Goal: Task Accomplishment & Management: Manage account settings

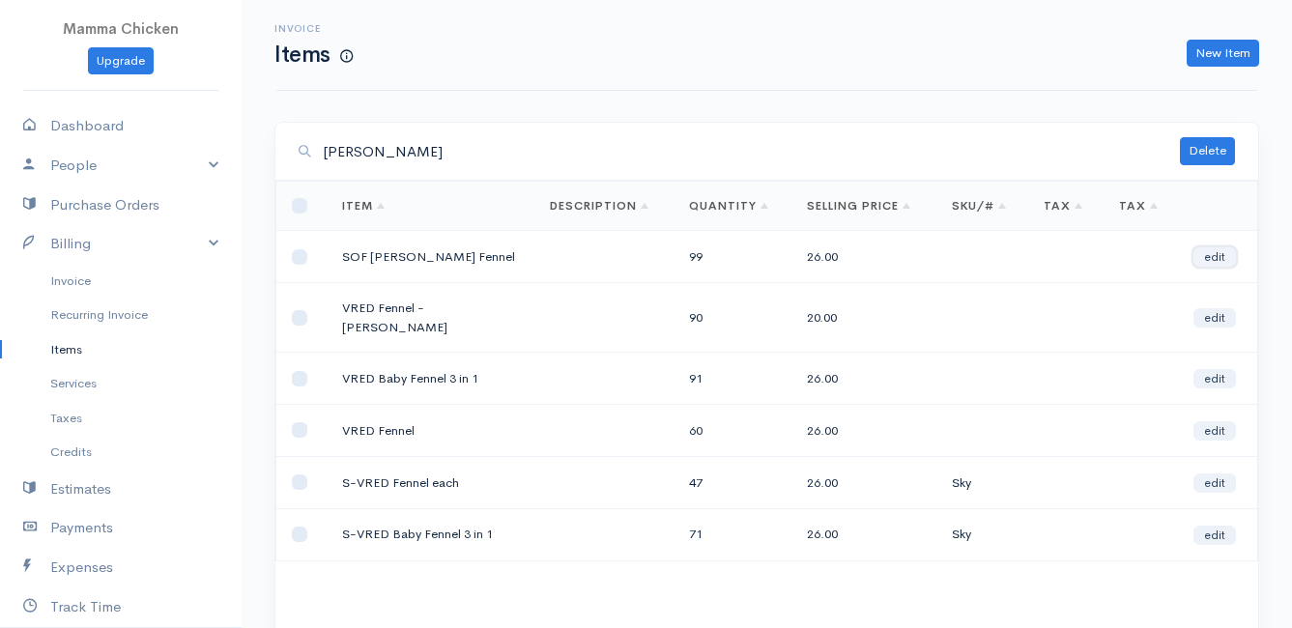
click at [1212, 257] on link "edit" at bounding box center [1215, 256] width 43 height 19
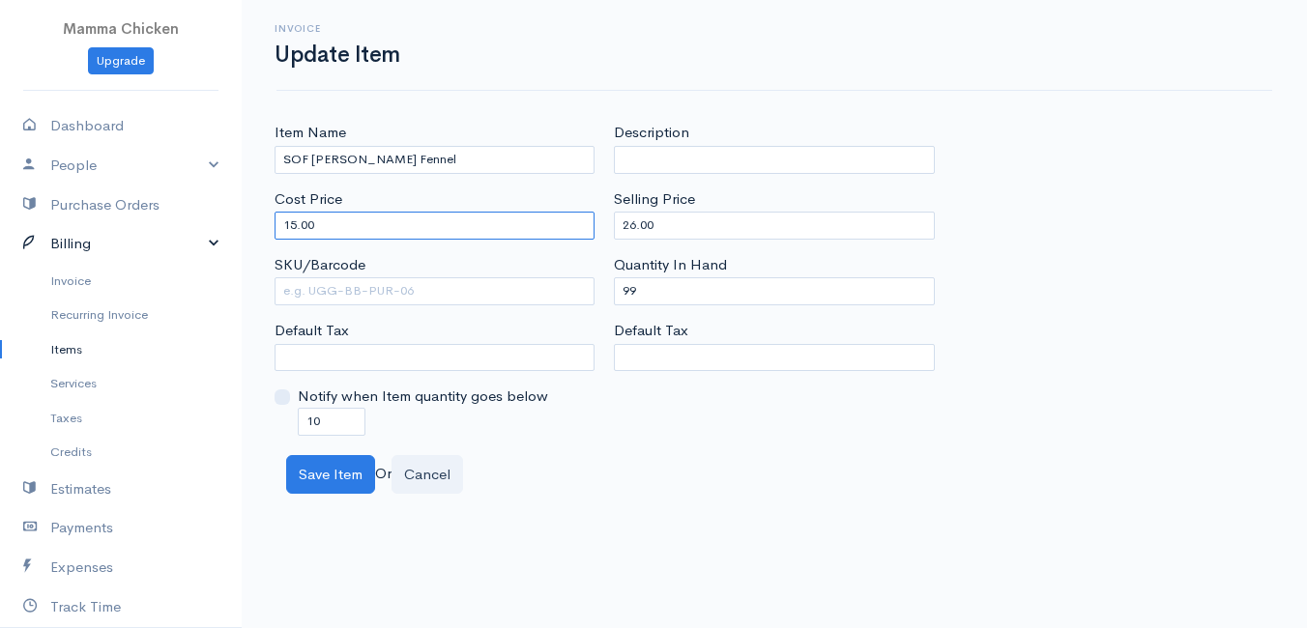
drag, startPoint x: 370, startPoint y: 231, endPoint x: 198, endPoint y: 247, distance: 172.9
click at [198, 247] on body "Mamma Chicken Upgrade Dashboard People Clients Vendors Staff Users Purchase Ord…" at bounding box center [653, 314] width 1307 height 628
type input "69.58"
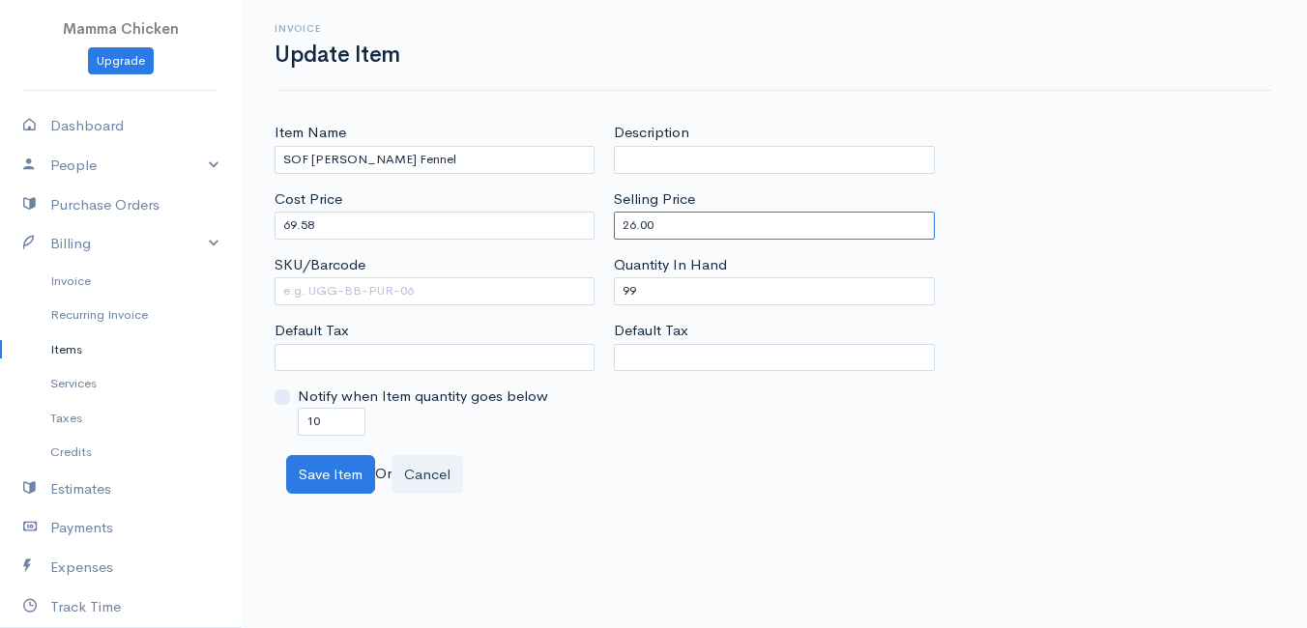
drag, startPoint x: 685, startPoint y: 223, endPoint x: 582, endPoint y: 225, distance: 103.5
click at [582, 225] on div "Item Name SOF [PERSON_NAME] Fennel Cost Price 69.58 SKU/Barcode Default Tax Not…" at bounding box center [774, 278] width 1019 height 313
type input "70"
click at [1025, 149] on div "Item Name SOF [PERSON_NAME] Fennel Cost Price 69.58 SKU/Barcode Default Tax Not…" at bounding box center [774, 278] width 1019 height 313
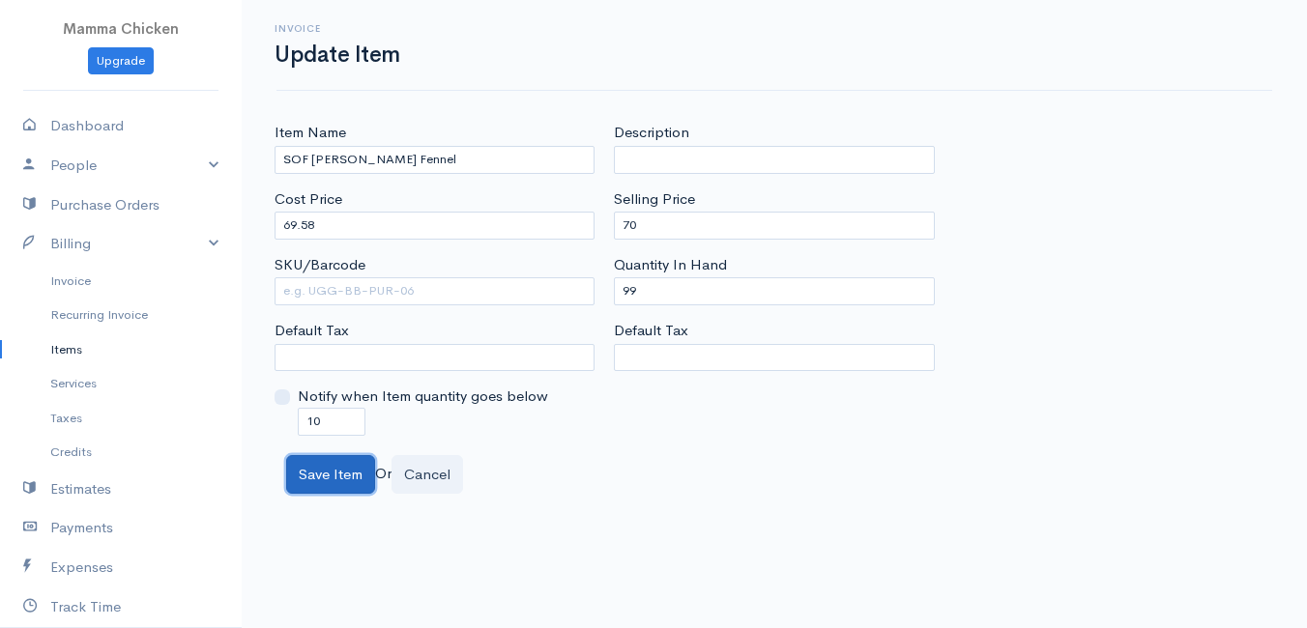
click at [318, 467] on button "Save Item" at bounding box center [330, 475] width 89 height 40
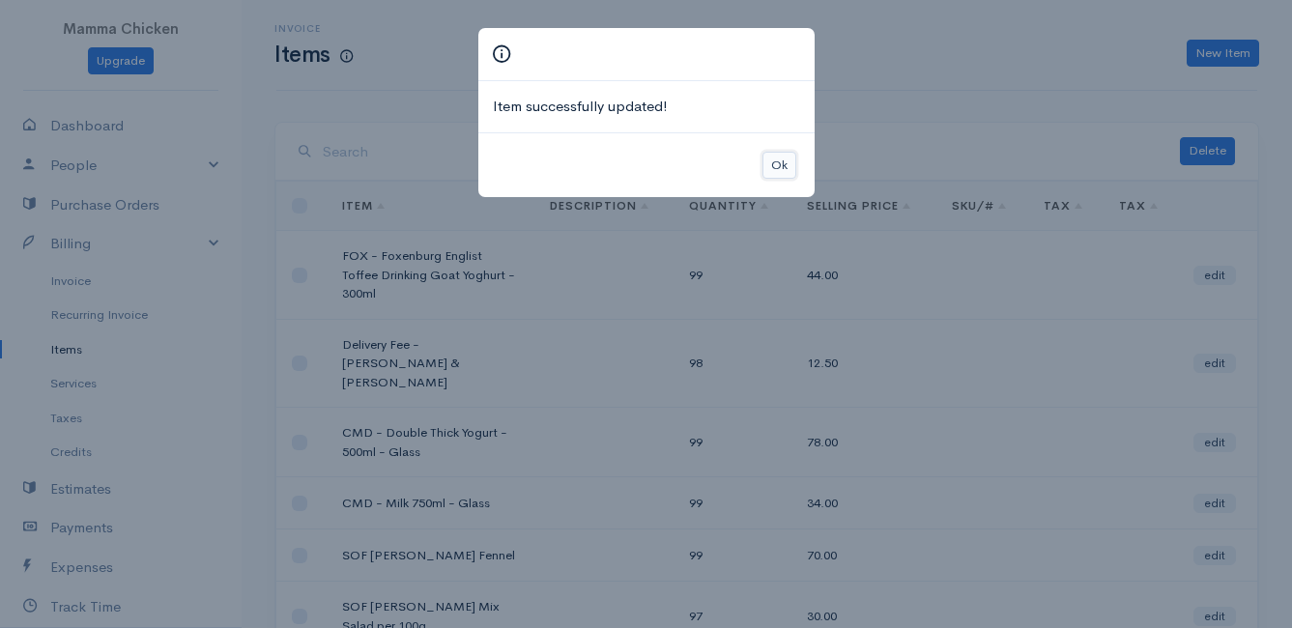
click at [787, 162] on button "Ok" at bounding box center [780, 166] width 34 height 28
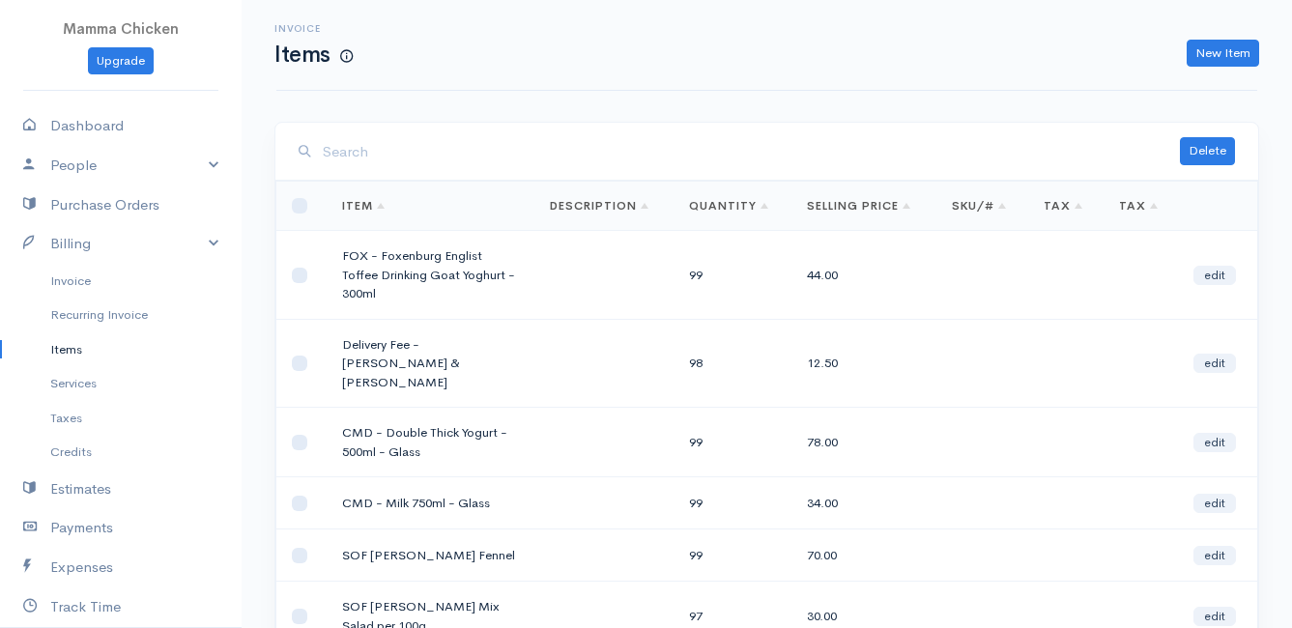
scroll to position [97, 0]
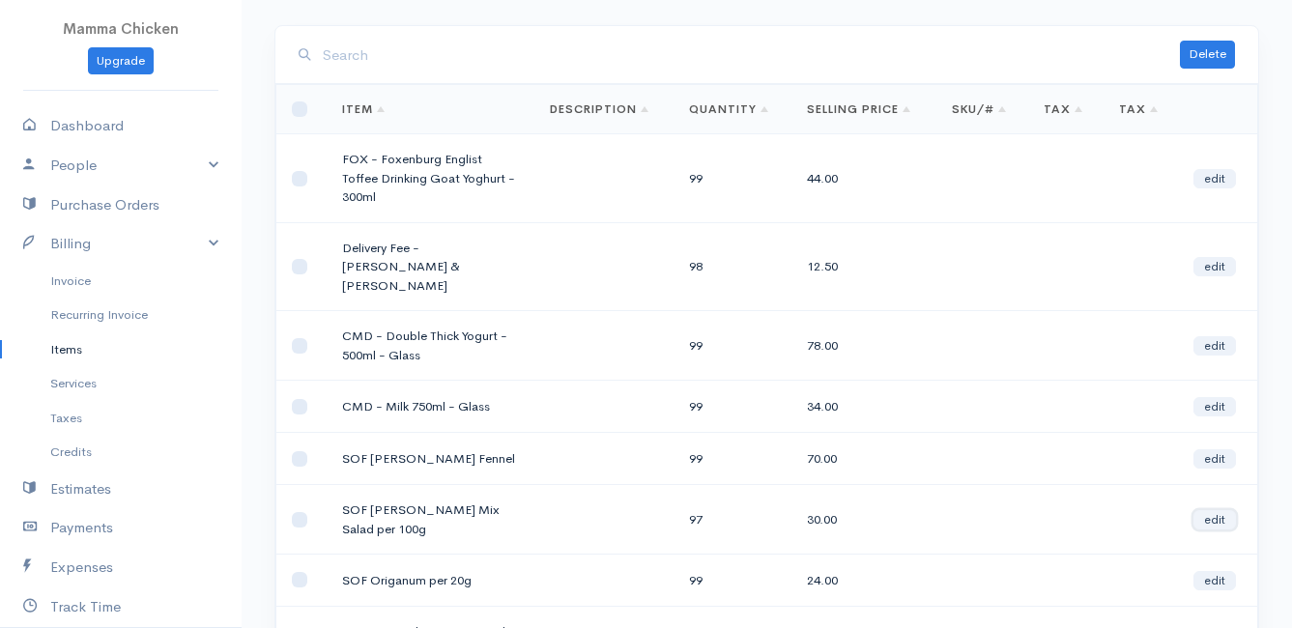
click at [1211, 510] on link "edit" at bounding box center [1215, 519] width 43 height 19
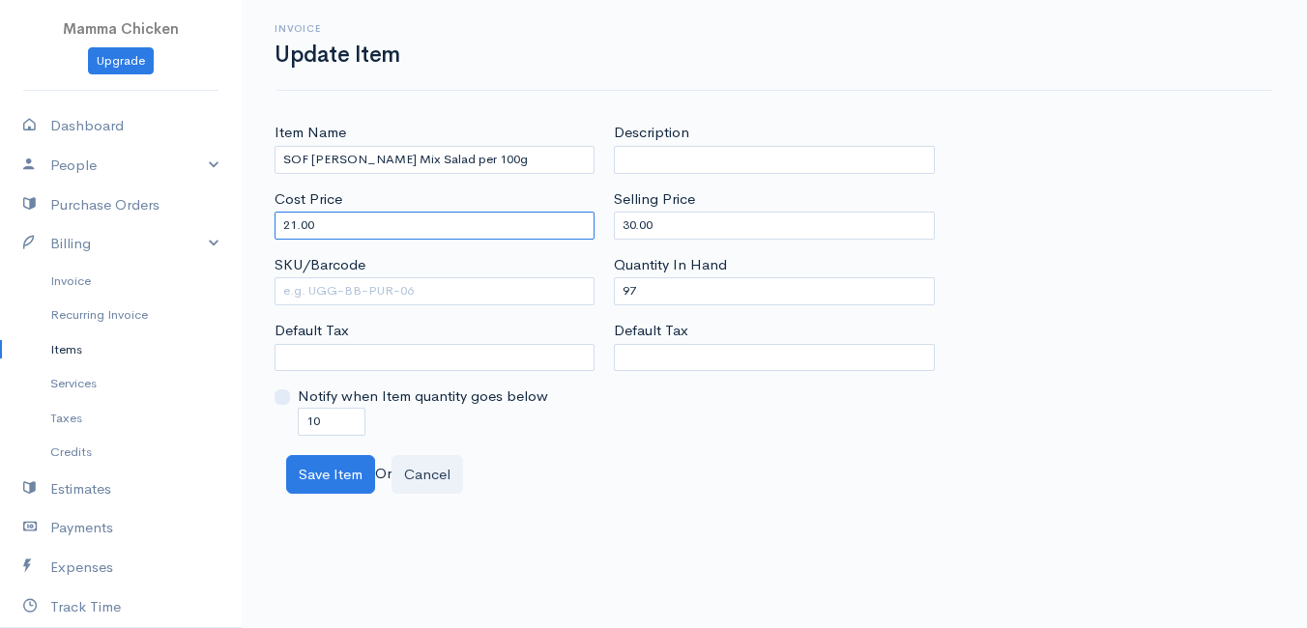
click at [344, 232] on input "21.00" at bounding box center [435, 226] width 320 height 28
type input "2"
type input "33"
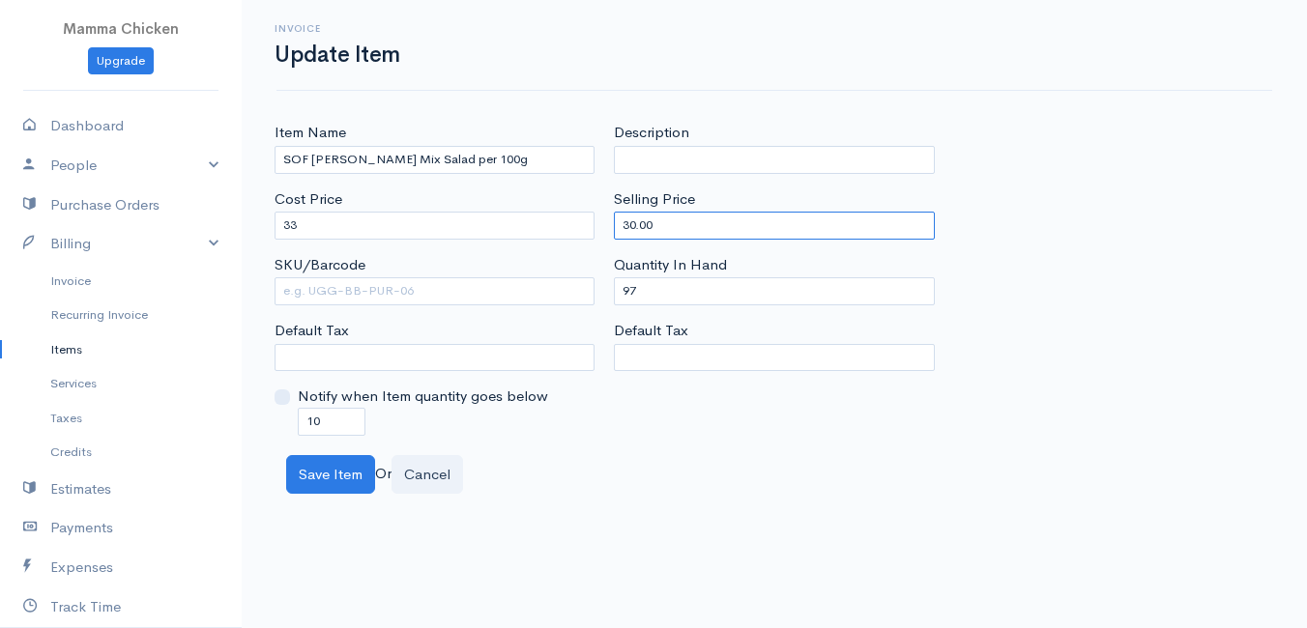
drag, startPoint x: 686, startPoint y: 226, endPoint x: 610, endPoint y: 230, distance: 76.5
click at [610, 230] on div "Description Selling Price 30.00 Quantity In Hand 97 Default Tax" at bounding box center [773, 278] width 339 height 313
type input "43"
click at [619, 465] on div "Save Item Or Cancel" at bounding box center [774, 475] width 996 height 40
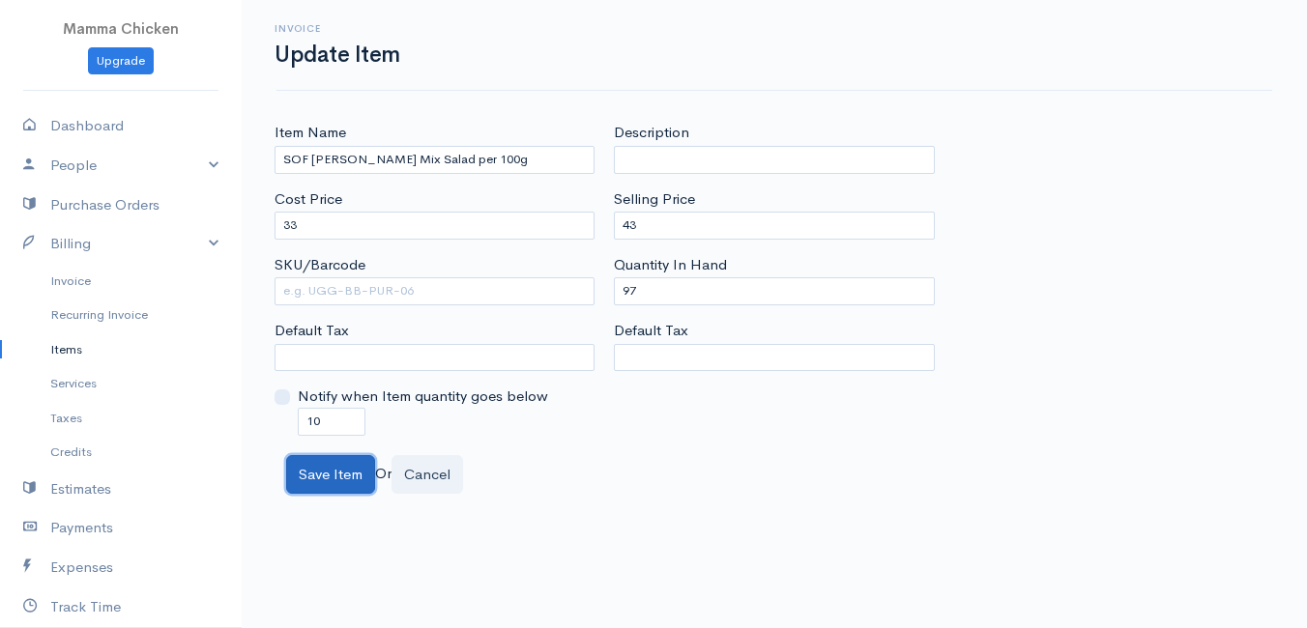
click at [337, 474] on button "Save Item" at bounding box center [330, 475] width 89 height 40
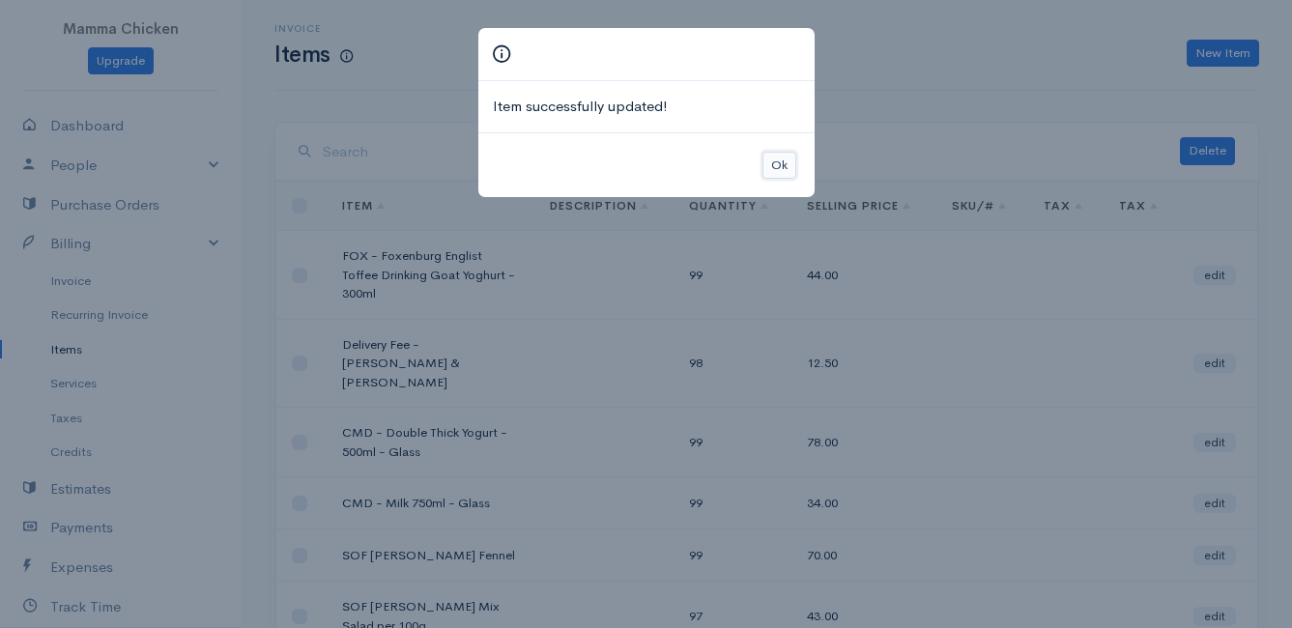
click at [785, 162] on button "Ok" at bounding box center [780, 166] width 34 height 28
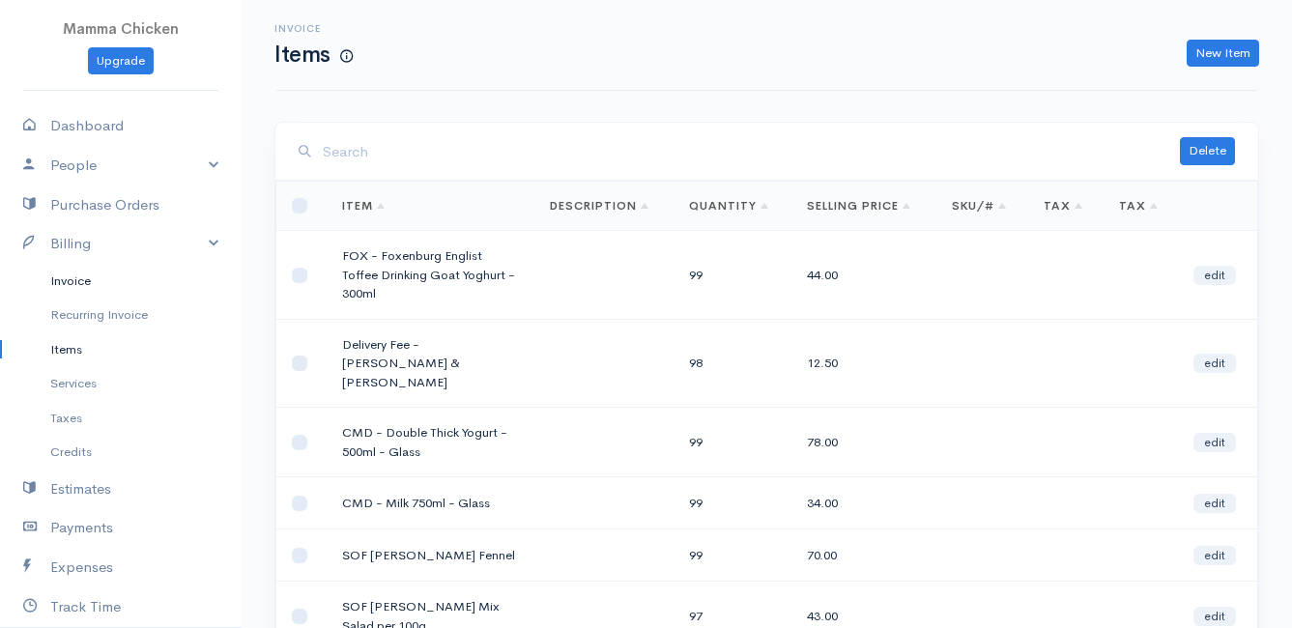
click at [78, 273] on link "Invoice" at bounding box center [121, 281] width 242 height 35
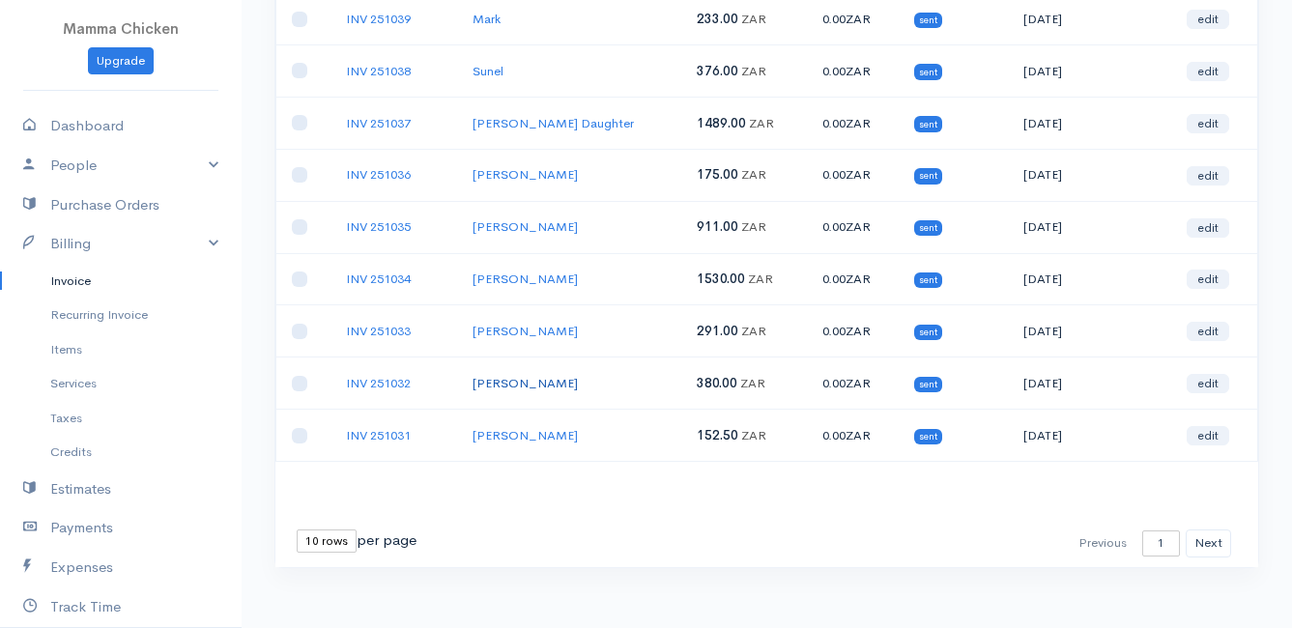
scroll to position [302, 0]
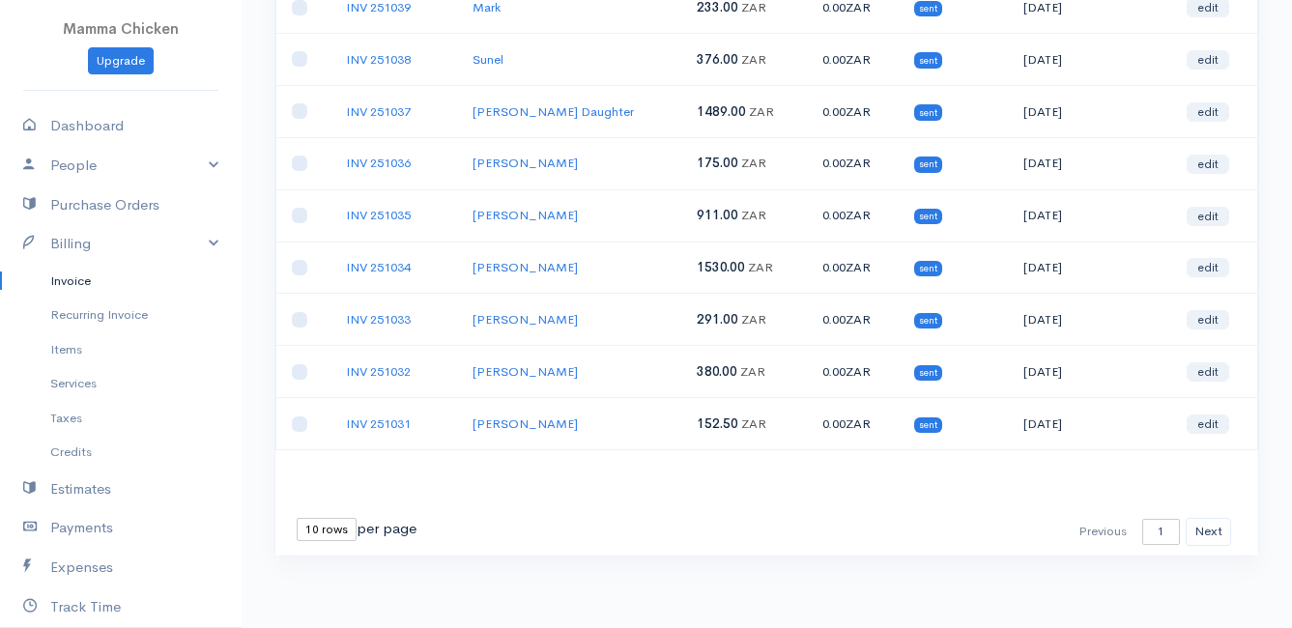
click at [333, 534] on select "10 rows 25 rows 50 rows" at bounding box center [327, 529] width 60 height 23
select select "25"
click at [297, 518] on select "10 rows 25 rows 50 rows" at bounding box center [327, 529] width 60 height 23
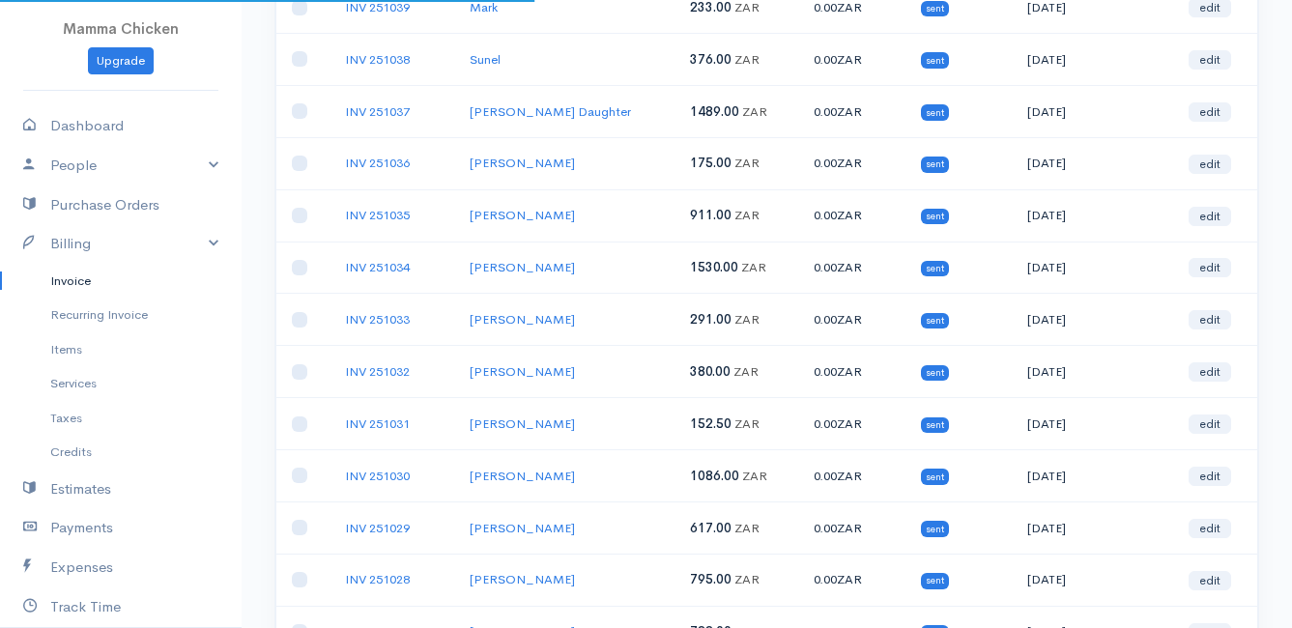
scroll to position [1083, 0]
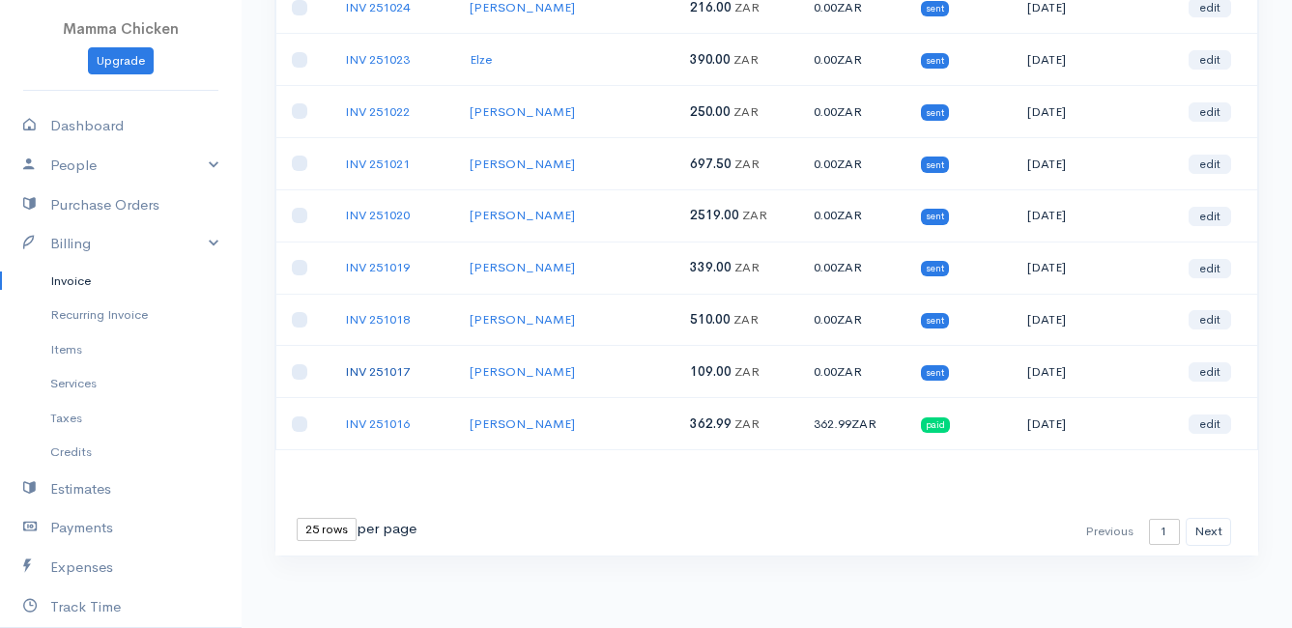
click at [399, 368] on link "INV 251017" at bounding box center [377, 371] width 65 height 16
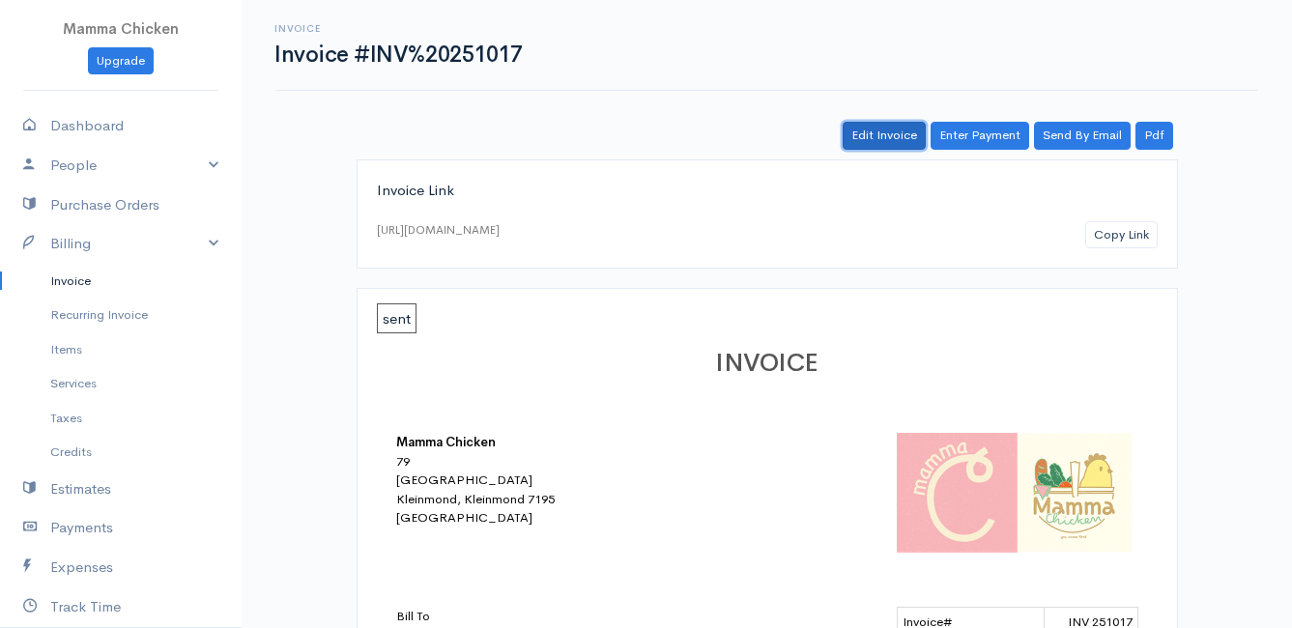
click at [884, 132] on link "Edit Invoice" at bounding box center [884, 136] width 83 height 28
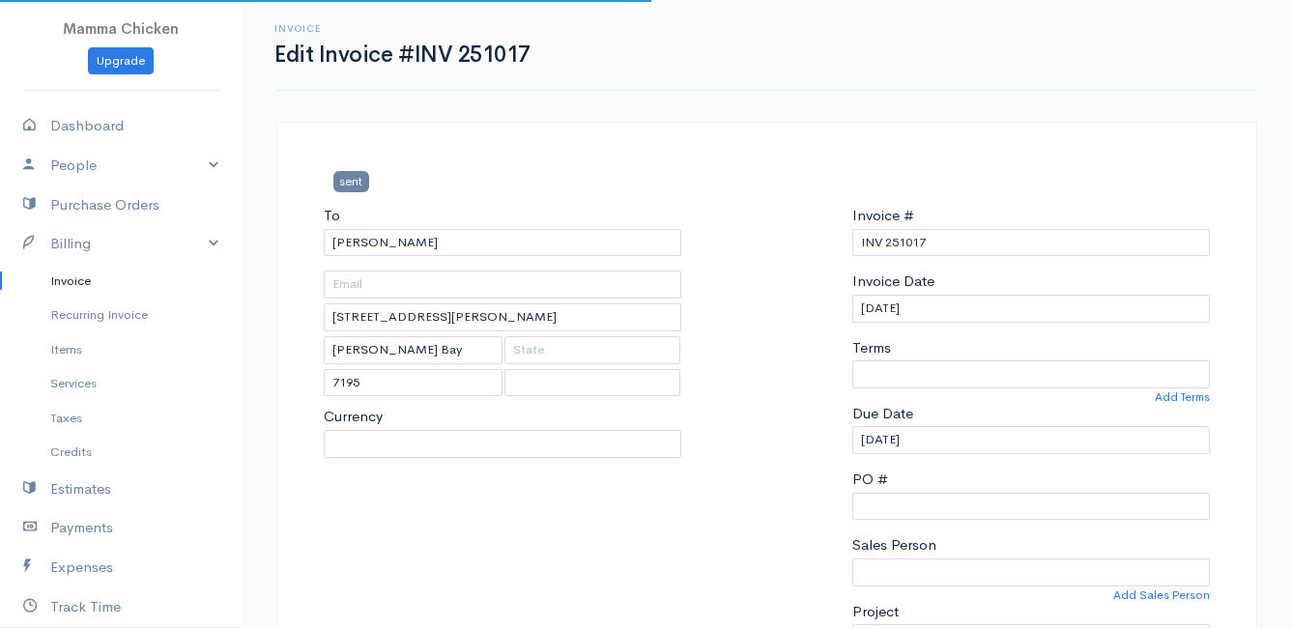
select select
select select "[GEOGRAPHIC_DATA]"
select select "ZAR"
select select "0"
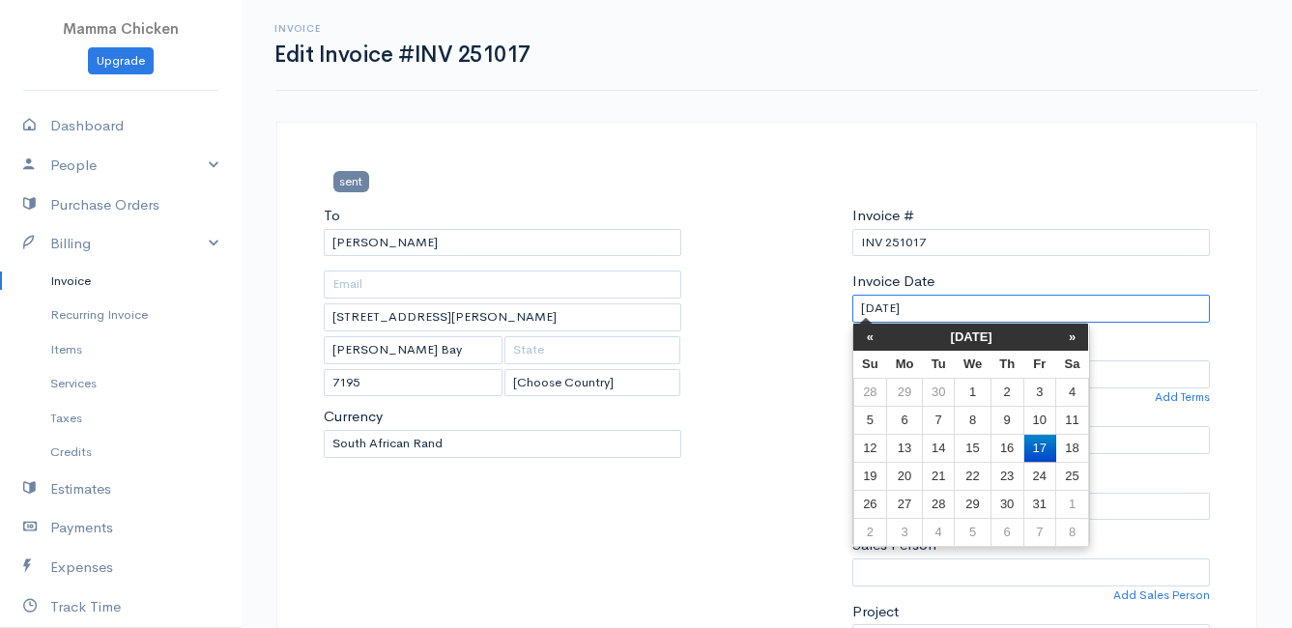
click at [982, 304] on input "[DATE]" at bounding box center [1032, 309] width 358 height 28
click at [945, 447] on td "14" at bounding box center [938, 448] width 32 height 28
type input "[DATE]"
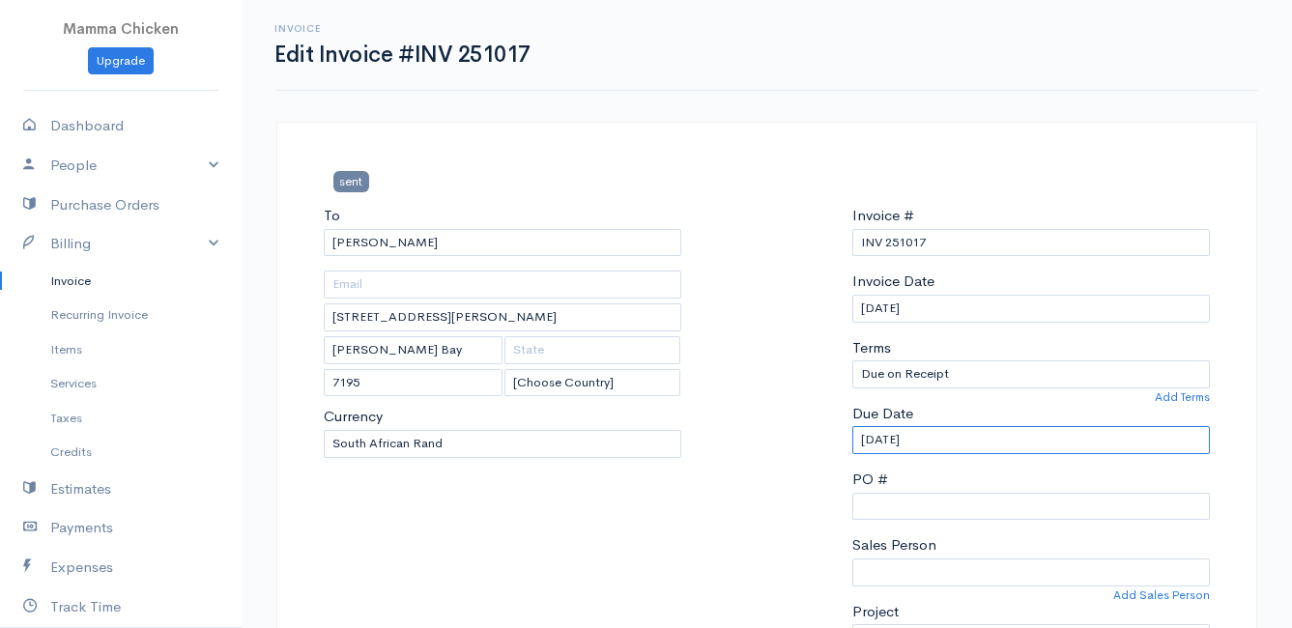
click at [948, 442] on input "[DATE]" at bounding box center [1032, 440] width 358 height 28
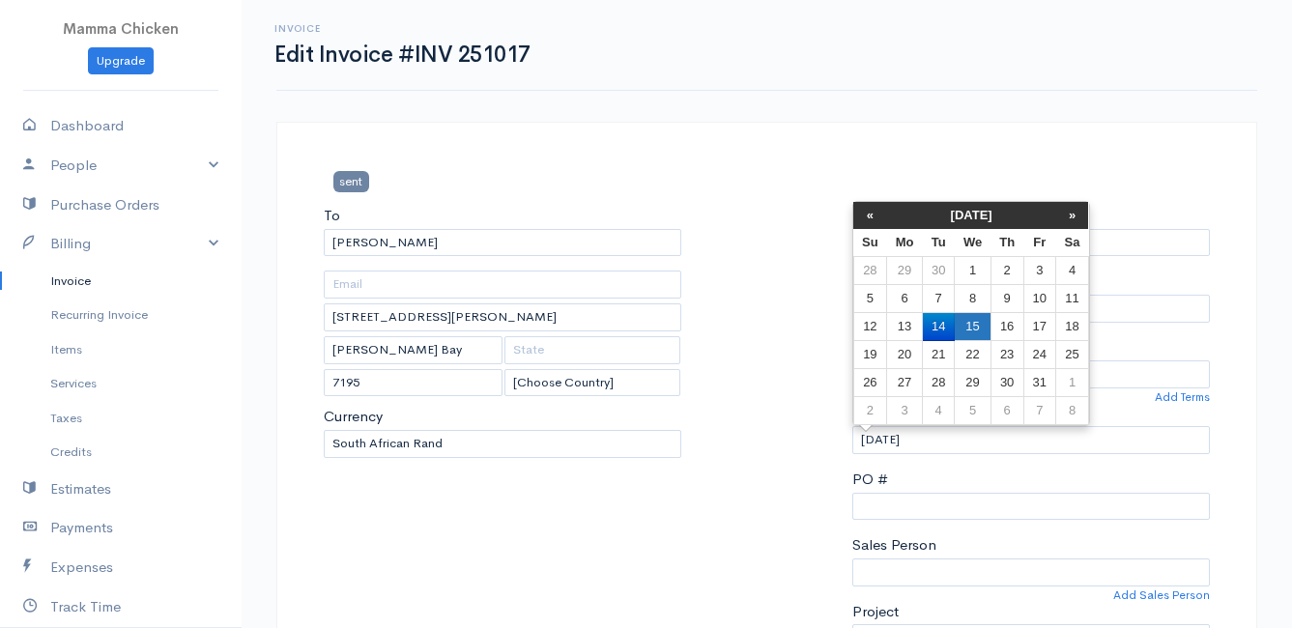
click at [983, 328] on td "15" at bounding box center [973, 327] width 36 height 28
type input "[DATE]"
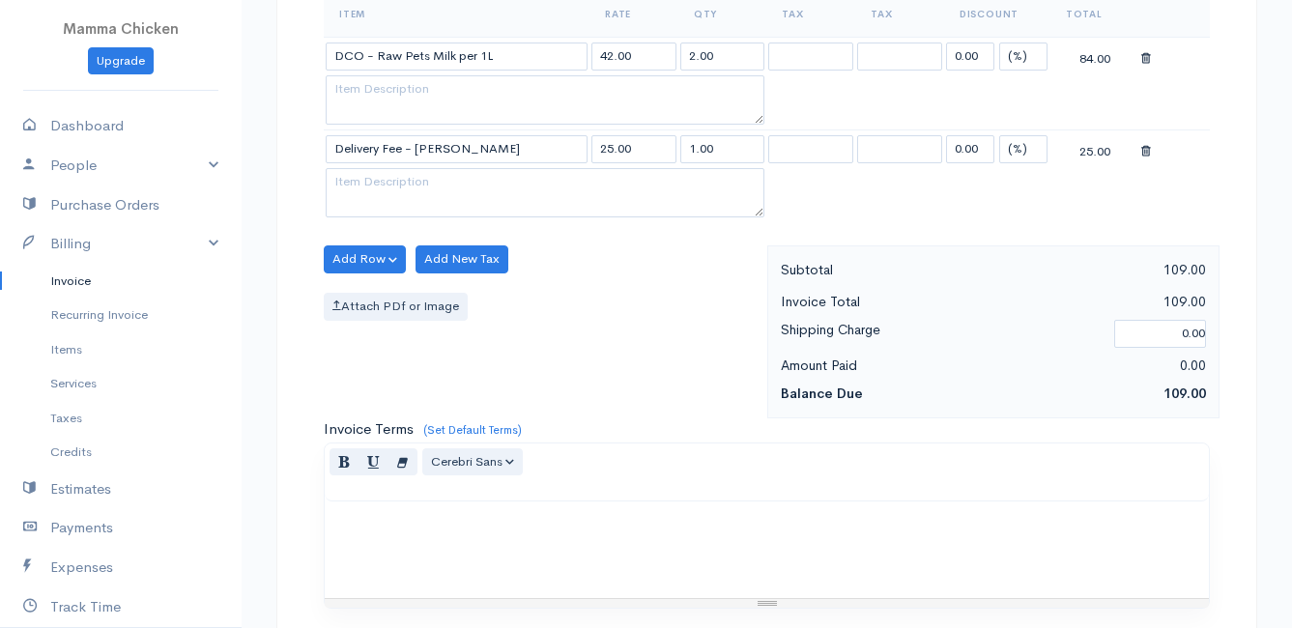
scroll to position [1136, 0]
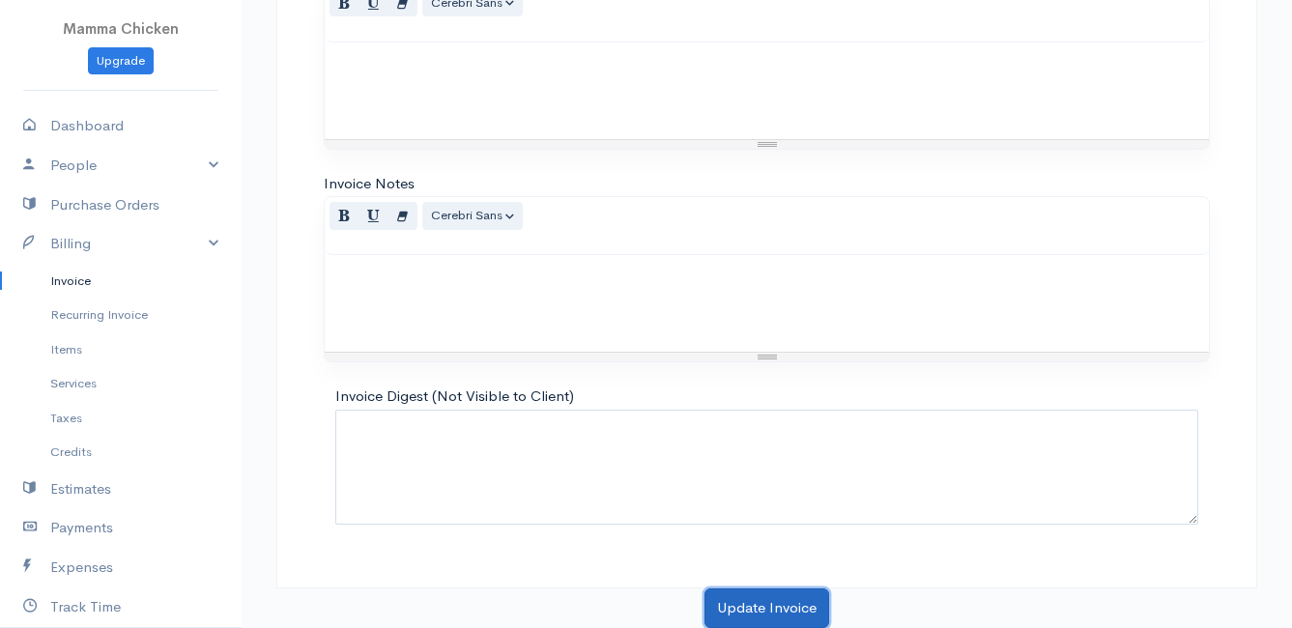
click at [764, 606] on button "Update Invoice" at bounding box center [767, 609] width 125 height 40
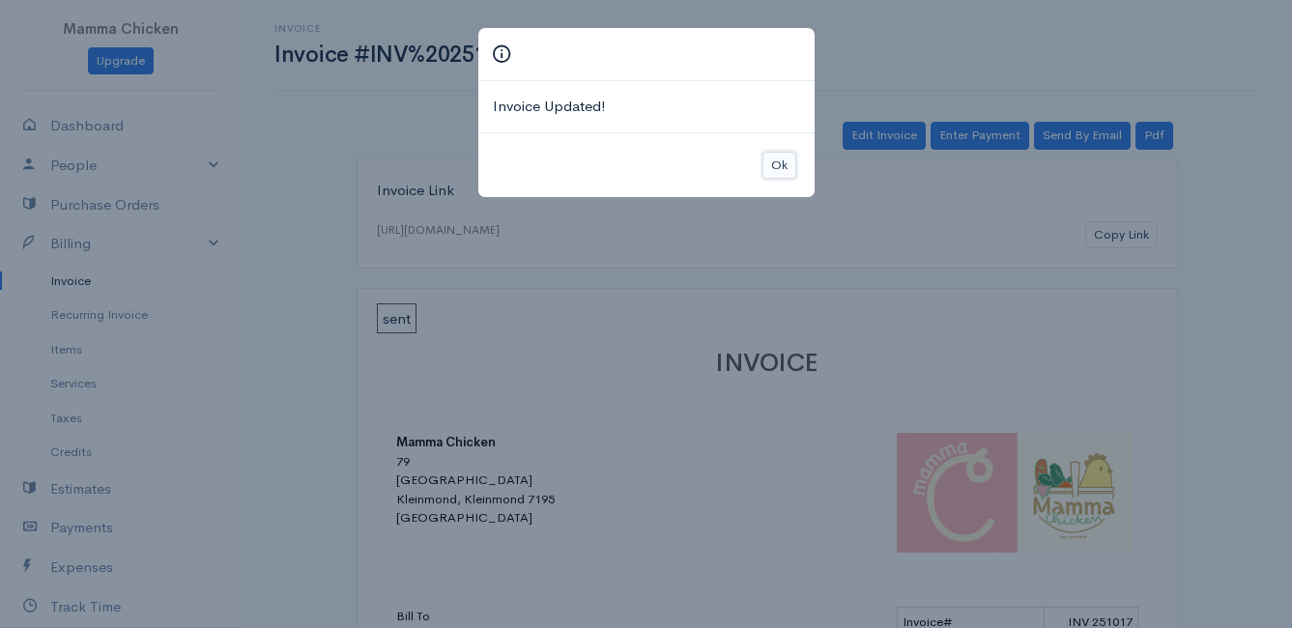
click at [786, 162] on button "Ok" at bounding box center [780, 166] width 34 height 28
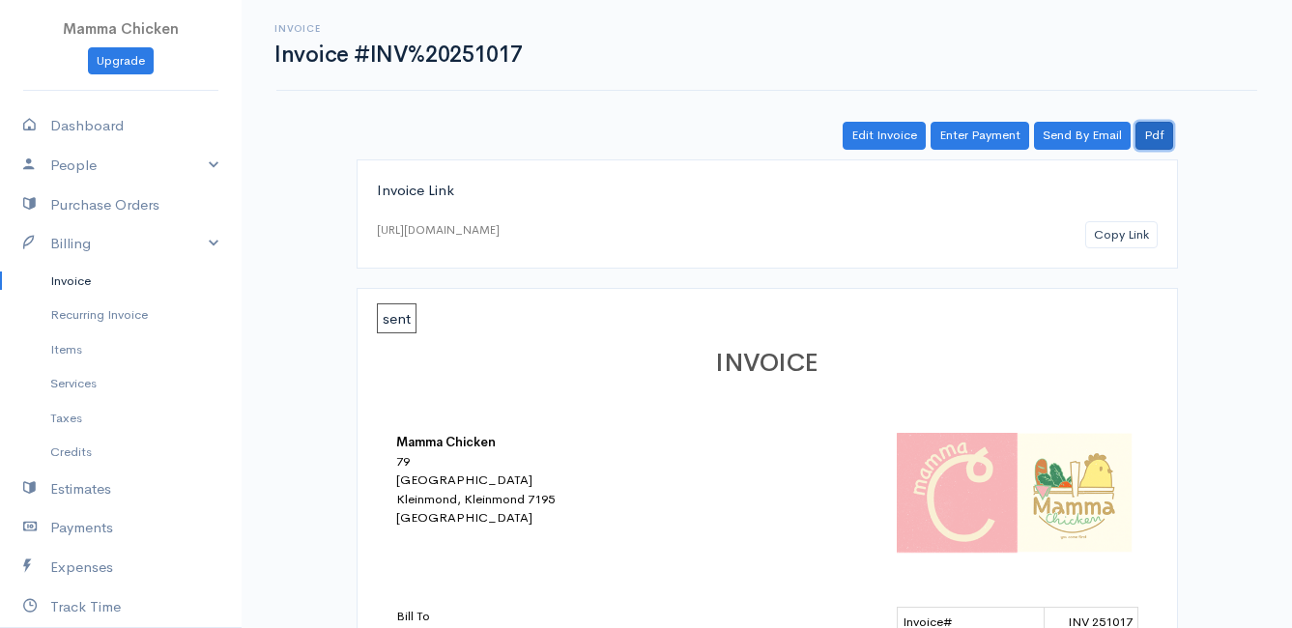
click at [1151, 131] on link "Pdf" at bounding box center [1155, 136] width 38 height 28
click at [61, 280] on link "Invoice" at bounding box center [121, 281] width 242 height 35
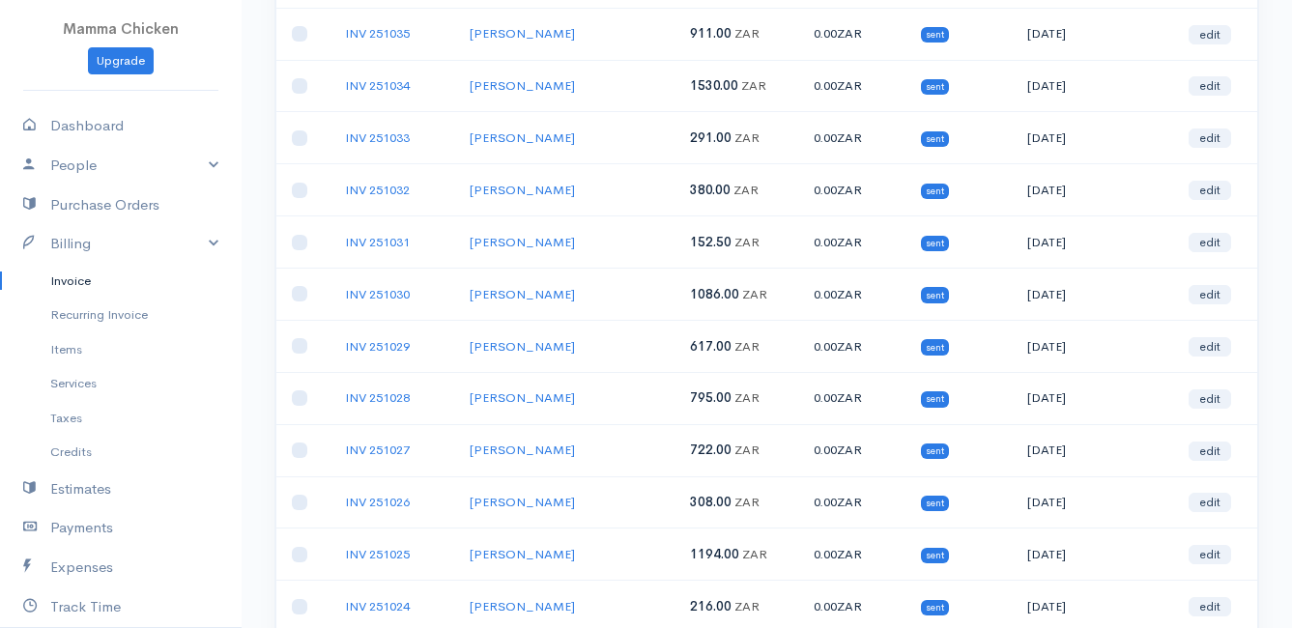
scroll to position [387, 0]
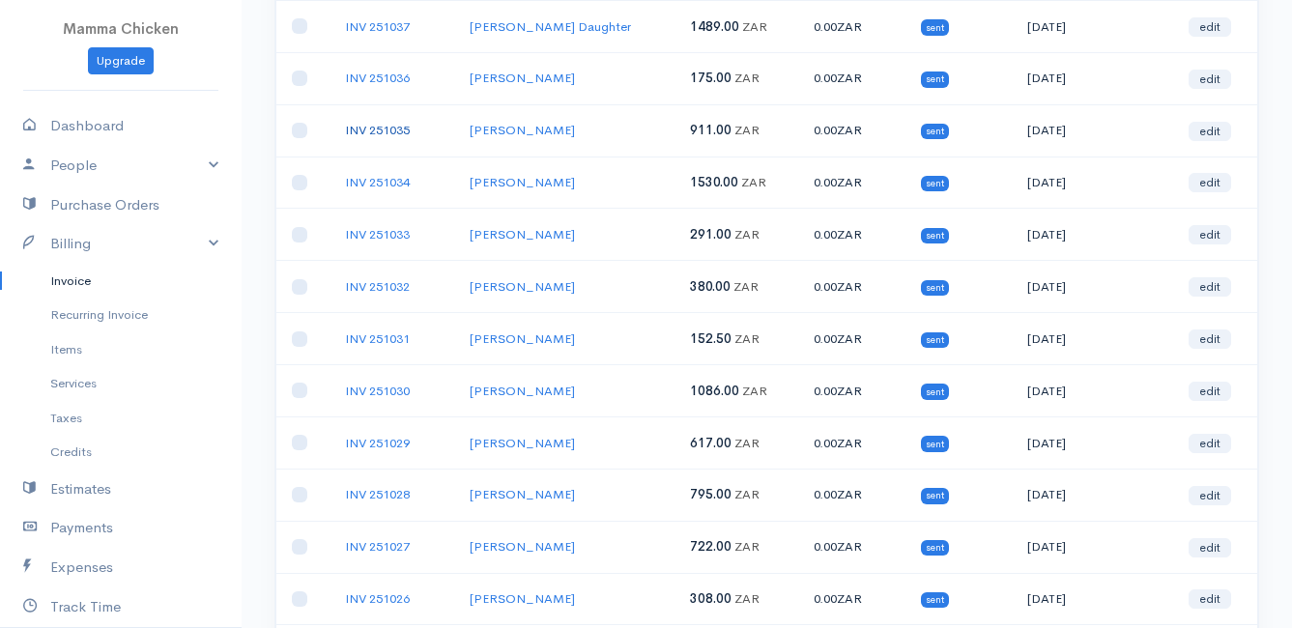
click at [393, 130] on link "INV 251035" at bounding box center [377, 130] width 65 height 16
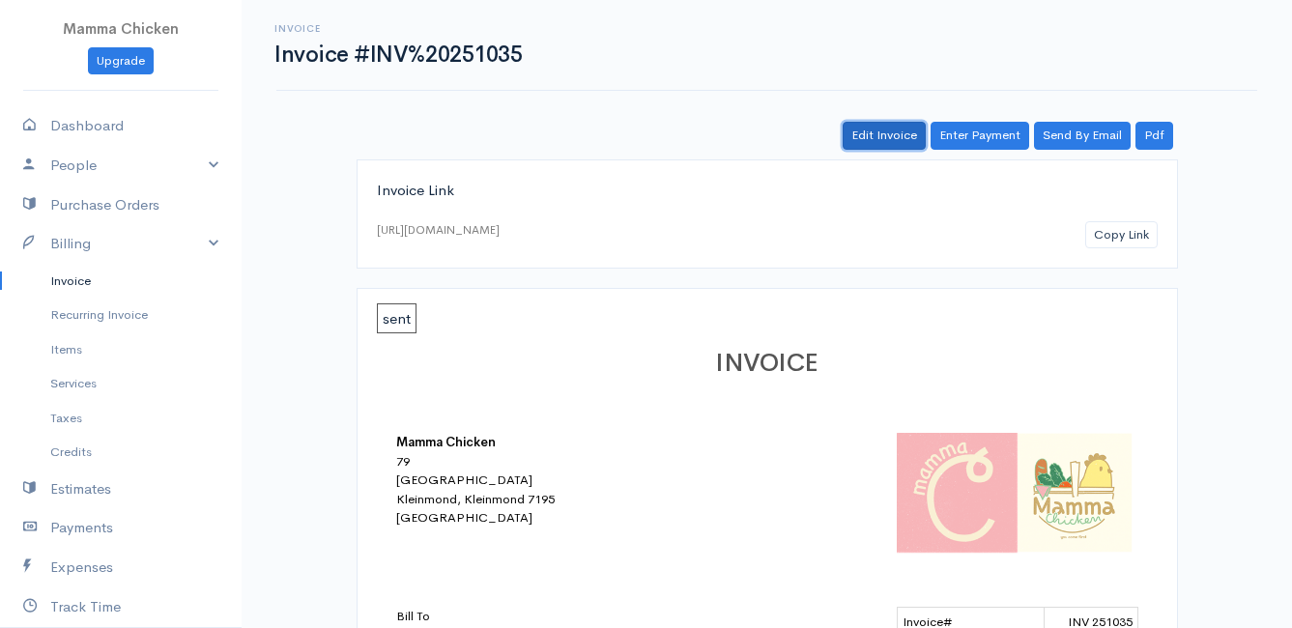
click at [888, 134] on link "Edit Invoice" at bounding box center [884, 136] width 83 height 28
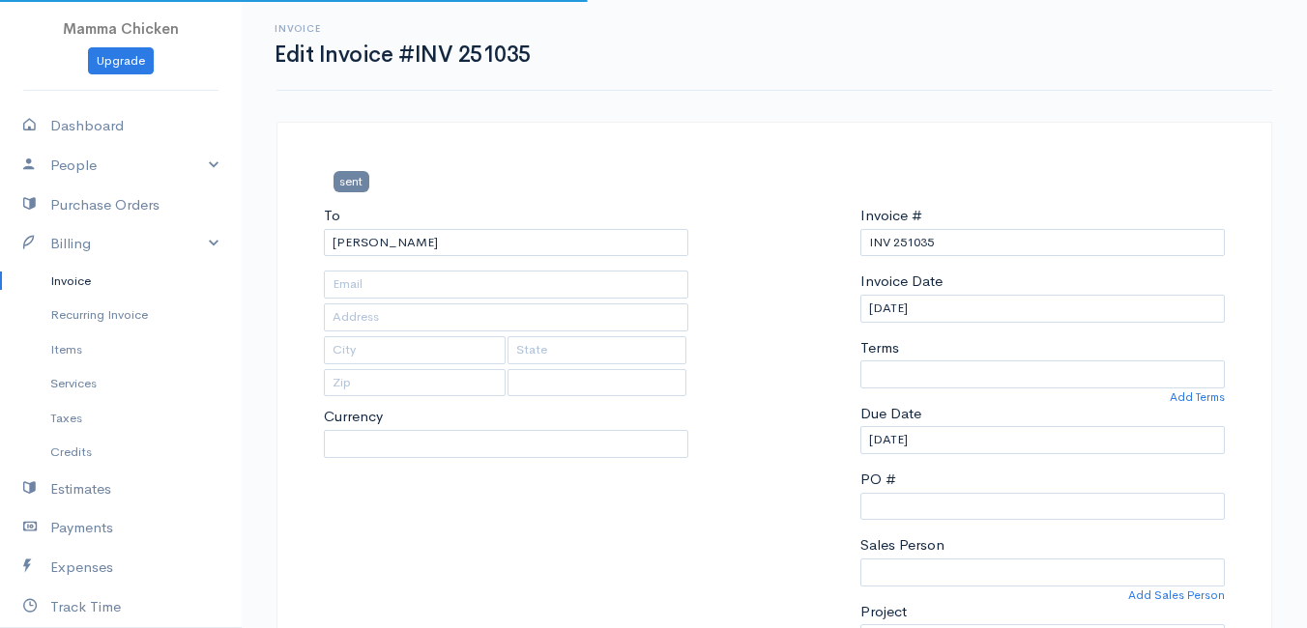
type input "[STREET_ADDRESS]"
type input "Bettys Bay"
type input "7195"
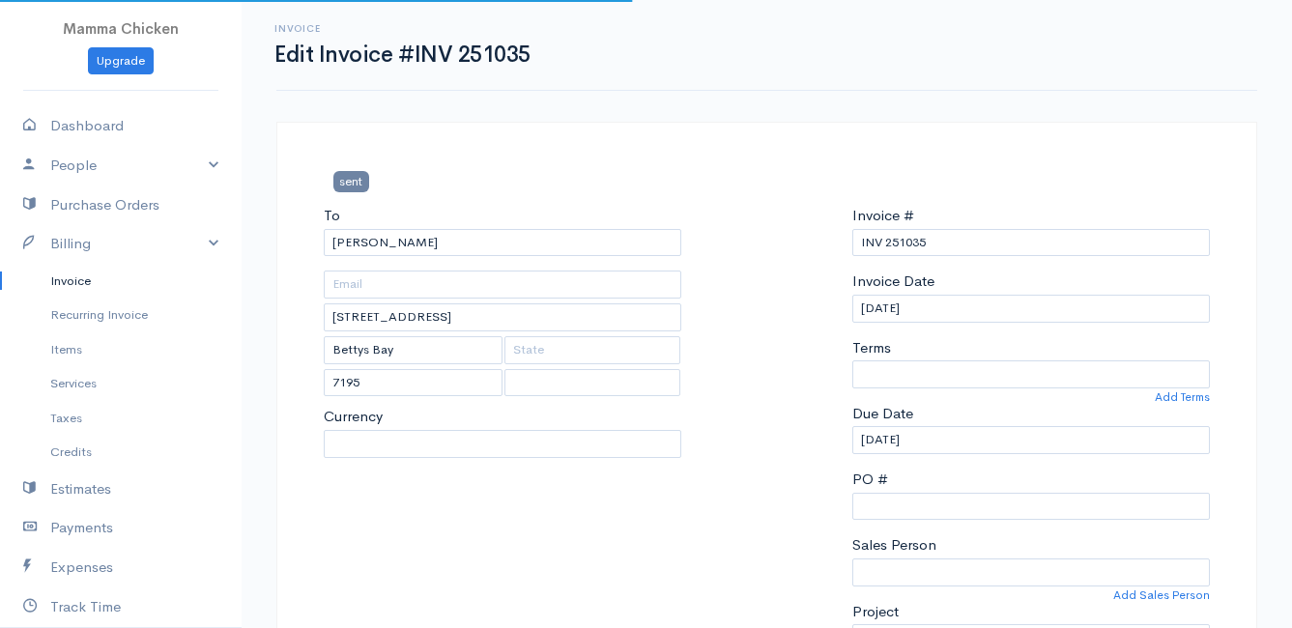
select select
select select "[GEOGRAPHIC_DATA]"
select select "ZAR"
select select "0"
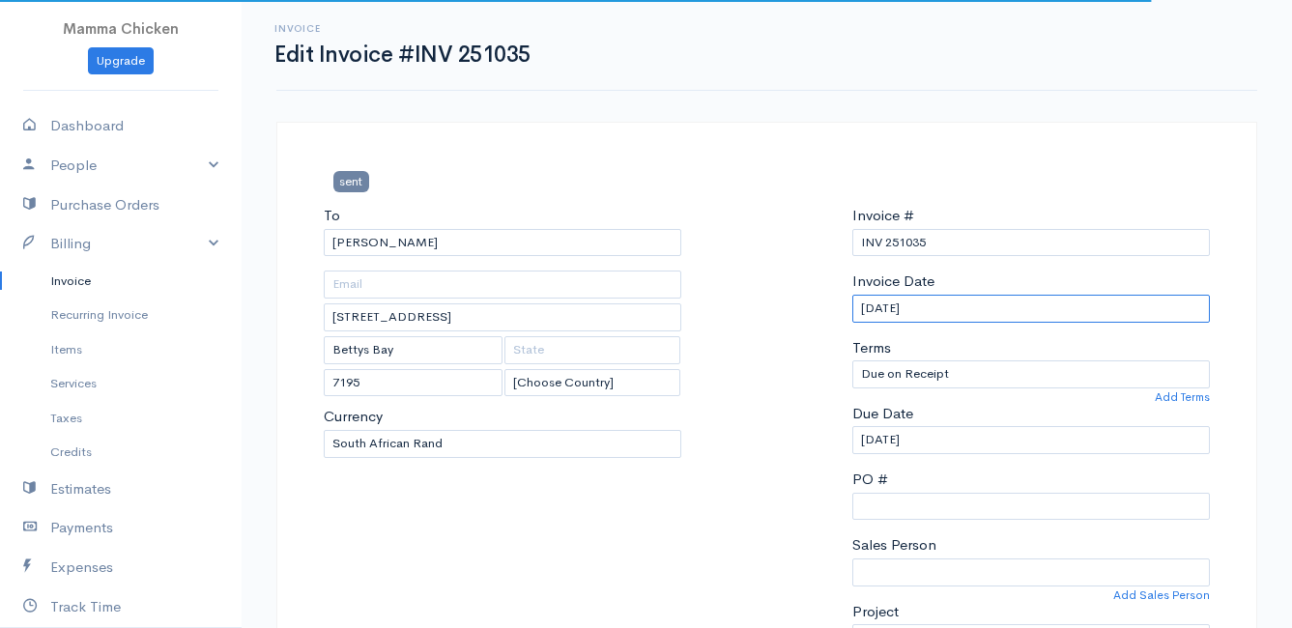
click at [972, 311] on input "[DATE]" at bounding box center [1032, 309] width 358 height 28
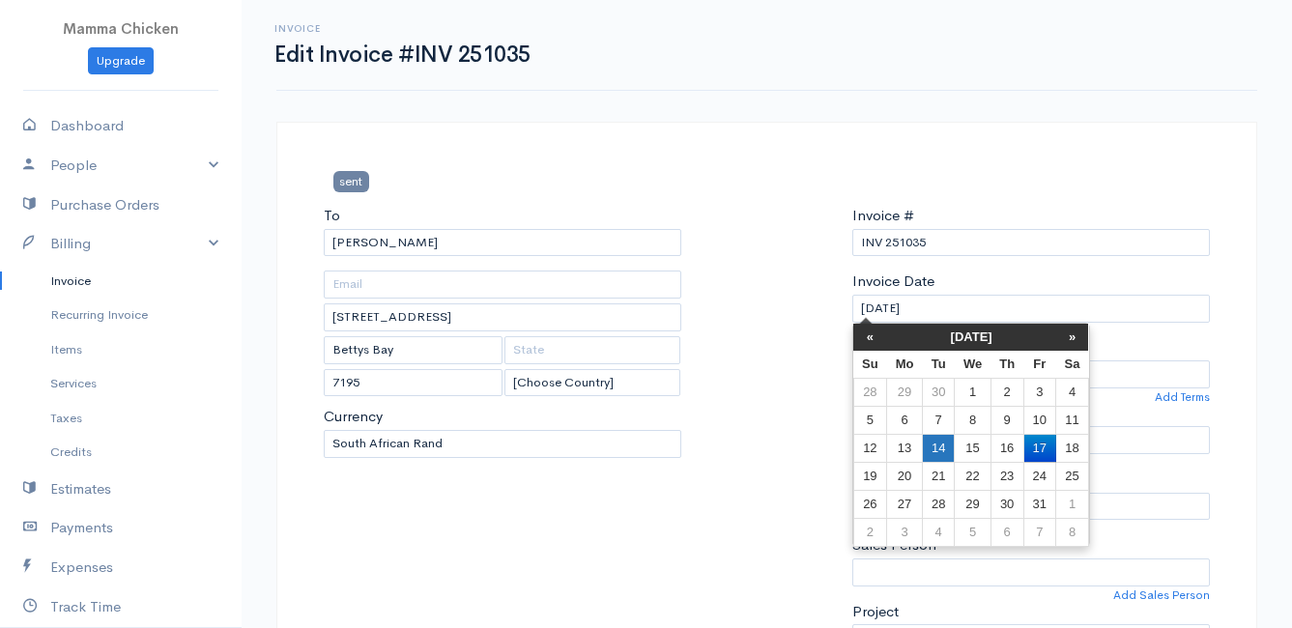
click at [941, 451] on td "14" at bounding box center [938, 448] width 32 height 28
type input "[DATE]"
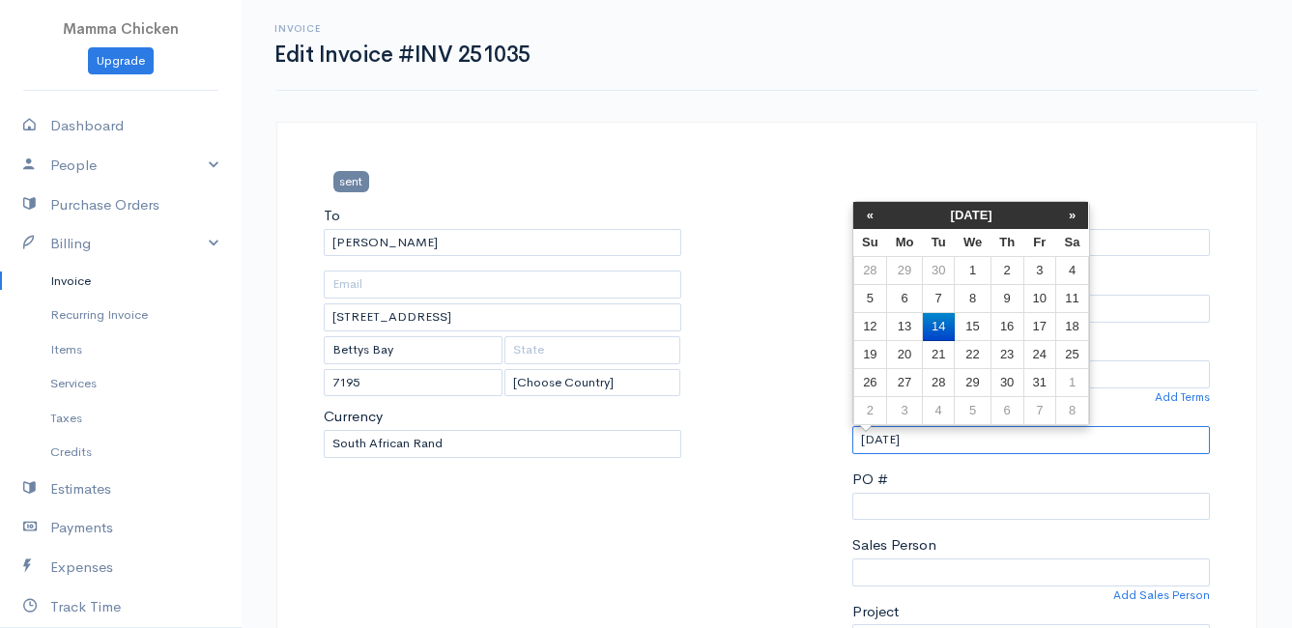
click at [953, 436] on input "[DATE]" at bounding box center [1032, 440] width 358 height 28
click at [913, 354] on td "20" at bounding box center [905, 355] width 36 height 28
type input "[DATE]"
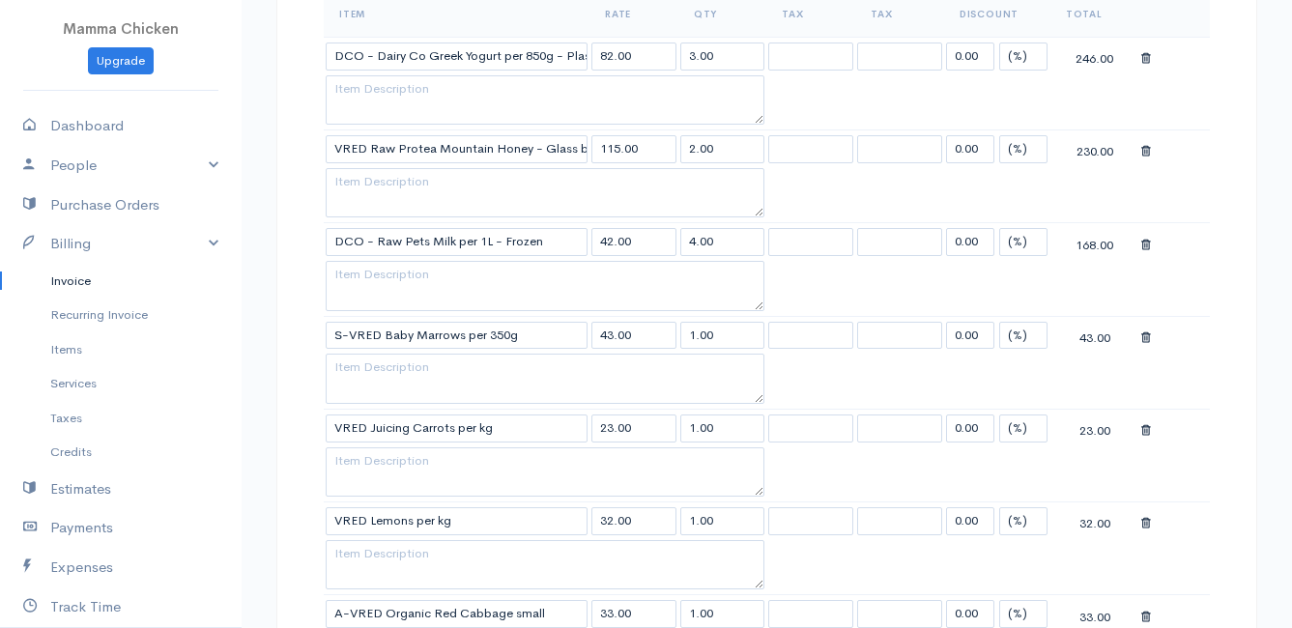
scroll to position [1353, 0]
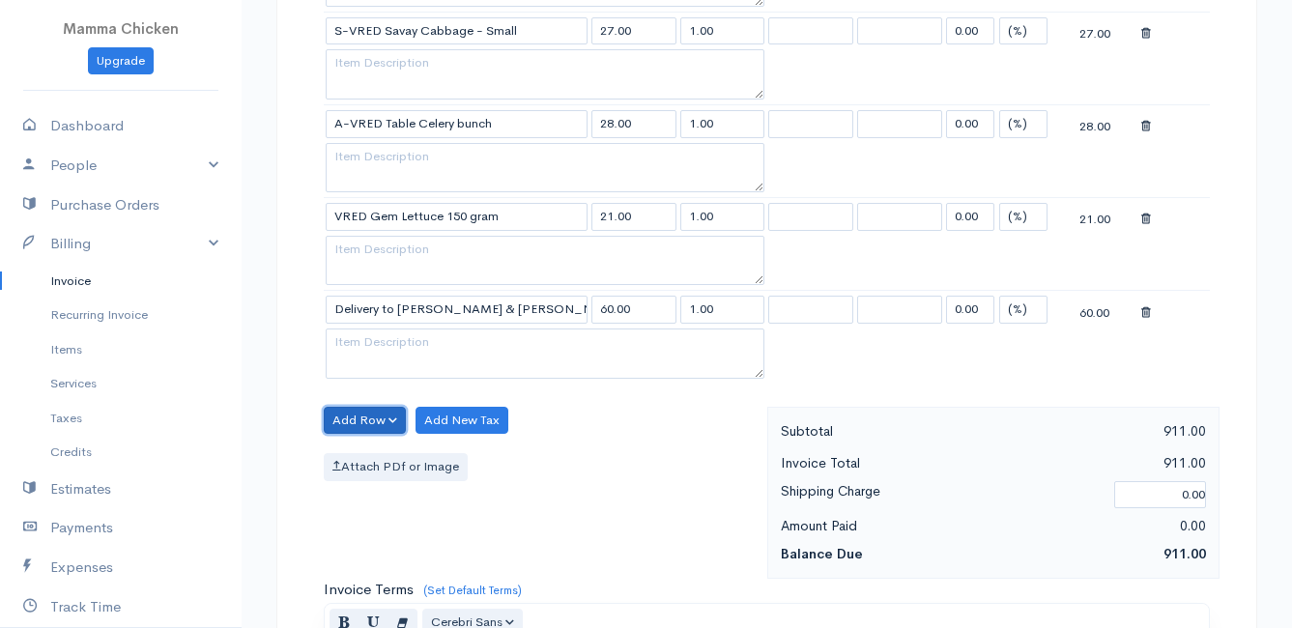
click at [337, 417] on button "Add Row" at bounding box center [365, 421] width 82 height 28
click at [361, 456] on link "Add Item Row" at bounding box center [401, 461] width 153 height 34
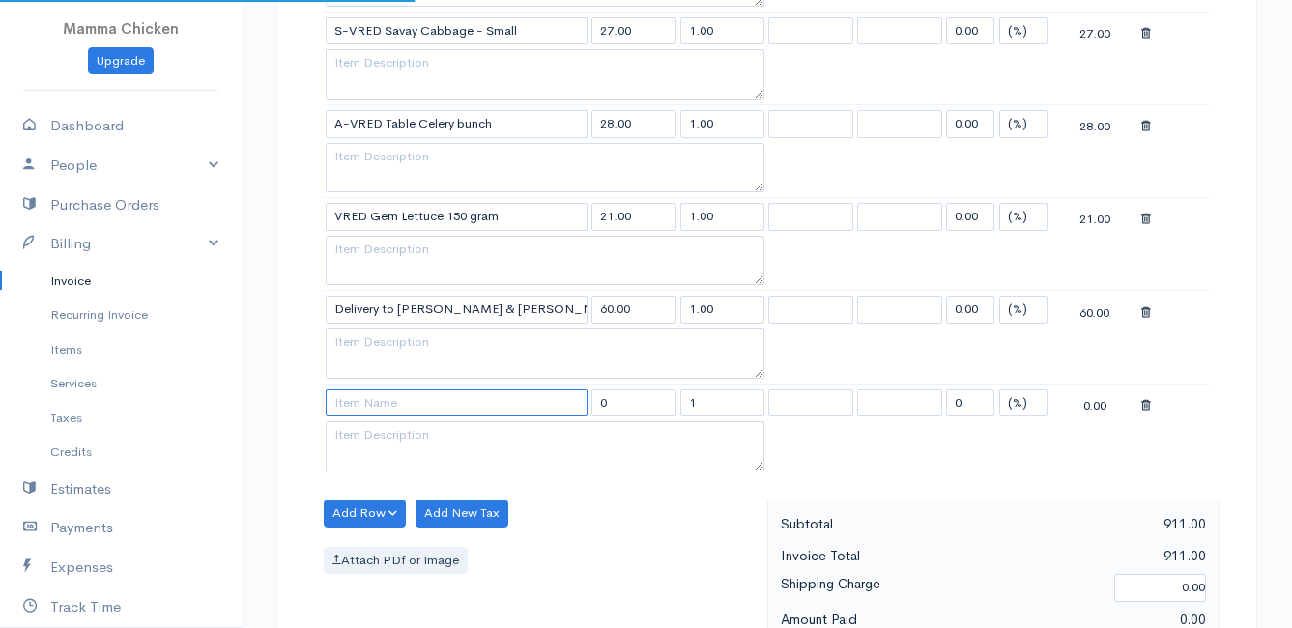
click at [362, 393] on input at bounding box center [457, 404] width 262 height 28
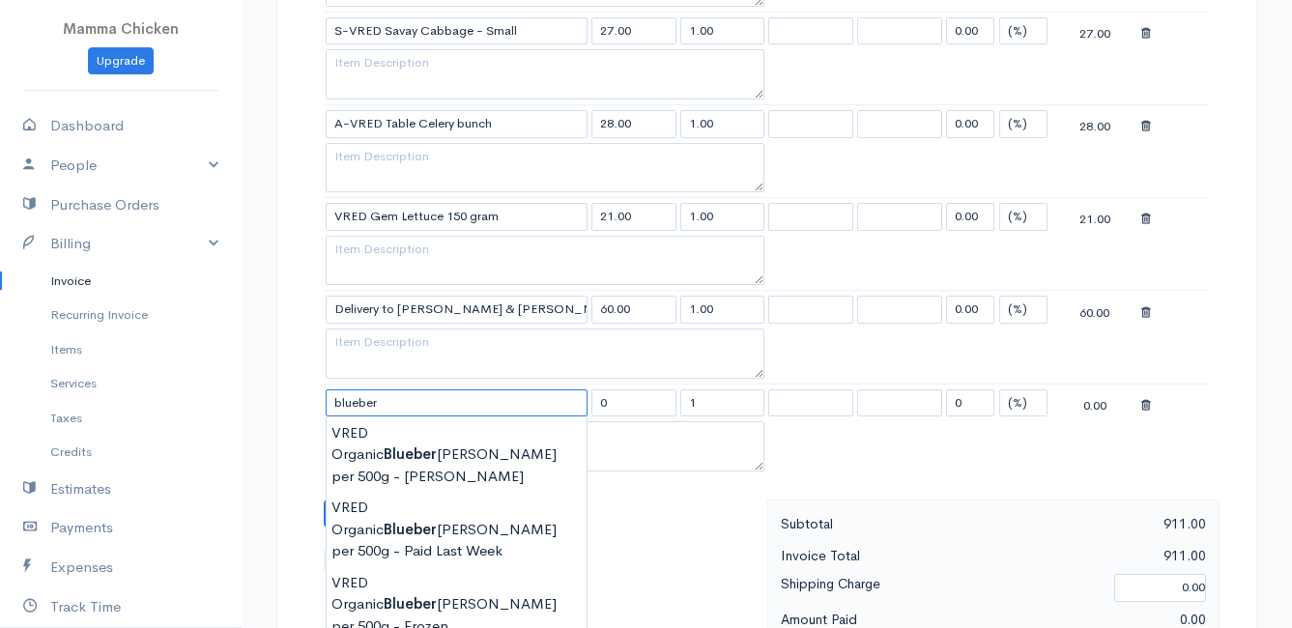
scroll to position [1450, 0]
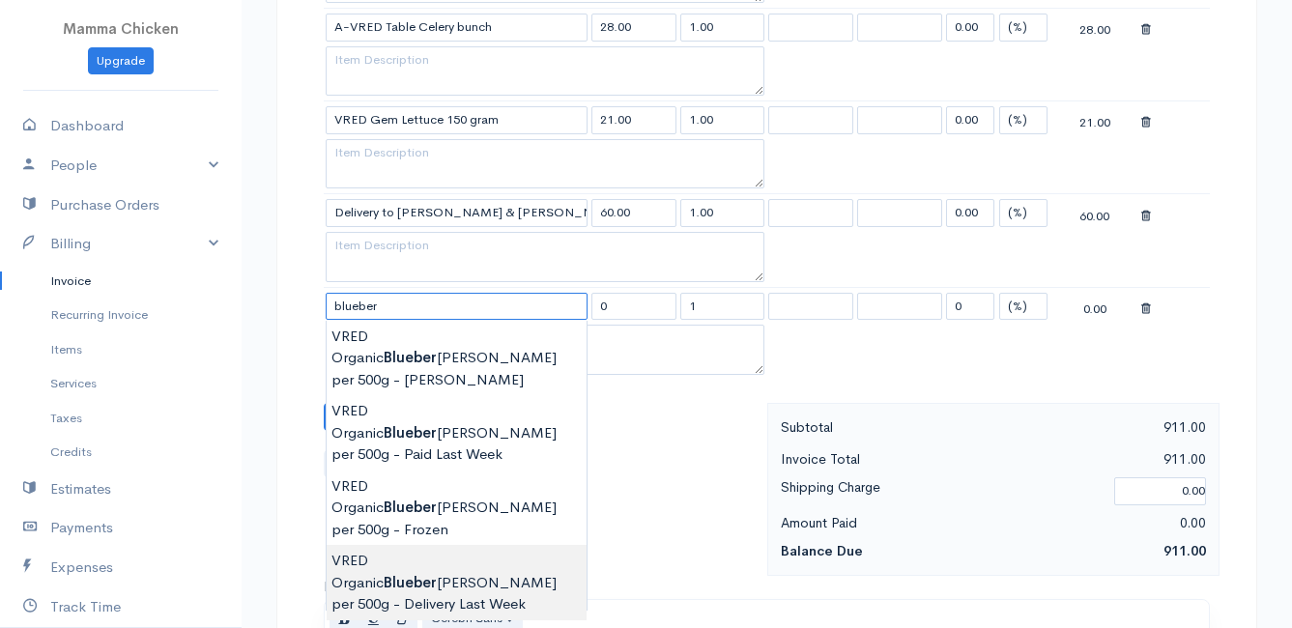
type input "VRED Organic Blueberries per 500g - Delivery Last Week"
type input "90.00"
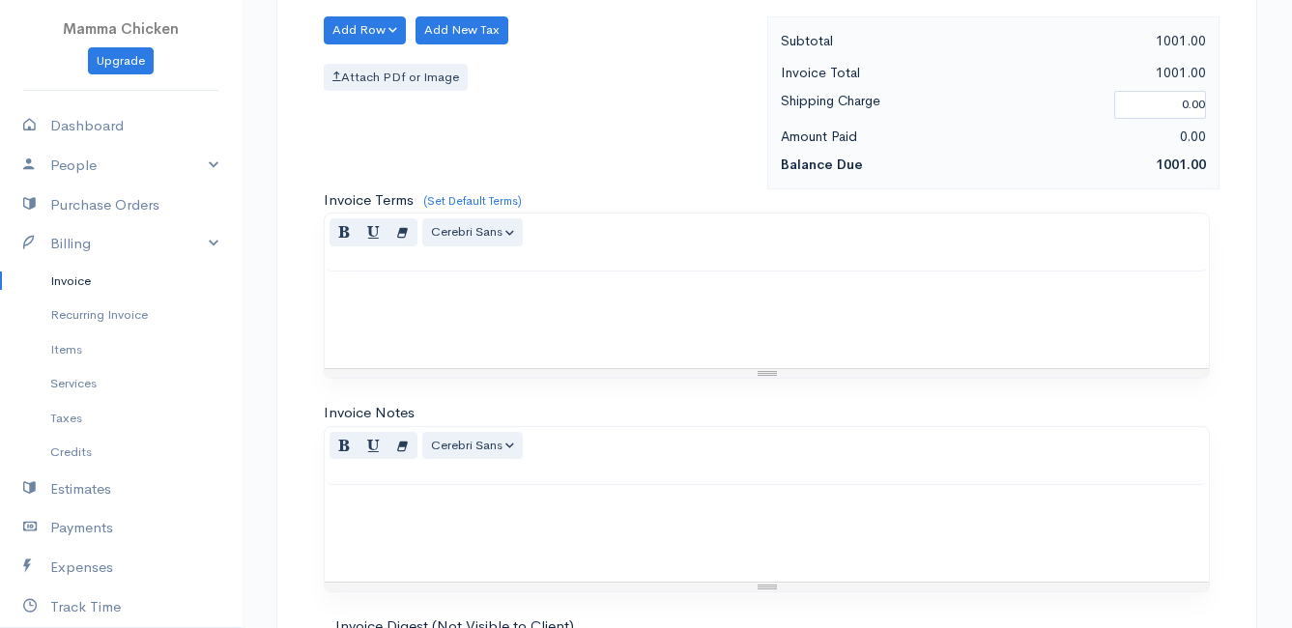
scroll to position [2066, 0]
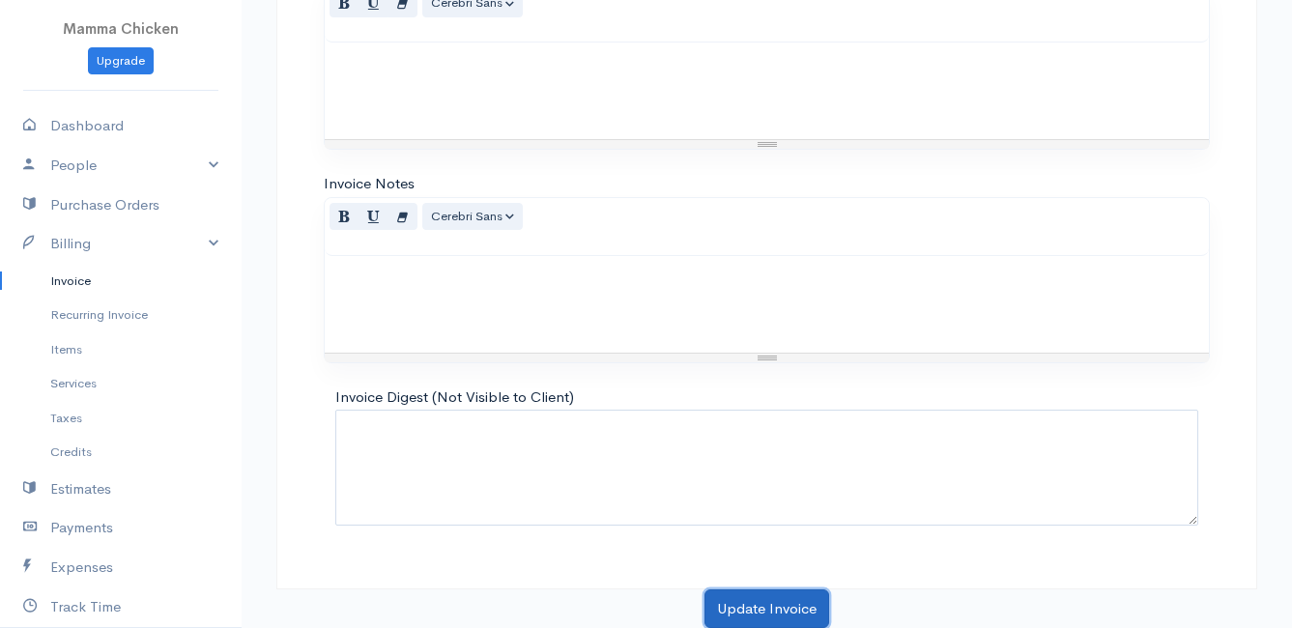
click at [771, 606] on button "Update Invoice" at bounding box center [767, 610] width 125 height 40
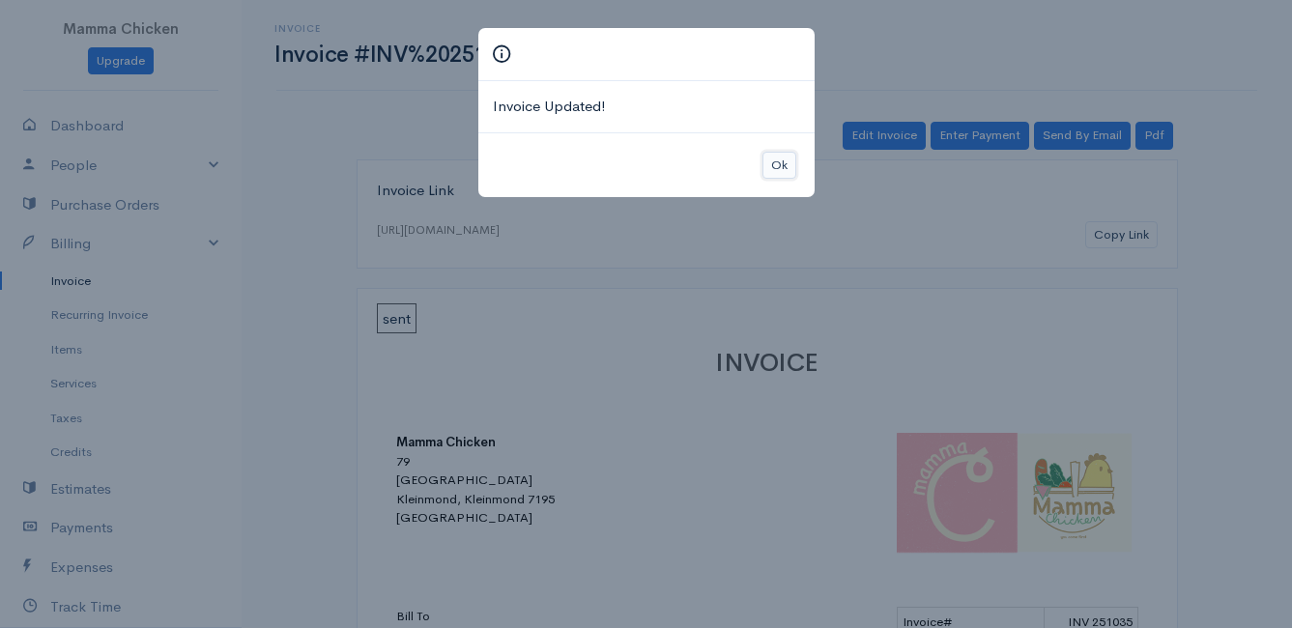
click at [780, 167] on button "Ok" at bounding box center [780, 166] width 34 height 28
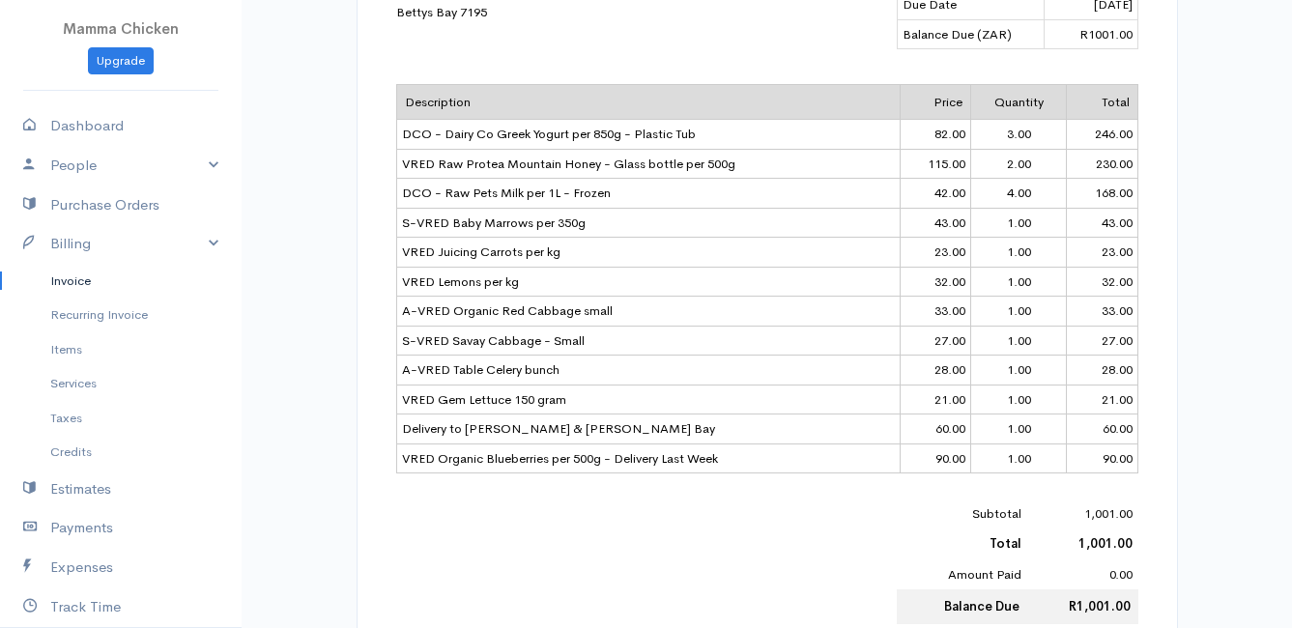
scroll to position [870, 0]
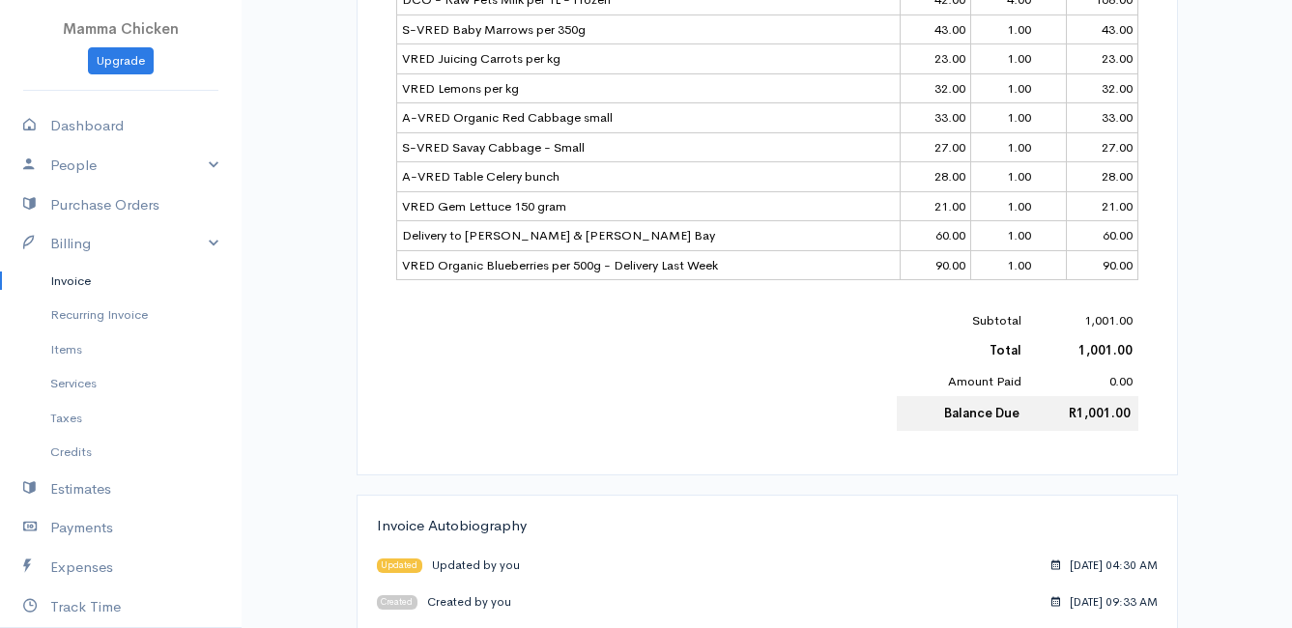
click at [697, 170] on td "A-VRED Table Celery bunch" at bounding box center [648, 177] width 504 height 30
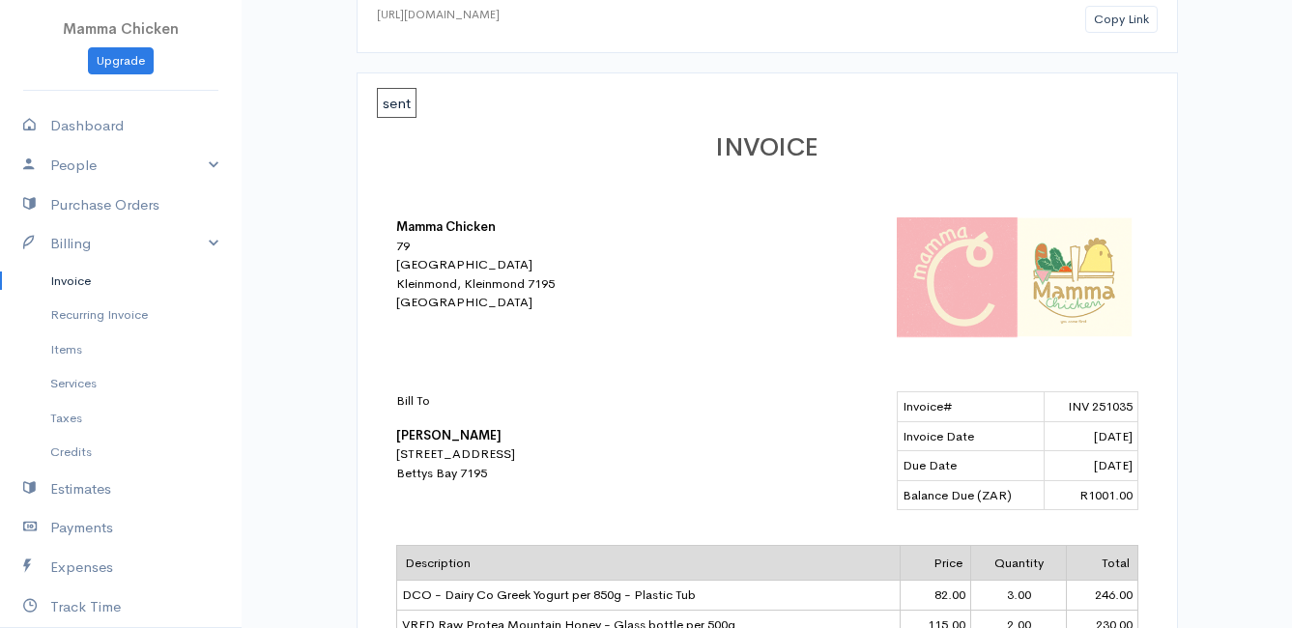
scroll to position [0, 0]
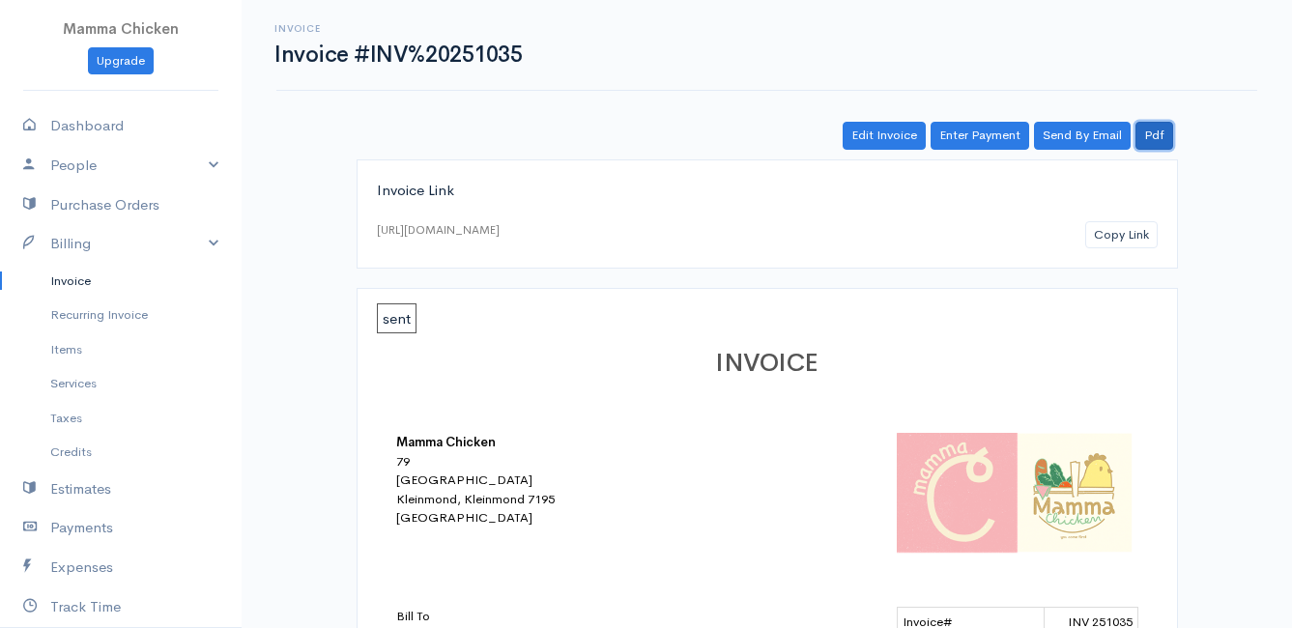
click at [1155, 136] on link "Pdf" at bounding box center [1155, 136] width 38 height 28
click at [76, 284] on link "Invoice" at bounding box center [121, 281] width 242 height 35
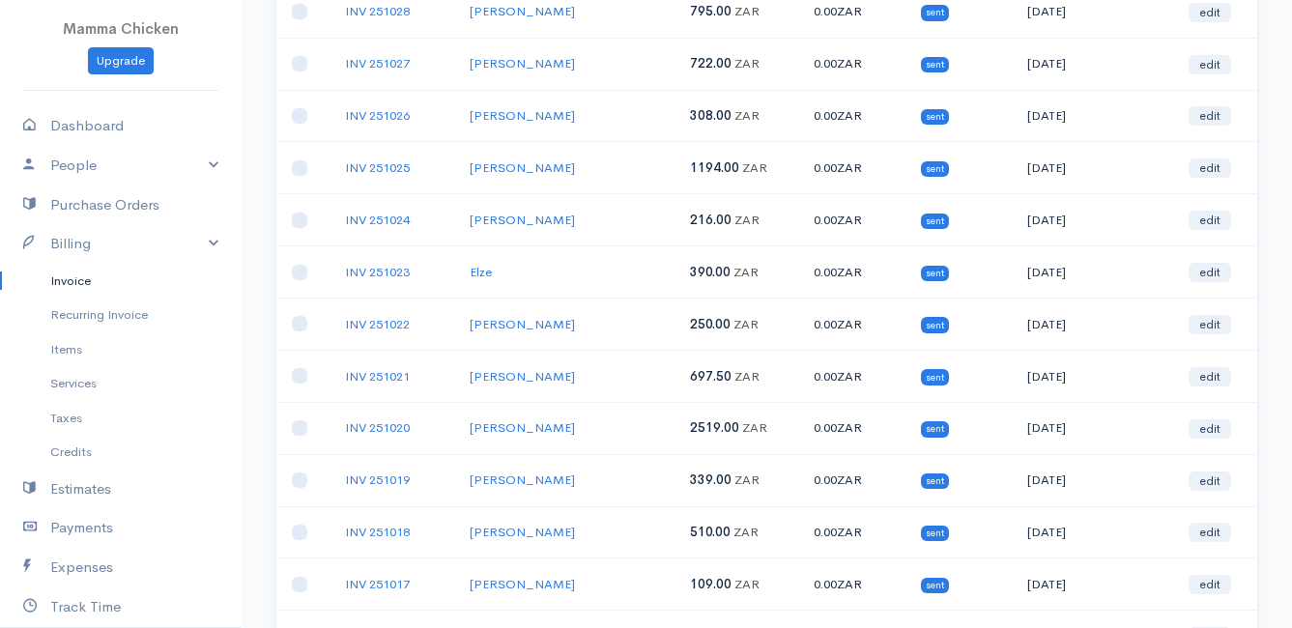
scroll to position [773, 0]
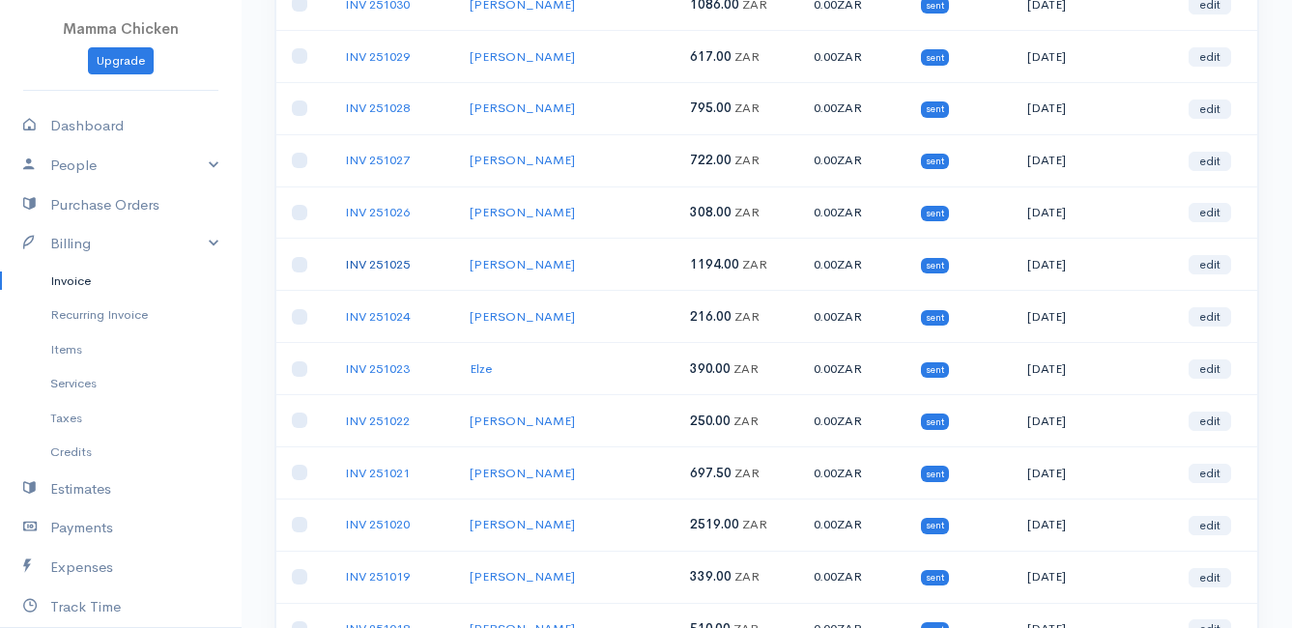
click at [390, 264] on link "INV 251025" at bounding box center [377, 264] width 65 height 16
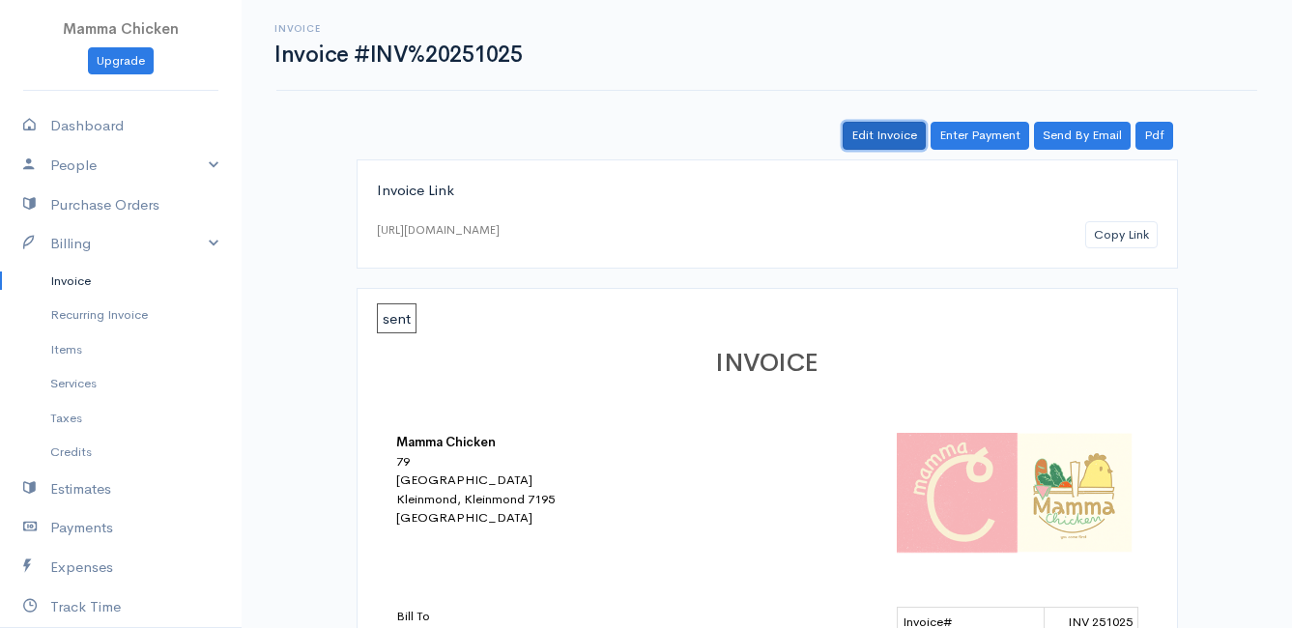
click at [891, 134] on link "Edit Invoice" at bounding box center [884, 136] width 83 height 28
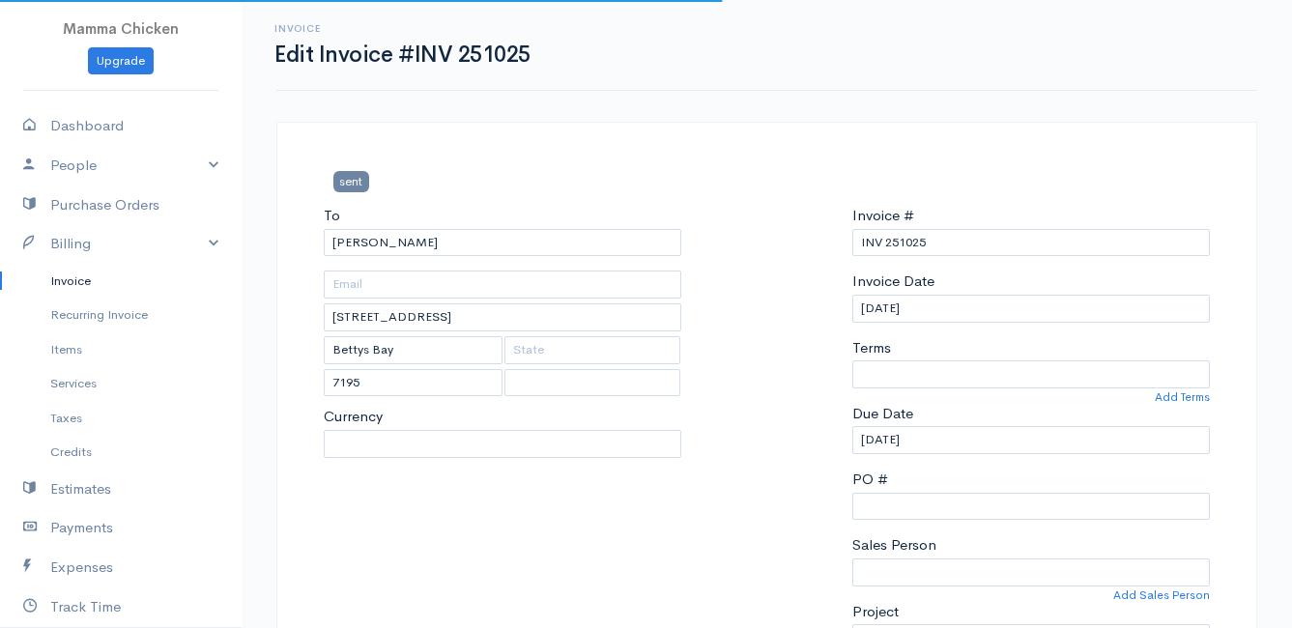
select select
select select "0"
select select "[GEOGRAPHIC_DATA]"
select select "ZAR"
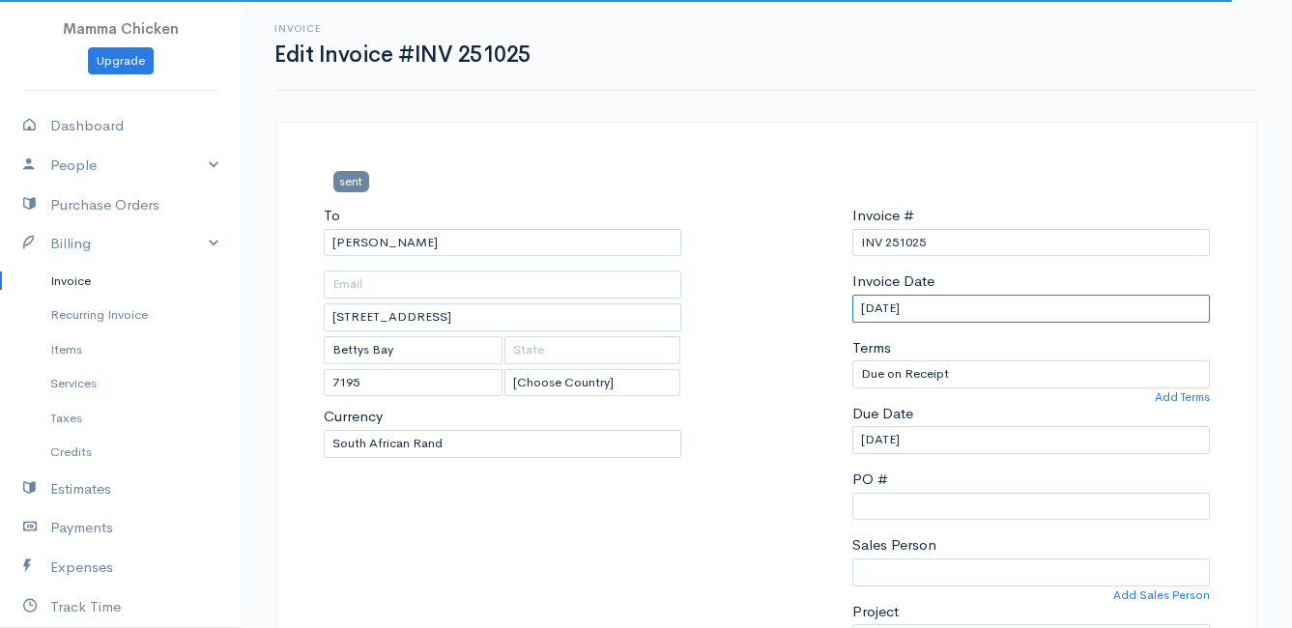
click at [958, 305] on input "[DATE]" at bounding box center [1032, 309] width 358 height 28
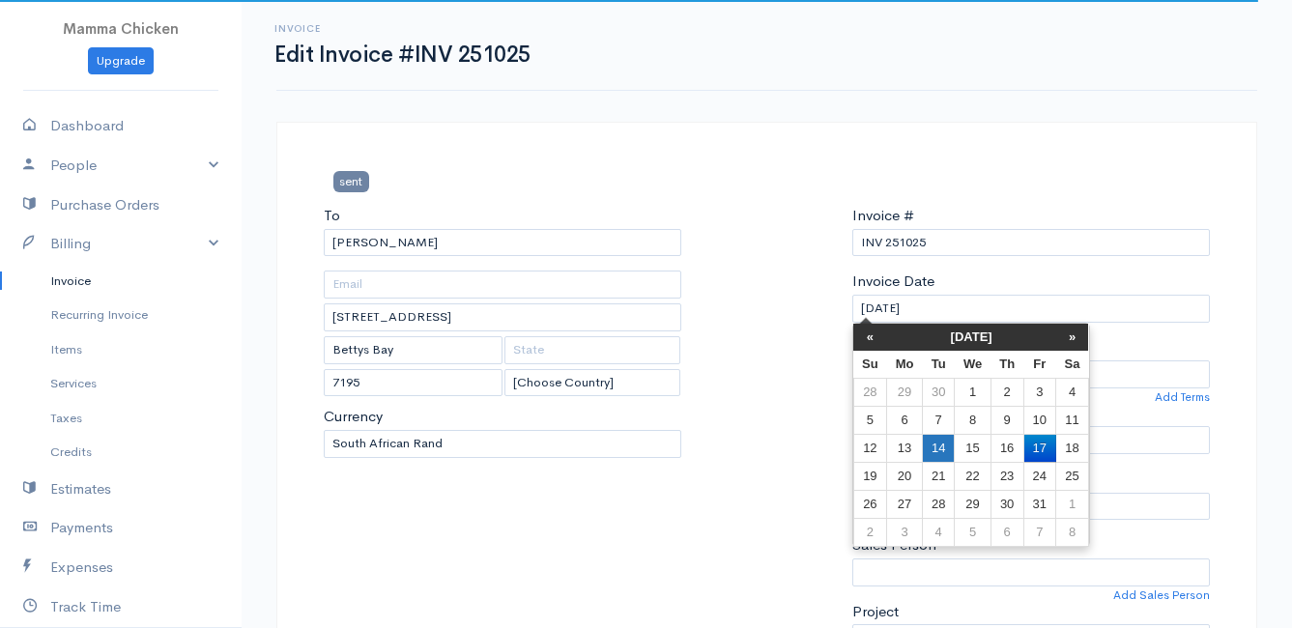
click at [935, 453] on td "14" at bounding box center [938, 448] width 32 height 28
type input "[DATE]"
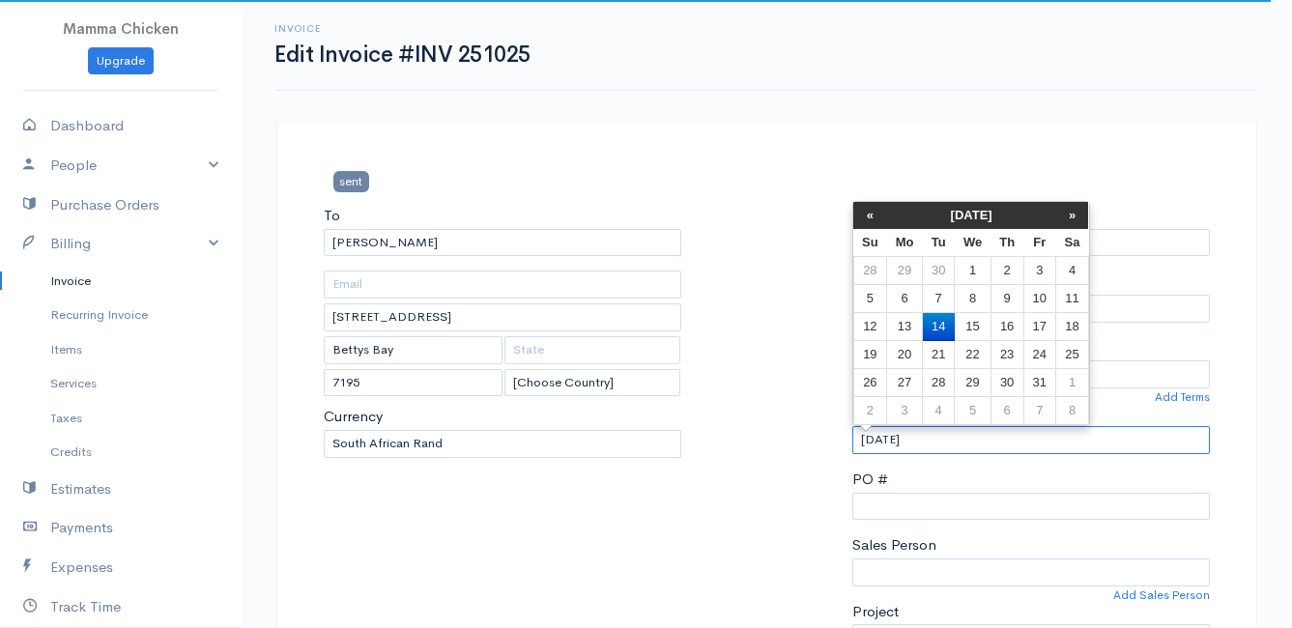
click at [944, 446] on input "[DATE]" at bounding box center [1032, 440] width 358 height 28
click at [987, 325] on td "15" at bounding box center [973, 327] width 36 height 28
type input "[DATE]"
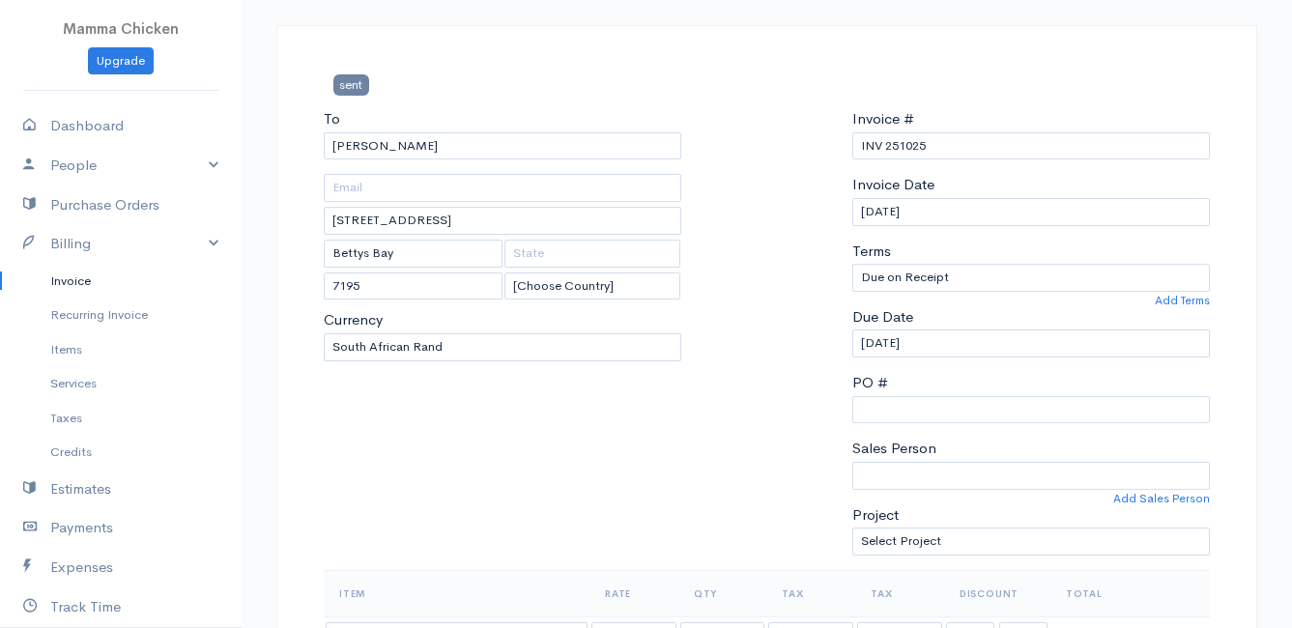
scroll to position [483, 0]
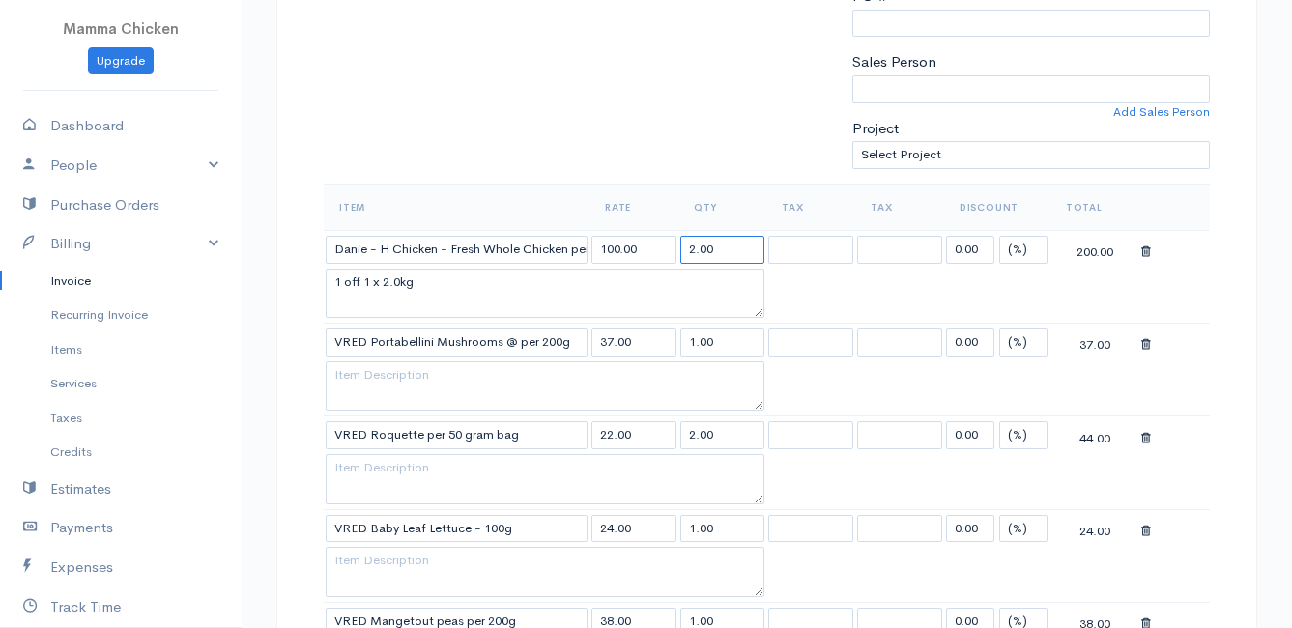
click at [701, 248] on input "2.00" at bounding box center [723, 250] width 85 height 28
type input "2.20"
click at [398, 281] on textarea "1 off 1 x 2.0kg" at bounding box center [545, 294] width 439 height 50
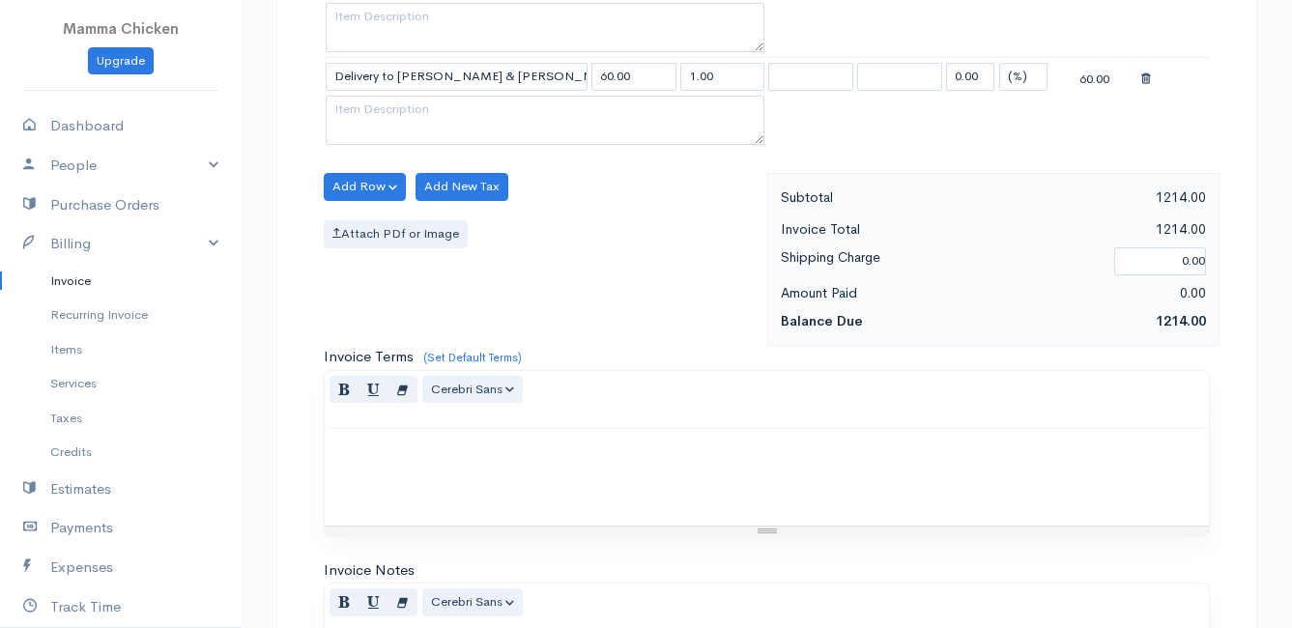
scroll to position [2997, 0]
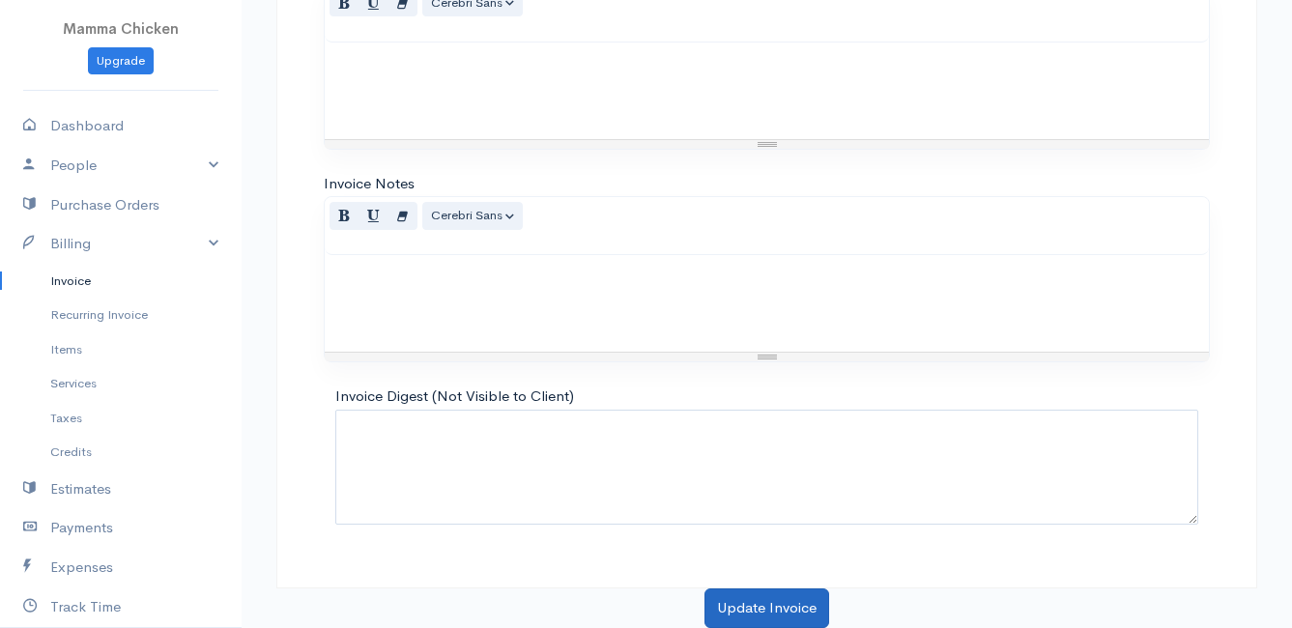
type textarea "1 off 1 x 2.2kg"
click at [768, 602] on button "Update Invoice" at bounding box center [767, 609] width 125 height 40
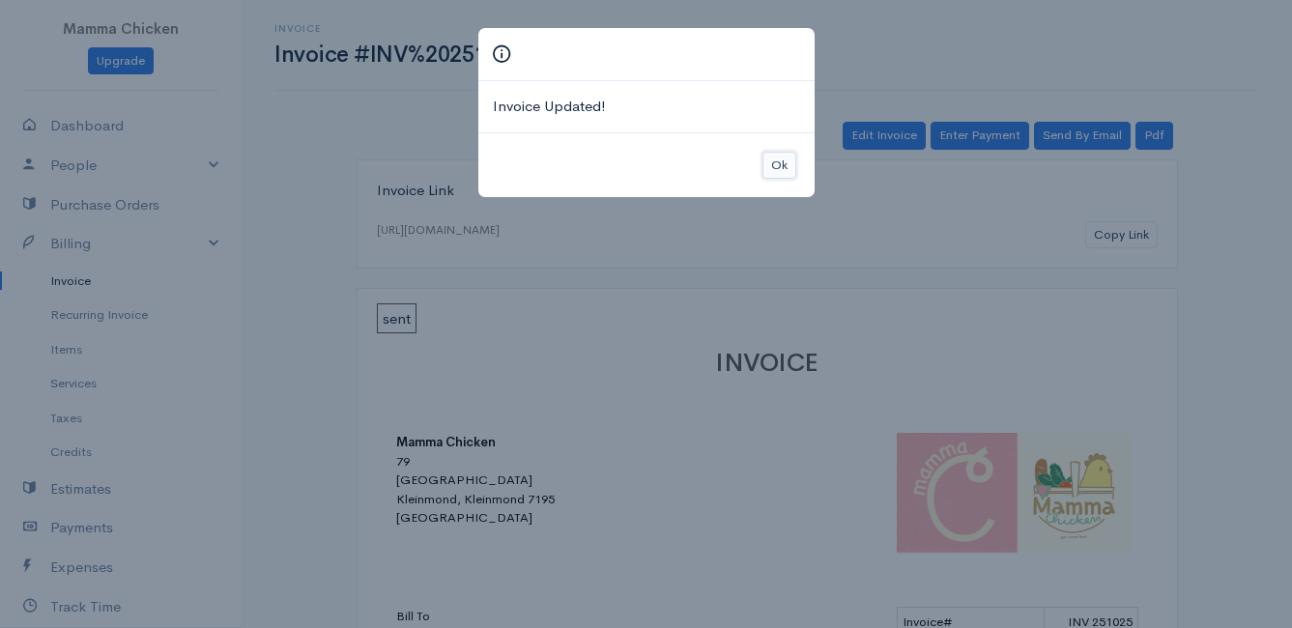
click at [779, 166] on button "Ok" at bounding box center [780, 166] width 34 height 28
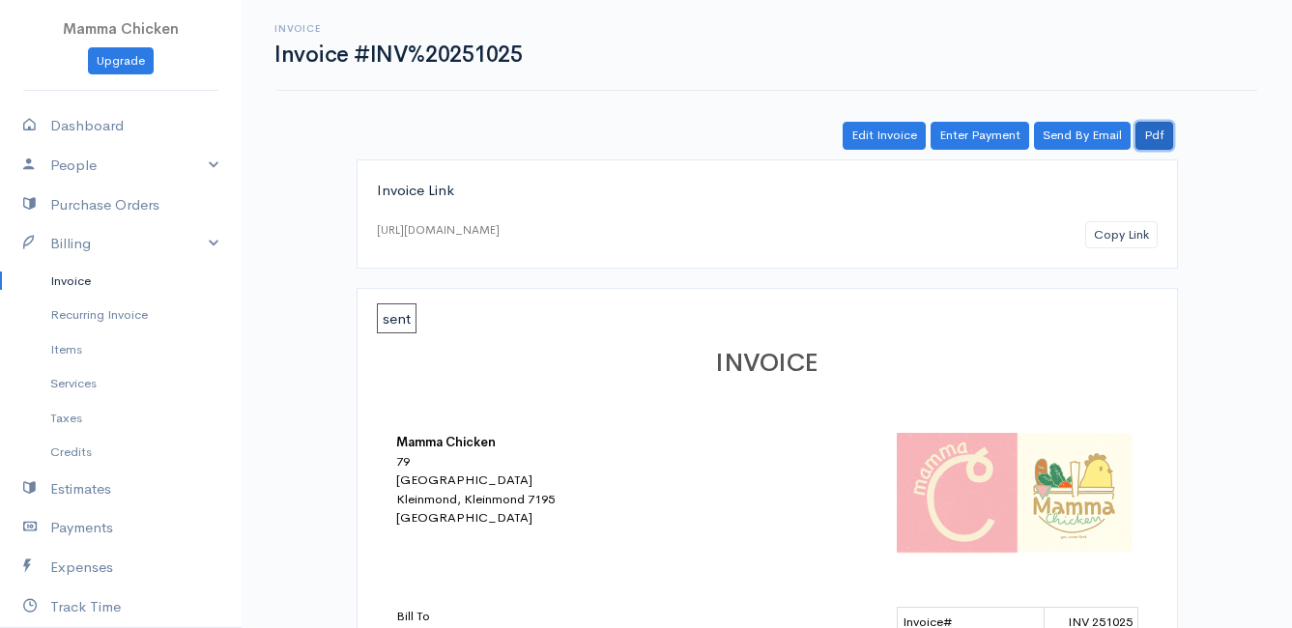
click at [1163, 140] on link "Pdf" at bounding box center [1155, 136] width 38 height 28
click at [77, 287] on link "Invoice" at bounding box center [121, 281] width 242 height 35
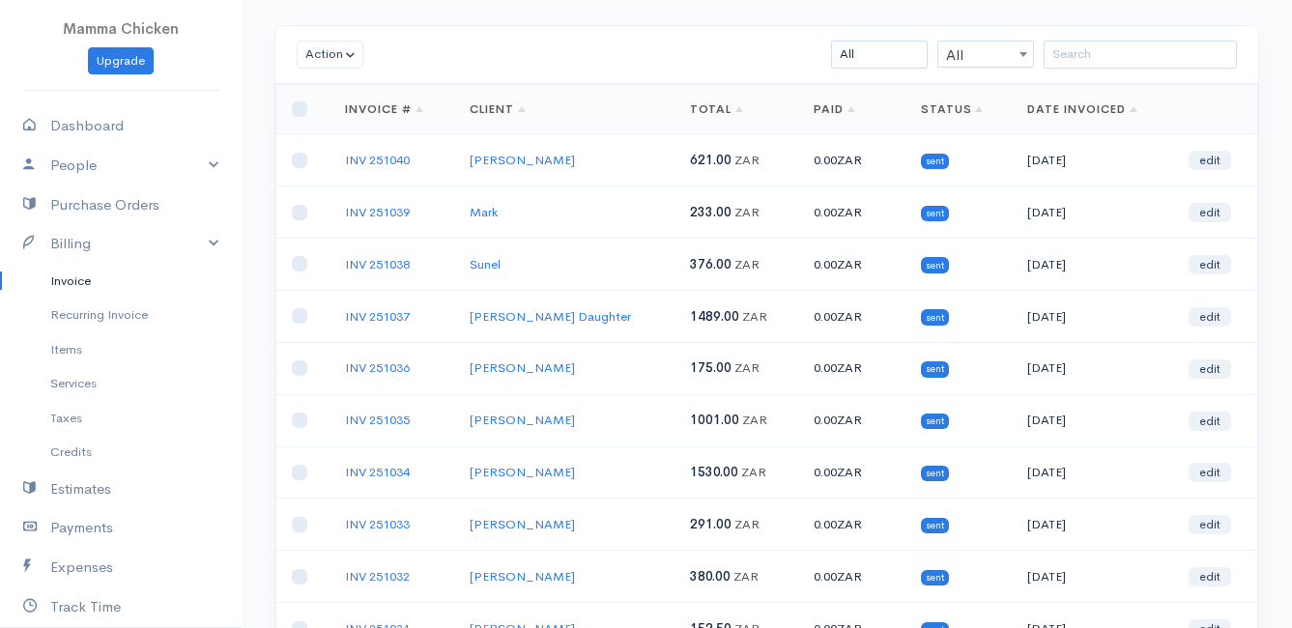
scroll to position [193, 0]
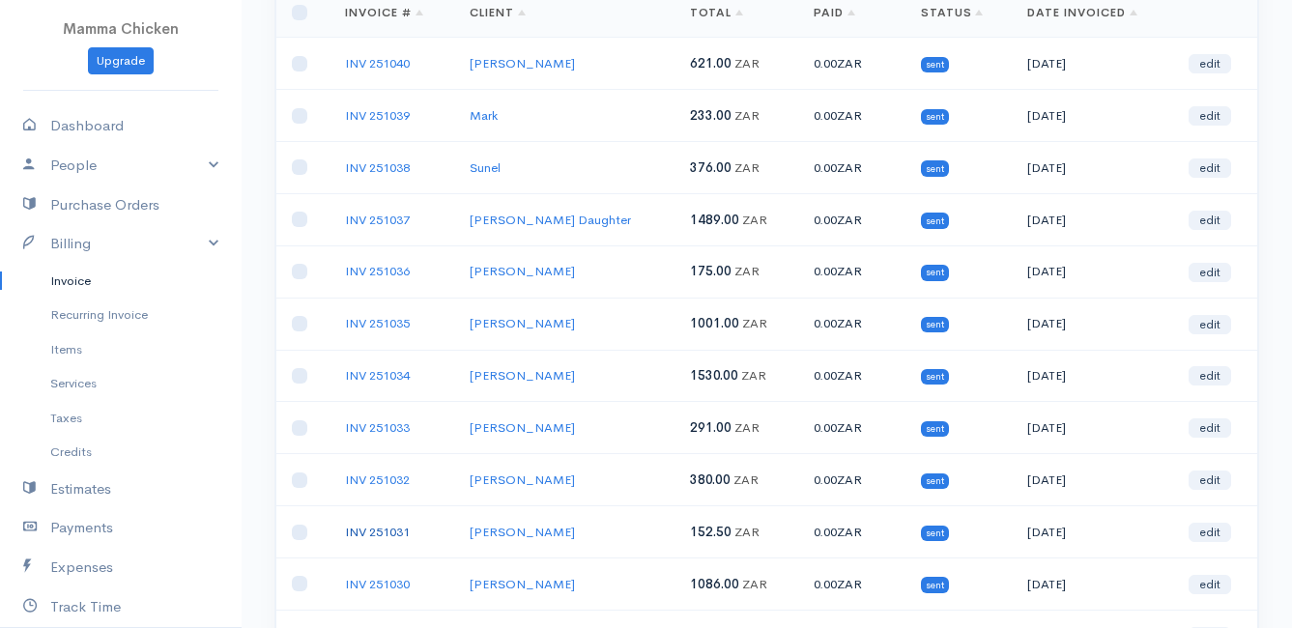
click at [377, 532] on link "INV 251031" at bounding box center [377, 532] width 65 height 16
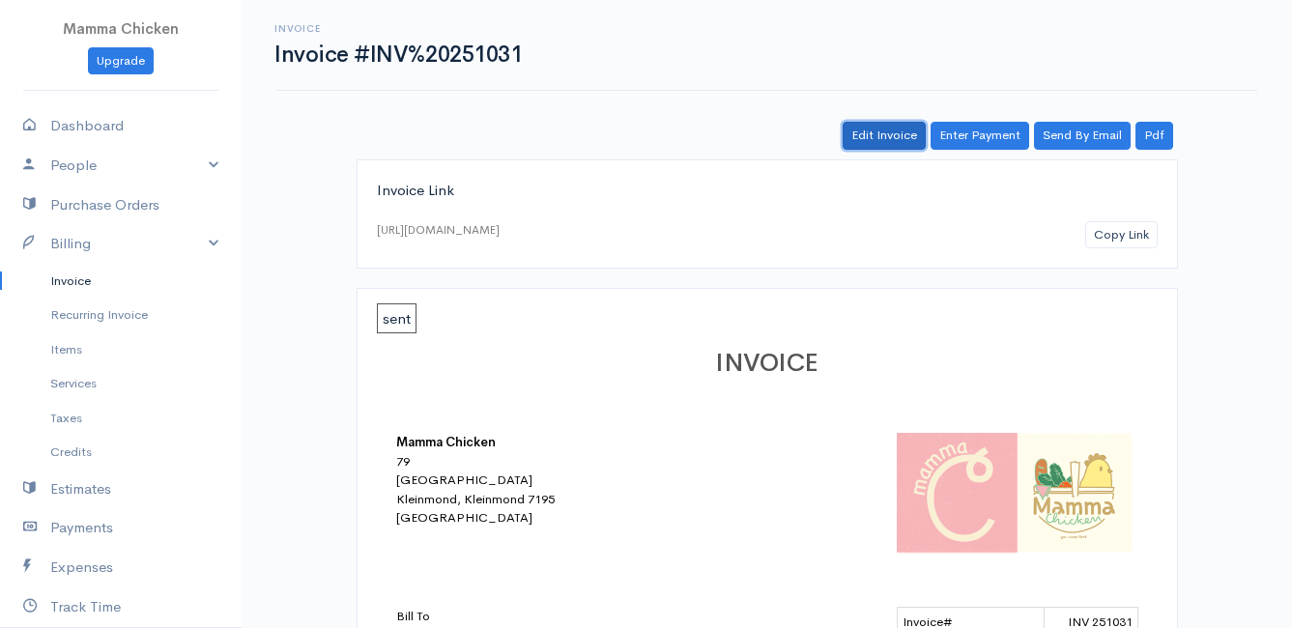
click at [884, 132] on link "Edit Invoice" at bounding box center [884, 136] width 83 height 28
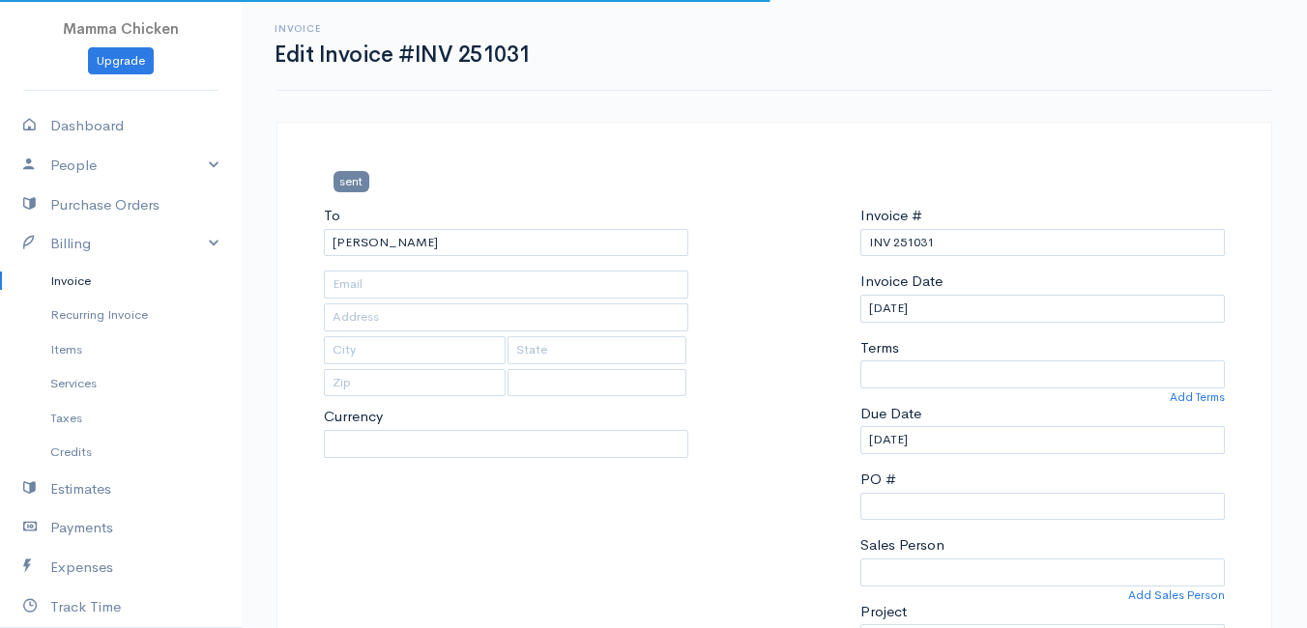
type input "678 [PERSON_NAME]"
type input "[PERSON_NAME] Bay"
type input "7195"
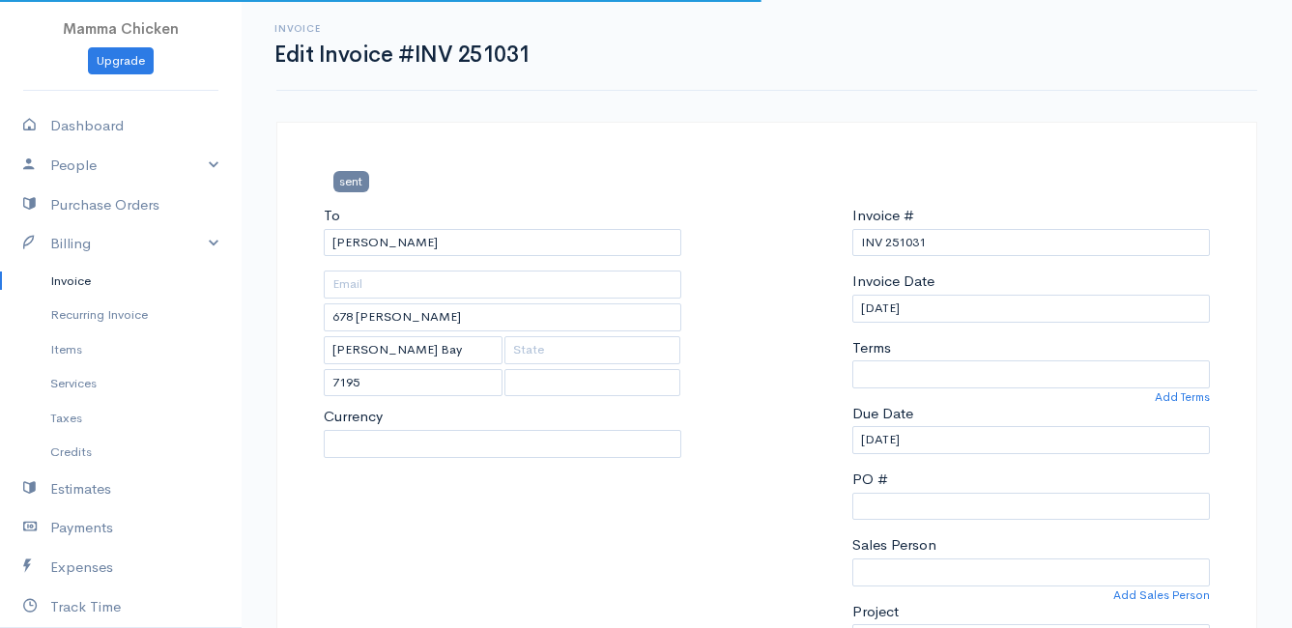
select select
select select "0"
select select "[GEOGRAPHIC_DATA]"
select select "ZAR"
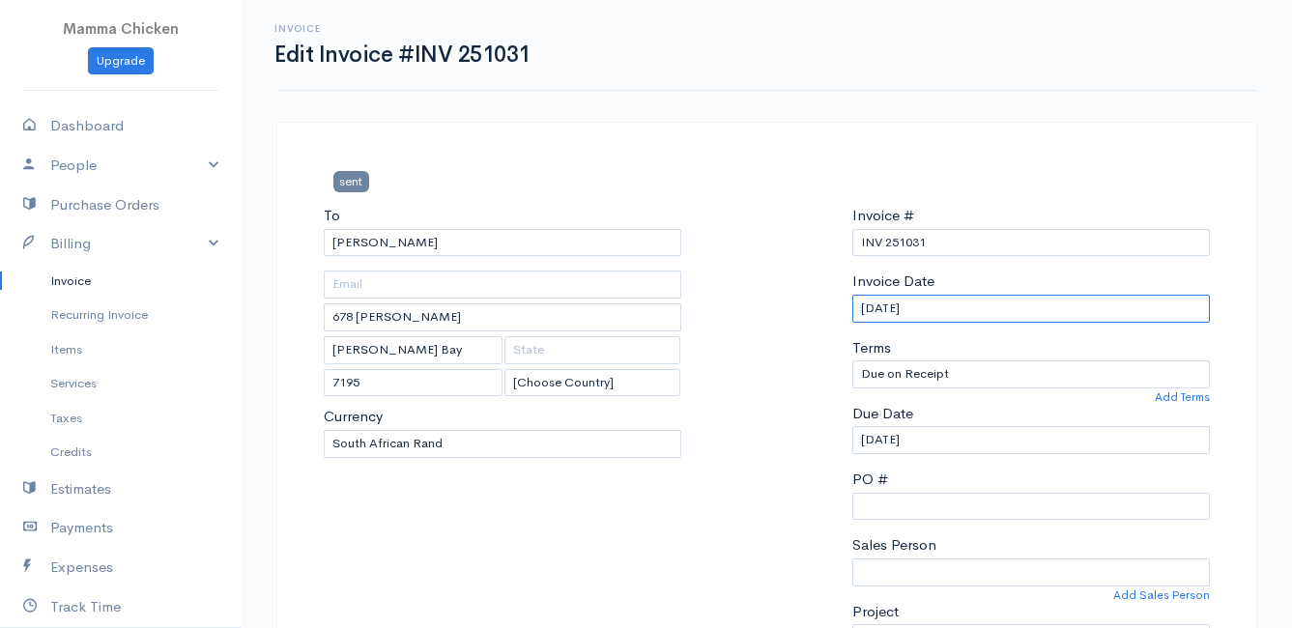
click at [984, 310] on input "[DATE]" at bounding box center [1032, 309] width 358 height 28
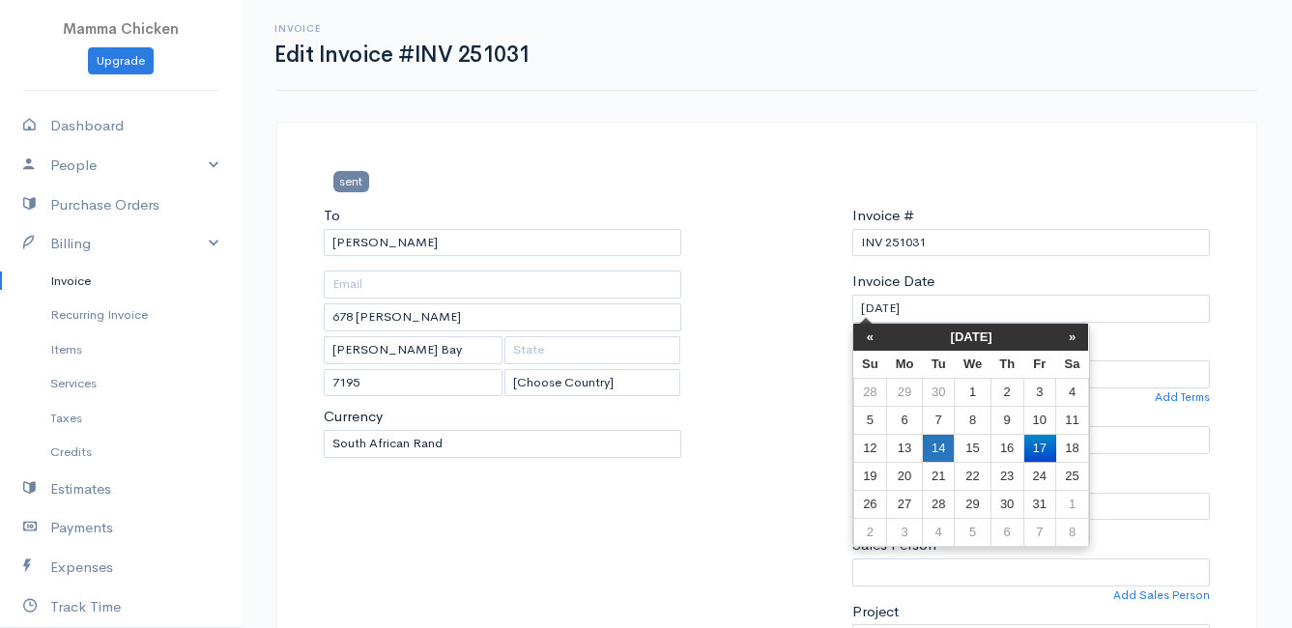
click at [952, 451] on td "14" at bounding box center [938, 448] width 32 height 28
type input "[DATE]"
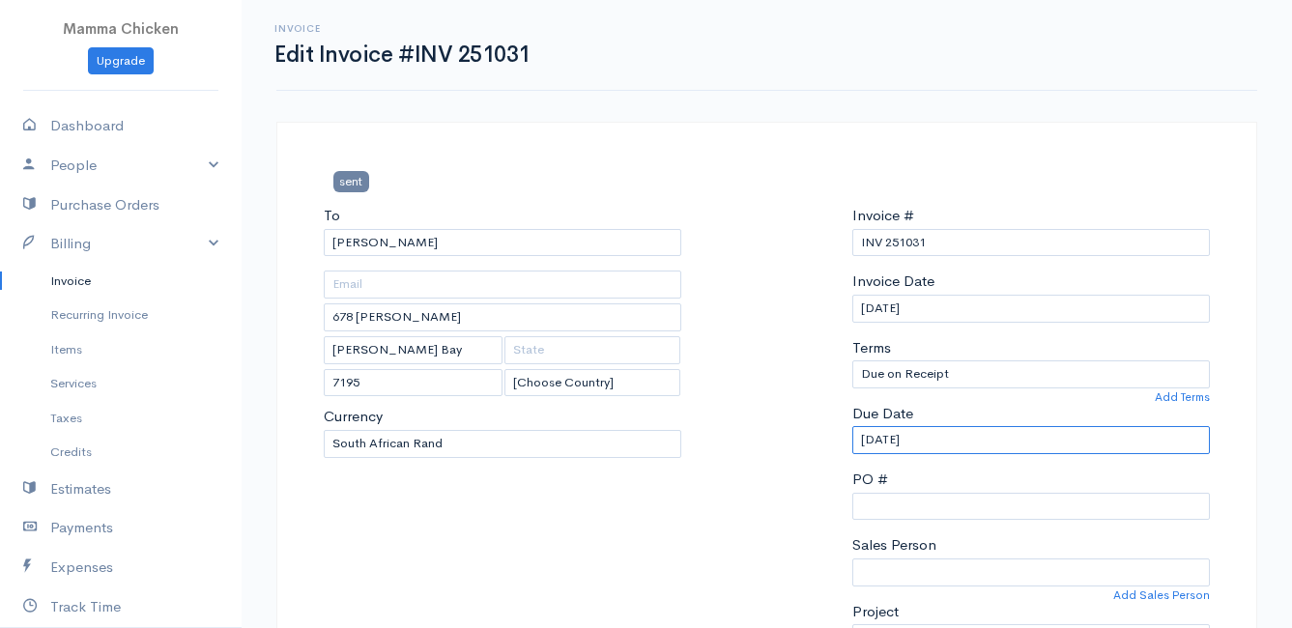
click at [952, 433] on input "[DATE]" at bounding box center [1032, 440] width 358 height 28
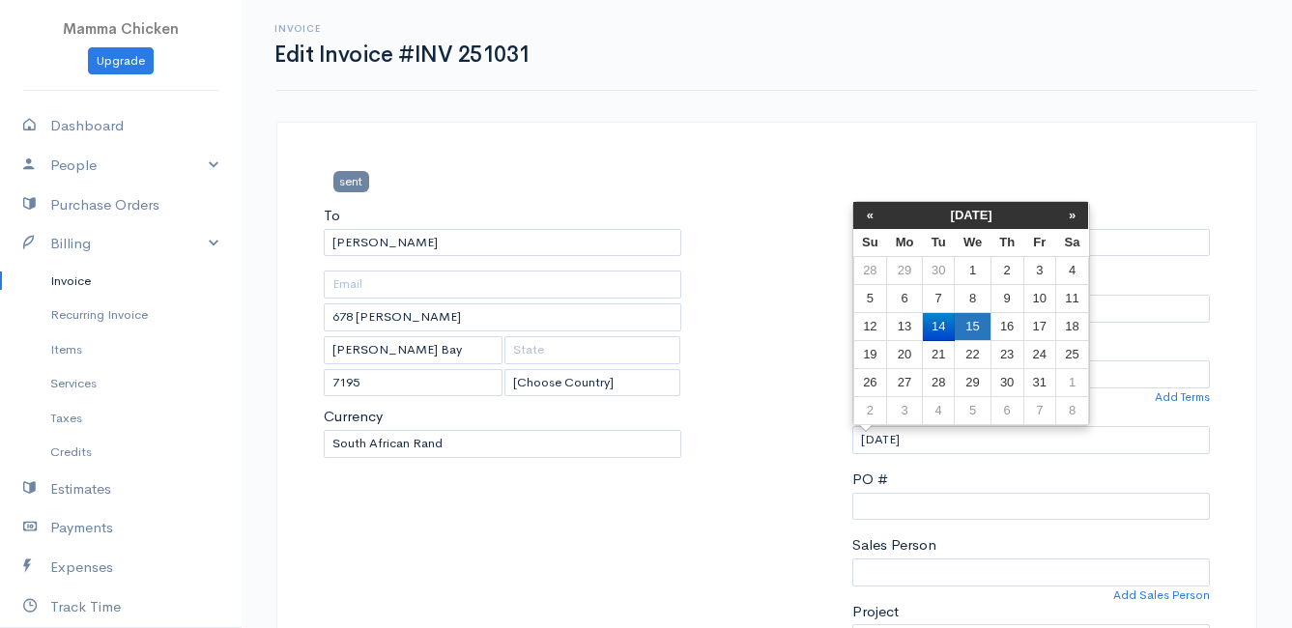
click at [981, 322] on td "15" at bounding box center [973, 327] width 36 height 28
type input "[DATE]"
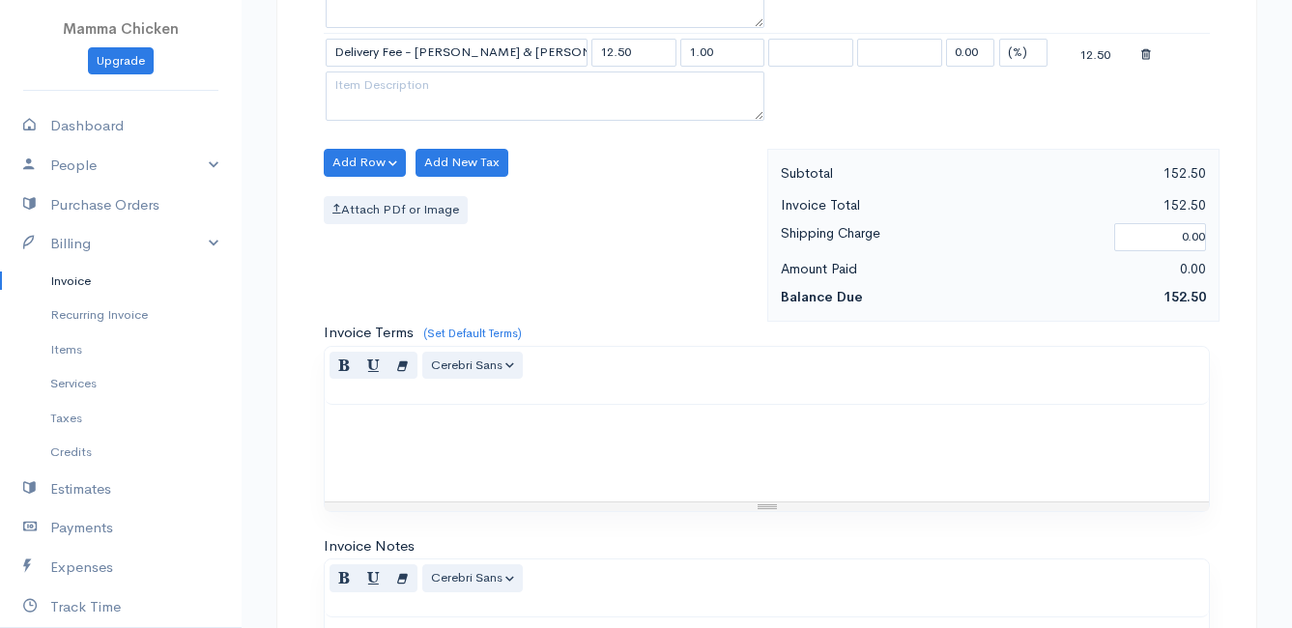
scroll to position [1136, 0]
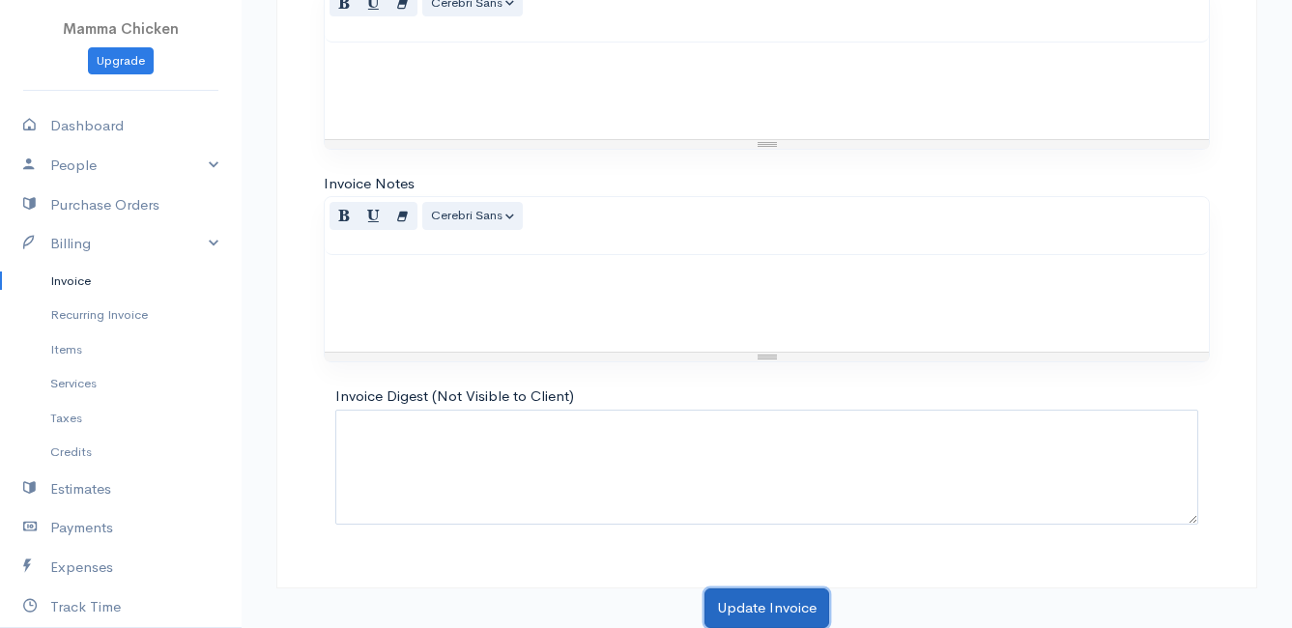
click at [741, 603] on button "Update Invoice" at bounding box center [767, 609] width 125 height 40
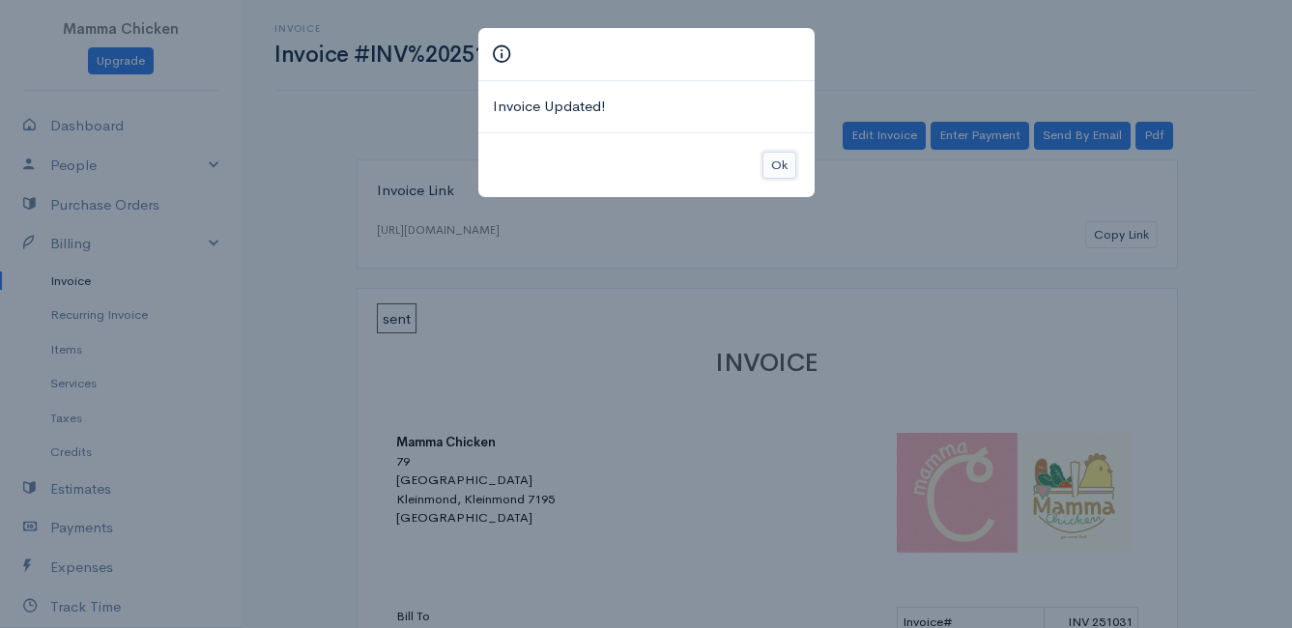
click at [785, 160] on button "Ok" at bounding box center [780, 166] width 34 height 28
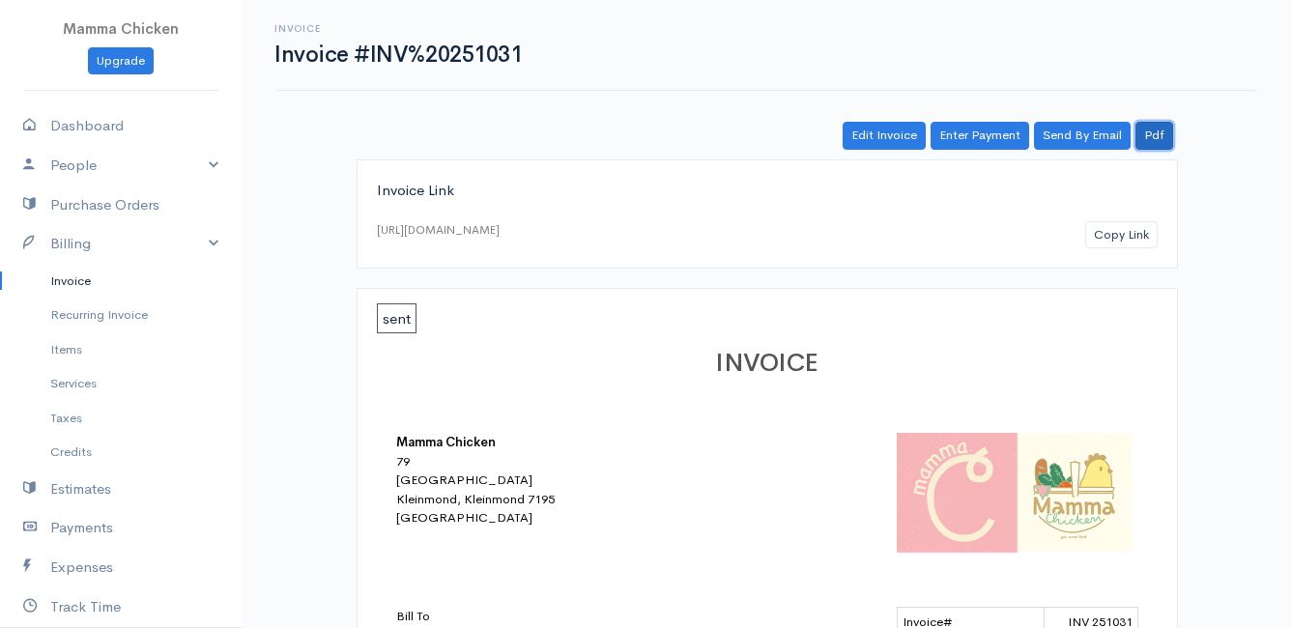
click at [1153, 136] on link "Pdf" at bounding box center [1155, 136] width 38 height 28
click at [73, 272] on link "Invoice" at bounding box center [121, 281] width 242 height 35
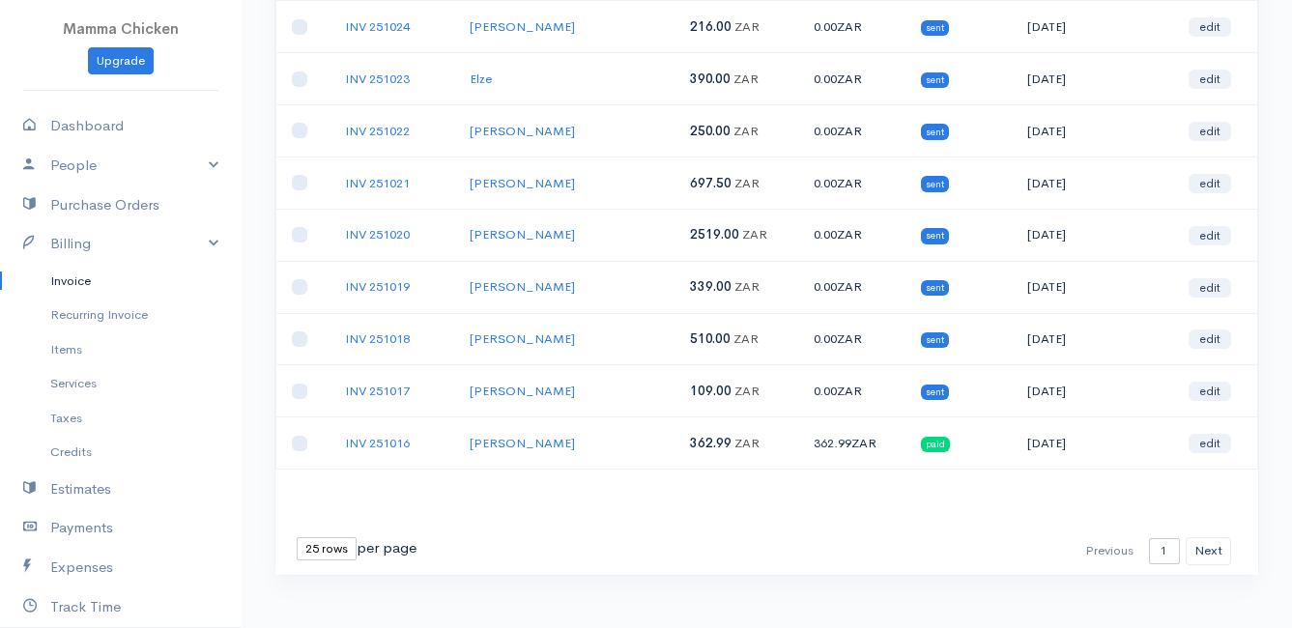
scroll to position [967, 0]
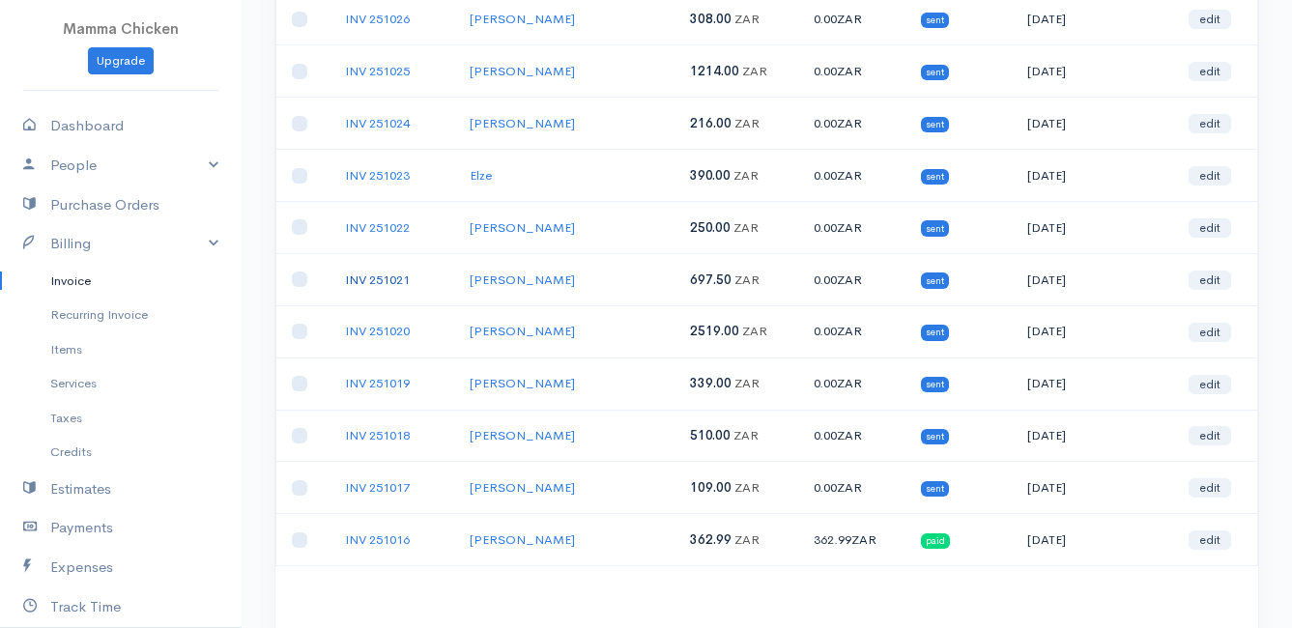
click at [381, 278] on link "INV 251021" at bounding box center [377, 280] width 65 height 16
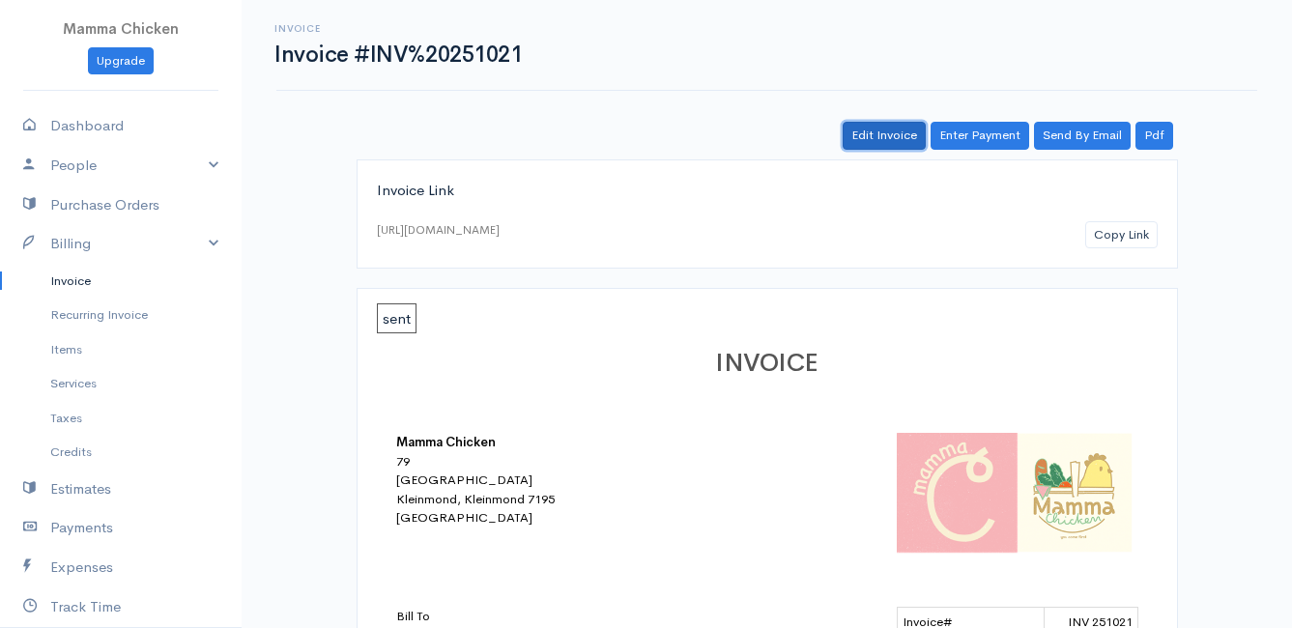
click at [879, 134] on link "Edit Invoice" at bounding box center [884, 136] width 83 height 28
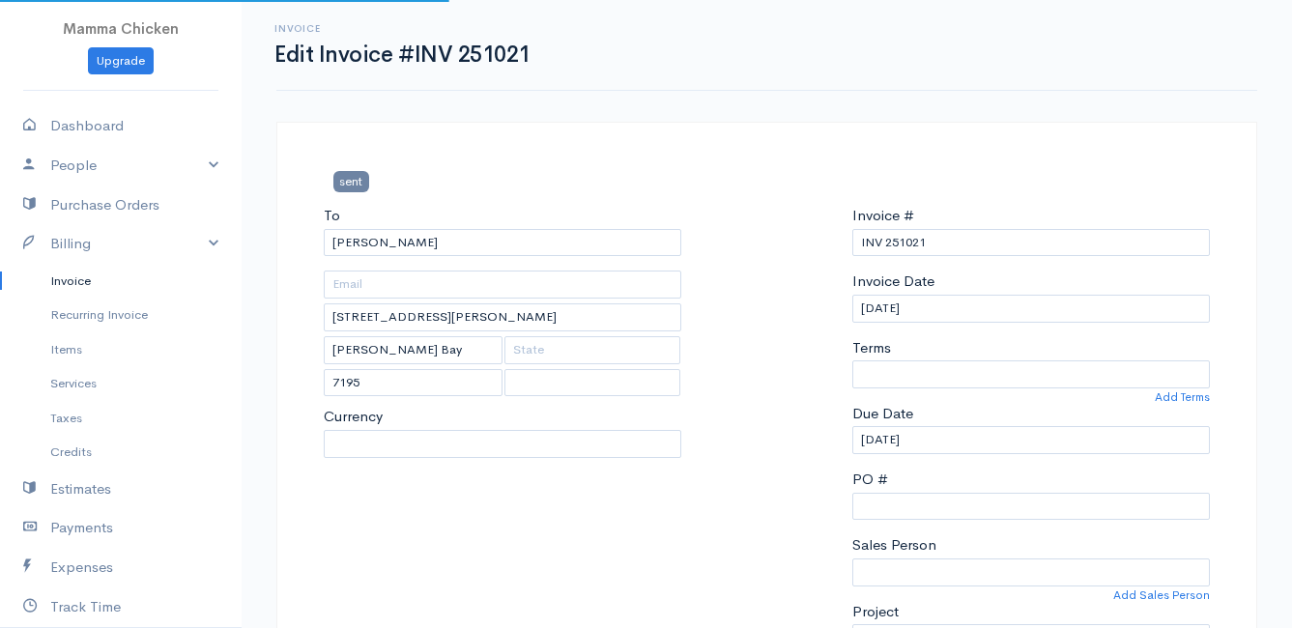
select select
select select "[GEOGRAPHIC_DATA]"
select select "ZAR"
select select "0"
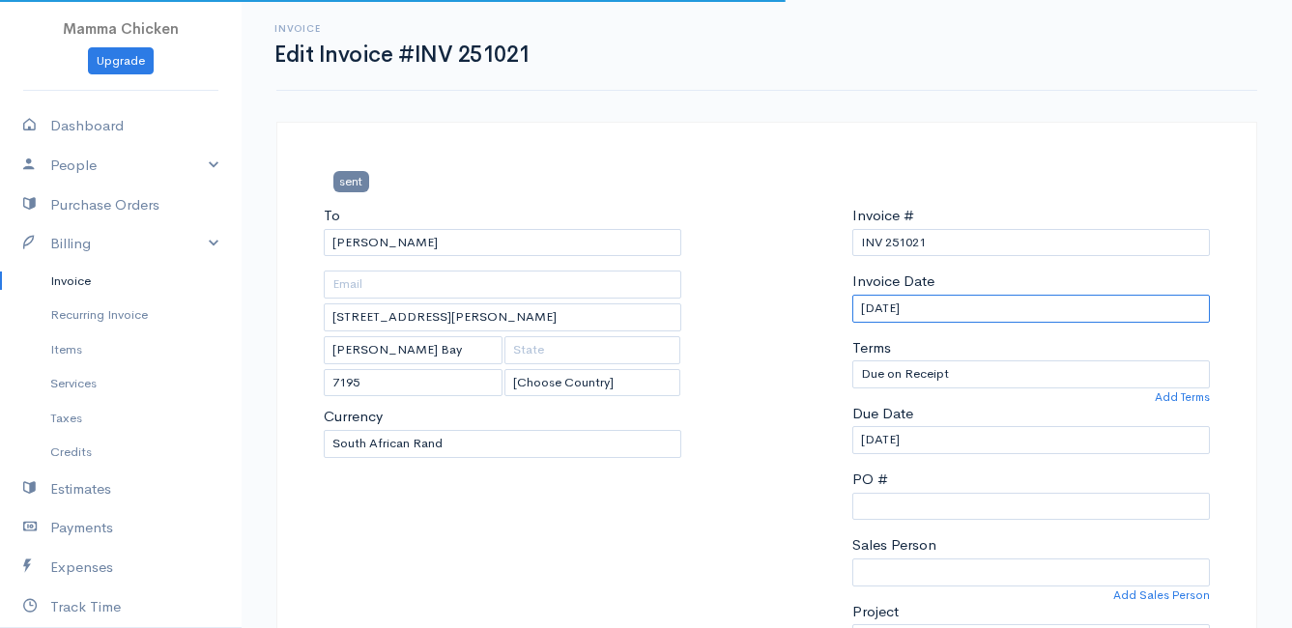
click at [959, 305] on input "[DATE]" at bounding box center [1032, 309] width 358 height 28
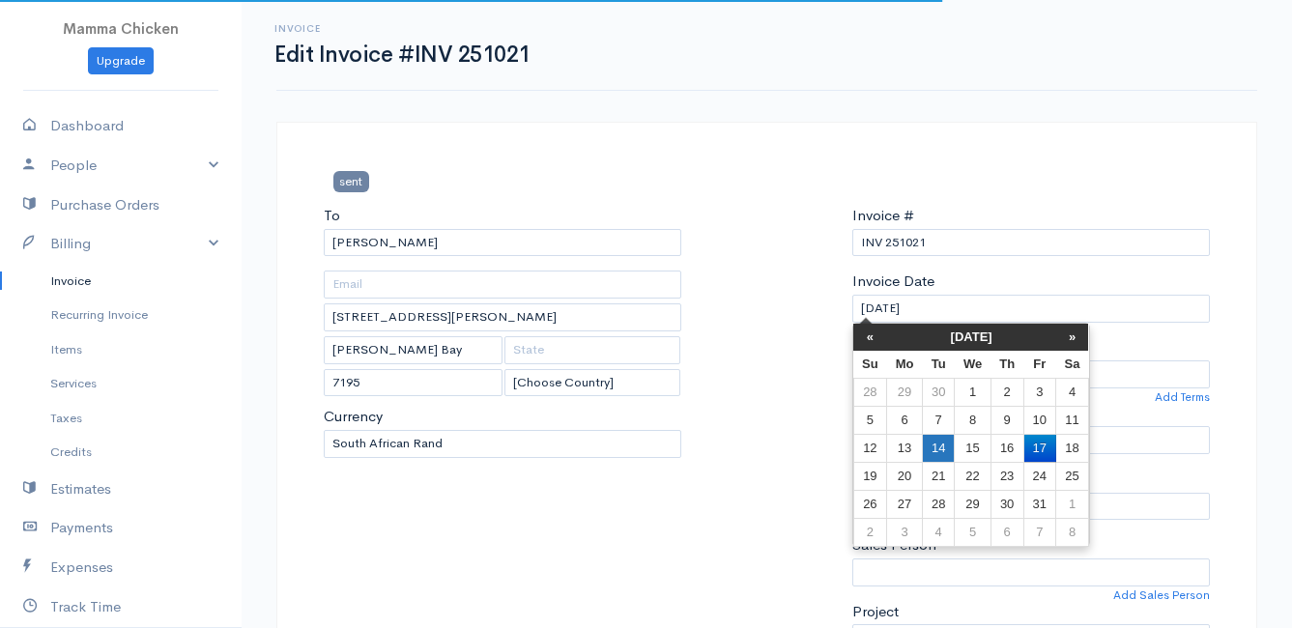
click at [941, 449] on td "14" at bounding box center [938, 448] width 32 height 28
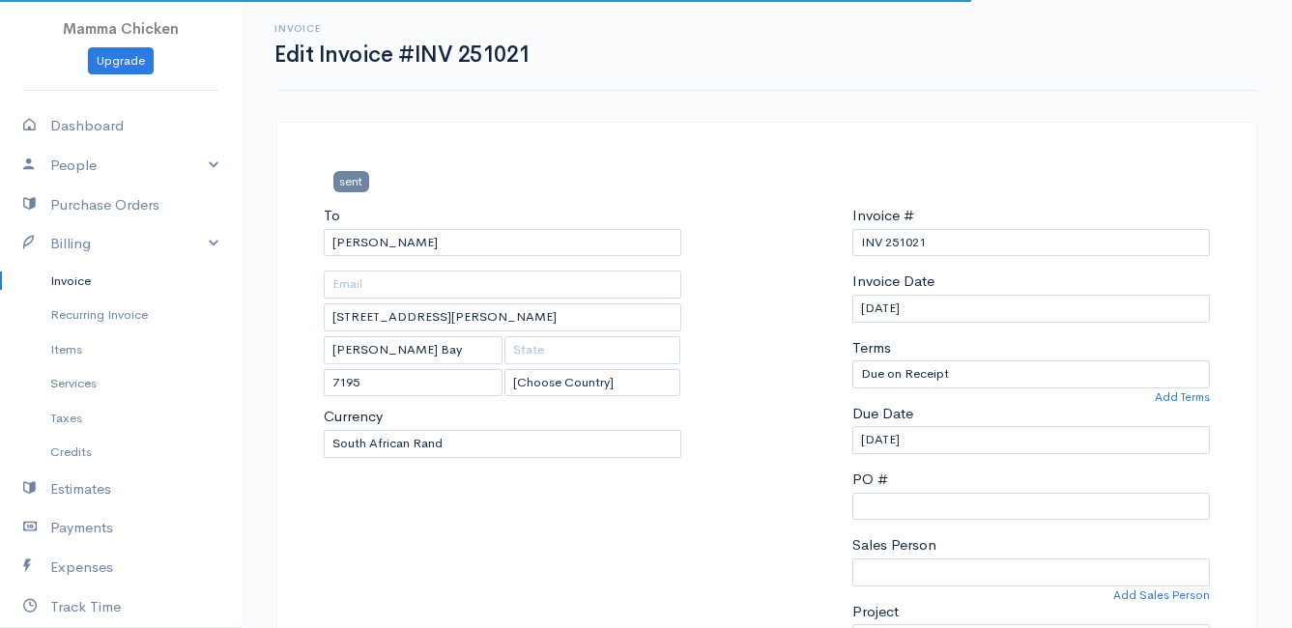
type input "[DATE]"
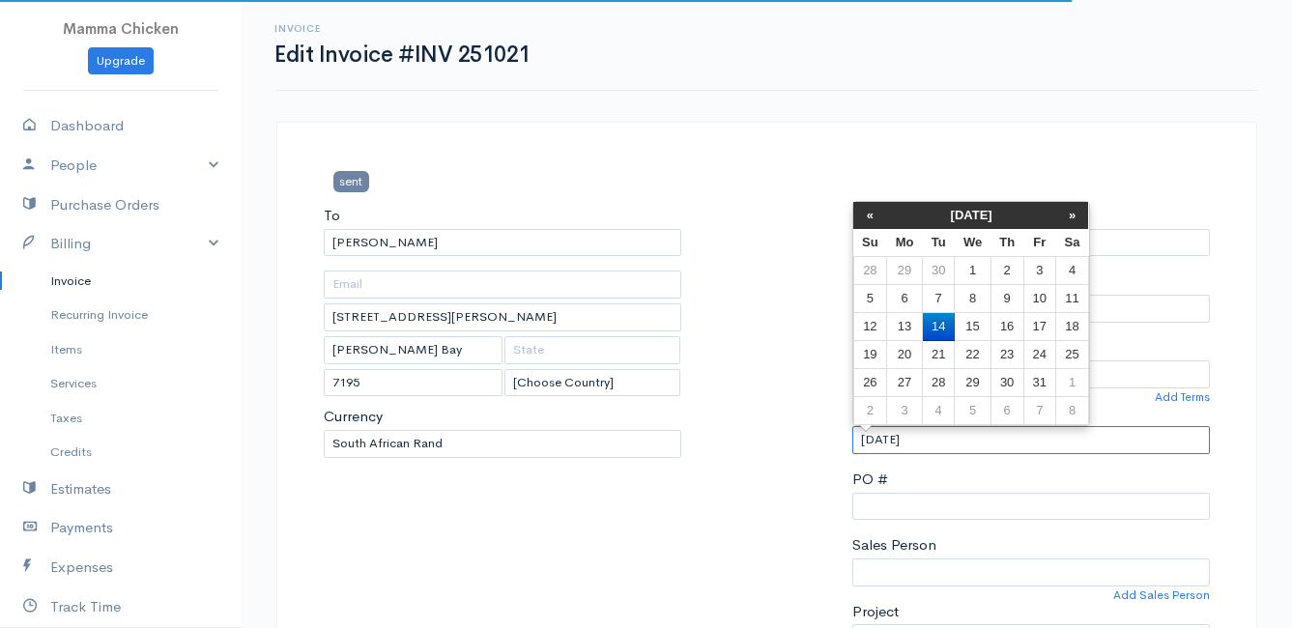
click at [959, 437] on input "[DATE]" at bounding box center [1032, 440] width 358 height 28
click at [970, 319] on td "15" at bounding box center [973, 327] width 36 height 28
type input "[DATE]"
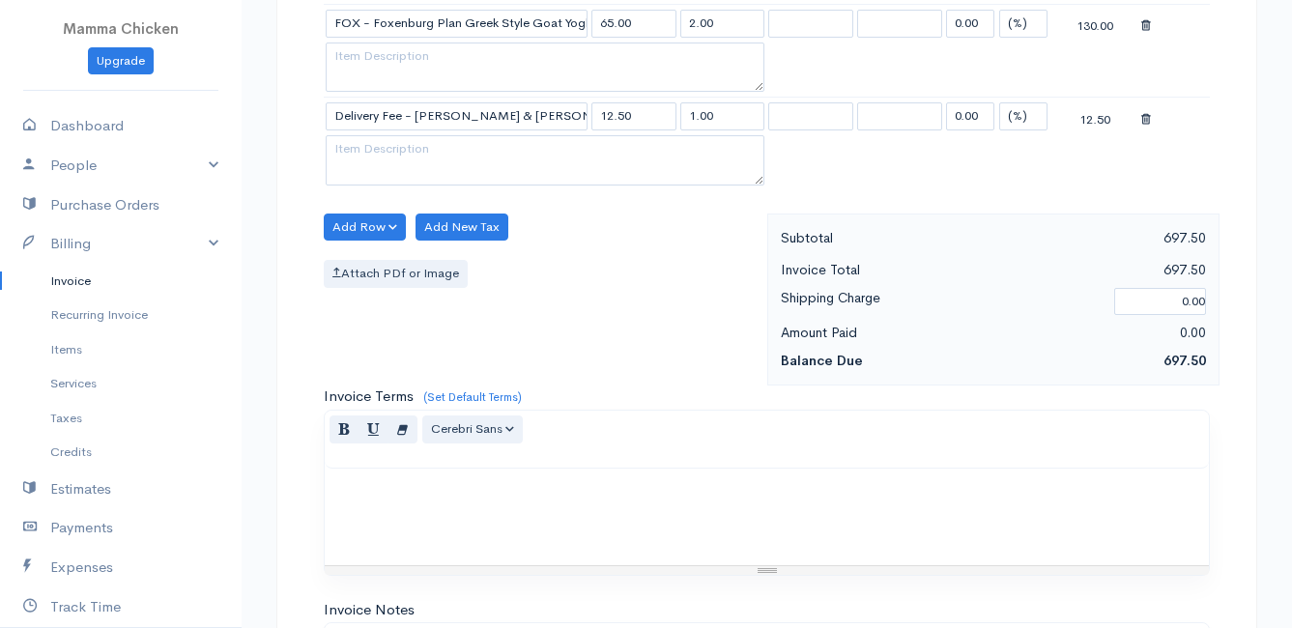
scroll to position [1973, 0]
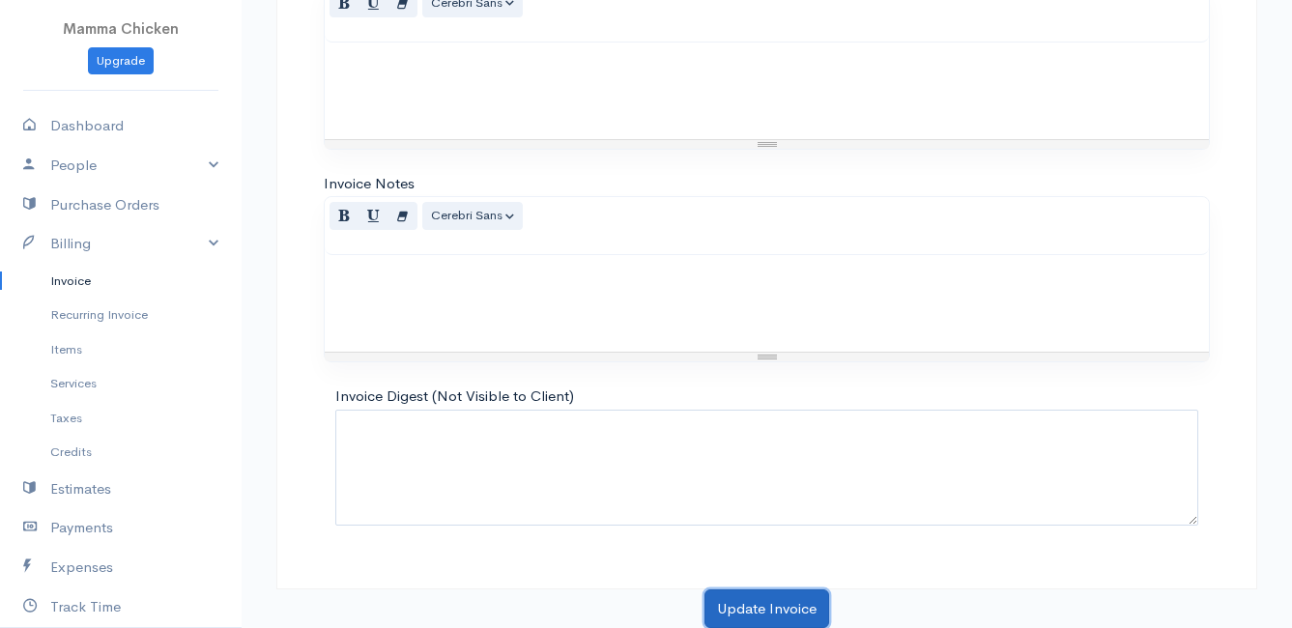
click at [747, 605] on button "Update Invoice" at bounding box center [767, 610] width 125 height 40
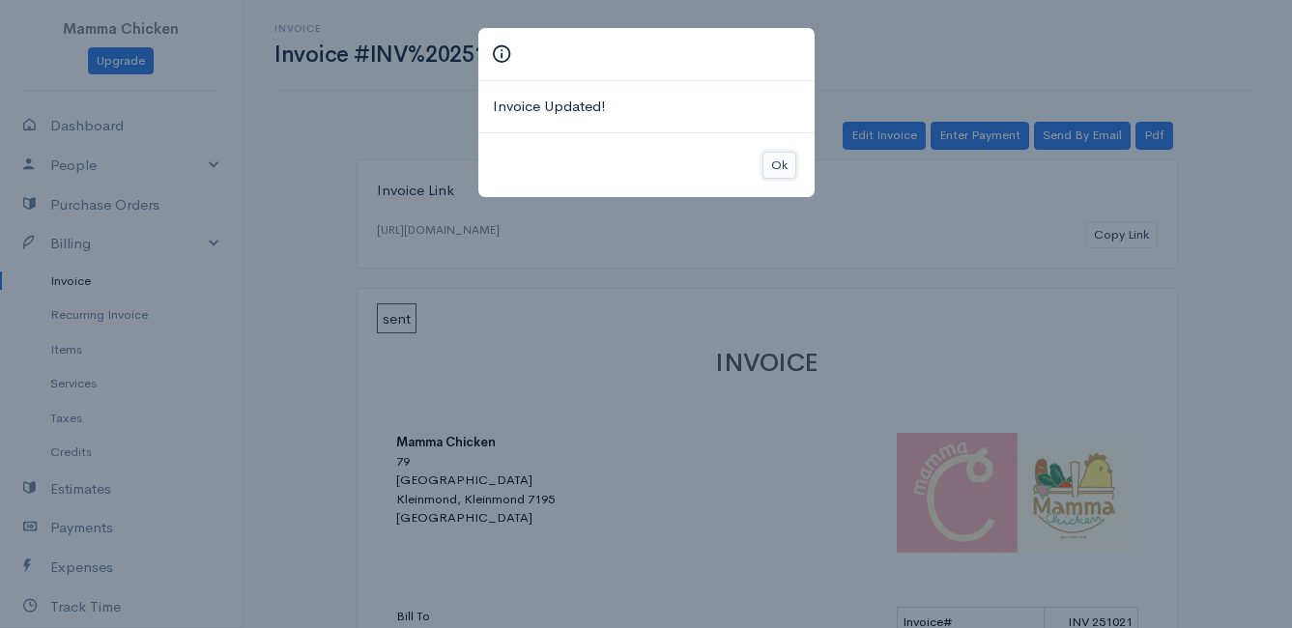
click at [780, 164] on button "Ok" at bounding box center [780, 166] width 34 height 28
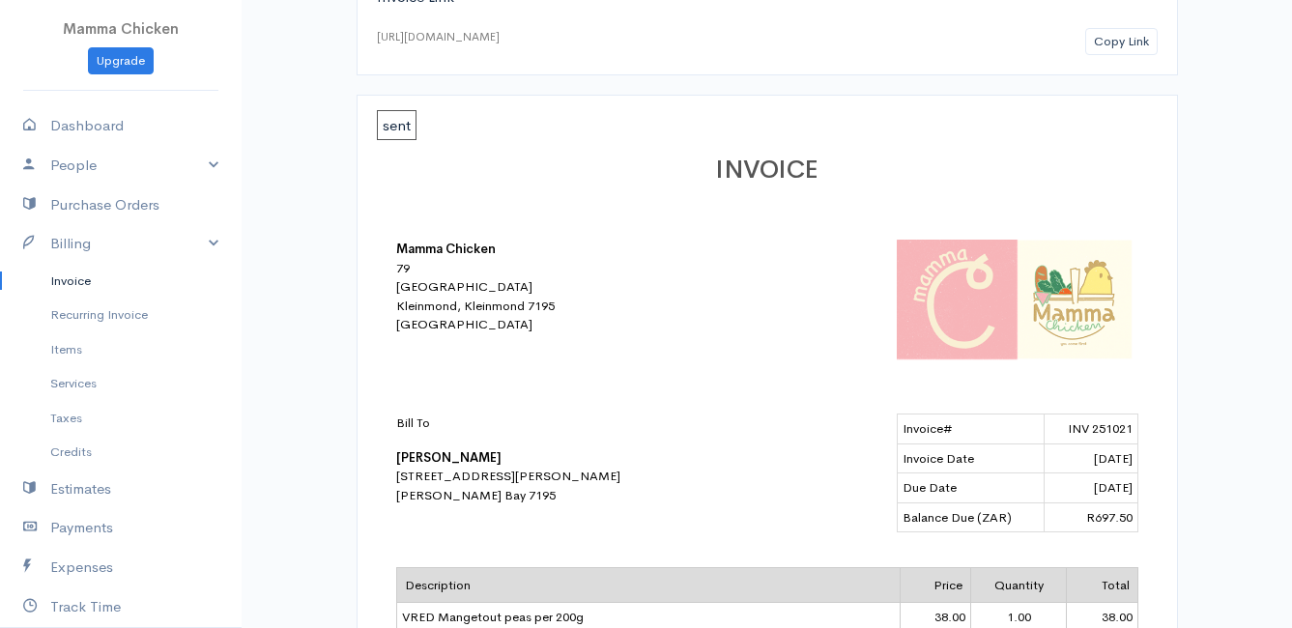
scroll to position [97, 0]
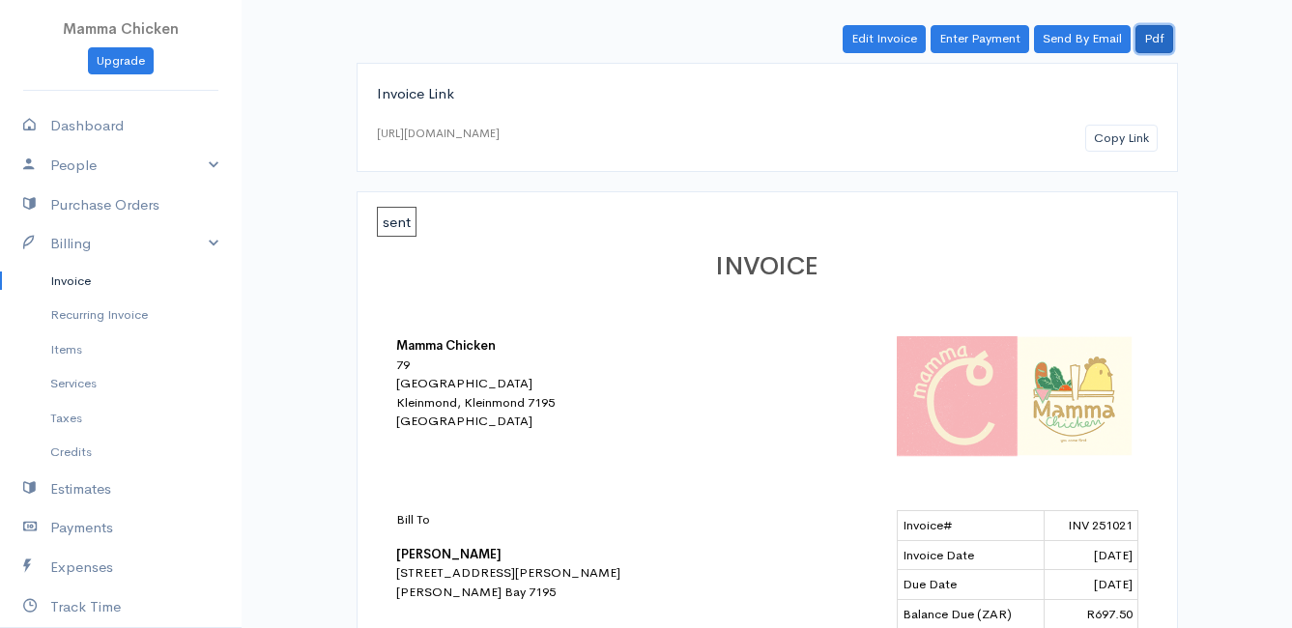
click at [1166, 41] on link "Pdf" at bounding box center [1155, 39] width 38 height 28
click at [62, 277] on link "Invoice" at bounding box center [121, 281] width 242 height 35
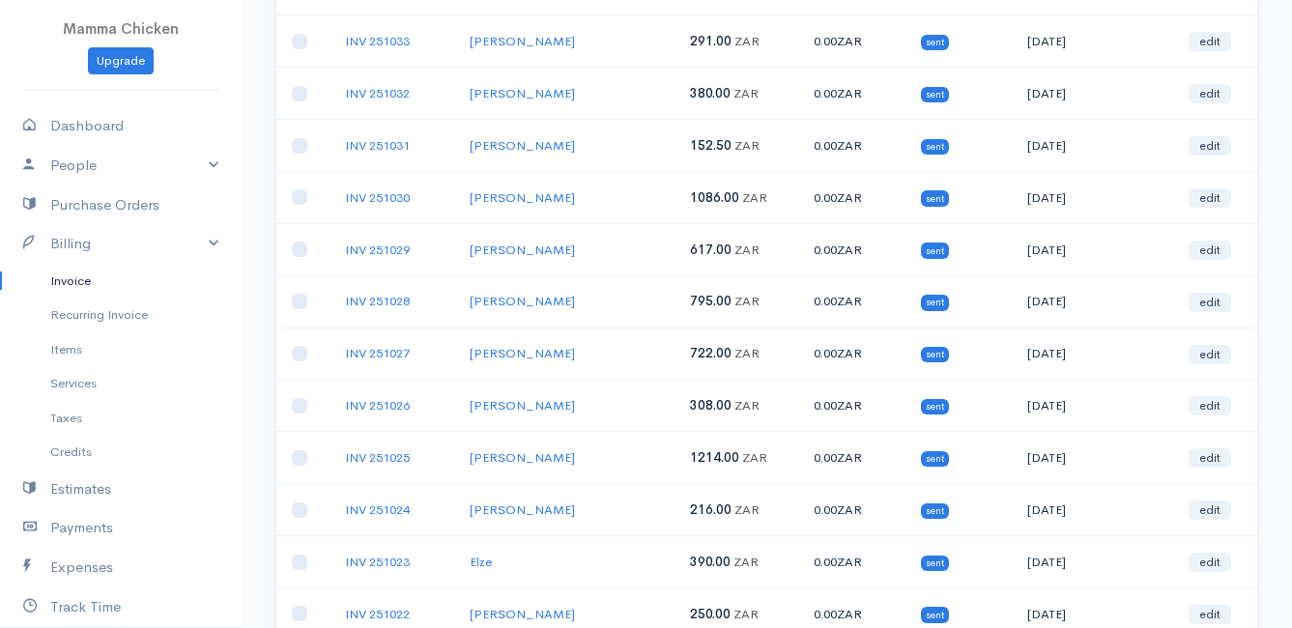
scroll to position [677, 0]
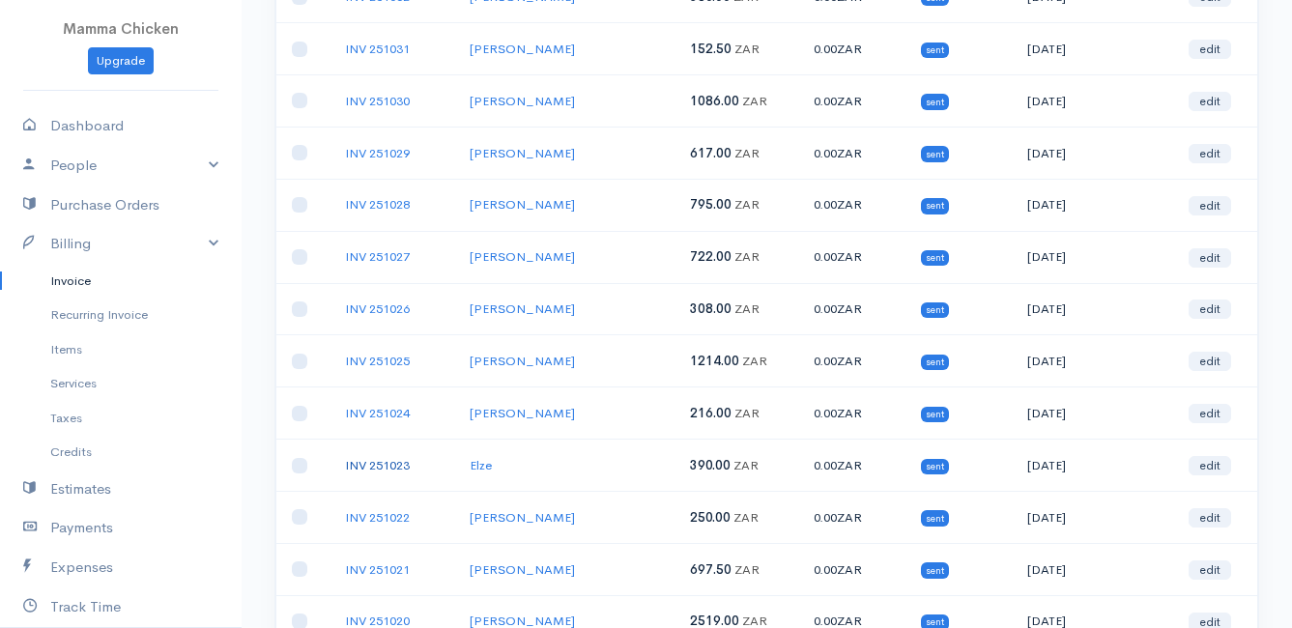
click at [357, 466] on link "INV 251023" at bounding box center [377, 465] width 65 height 16
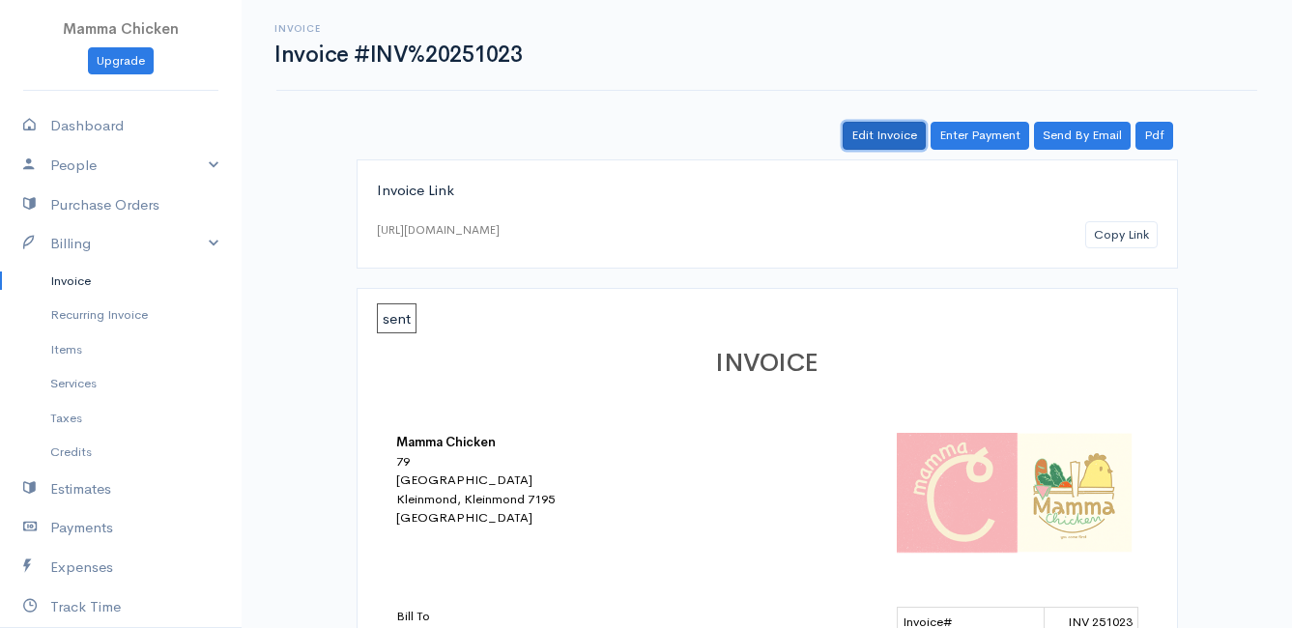
click at [891, 132] on link "Edit Invoice" at bounding box center [884, 136] width 83 height 28
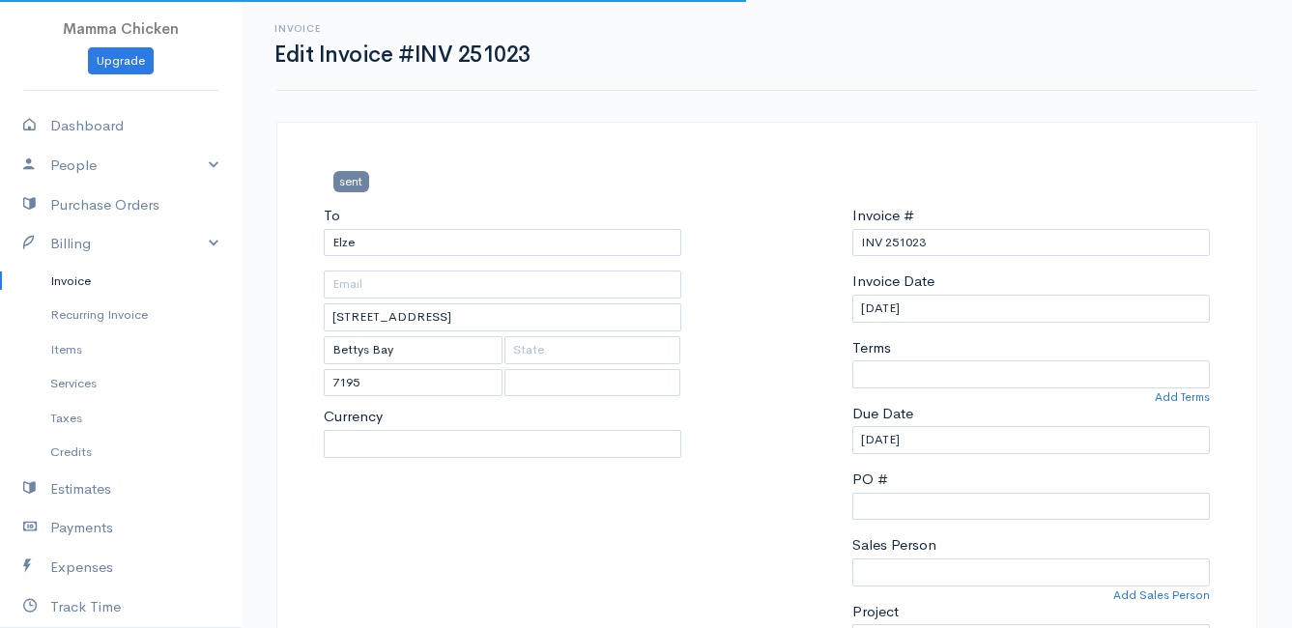
select select "0"
select select
select select "[GEOGRAPHIC_DATA]"
select select "ZAR"
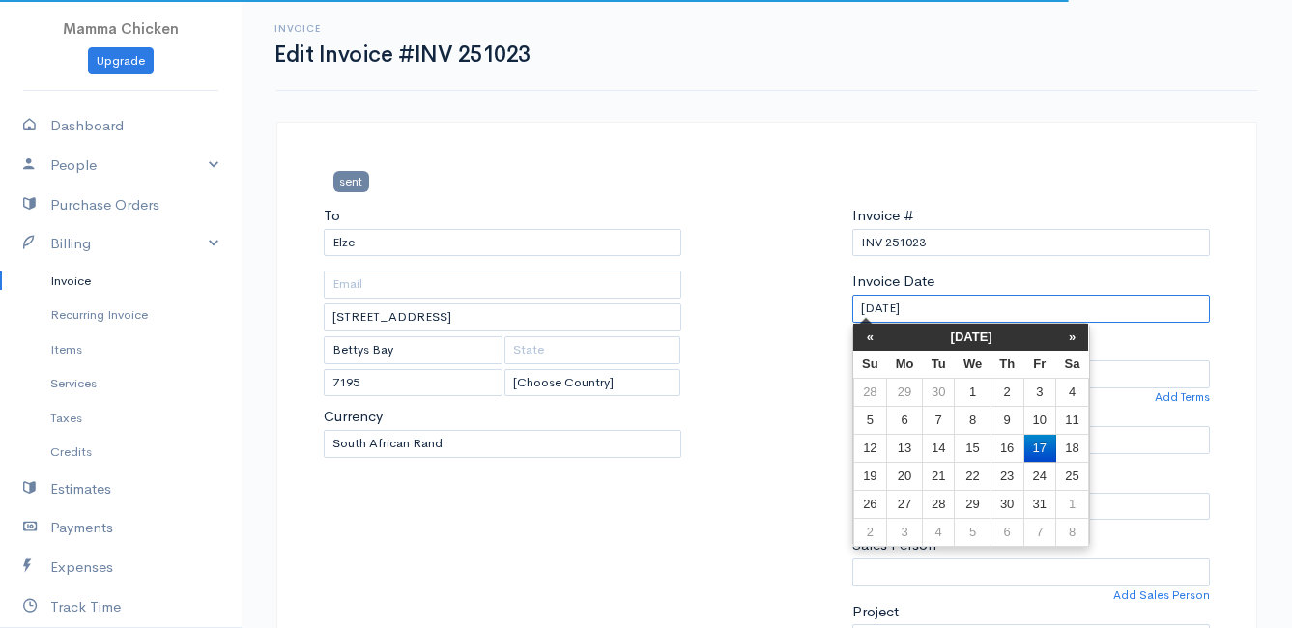
click at [953, 305] on input "[DATE]" at bounding box center [1032, 309] width 358 height 28
click at [945, 448] on td "14" at bounding box center [938, 448] width 32 height 28
type input "[DATE]"
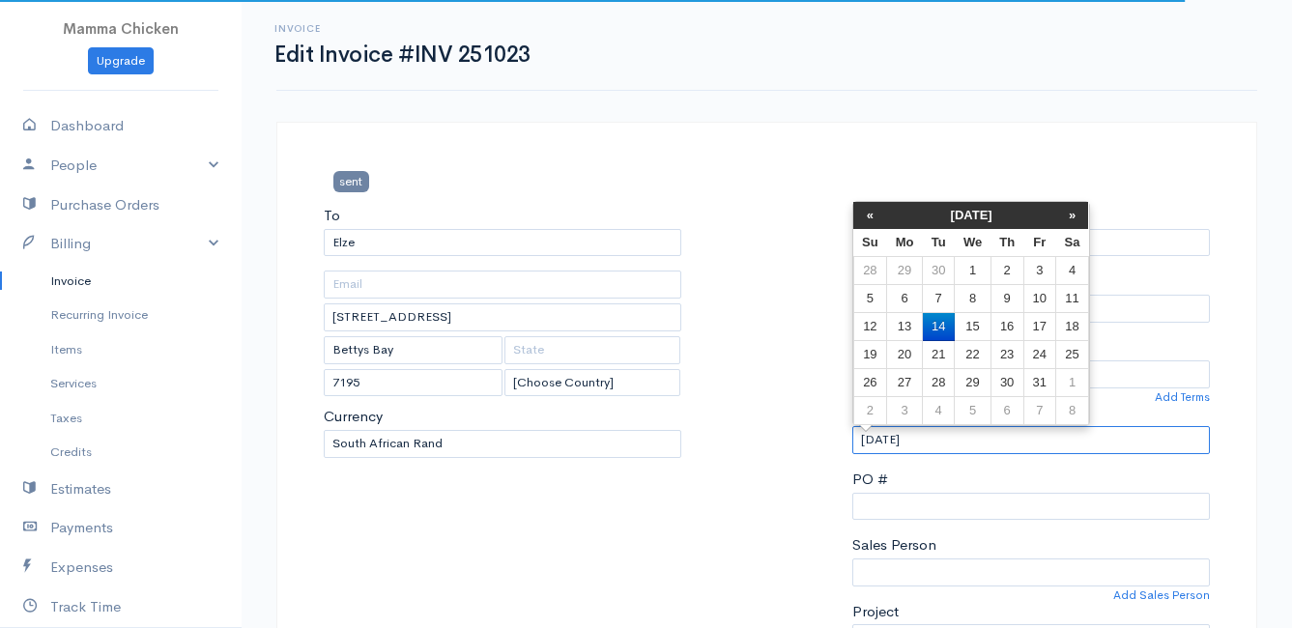
click at [945, 443] on input "[DATE]" at bounding box center [1032, 440] width 358 height 28
click at [973, 325] on td "15" at bounding box center [973, 327] width 36 height 28
type input "[DATE]"
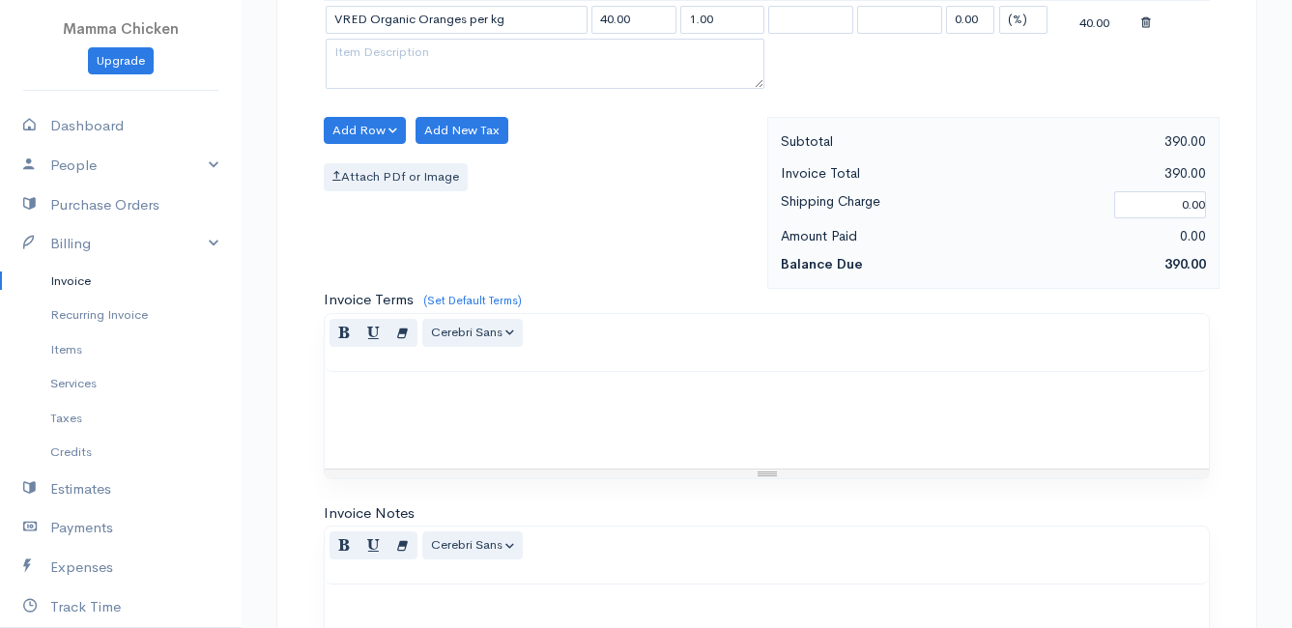
scroll to position [1973, 0]
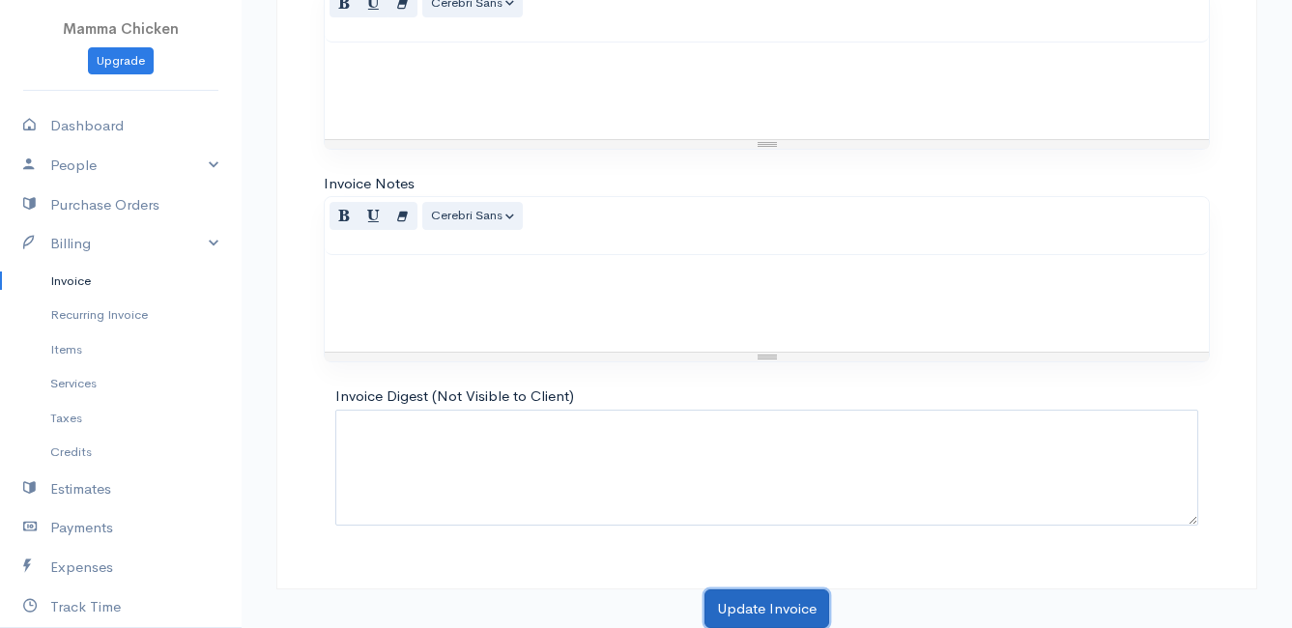
click at [762, 598] on button "Update Invoice" at bounding box center [767, 610] width 125 height 40
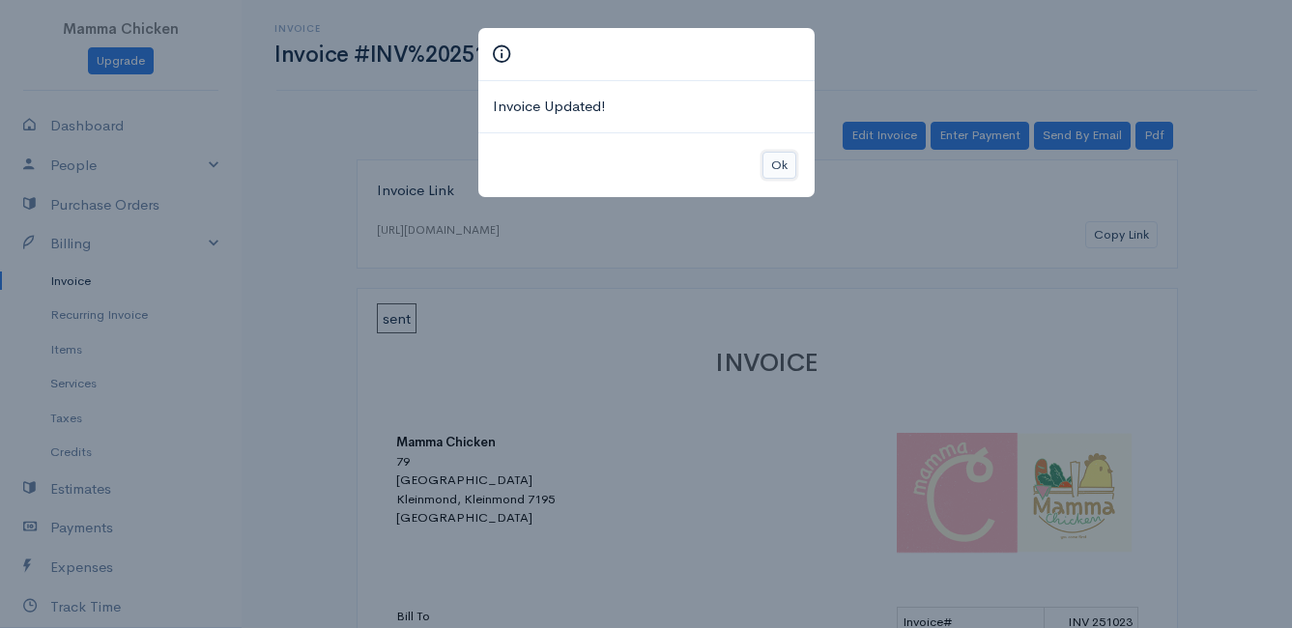
click at [776, 160] on button "Ok" at bounding box center [780, 166] width 34 height 28
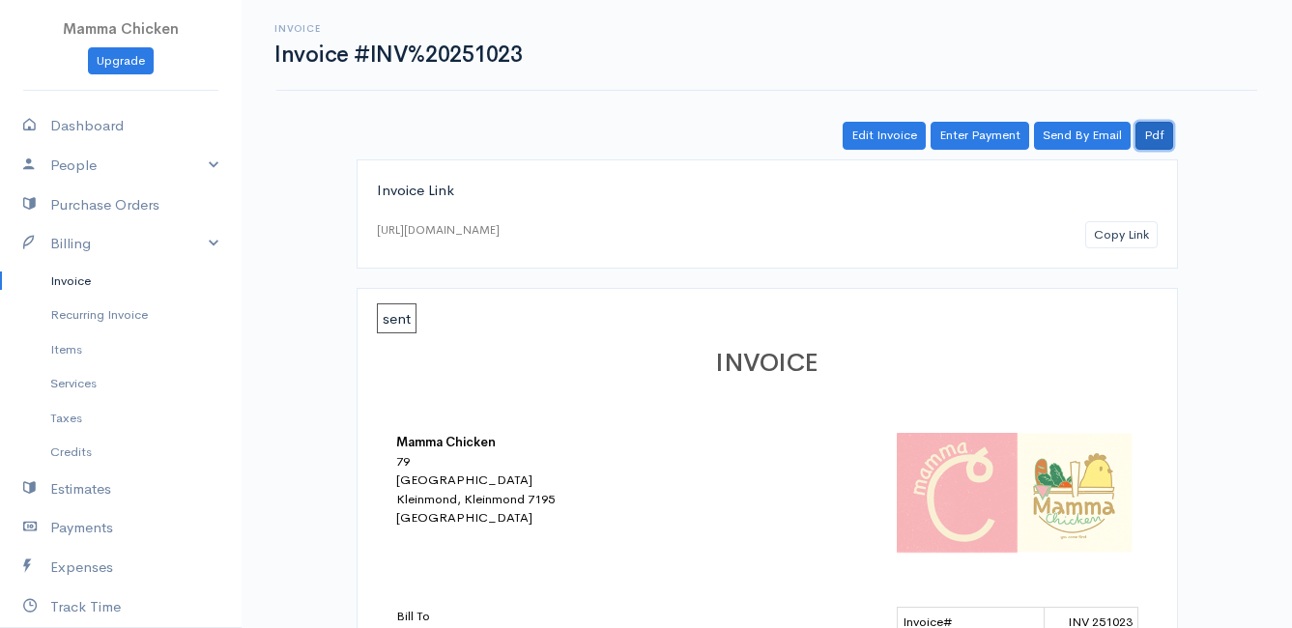
click at [1151, 131] on link "Pdf" at bounding box center [1155, 136] width 38 height 28
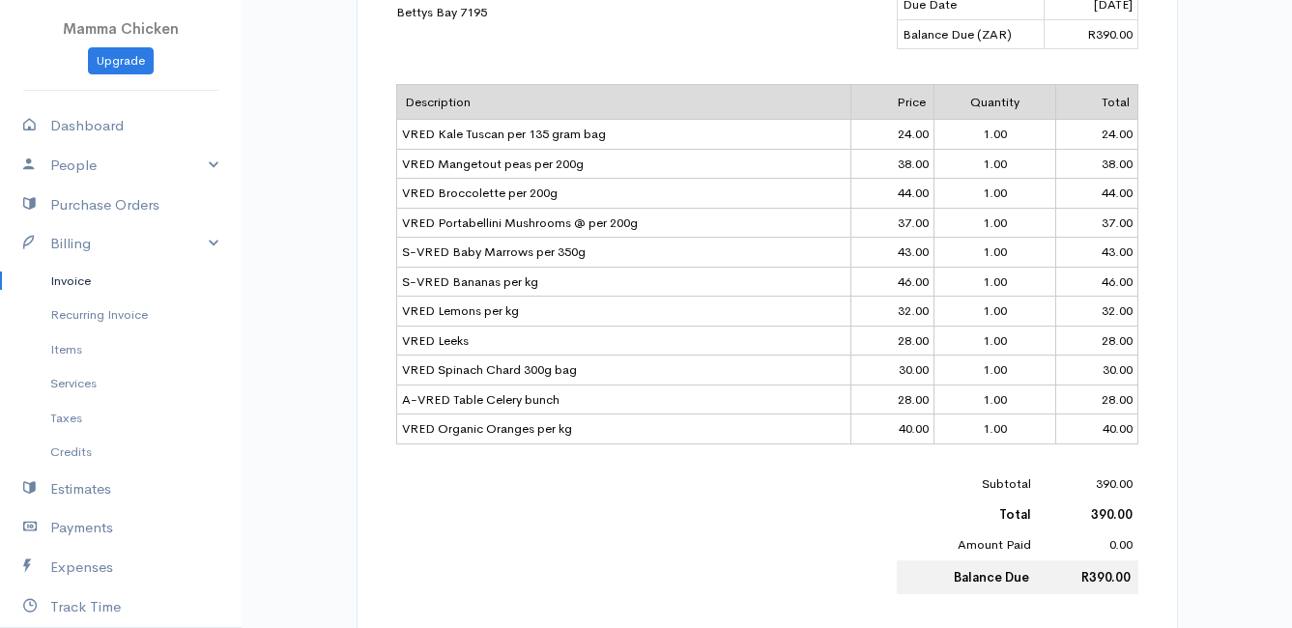
scroll to position [483, 0]
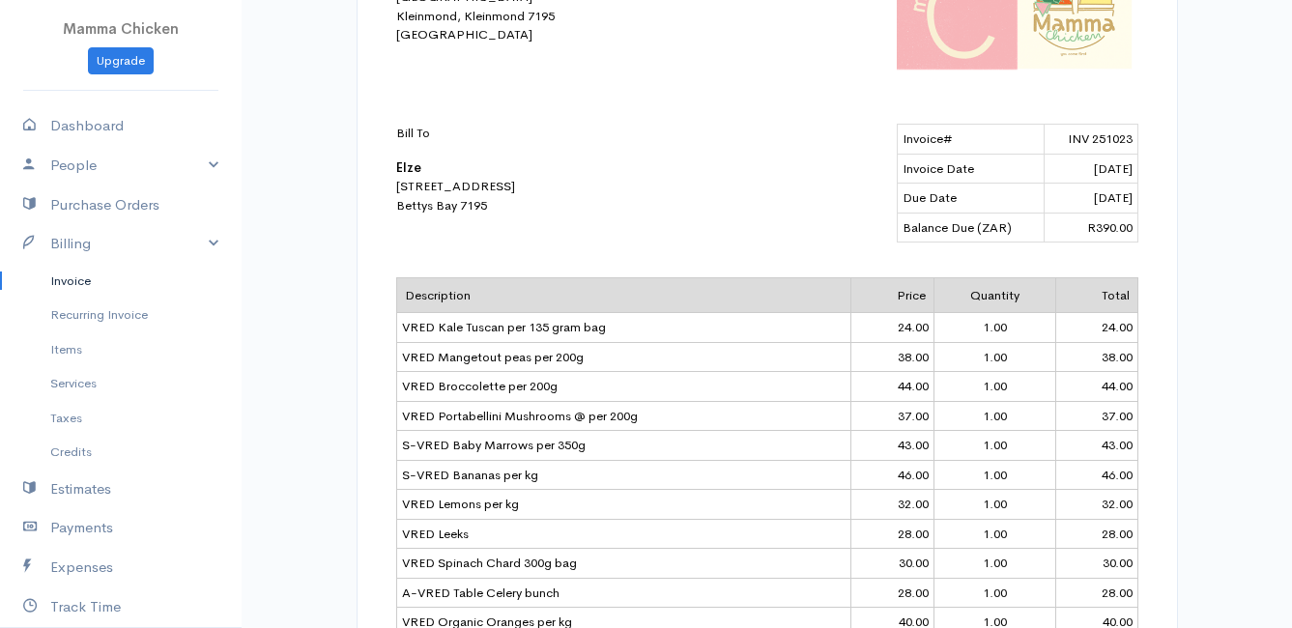
click at [76, 279] on link "Invoice" at bounding box center [121, 281] width 242 height 35
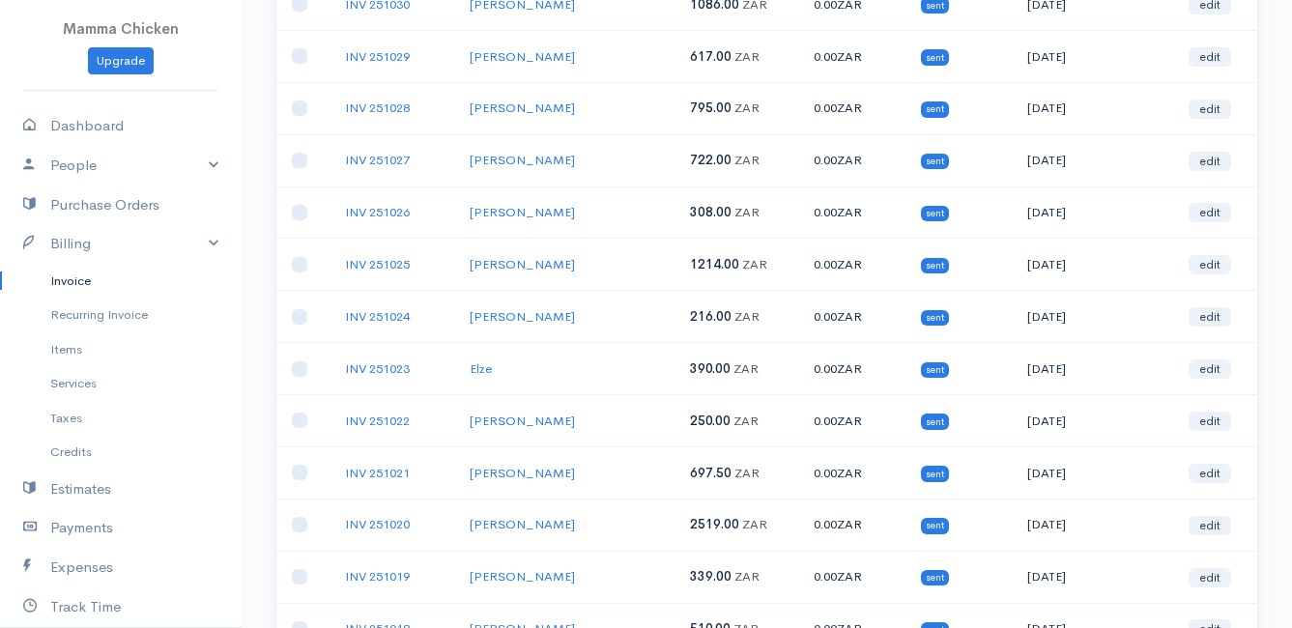
scroll to position [870, 0]
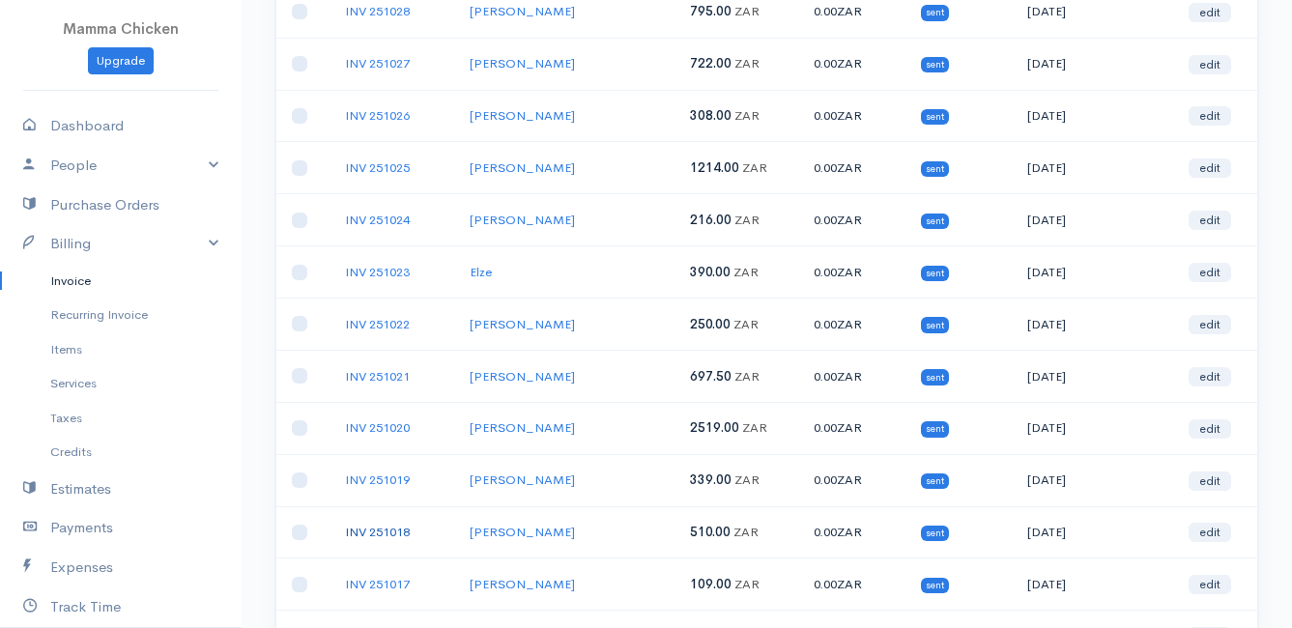
click at [390, 525] on link "INV 251018" at bounding box center [377, 532] width 65 height 16
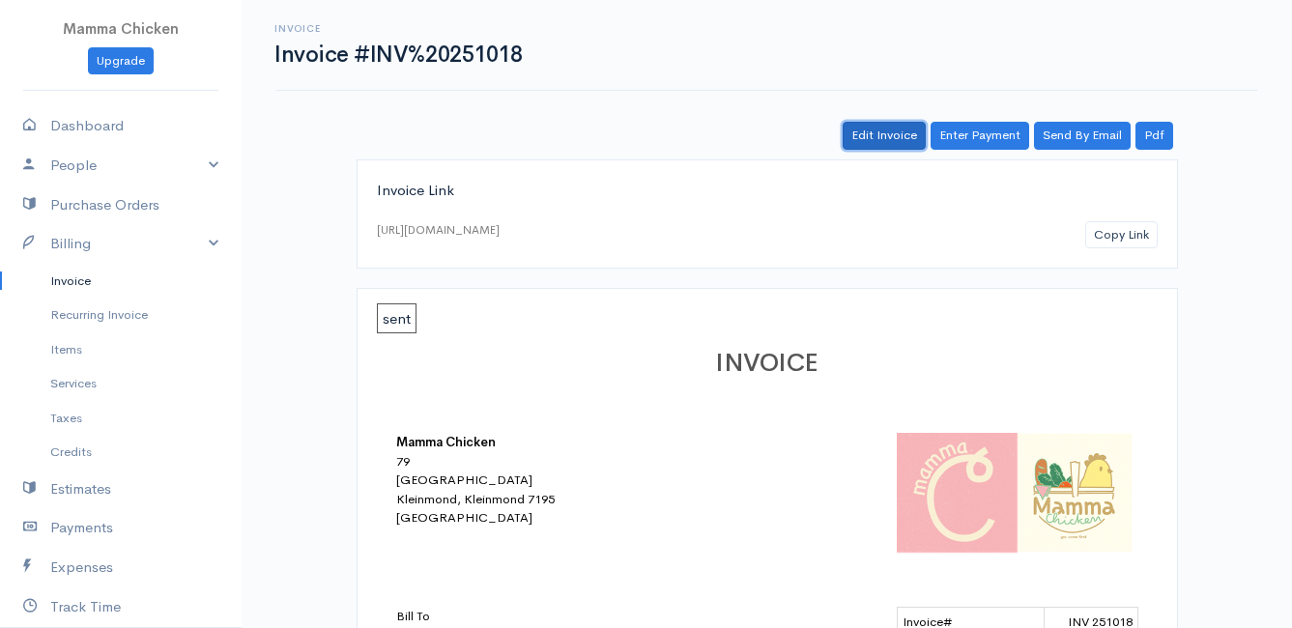
click at [880, 138] on link "Edit Invoice" at bounding box center [884, 136] width 83 height 28
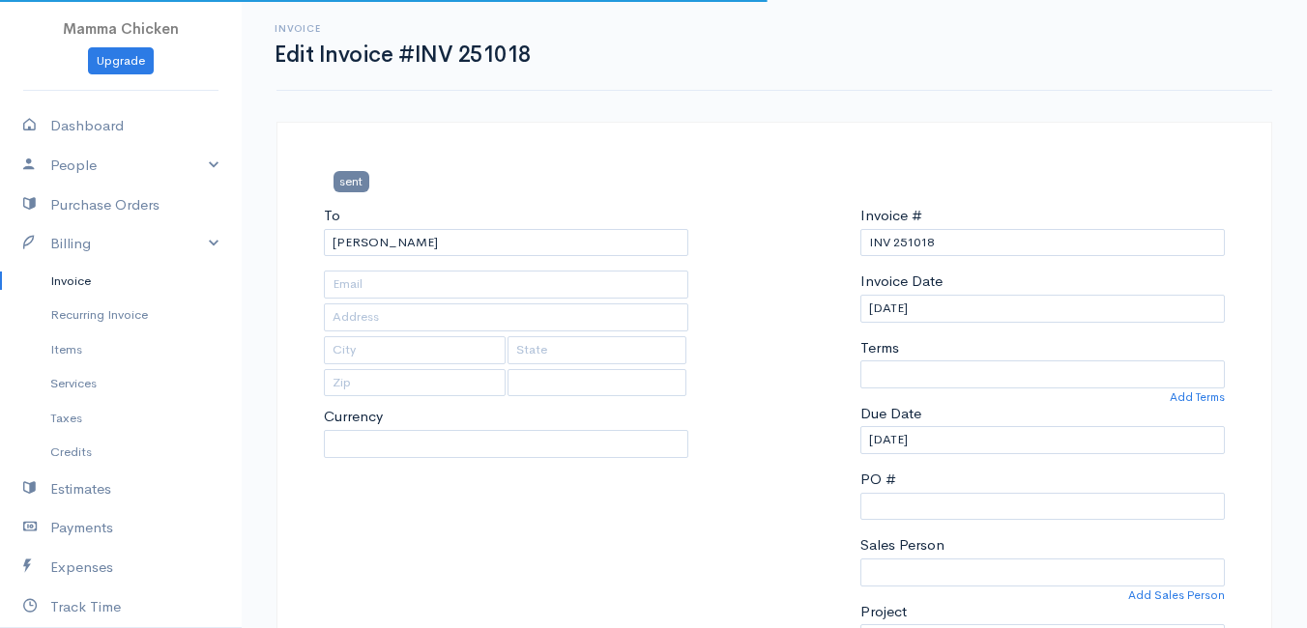
type input "[STREET_ADDRESS]"
type input "Bettys Bay"
type input "7195"
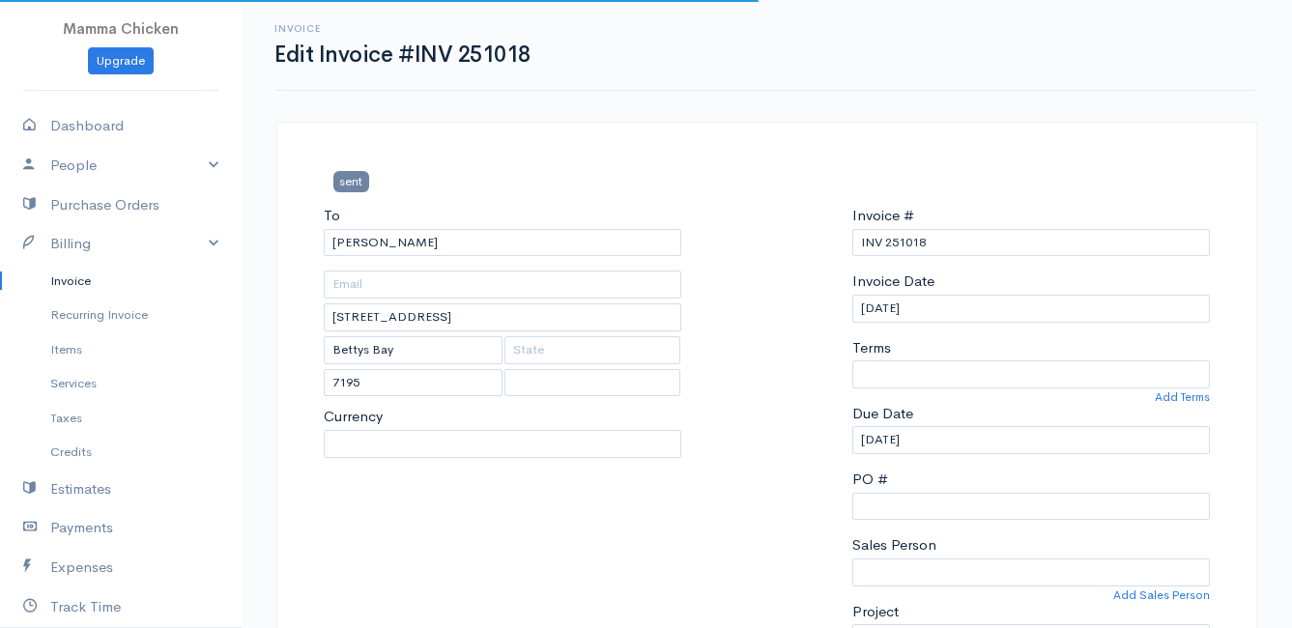
select select
select select "0"
select select "[GEOGRAPHIC_DATA]"
select select "ZAR"
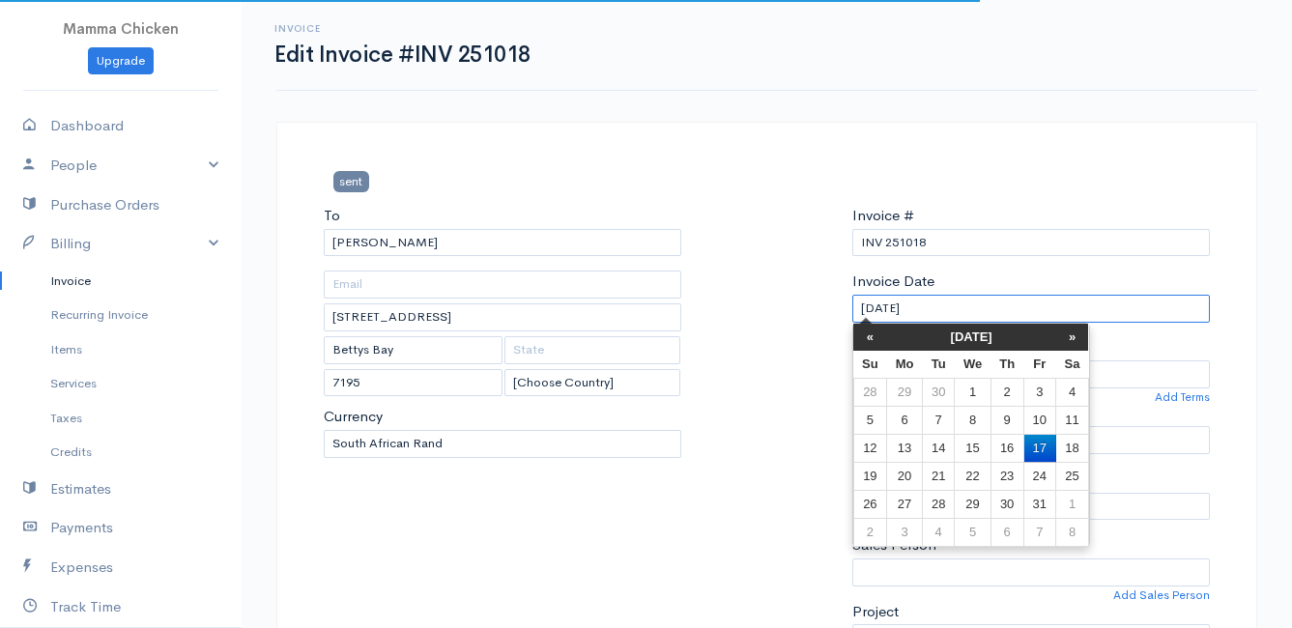
click at [941, 308] on input "[DATE]" at bounding box center [1032, 309] width 358 height 28
click at [943, 439] on td "14" at bounding box center [938, 448] width 32 height 28
type input "[DATE]"
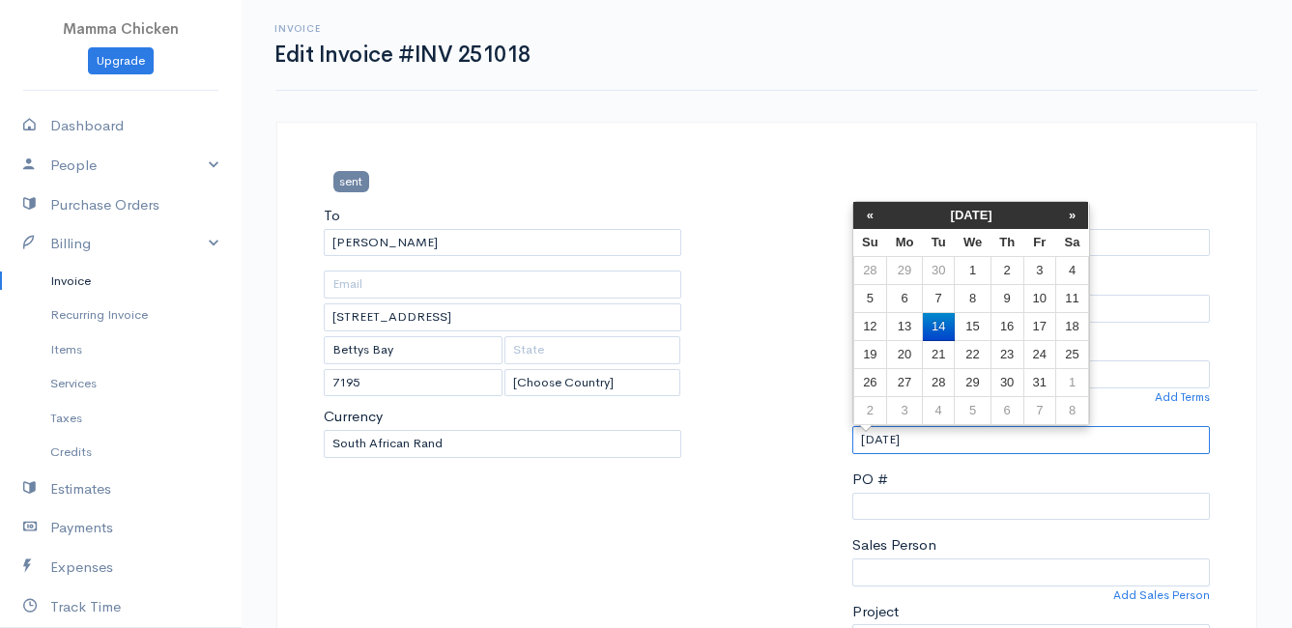
click at [947, 442] on input "[DATE]" at bounding box center [1032, 440] width 358 height 28
click at [972, 318] on td "15" at bounding box center [973, 327] width 36 height 28
type input "[DATE]"
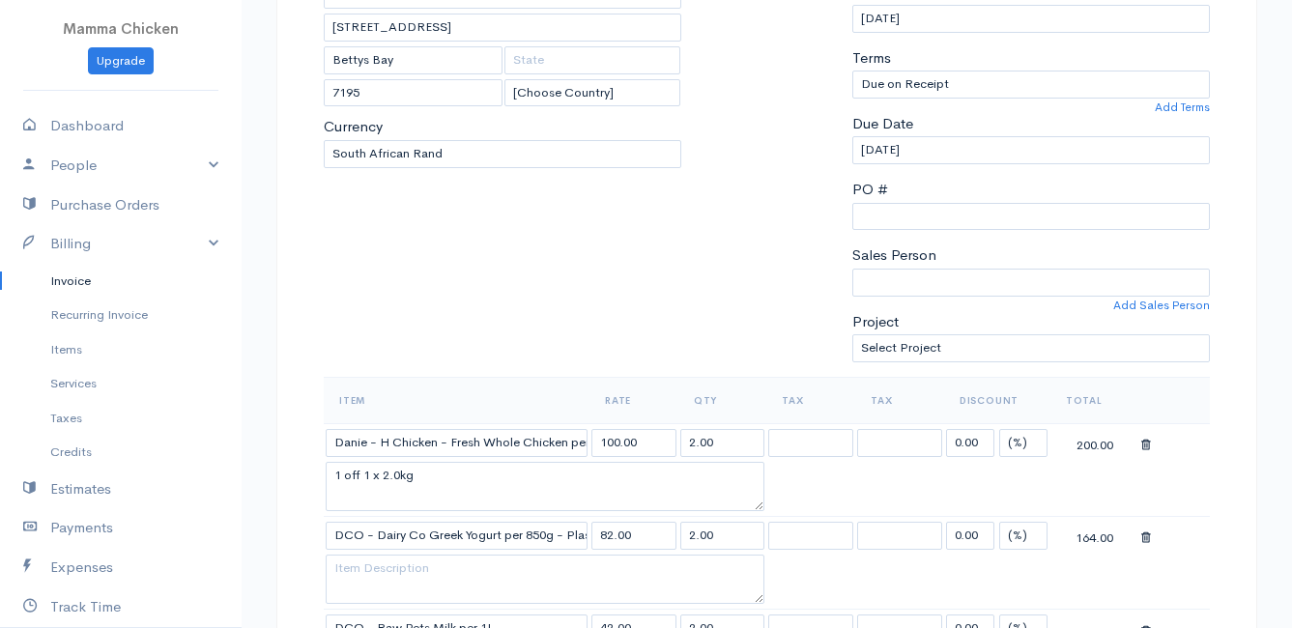
scroll to position [387, 0]
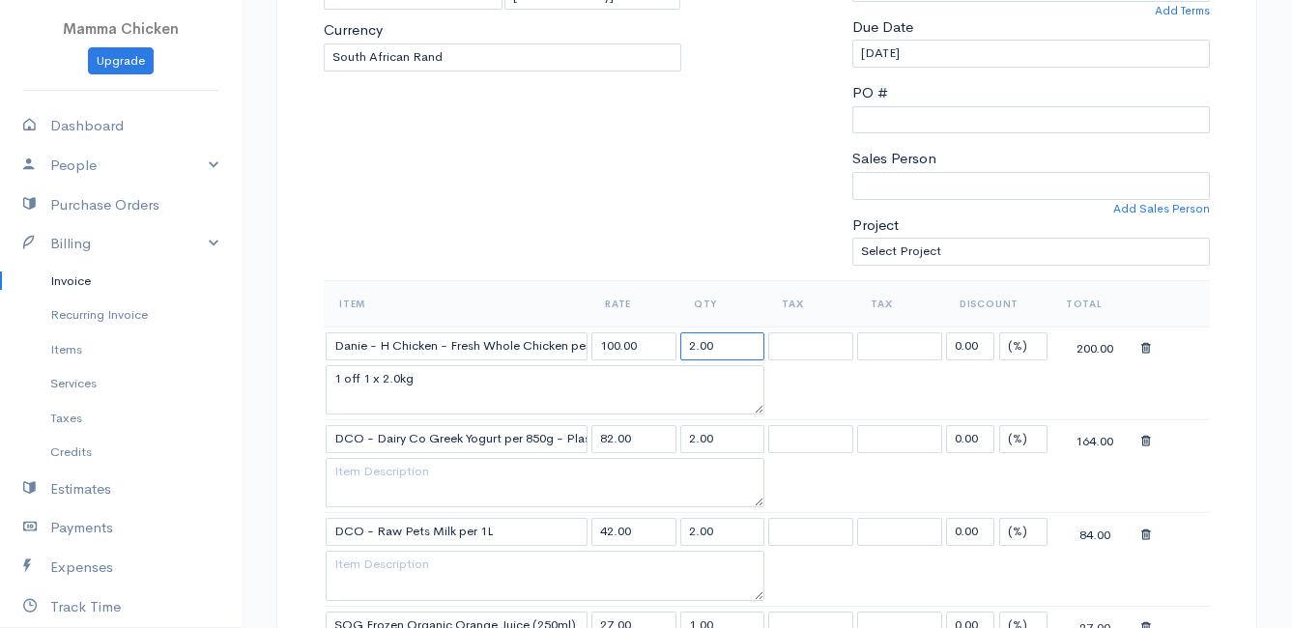
click at [710, 343] on input "2.00" at bounding box center [723, 347] width 85 height 28
type input "2.10"
click at [403, 378] on textarea "1 off 1 x 2.0kg" at bounding box center [545, 390] width 439 height 50
type textarea "1 off 1 x 2.1kg"
click at [970, 372] on table "Item Rate Qty Tax Tax Discount Total Danie - H Chicken - Fresh Whole Chicken pe…" at bounding box center [767, 535] width 886 height 511
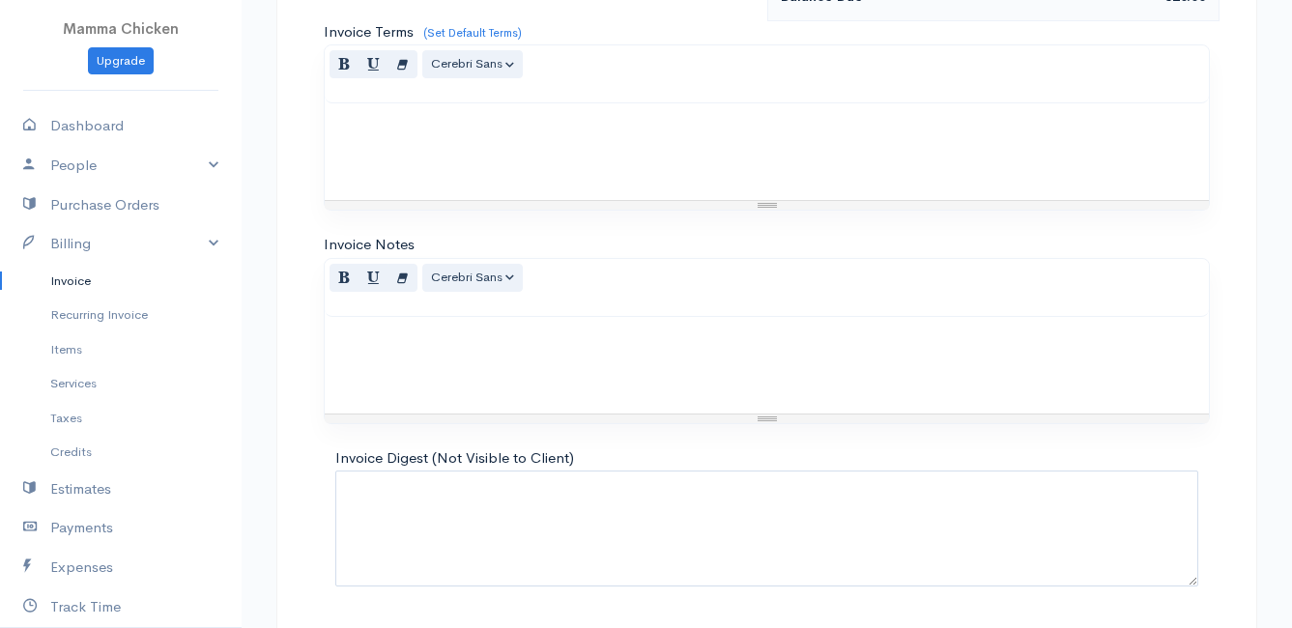
scroll to position [1415, 0]
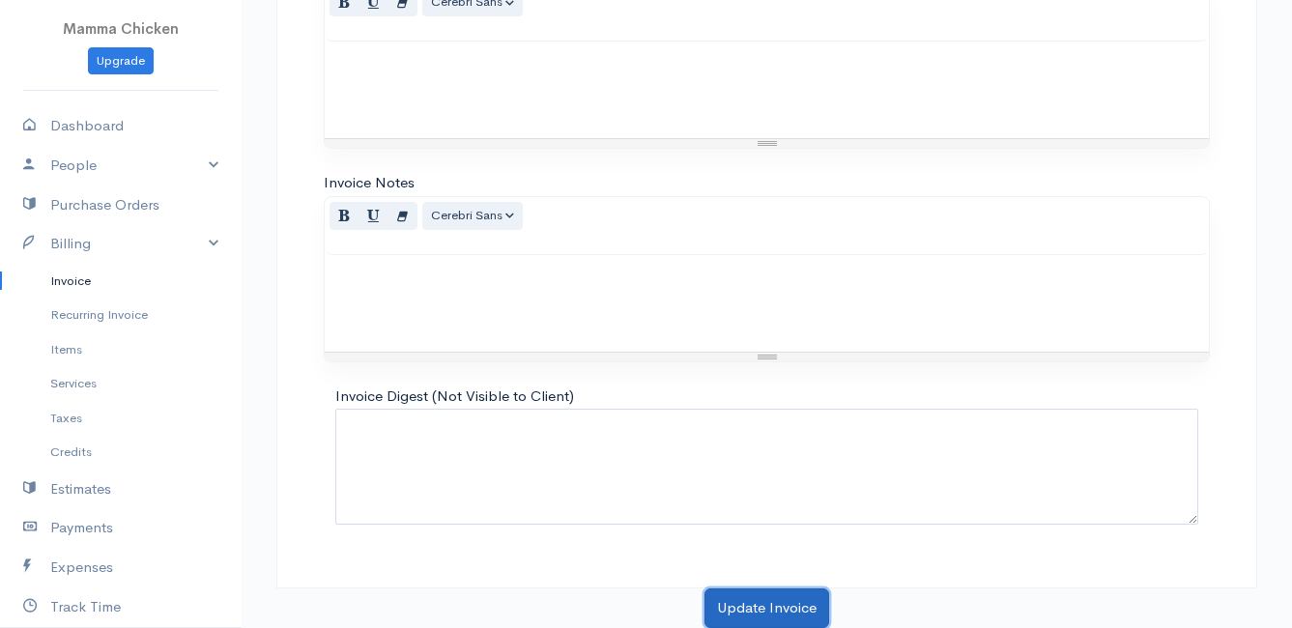
click at [766, 607] on button "Update Invoice" at bounding box center [767, 609] width 125 height 40
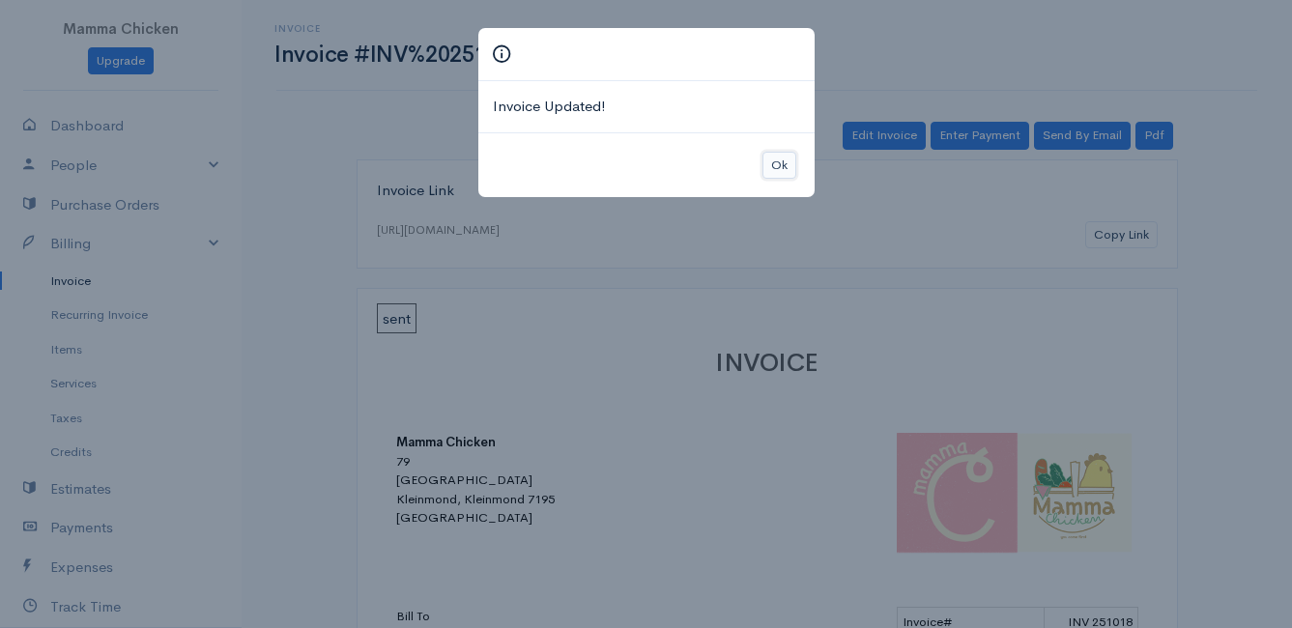
click at [774, 168] on button "Ok" at bounding box center [780, 166] width 34 height 28
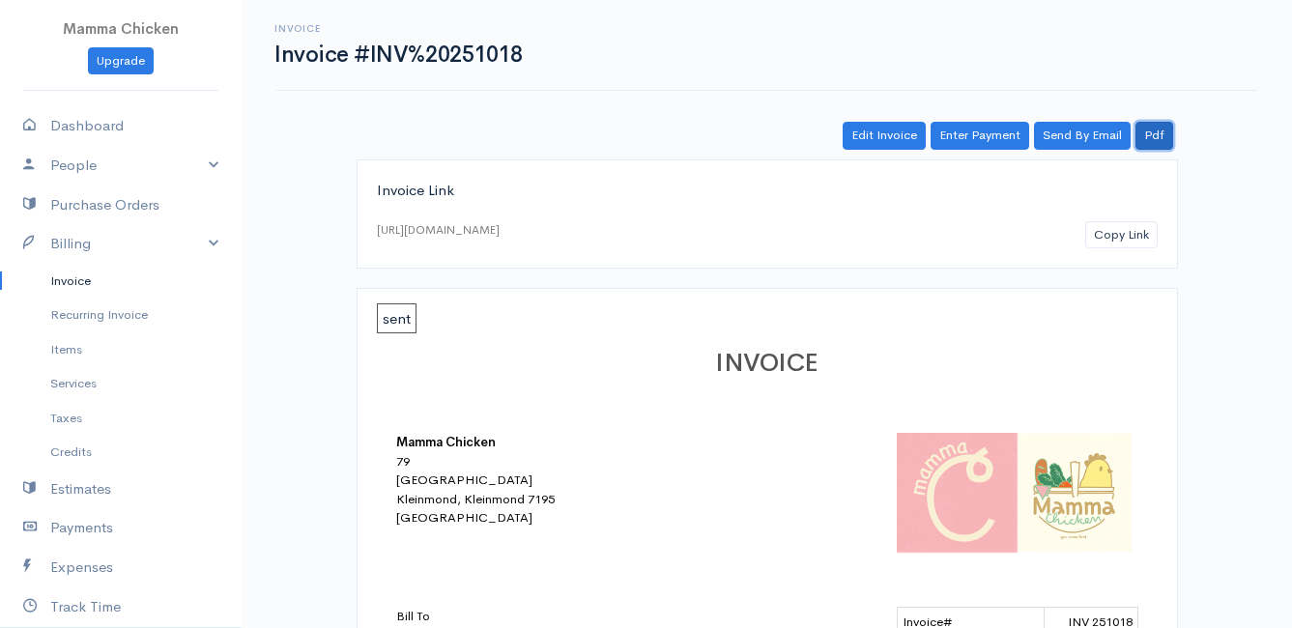
click at [1165, 135] on link "Pdf" at bounding box center [1155, 136] width 38 height 28
click at [60, 283] on link "Invoice" at bounding box center [121, 281] width 242 height 35
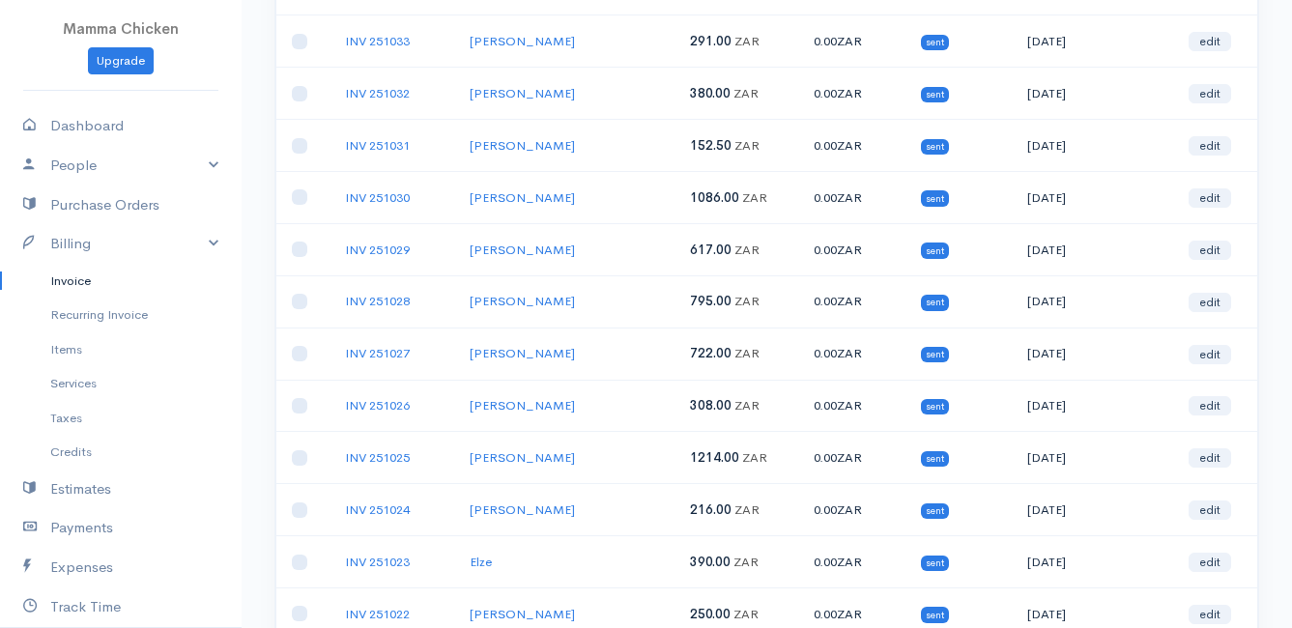
scroll to position [677, 0]
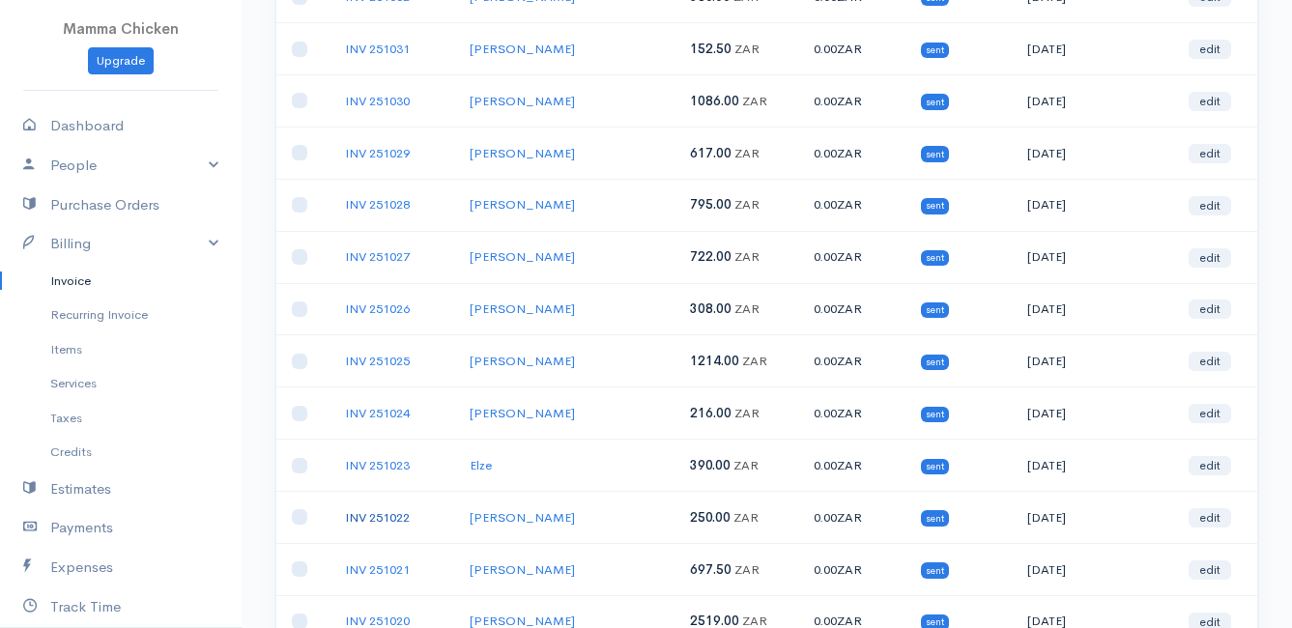
click at [395, 521] on link "INV 251022" at bounding box center [377, 517] width 65 height 16
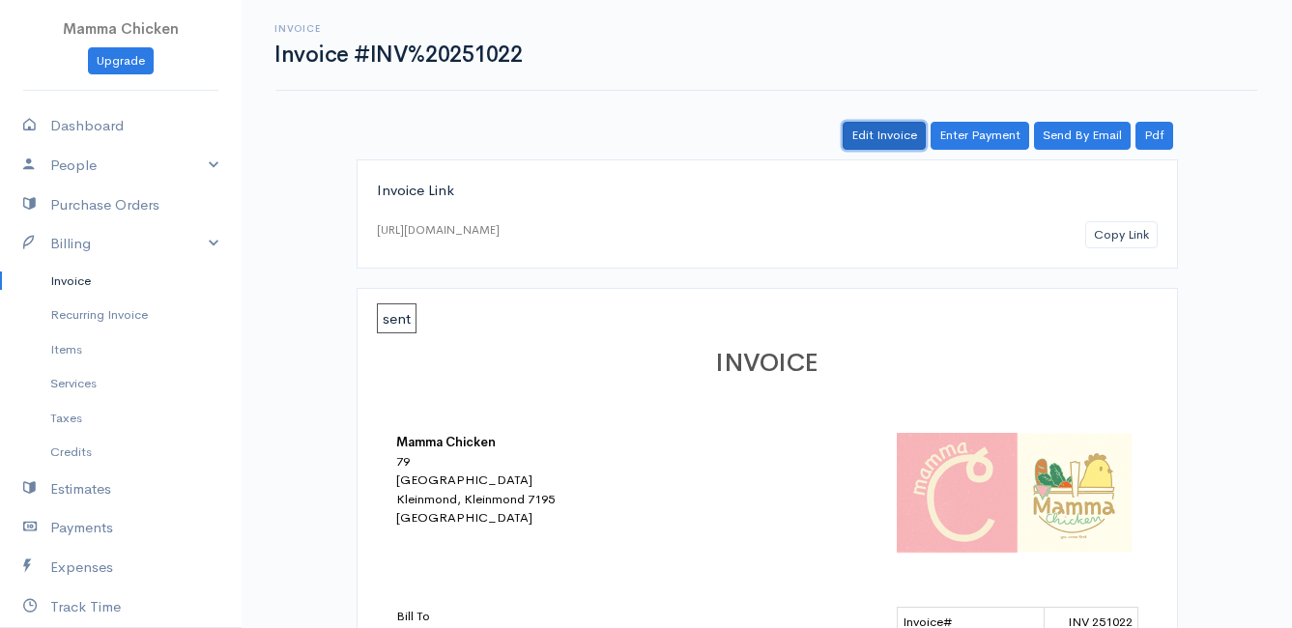
click at [884, 131] on link "Edit Invoice" at bounding box center [884, 136] width 83 height 28
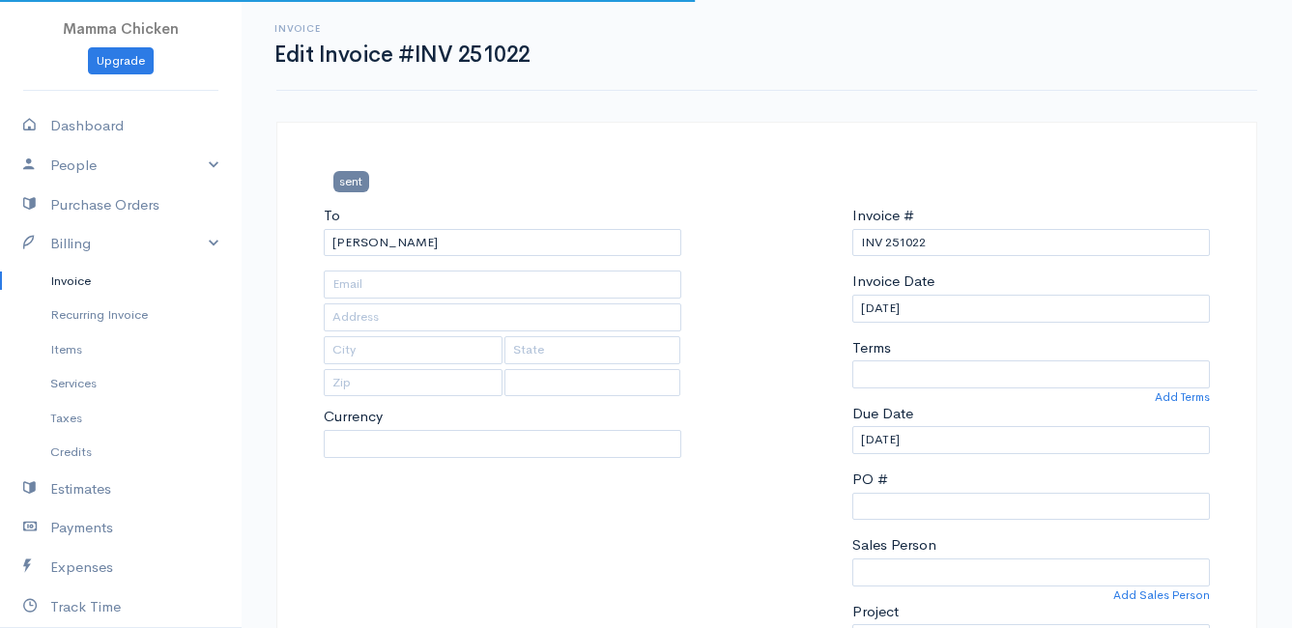
type input "[STREET_ADDRESS]"
type input "Kleinmond"
type input "7195"
select select
select select "0"
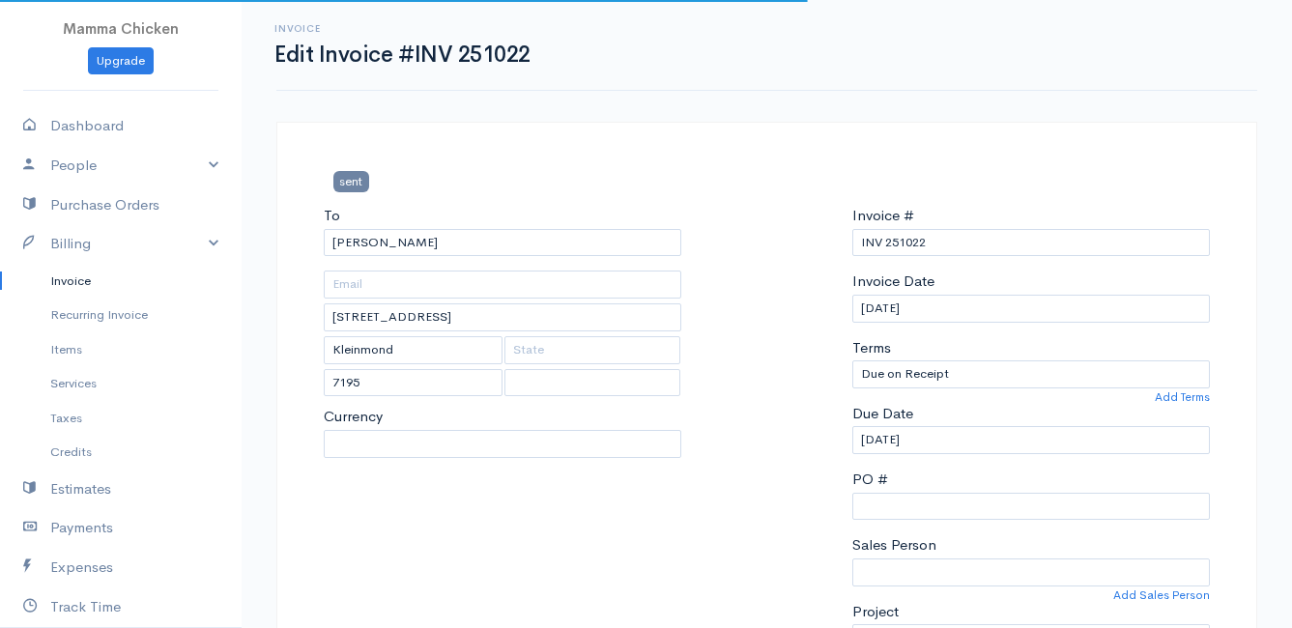
select select "[GEOGRAPHIC_DATA]"
select select "ZAR"
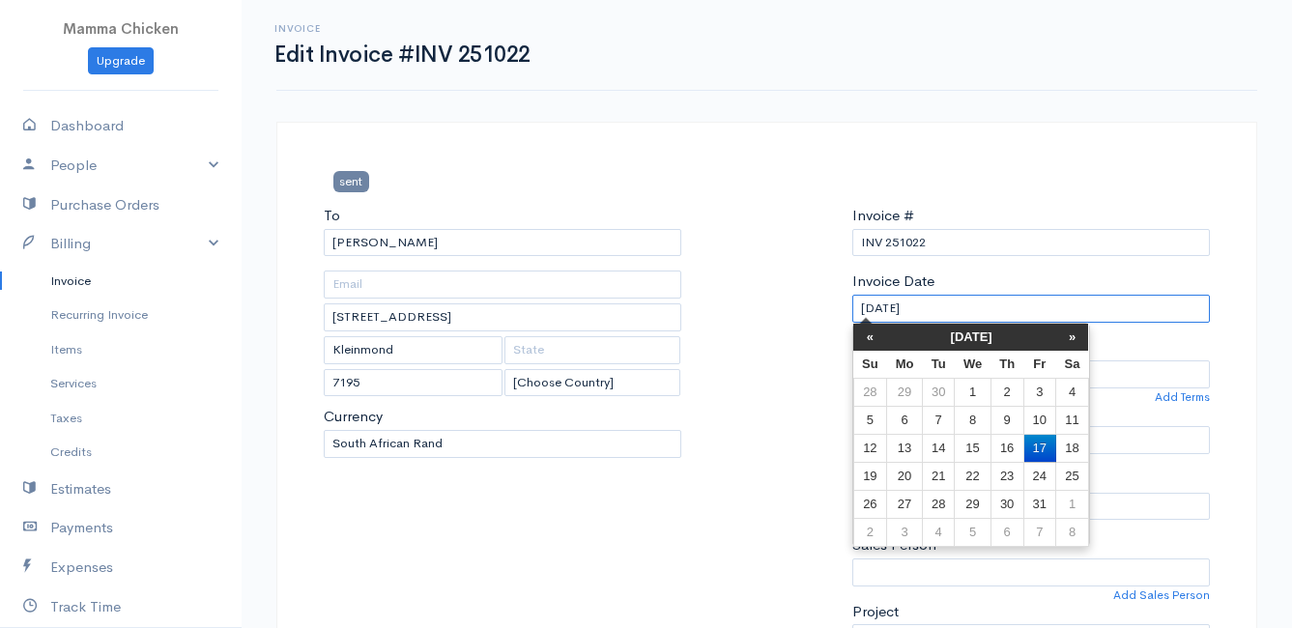
click at [946, 311] on input "[DATE]" at bounding box center [1032, 309] width 358 height 28
click at [942, 449] on td "14" at bounding box center [938, 448] width 32 height 28
type input "[DATE]"
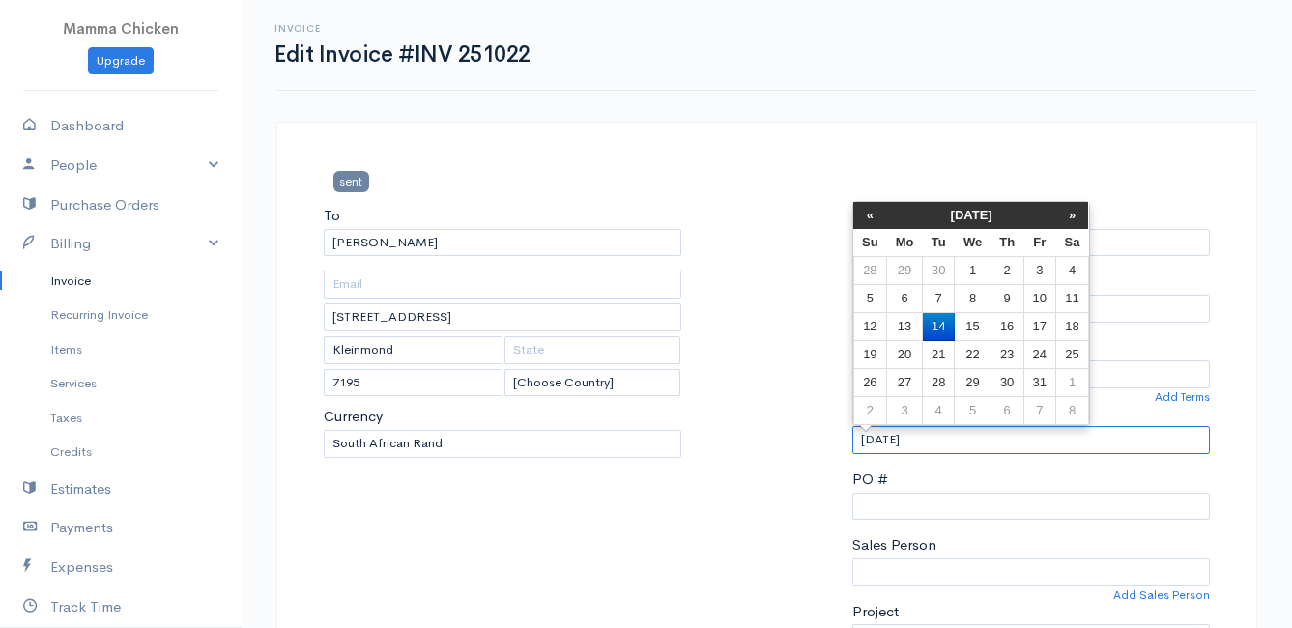
click at [945, 449] on input "[DATE]" at bounding box center [1032, 440] width 358 height 28
click at [971, 327] on td "15" at bounding box center [973, 327] width 36 height 28
type input "[DATE]"
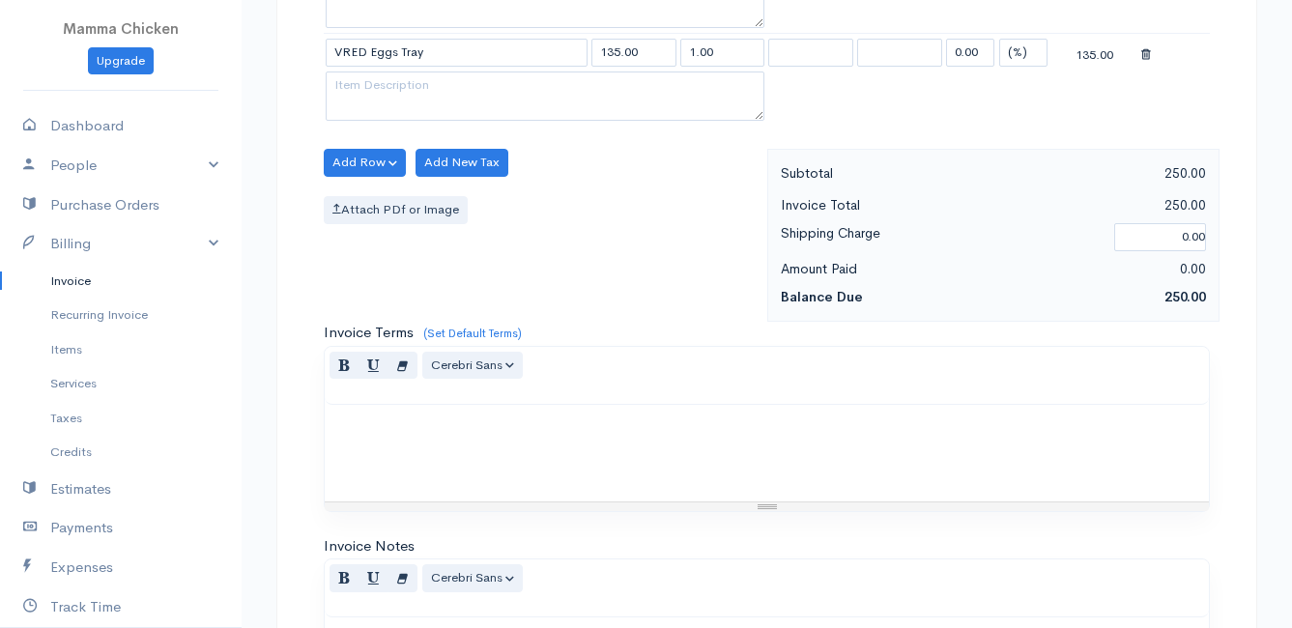
scroll to position [1136, 0]
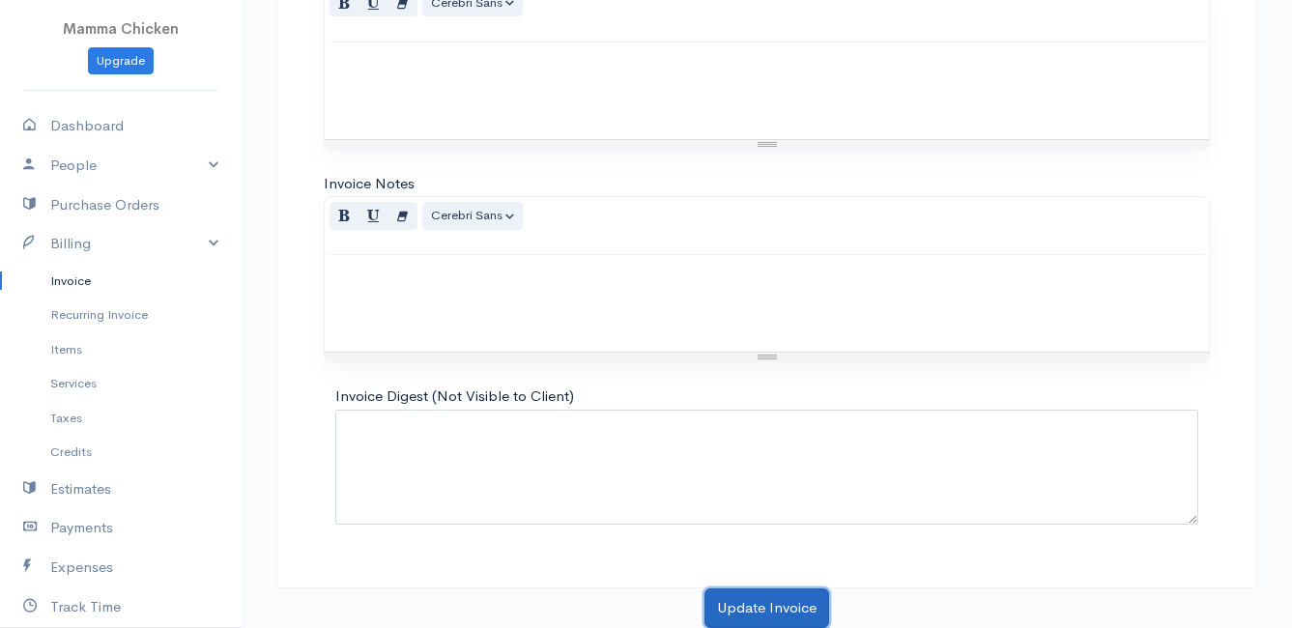
click at [738, 604] on button "Update Invoice" at bounding box center [767, 609] width 125 height 40
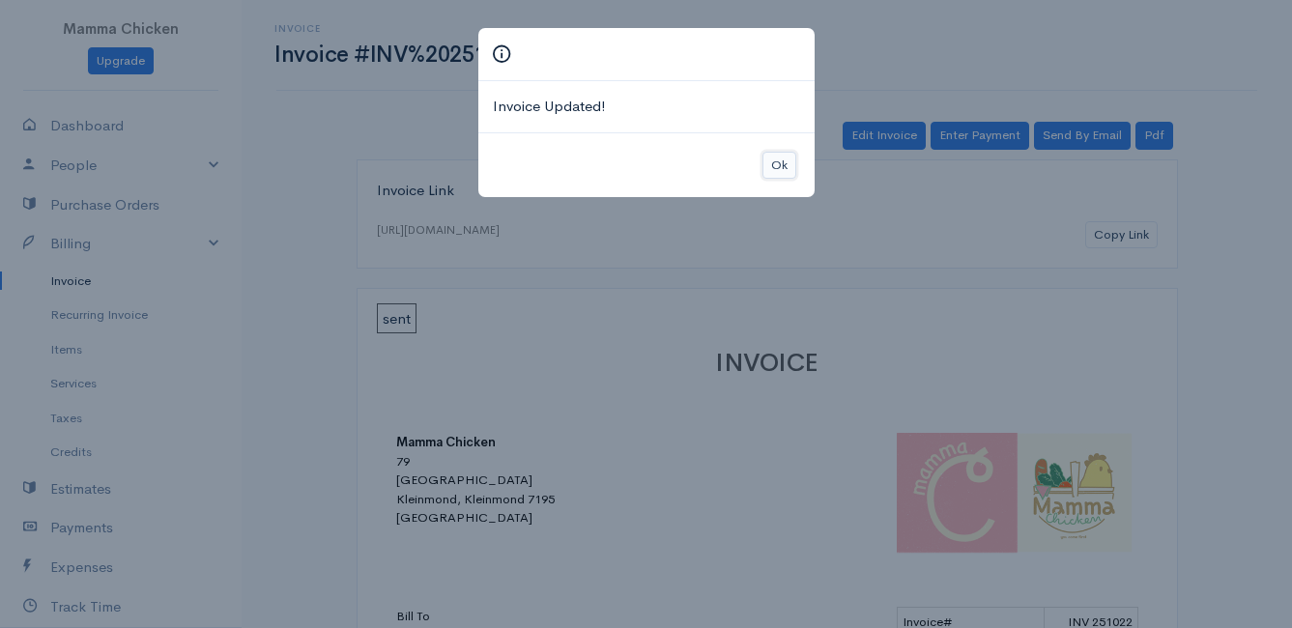
click at [784, 162] on button "Ok" at bounding box center [780, 166] width 34 height 28
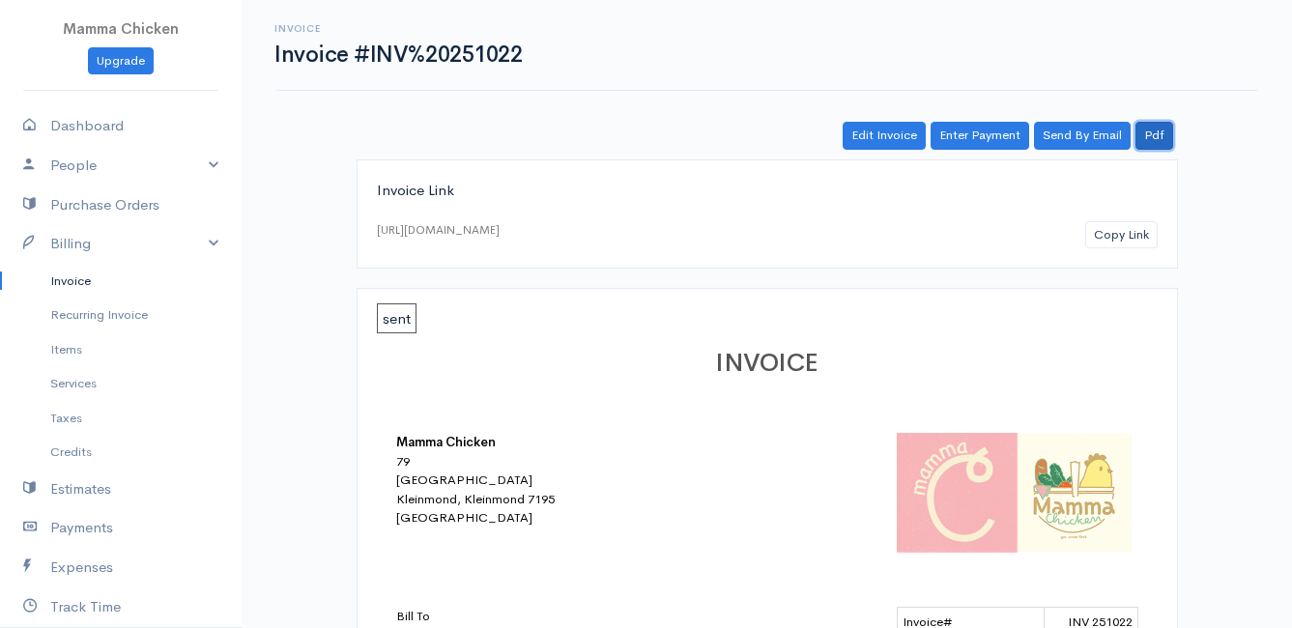
click at [1162, 135] on link "Pdf" at bounding box center [1155, 136] width 38 height 28
click at [80, 282] on link "Invoice" at bounding box center [121, 281] width 242 height 35
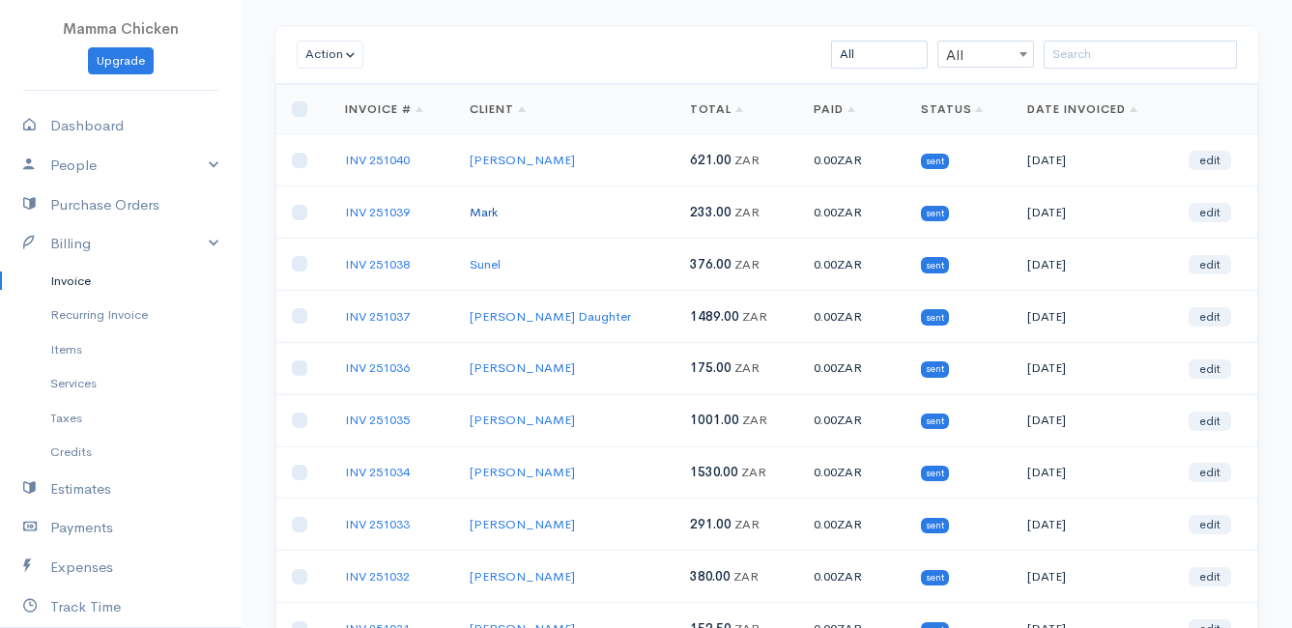
scroll to position [193, 0]
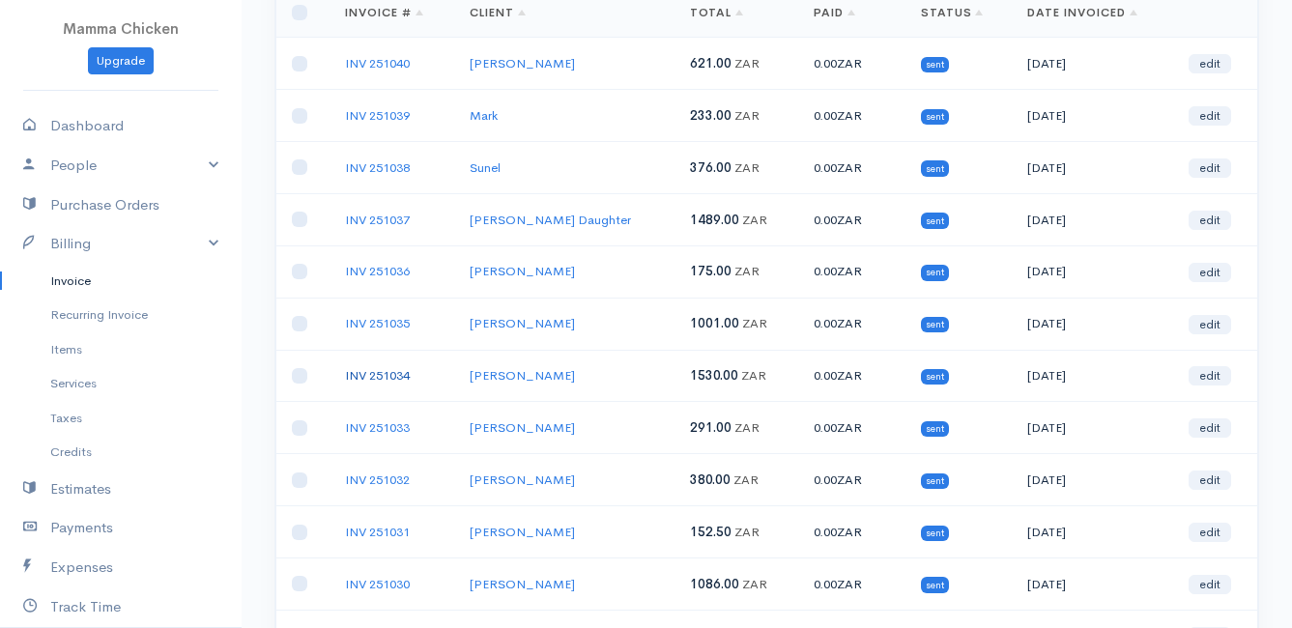
click at [386, 376] on link "INV 251034" at bounding box center [377, 375] width 65 height 16
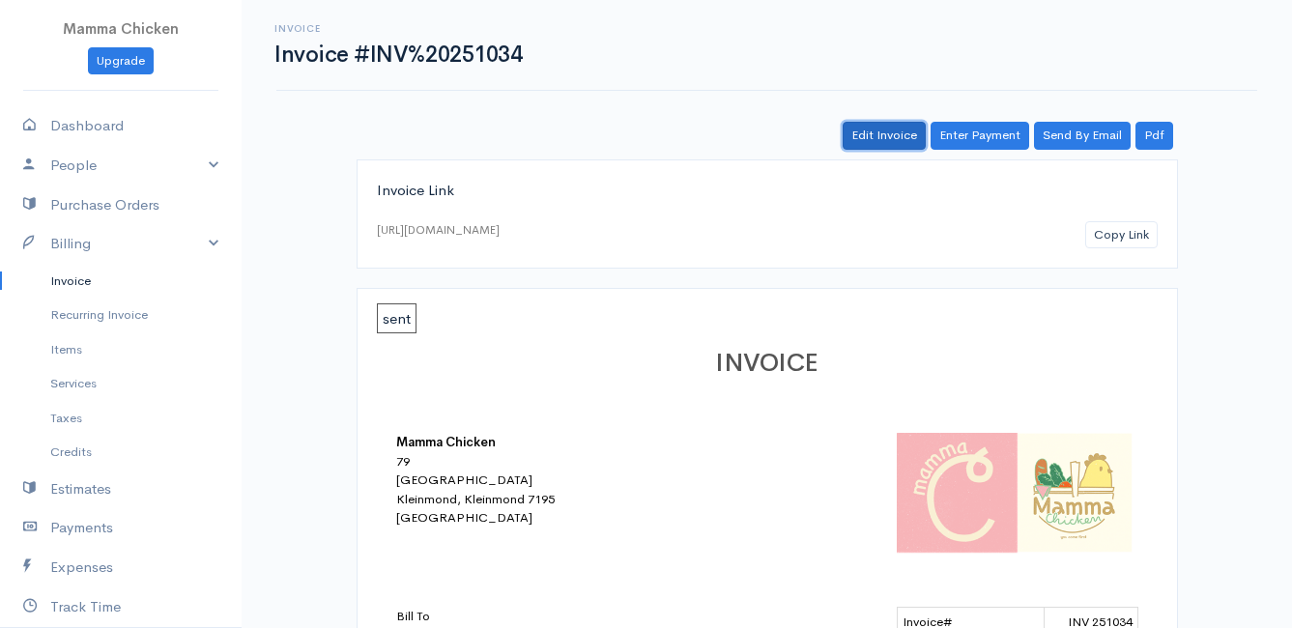
click at [893, 136] on link "Edit Invoice" at bounding box center [884, 136] width 83 height 28
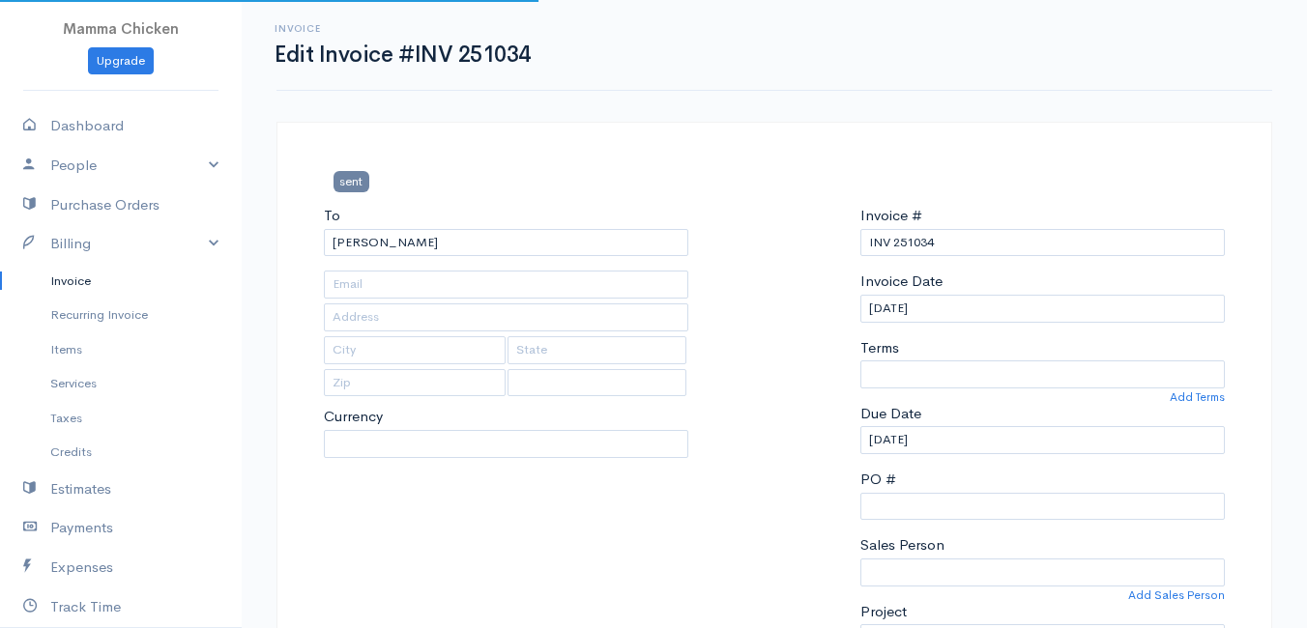
type input "[STREET_ADDRESS]"
type input "[PERSON_NAME] Bay"
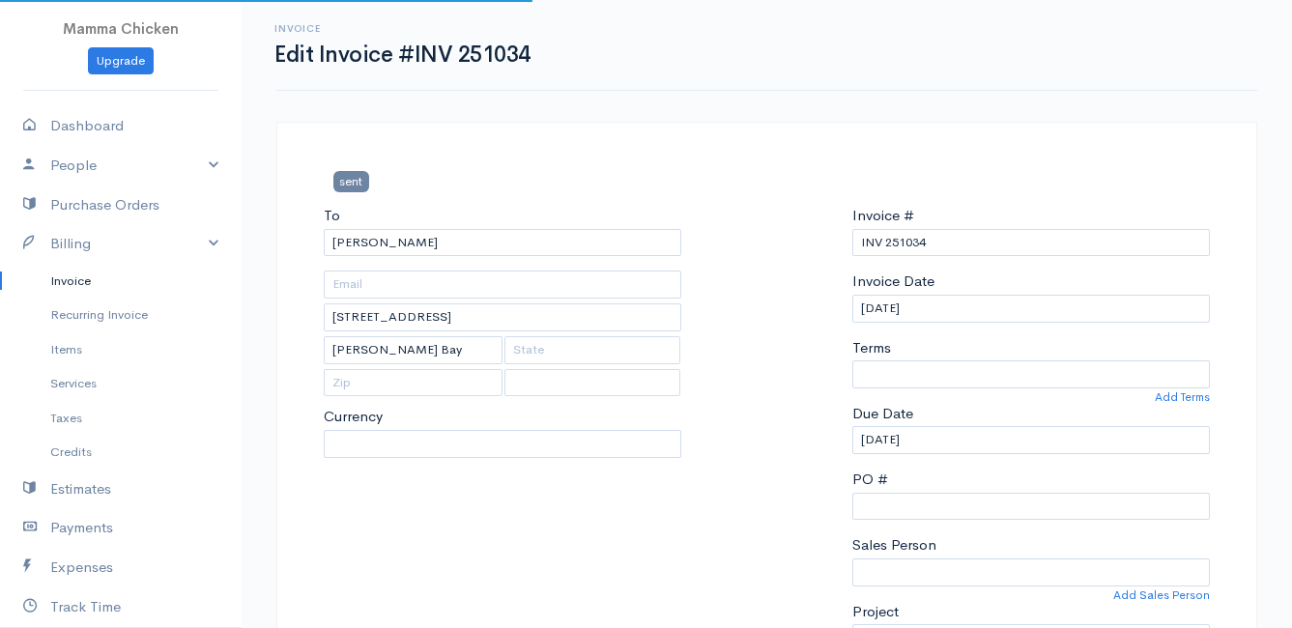
select select
select select "0"
select select "[GEOGRAPHIC_DATA]"
select select "ZAR"
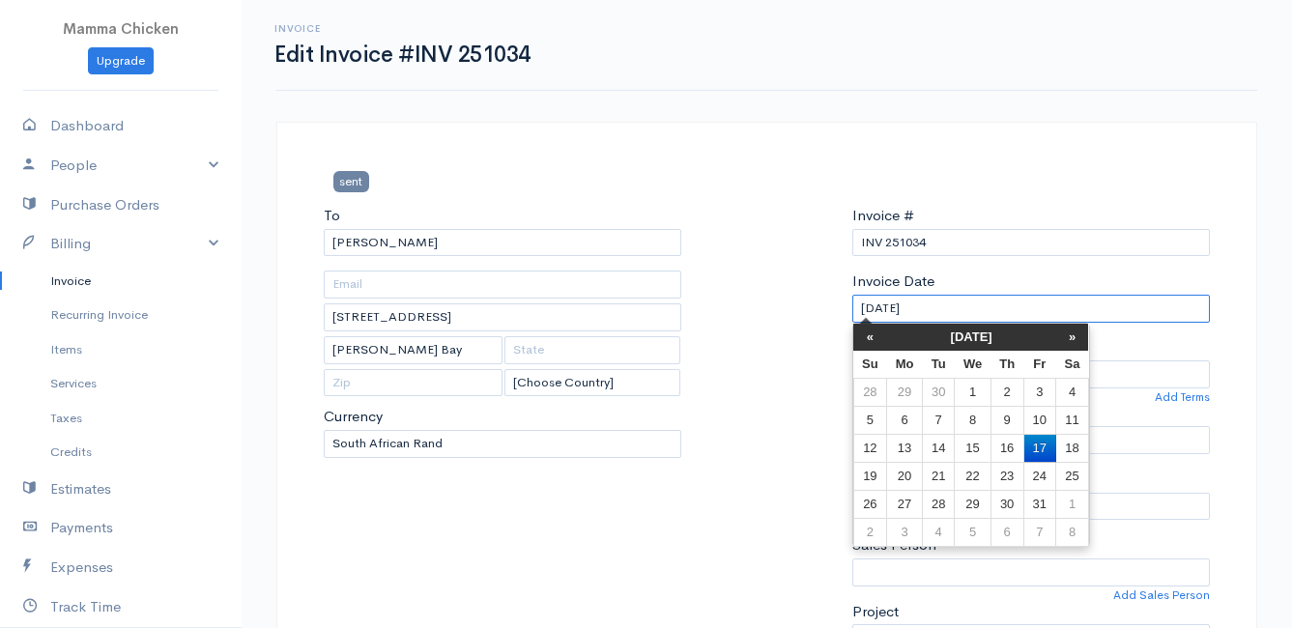
click at [977, 314] on input "[DATE]" at bounding box center [1032, 309] width 358 height 28
click at [939, 439] on td "14" at bounding box center [938, 448] width 32 height 28
type input "[DATE]"
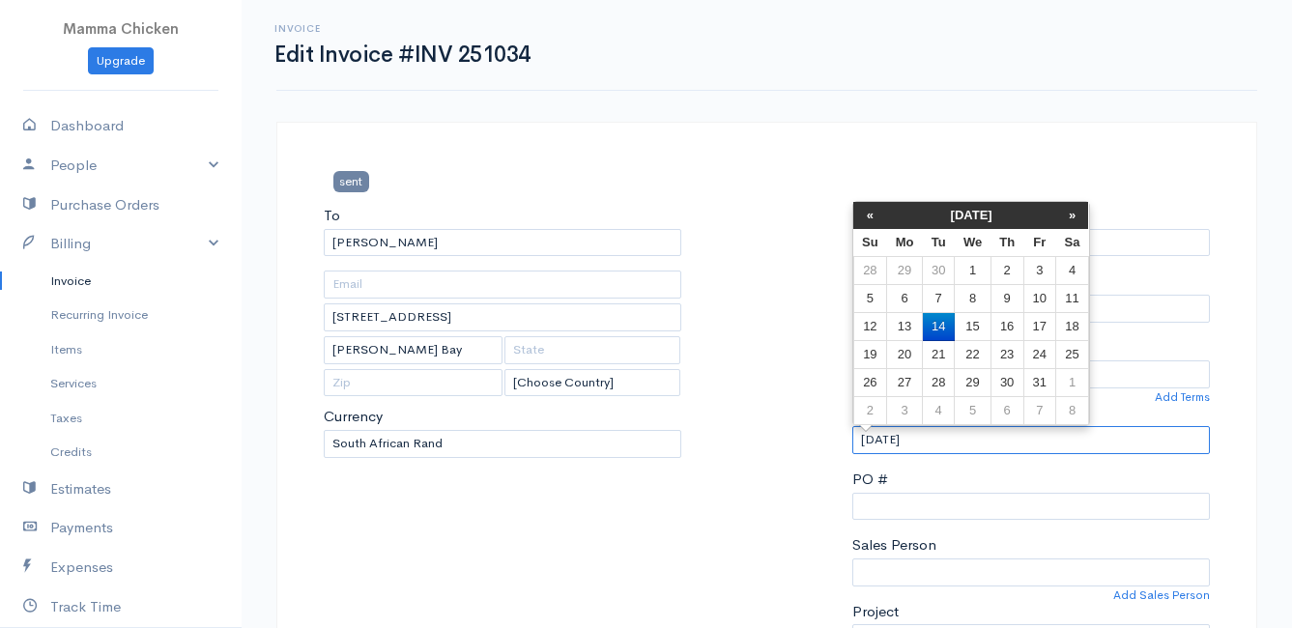
click at [939, 439] on input "[DATE]" at bounding box center [1032, 440] width 358 height 28
click at [973, 325] on td "15" at bounding box center [973, 327] width 36 height 28
type input "[DATE]"
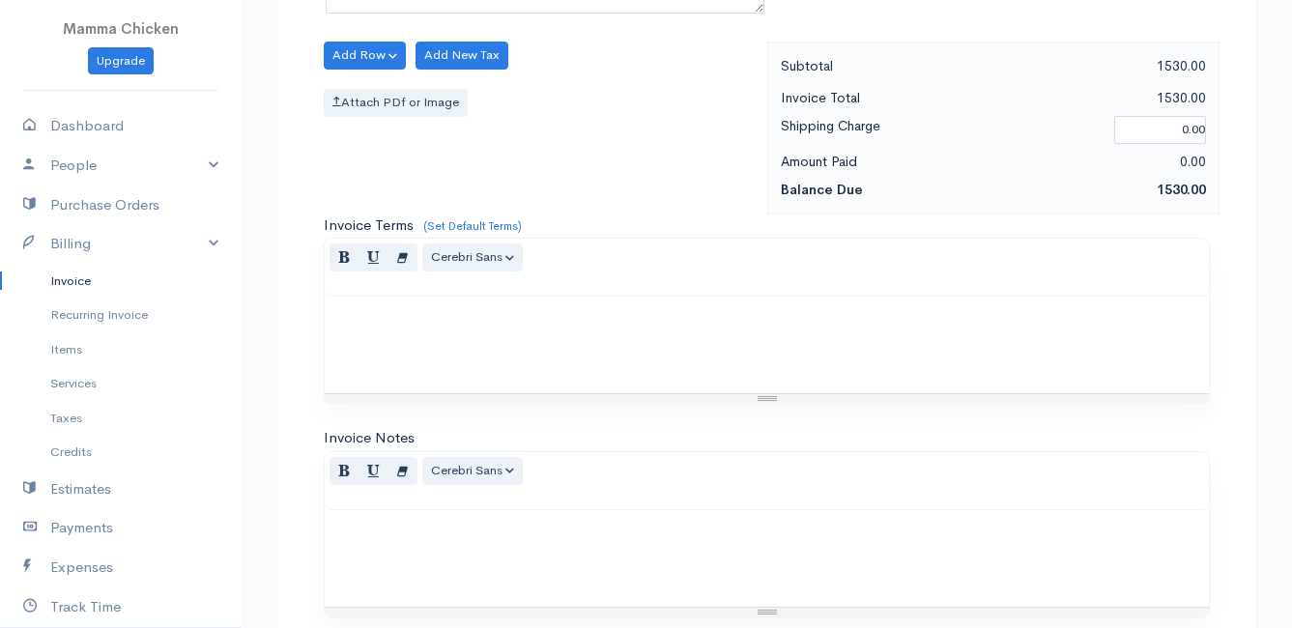
scroll to position [1415, 0]
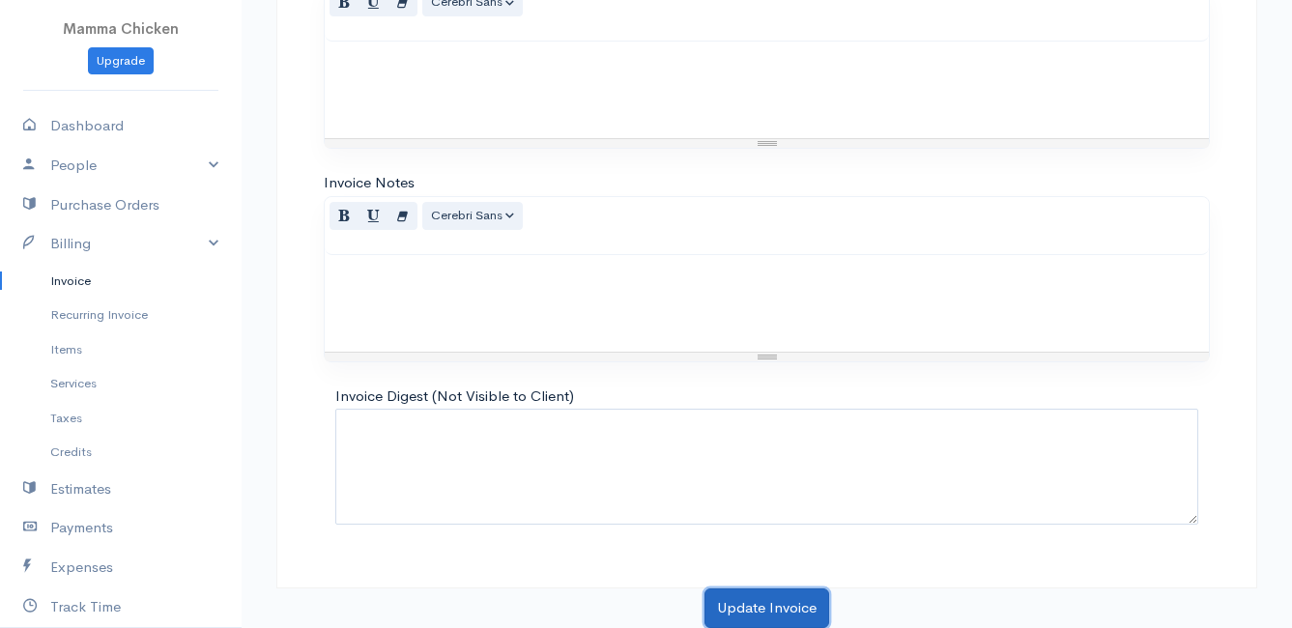
click at [769, 595] on button "Update Invoice" at bounding box center [767, 609] width 125 height 40
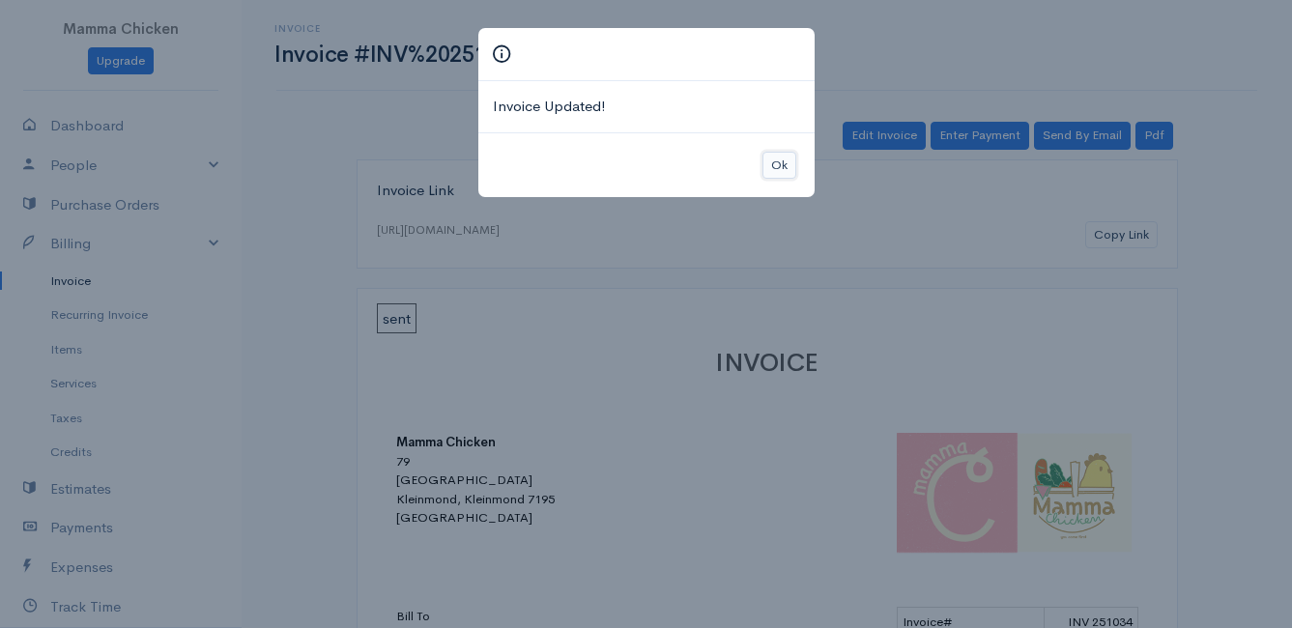
click at [777, 161] on button "Ok" at bounding box center [780, 166] width 34 height 28
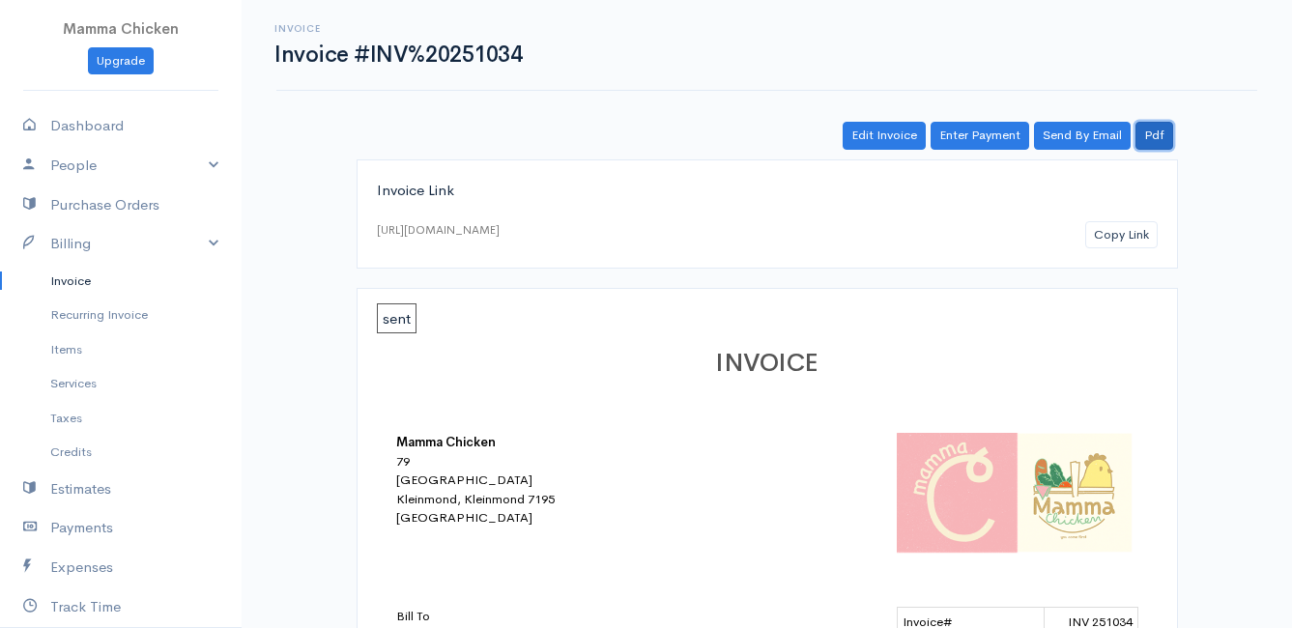
click at [1163, 135] on link "Pdf" at bounding box center [1155, 136] width 38 height 28
click at [57, 275] on link "Invoice" at bounding box center [121, 281] width 242 height 35
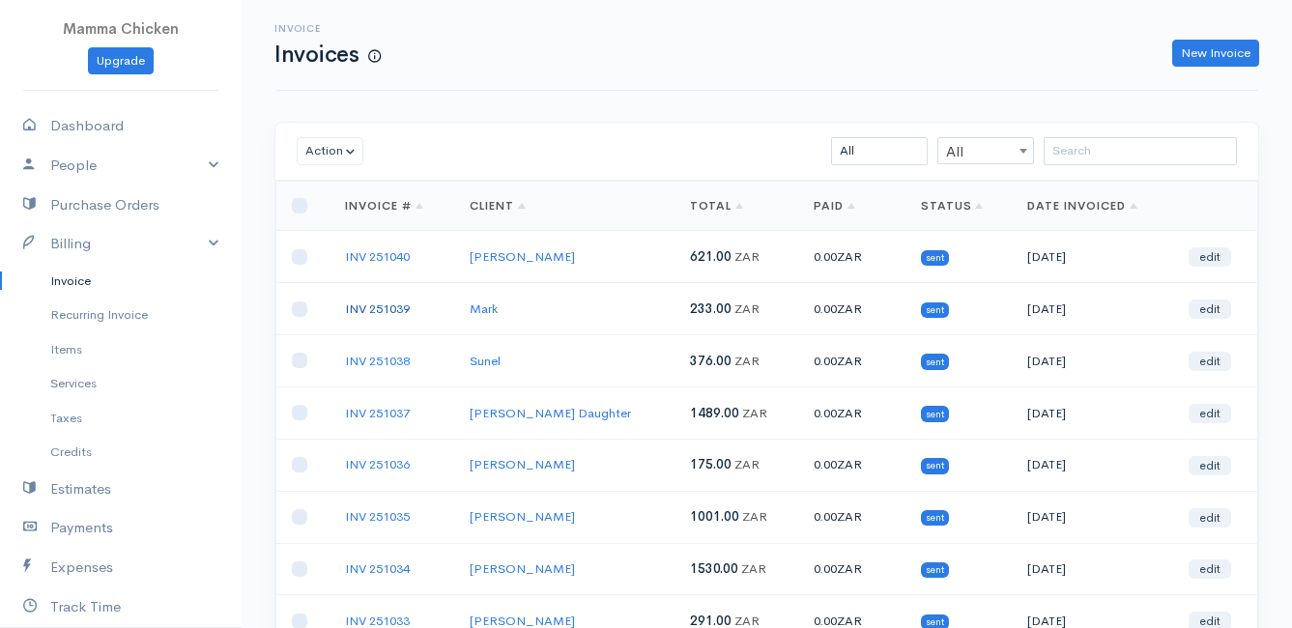
click at [358, 305] on link "INV 251039" at bounding box center [377, 309] width 65 height 16
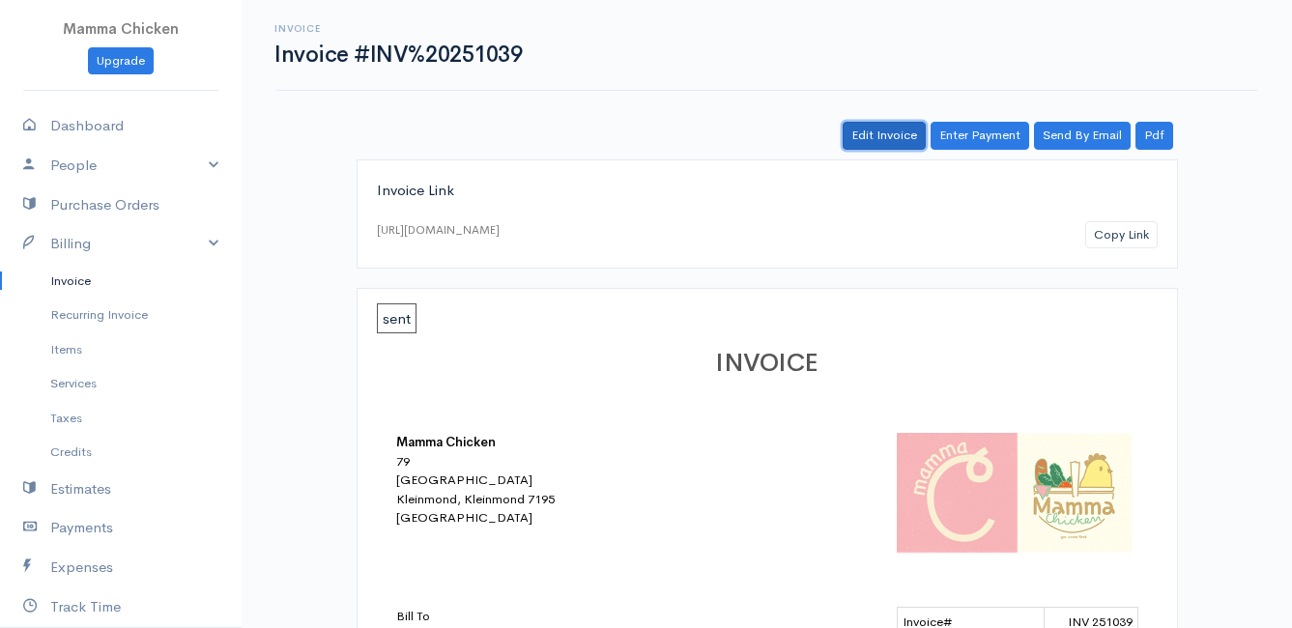
click at [869, 139] on link "Edit Invoice" at bounding box center [884, 136] width 83 height 28
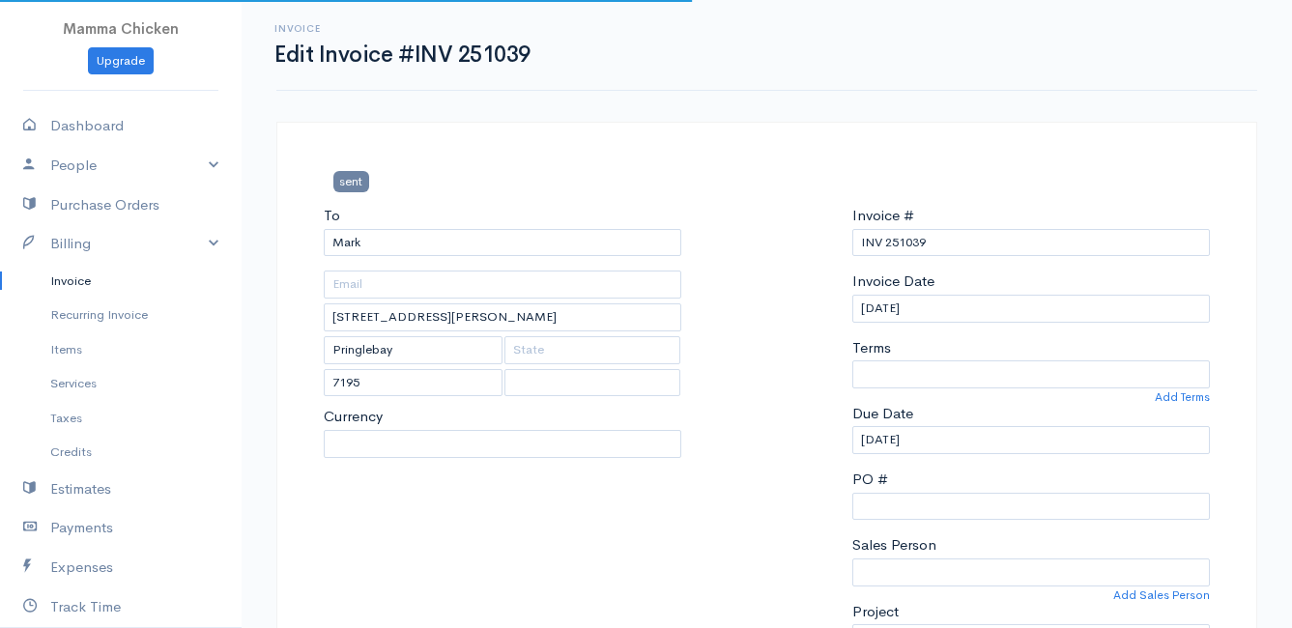
select select
select select "[GEOGRAPHIC_DATA]"
select select "ZAR"
select select "0"
click at [973, 311] on input "[DATE]" at bounding box center [1032, 309] width 358 height 28
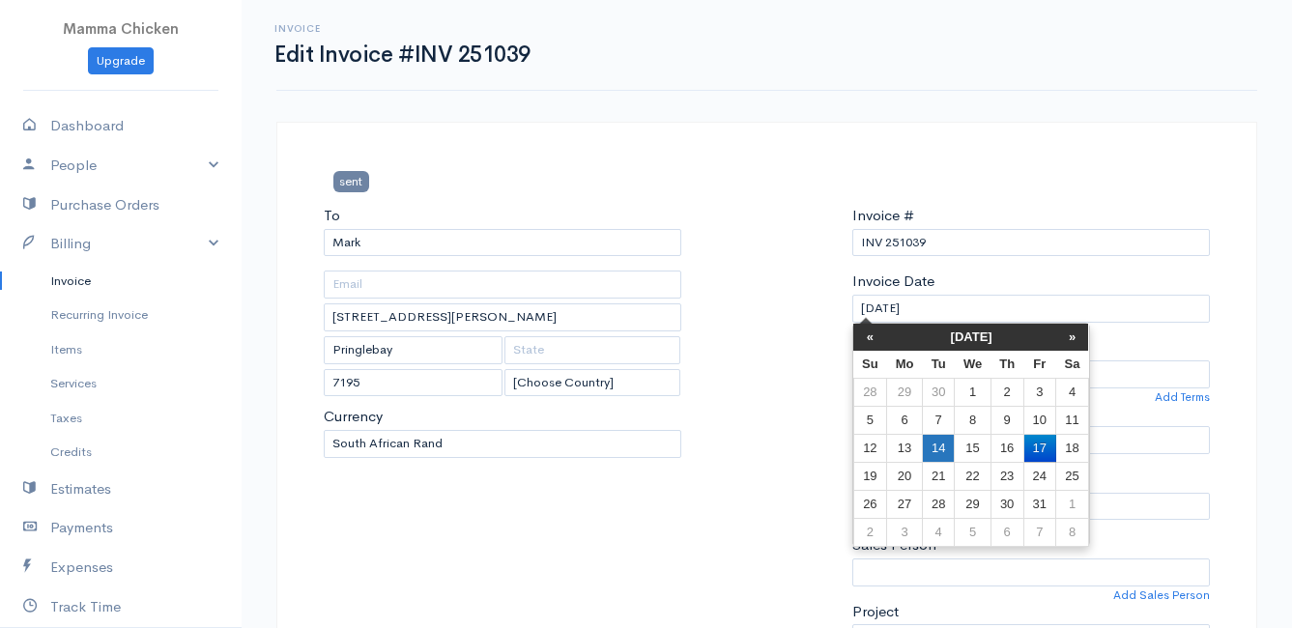
click at [942, 447] on td "14" at bounding box center [938, 448] width 32 height 28
type input "[DATE]"
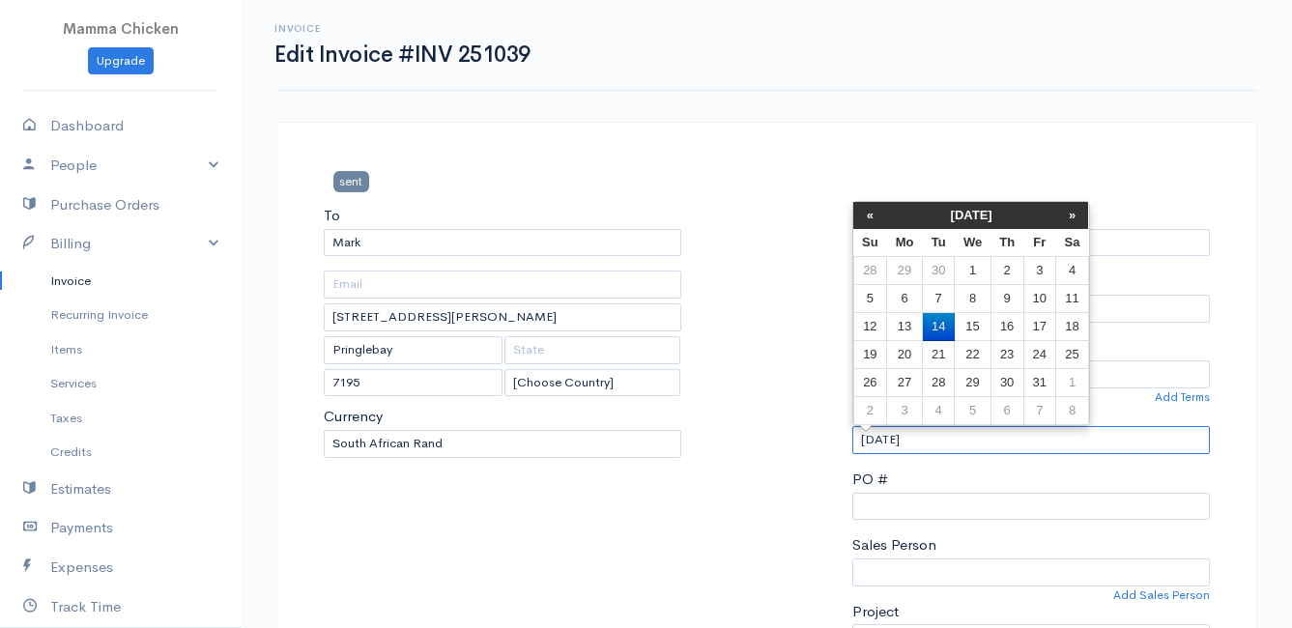
click at [945, 441] on input "[DATE]" at bounding box center [1032, 440] width 358 height 28
click at [979, 325] on td "15" at bounding box center [973, 327] width 36 height 28
type input "[DATE]"
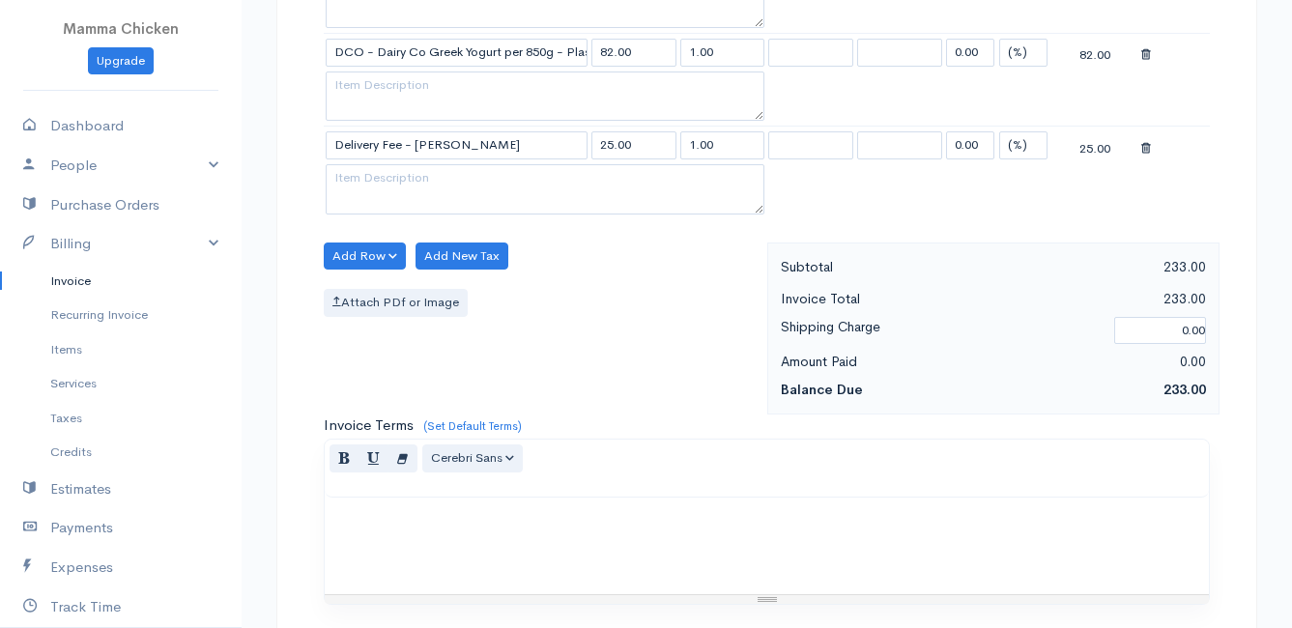
scroll to position [1229, 0]
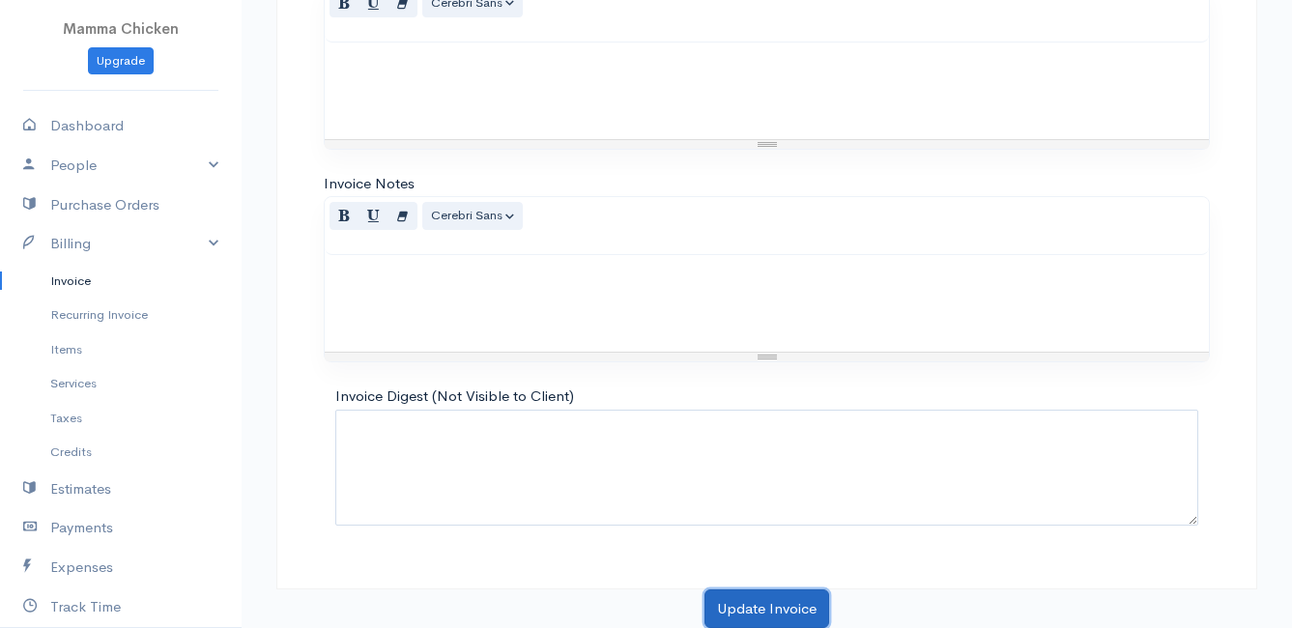
click at [756, 605] on button "Update Invoice" at bounding box center [767, 610] width 125 height 40
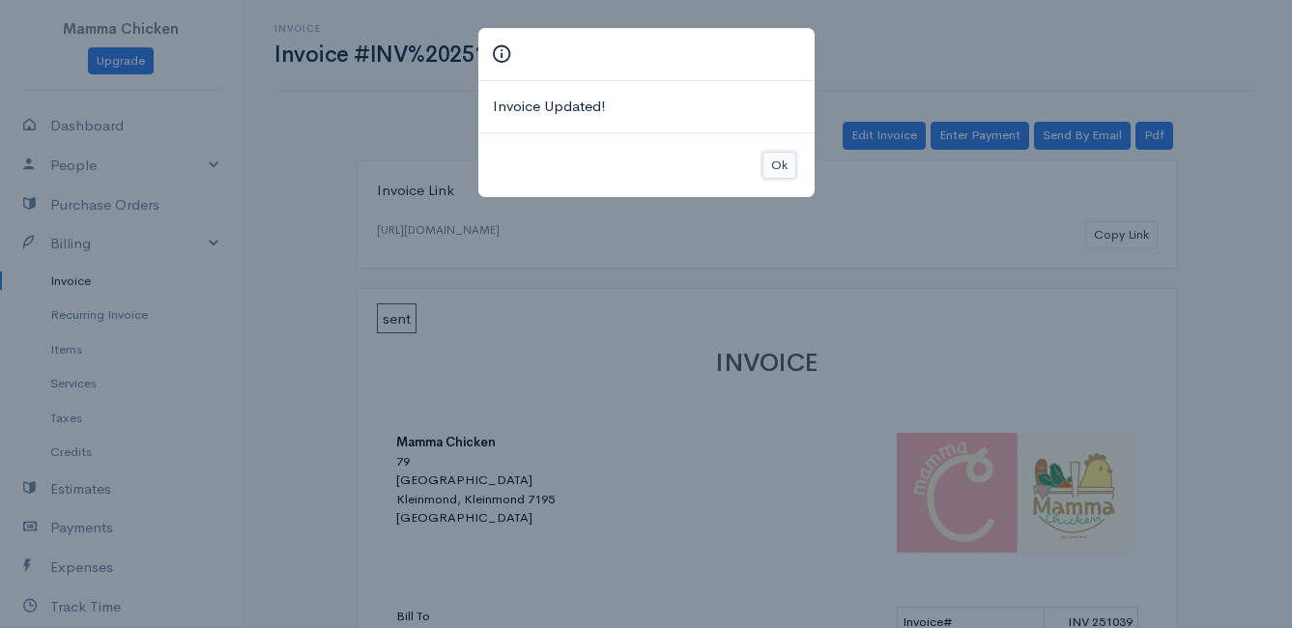
click at [776, 161] on button "Ok" at bounding box center [780, 166] width 34 height 28
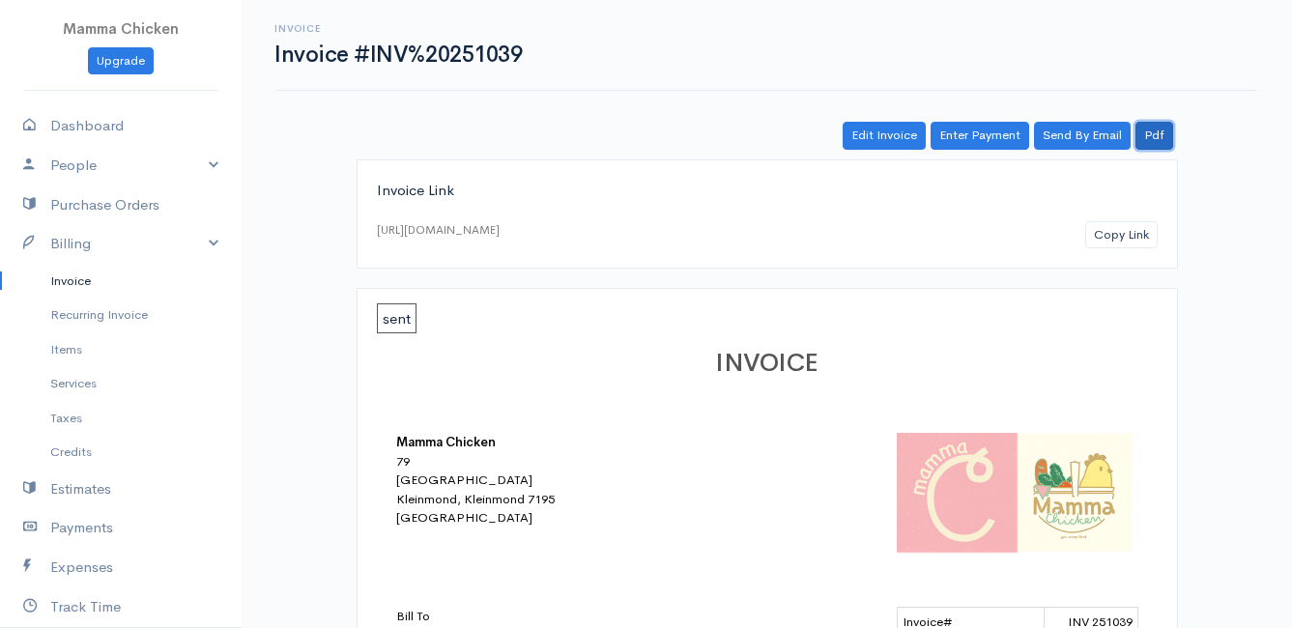
click at [1164, 135] on link "Pdf" at bounding box center [1155, 136] width 38 height 28
click at [68, 276] on link "Invoice" at bounding box center [121, 281] width 242 height 35
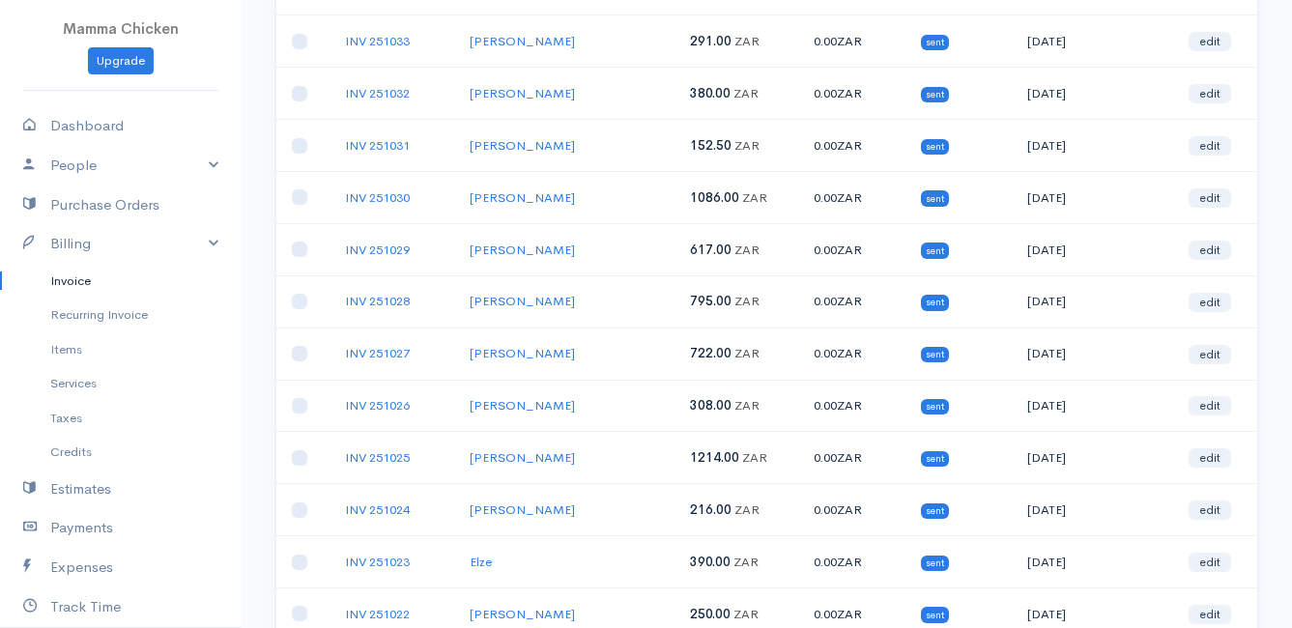
scroll to position [677, 0]
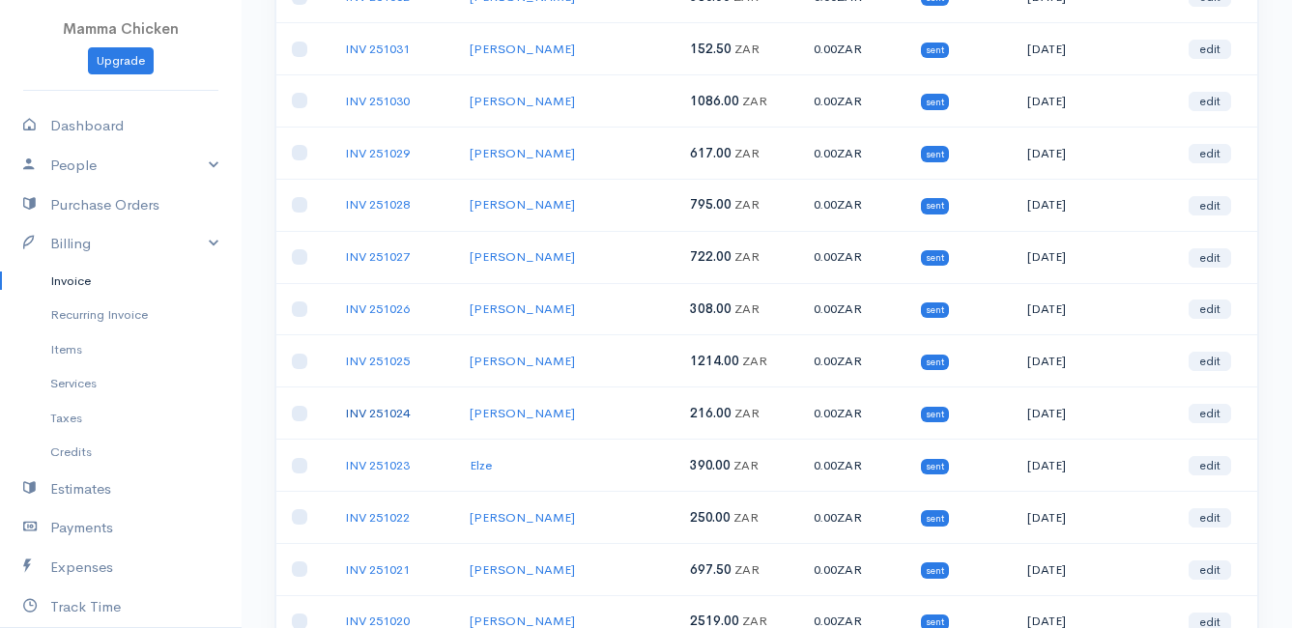
click at [376, 415] on link "INV 251024" at bounding box center [377, 413] width 65 height 16
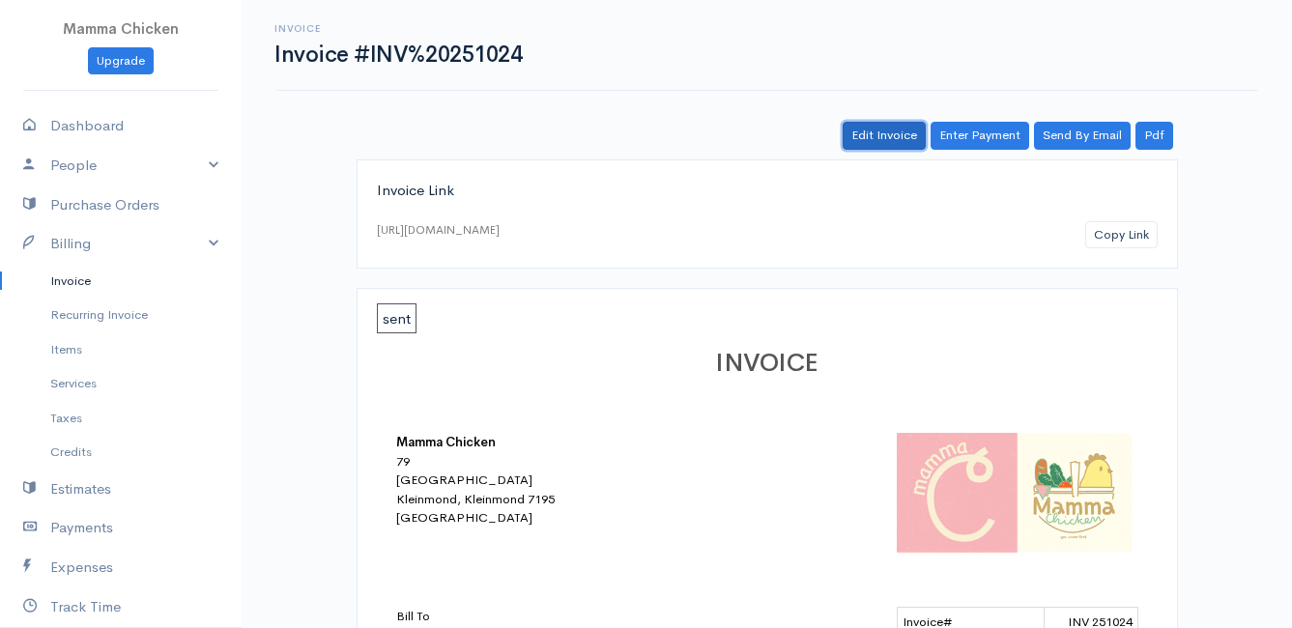
click at [900, 139] on link "Edit Invoice" at bounding box center [884, 136] width 83 height 28
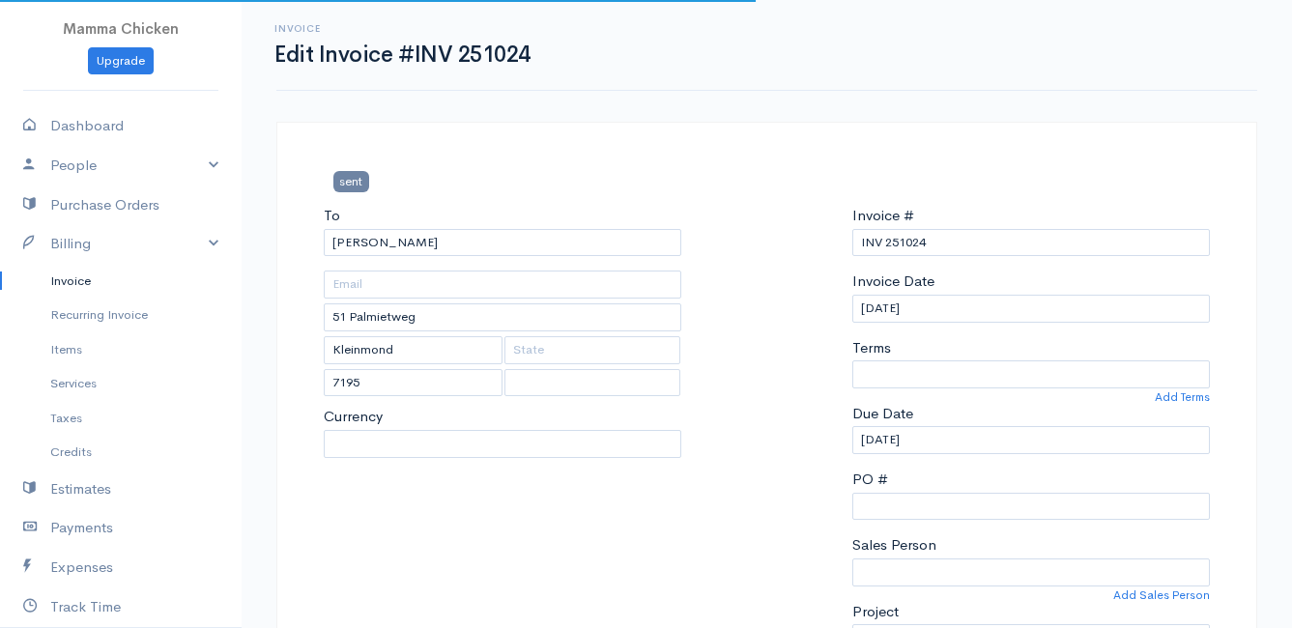
select select
select select "[GEOGRAPHIC_DATA]"
select select "ZAR"
select select "0"
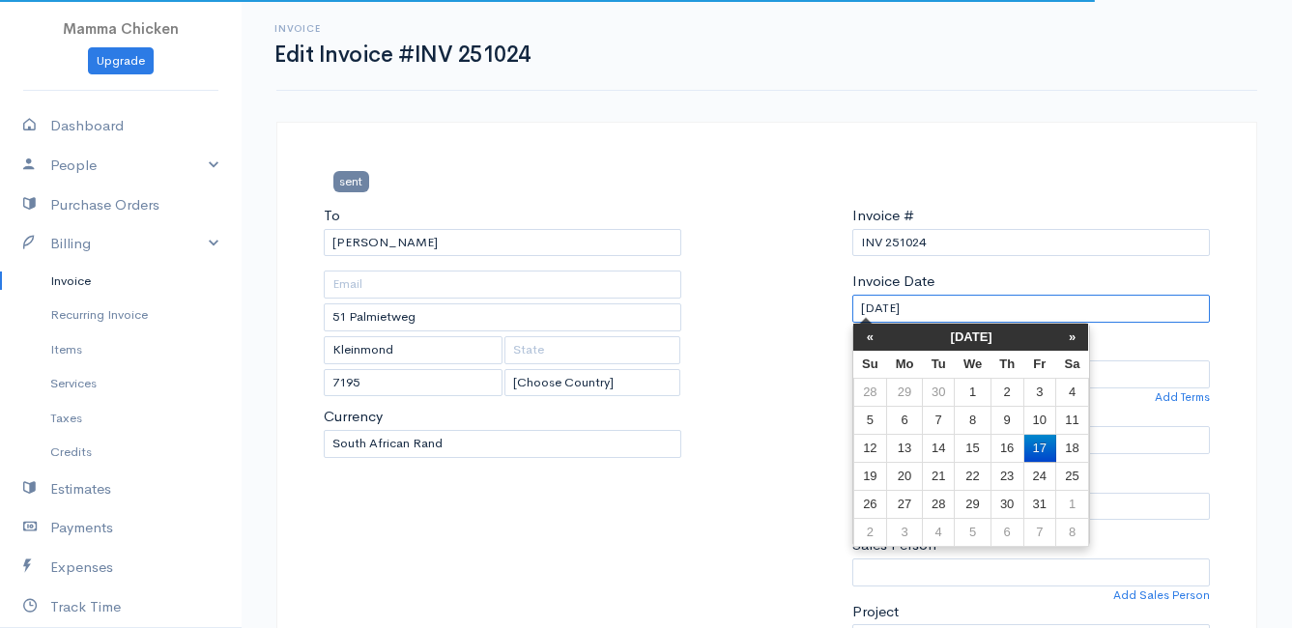
click at [964, 305] on input "[DATE]" at bounding box center [1032, 309] width 358 height 28
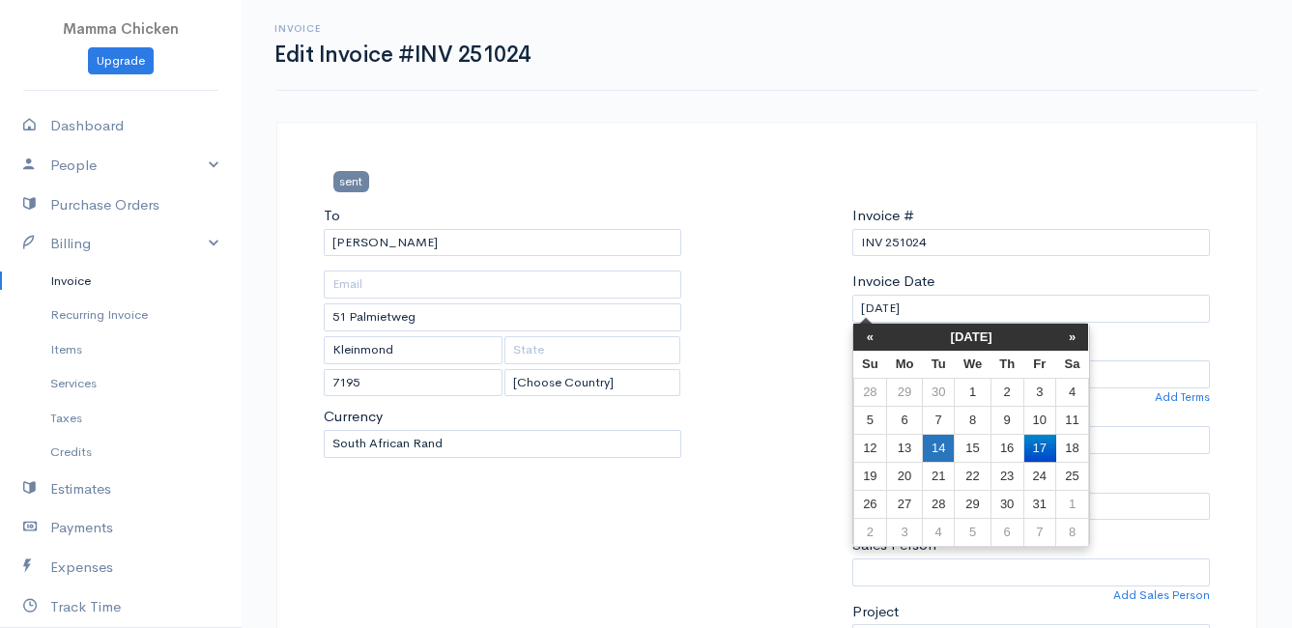
click at [943, 452] on td "14" at bounding box center [938, 448] width 32 height 28
type input "[DATE]"
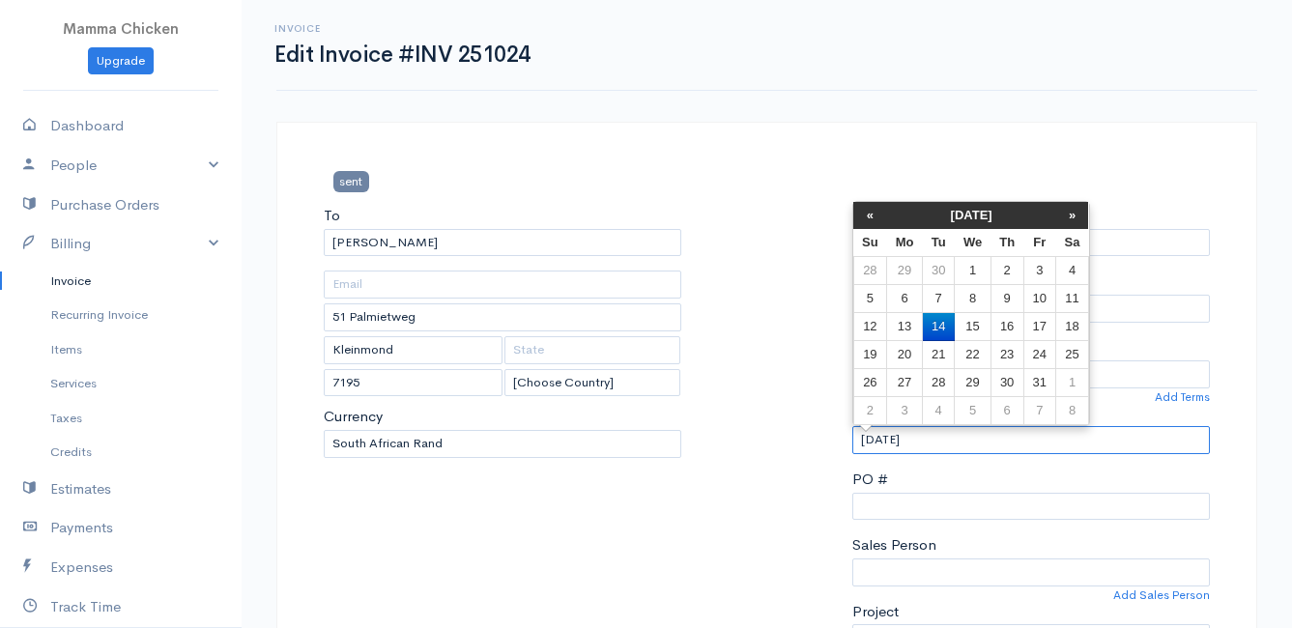
click at [950, 448] on input "[DATE]" at bounding box center [1032, 440] width 358 height 28
click at [979, 322] on td "15" at bounding box center [973, 327] width 36 height 28
type input "[DATE]"
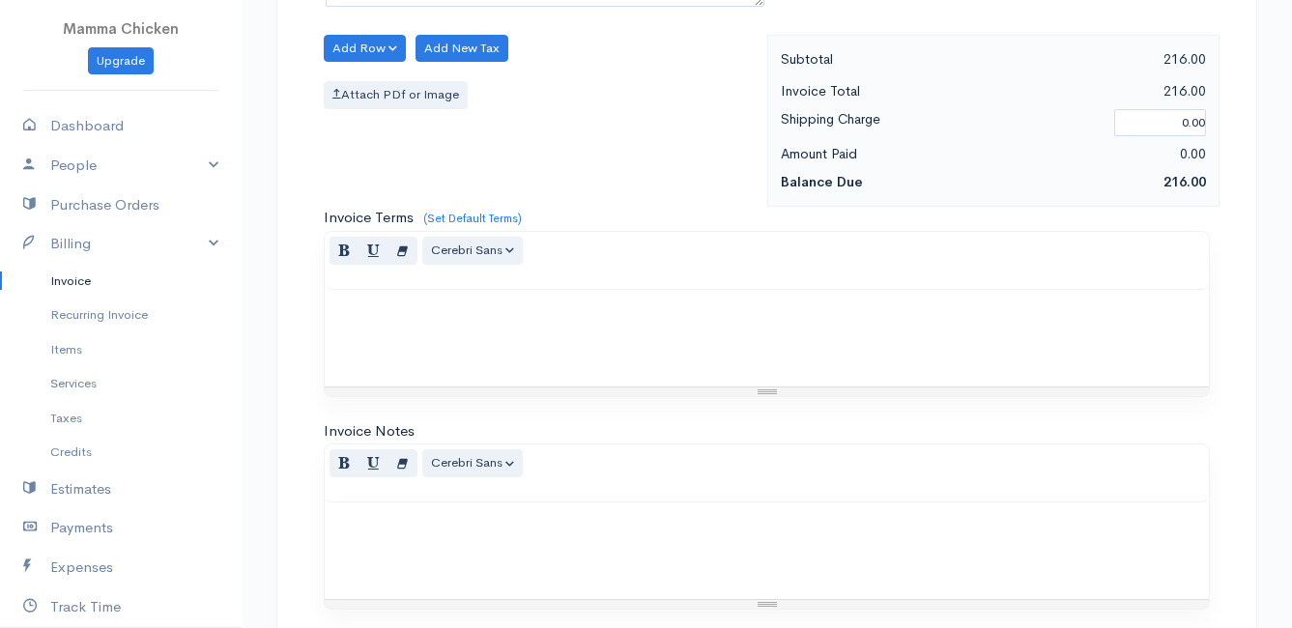
scroll to position [1601, 0]
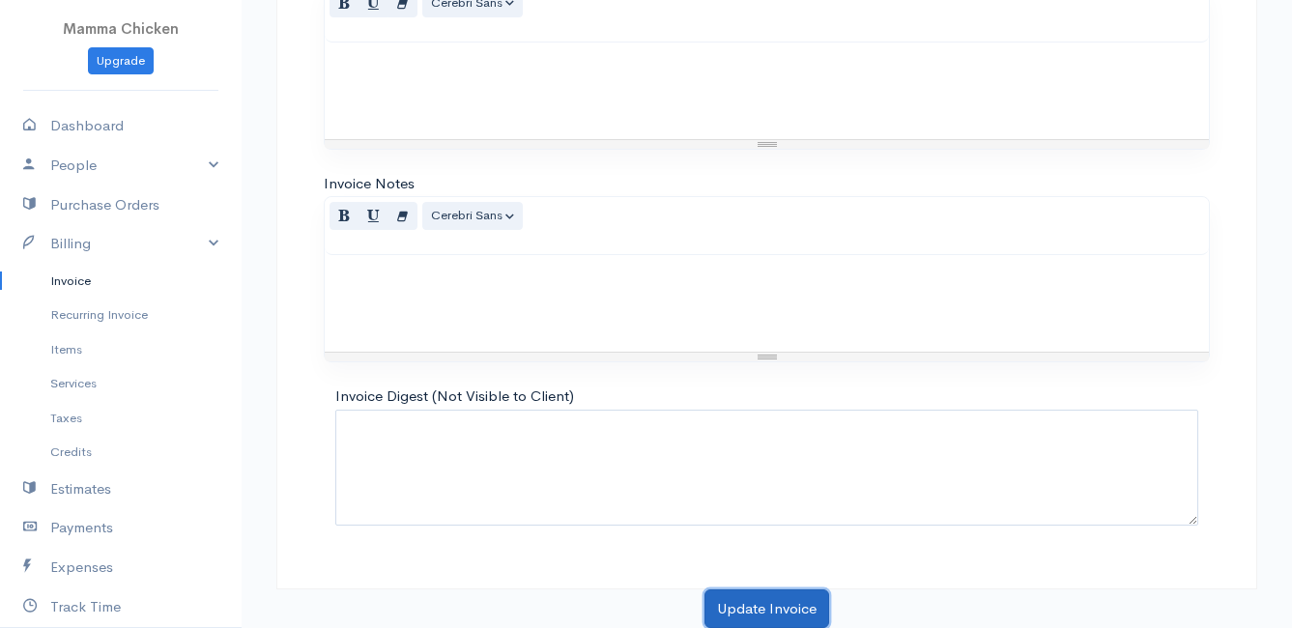
click at [776, 602] on button "Update Invoice" at bounding box center [767, 610] width 125 height 40
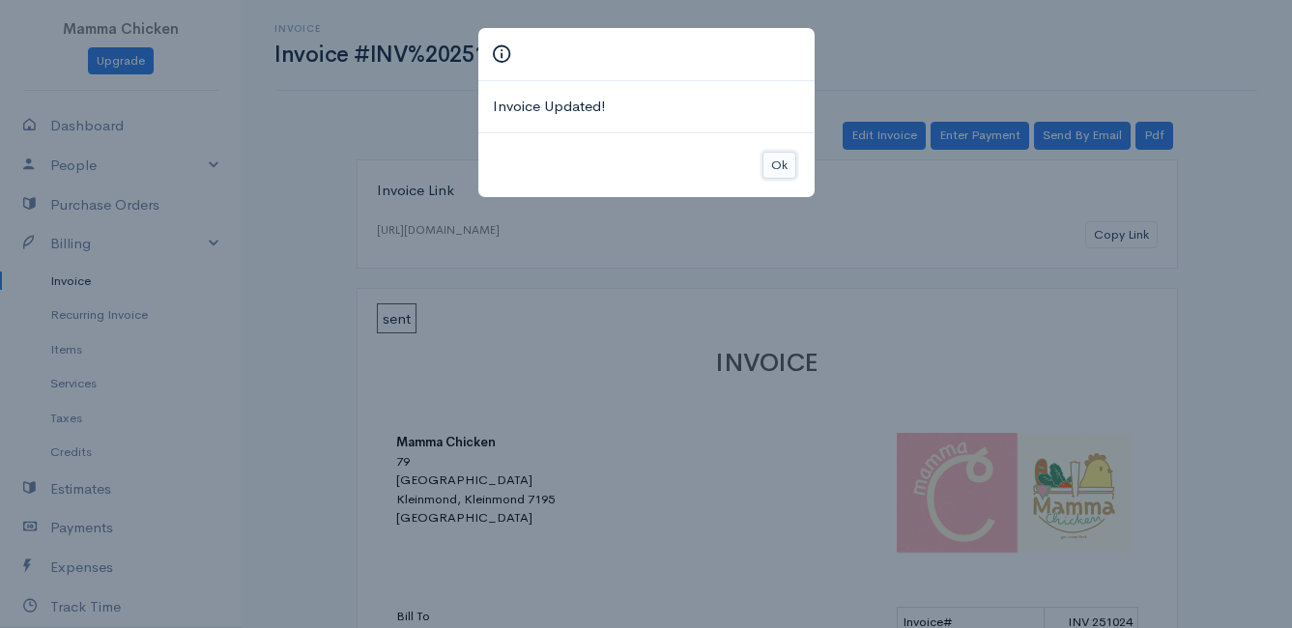
click at [776, 165] on button "Ok" at bounding box center [780, 166] width 34 height 28
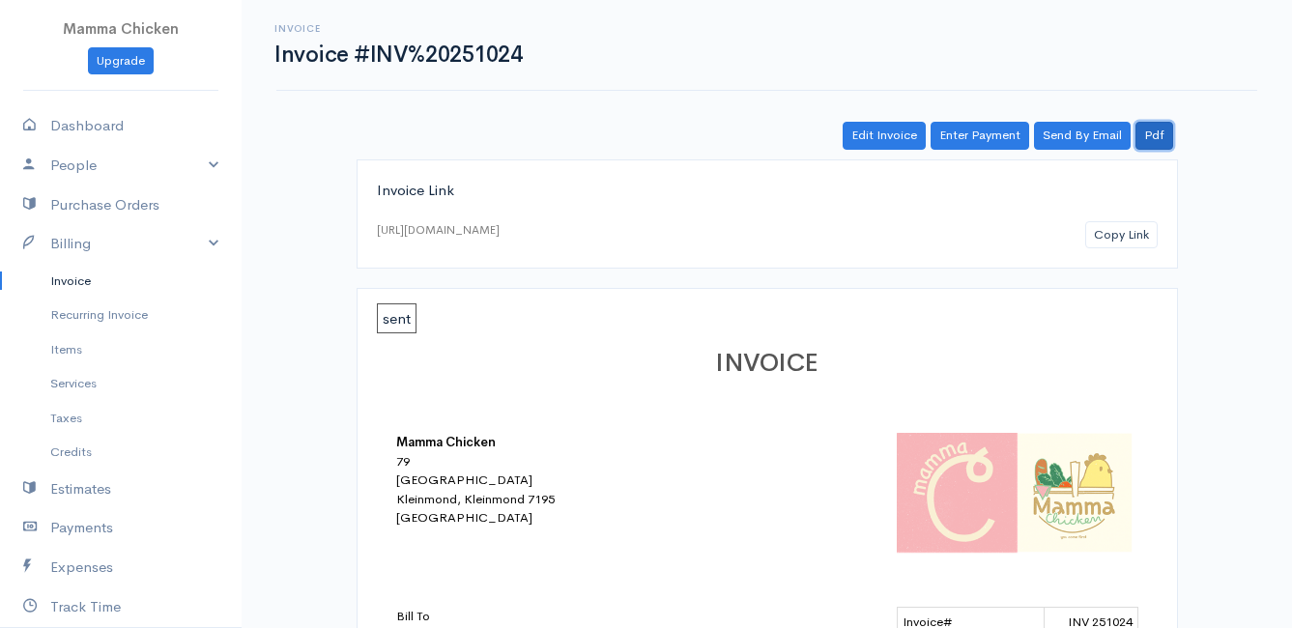
click at [1165, 136] on link "Pdf" at bounding box center [1155, 136] width 38 height 28
click at [62, 279] on link "Invoice" at bounding box center [121, 281] width 242 height 35
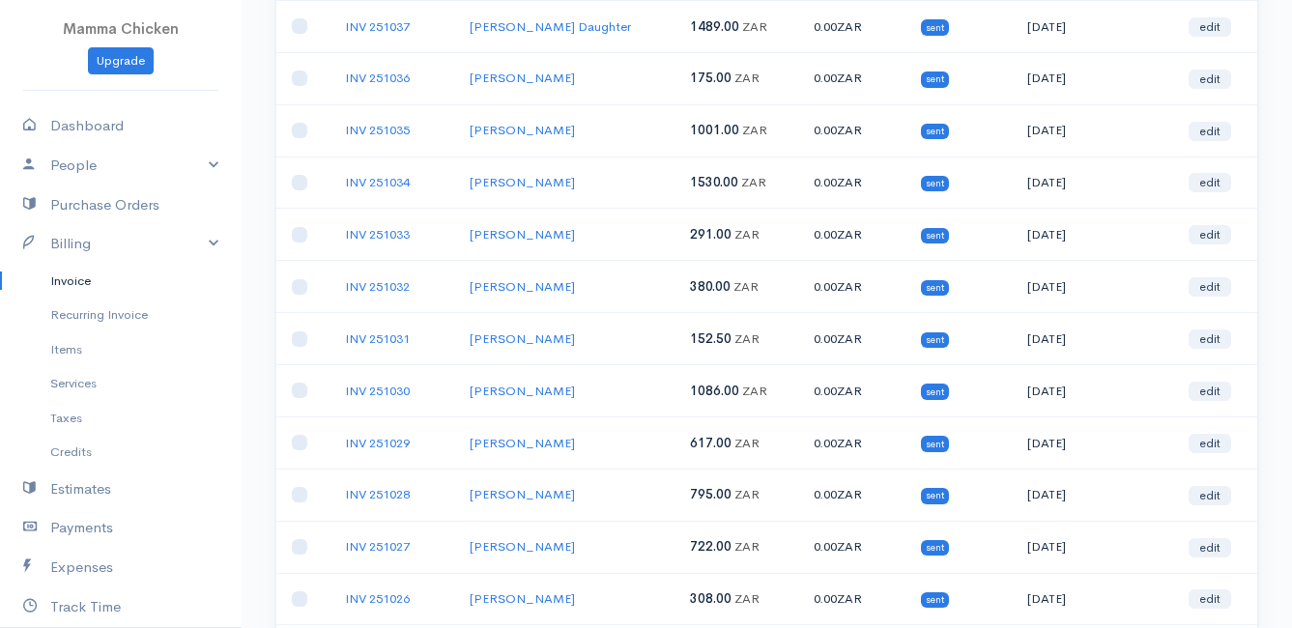
scroll to position [483, 0]
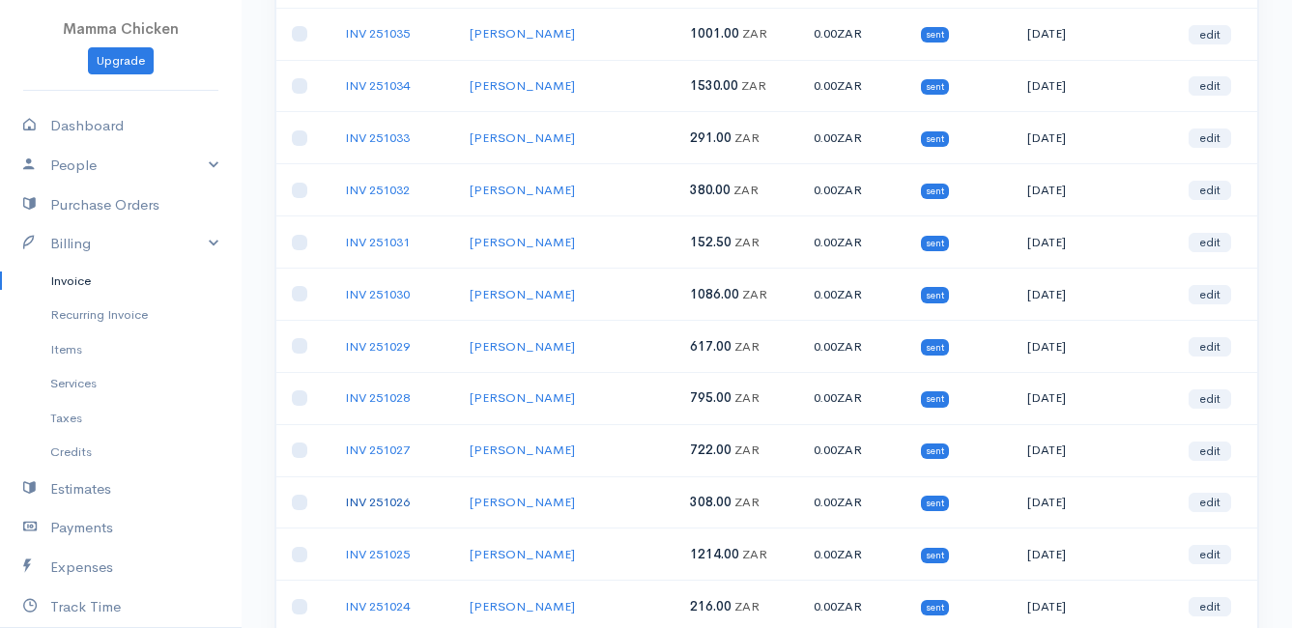
click at [386, 505] on link "INV 251026" at bounding box center [377, 502] width 65 height 16
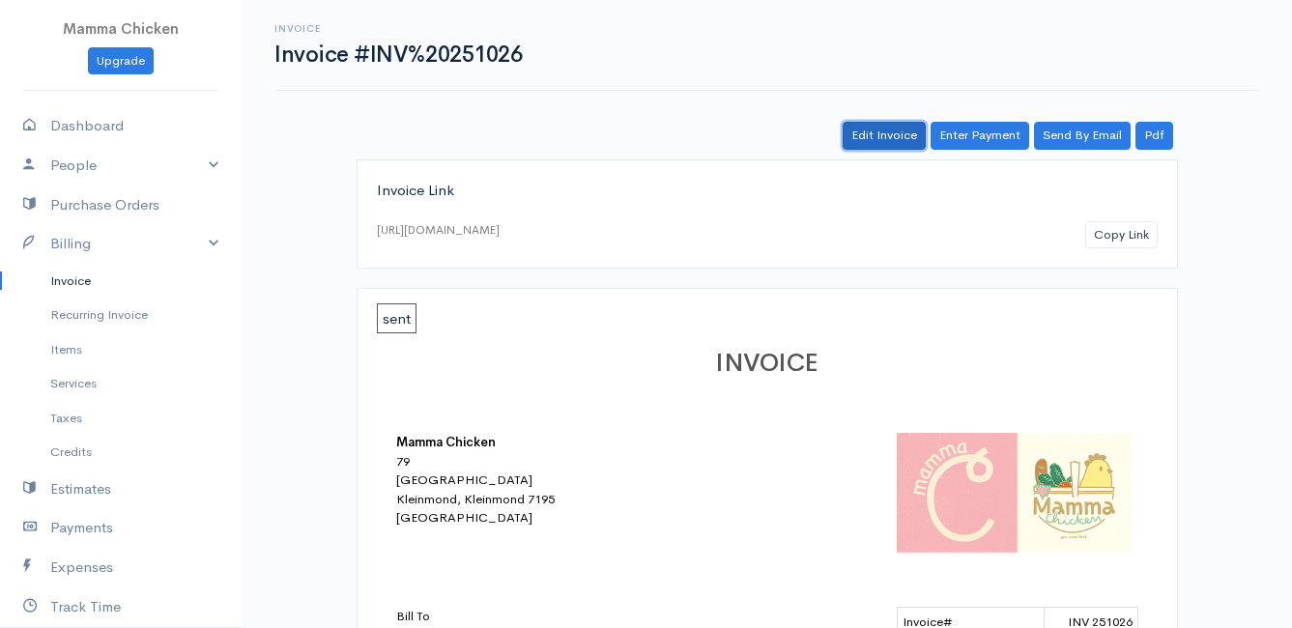
click at [877, 135] on link "Edit Invoice" at bounding box center [884, 136] width 83 height 28
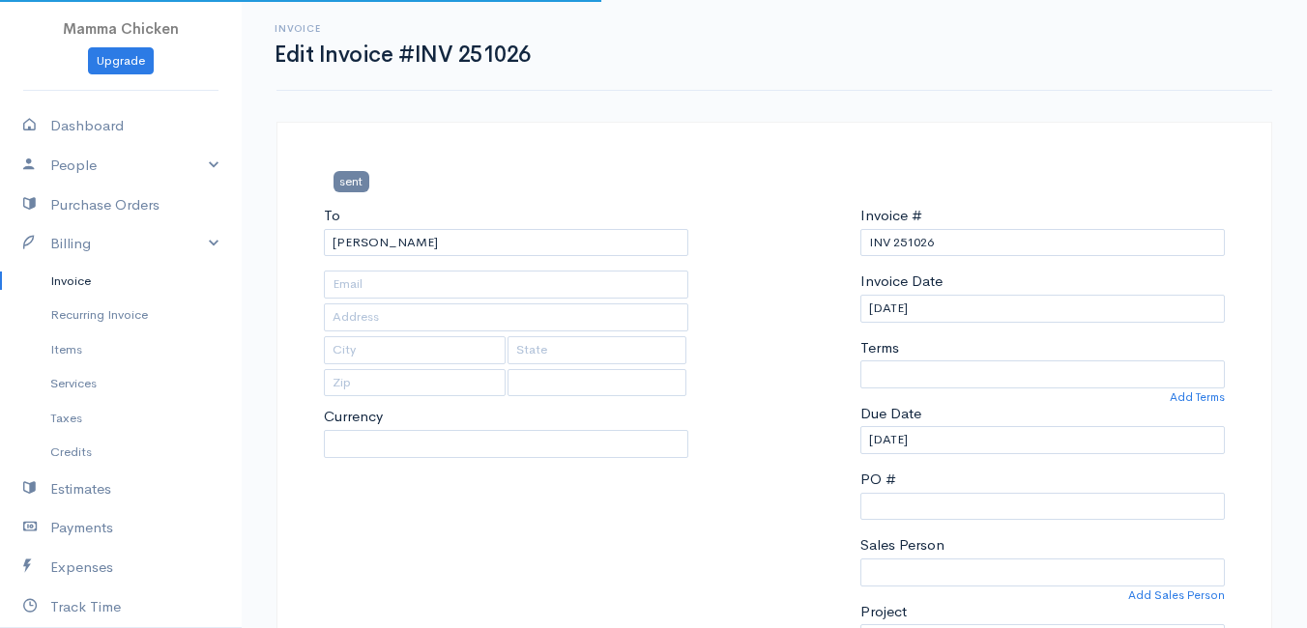
type input "[STREET_ADDRESS][PERSON_NAME]"
type input "Bettys Bay"
type input "7195"
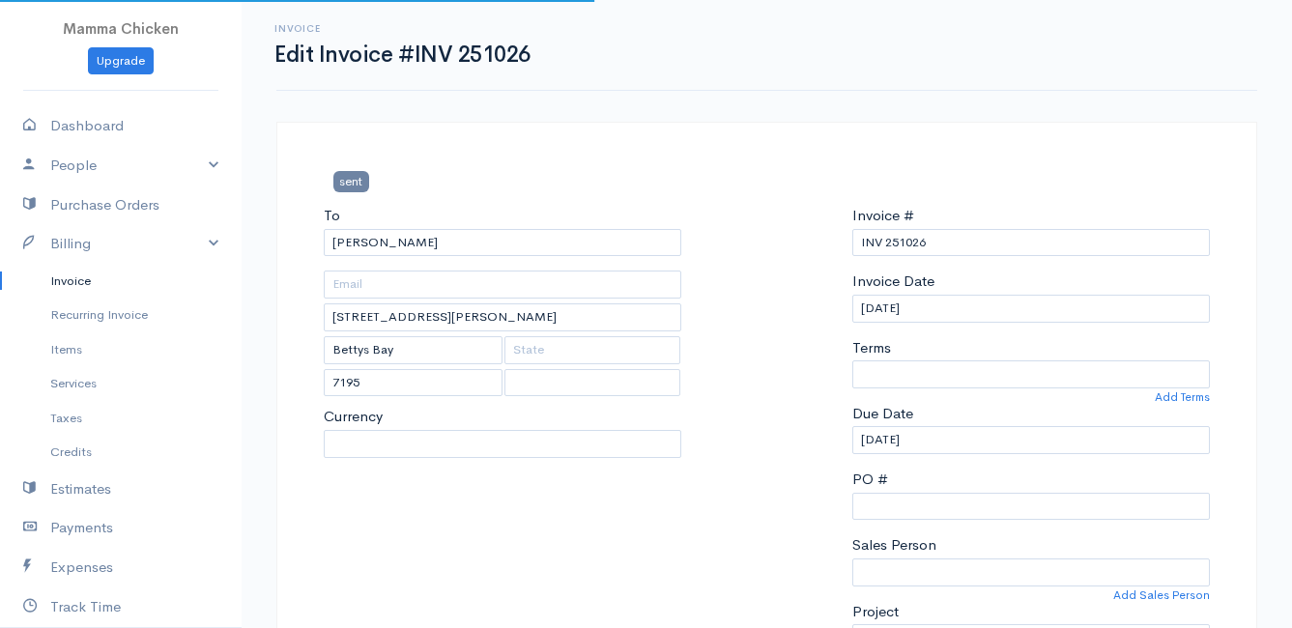
select select
select select "[GEOGRAPHIC_DATA]"
select select "ZAR"
select select "0"
click at [999, 307] on input "[DATE]" at bounding box center [1032, 309] width 358 height 28
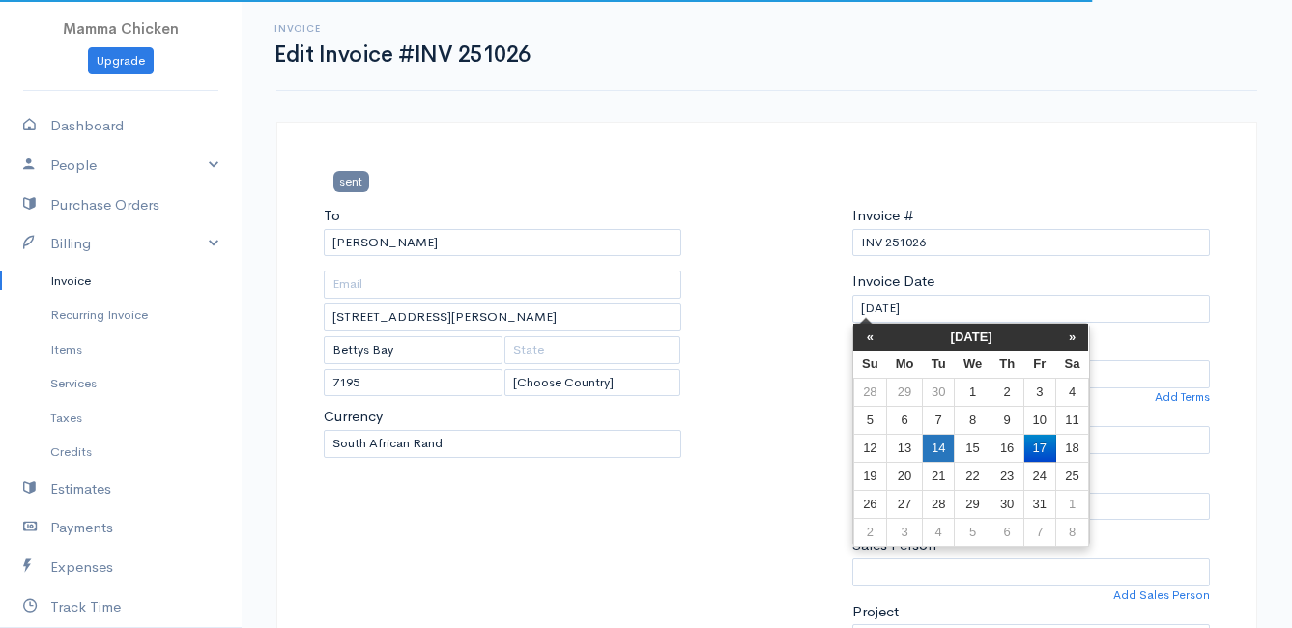
click at [947, 450] on td "14" at bounding box center [938, 448] width 32 height 28
type input "[DATE]"
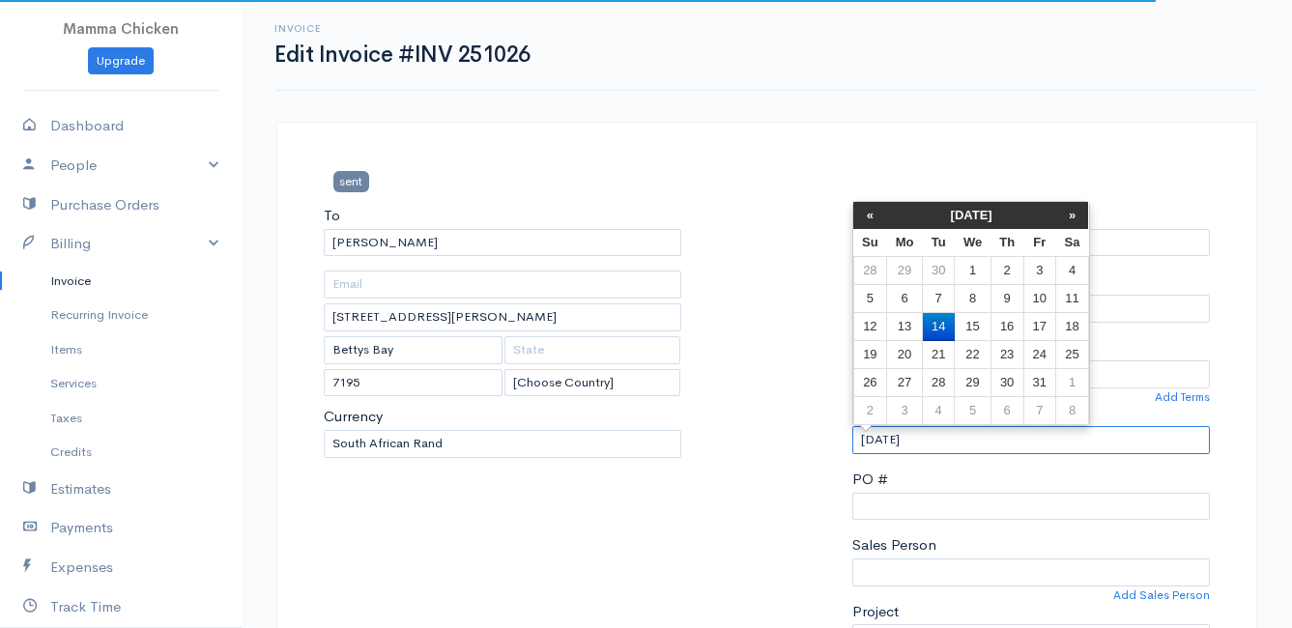
click at [946, 439] on input "[DATE]" at bounding box center [1032, 440] width 358 height 28
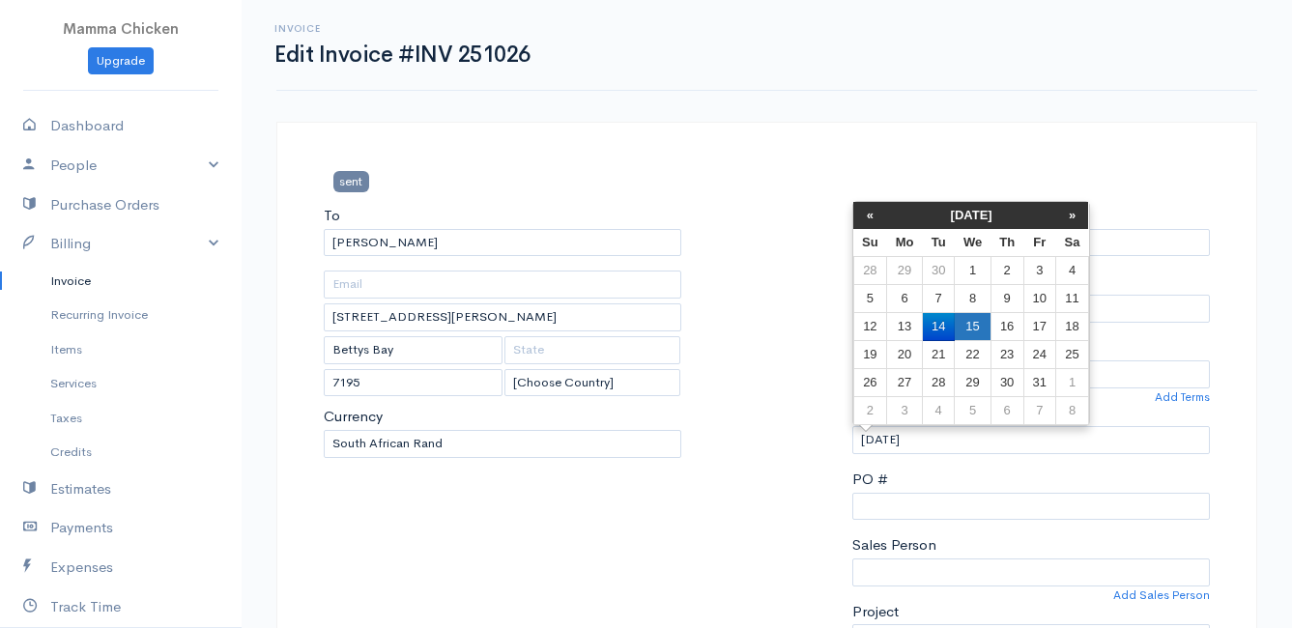
click at [970, 324] on td "15" at bounding box center [973, 327] width 36 height 28
type input "[DATE]"
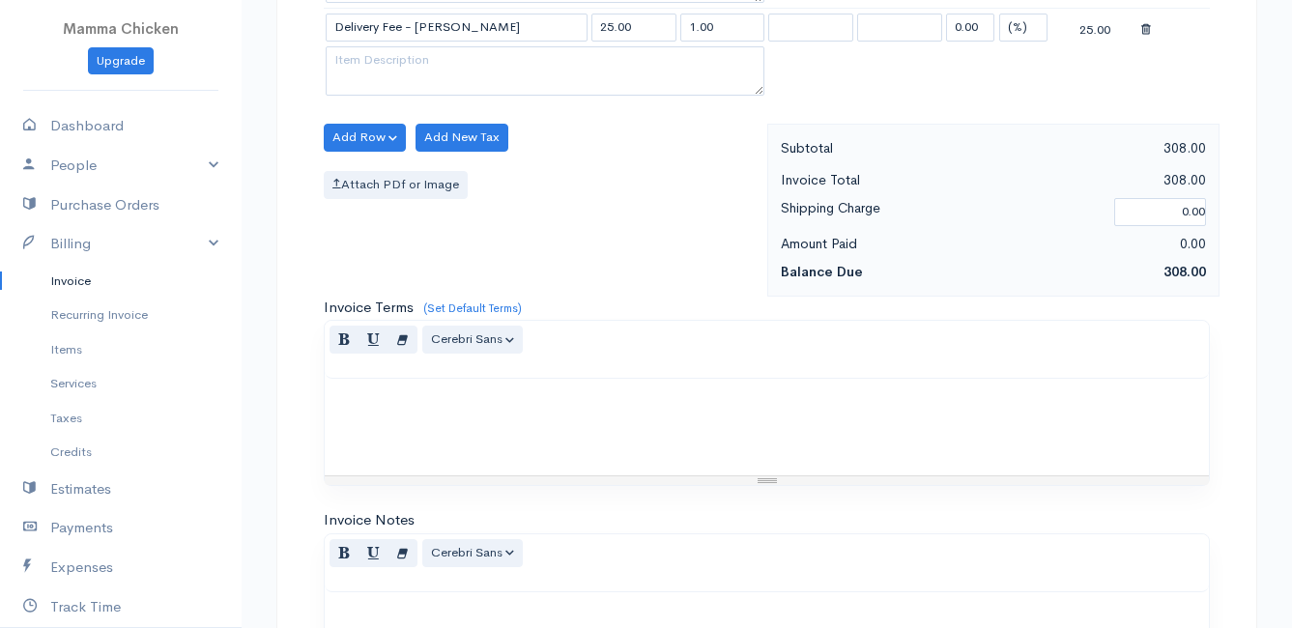
scroll to position [1787, 0]
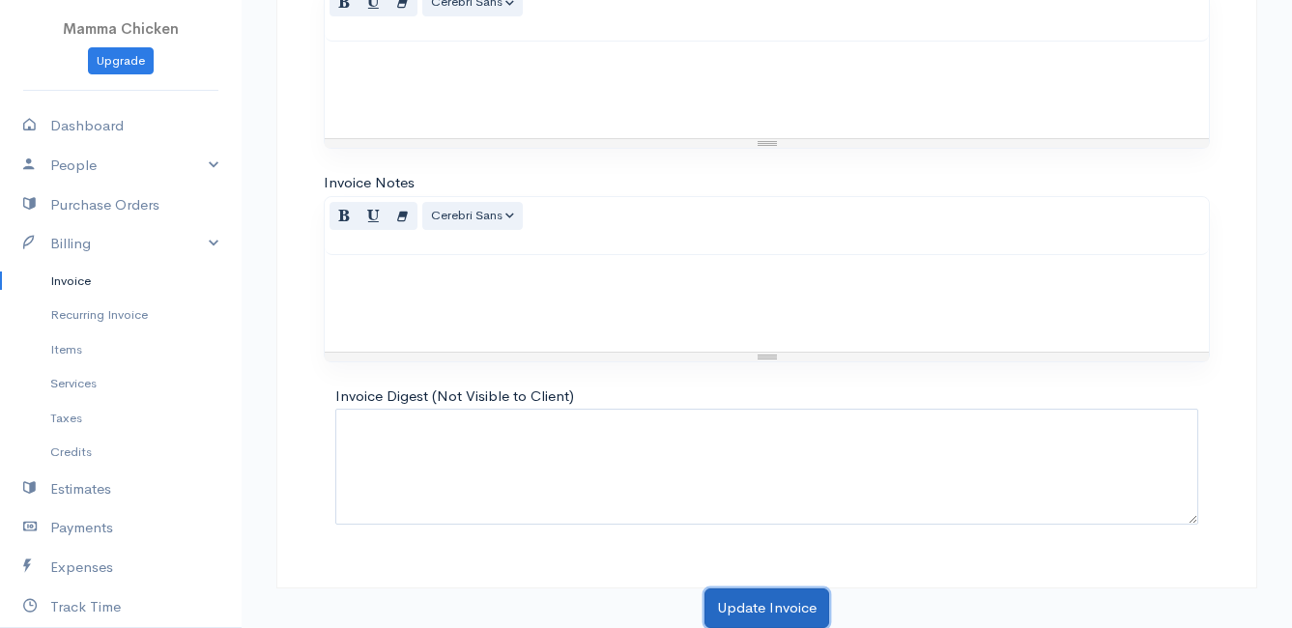
click at [753, 604] on button "Update Invoice" at bounding box center [767, 609] width 125 height 40
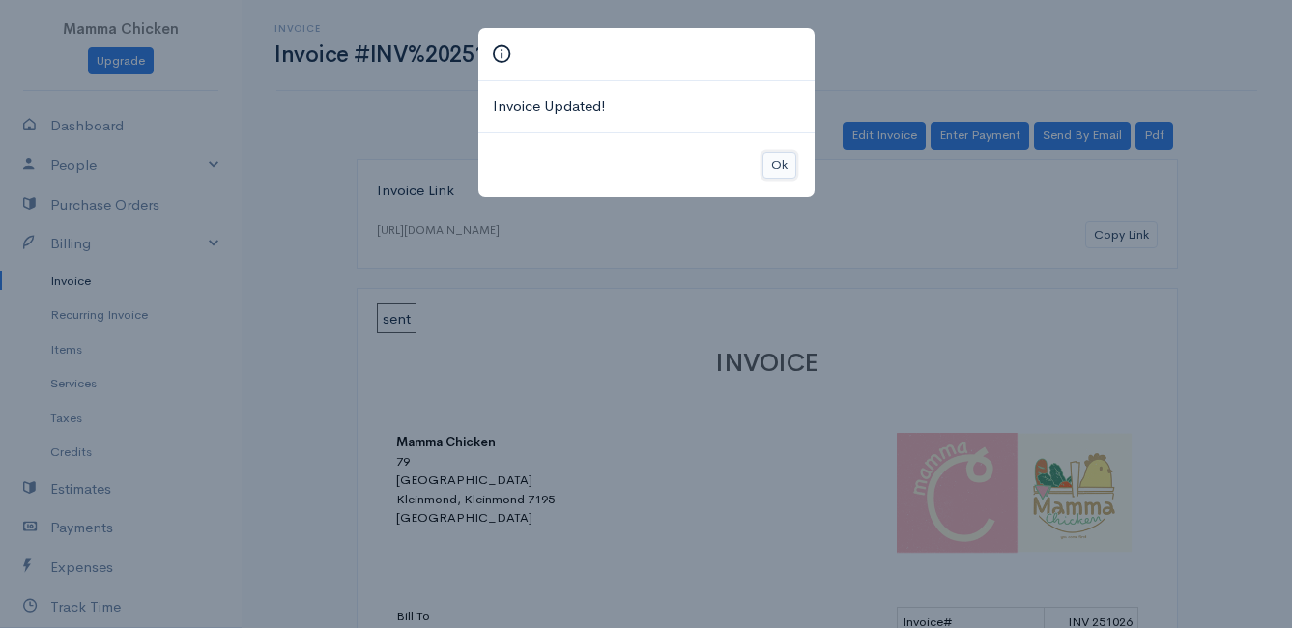
click at [788, 170] on button "Ok" at bounding box center [780, 166] width 34 height 28
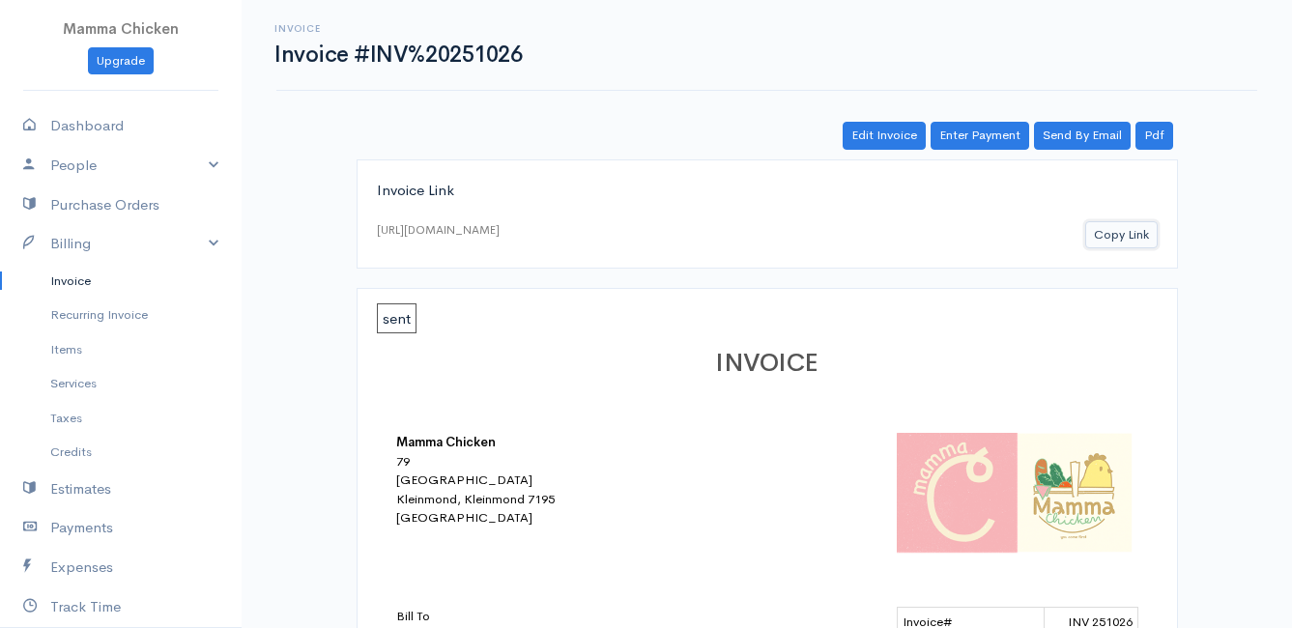
click at [1130, 235] on button "Copy Link" at bounding box center [1122, 235] width 73 height 28
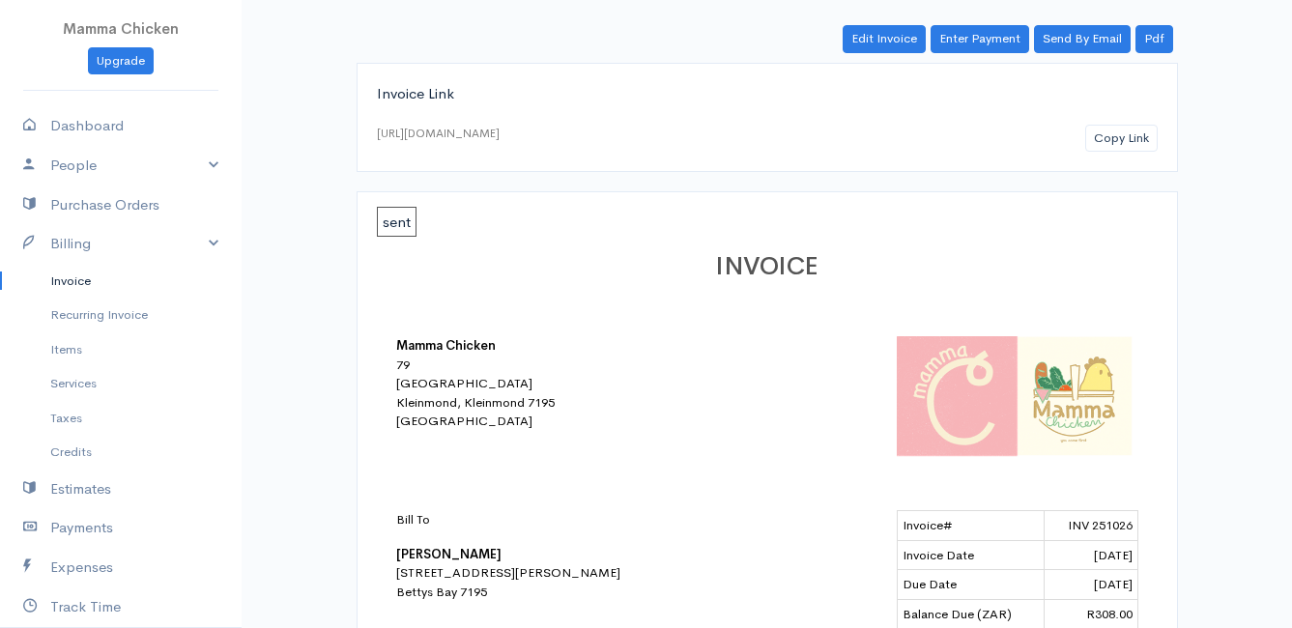
scroll to position [193, 0]
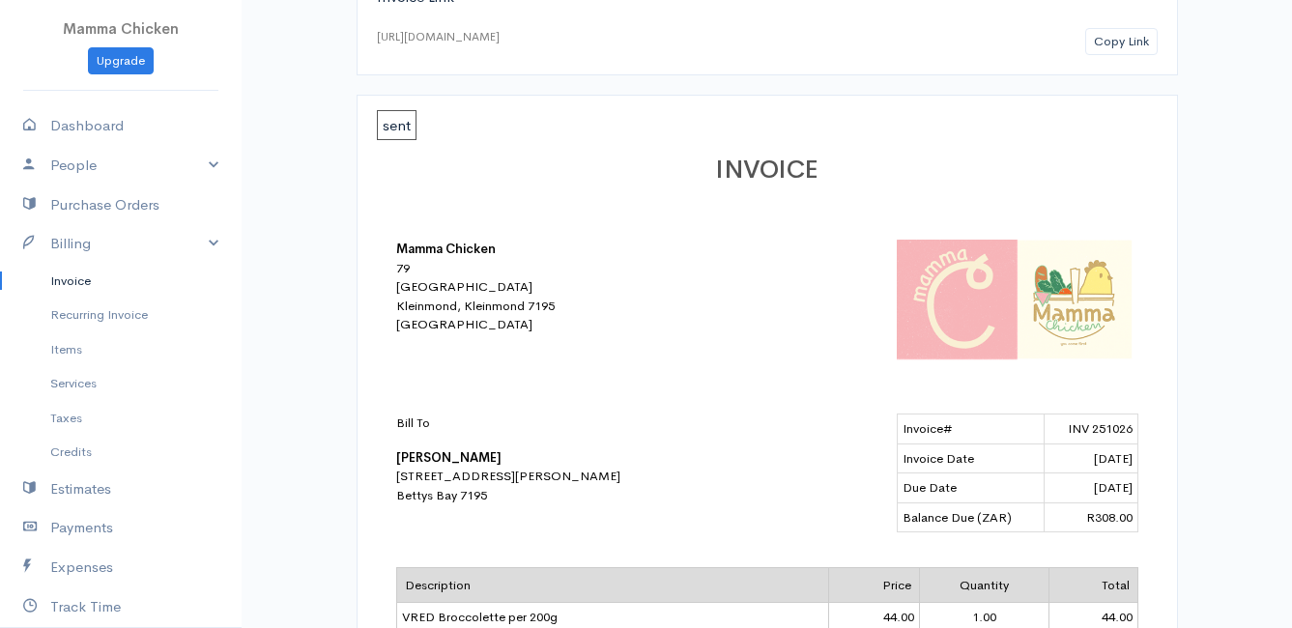
click at [73, 277] on link "Invoice" at bounding box center [121, 281] width 242 height 35
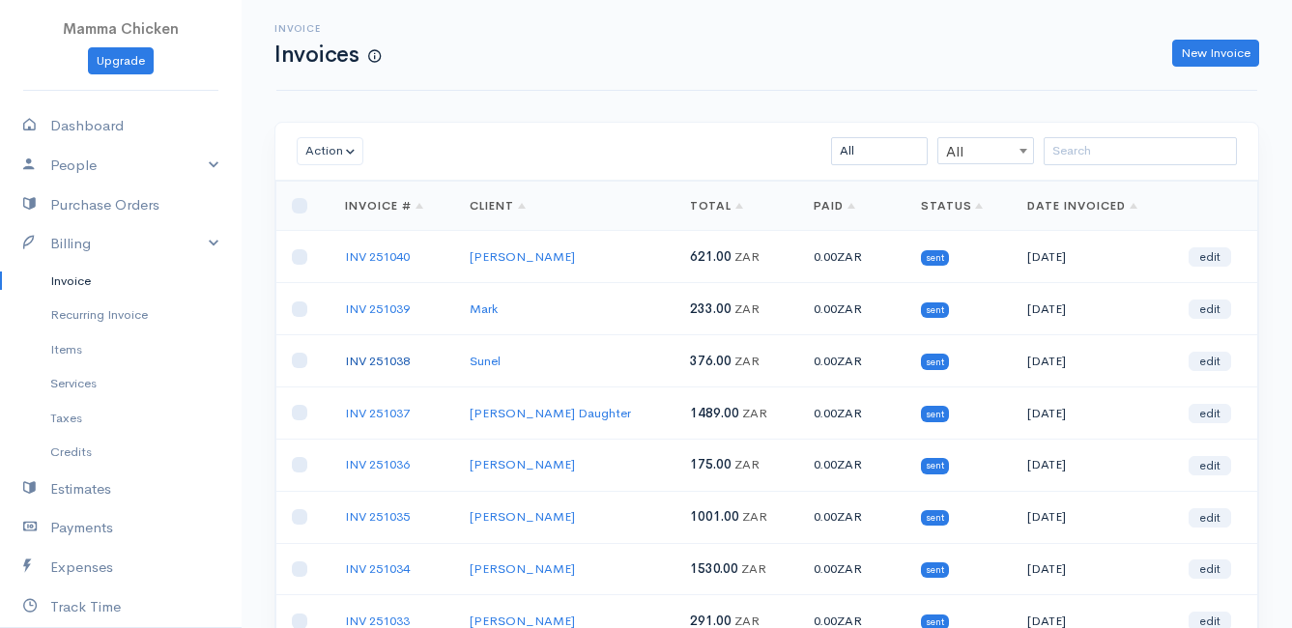
click at [398, 361] on link "INV 251038" at bounding box center [377, 361] width 65 height 16
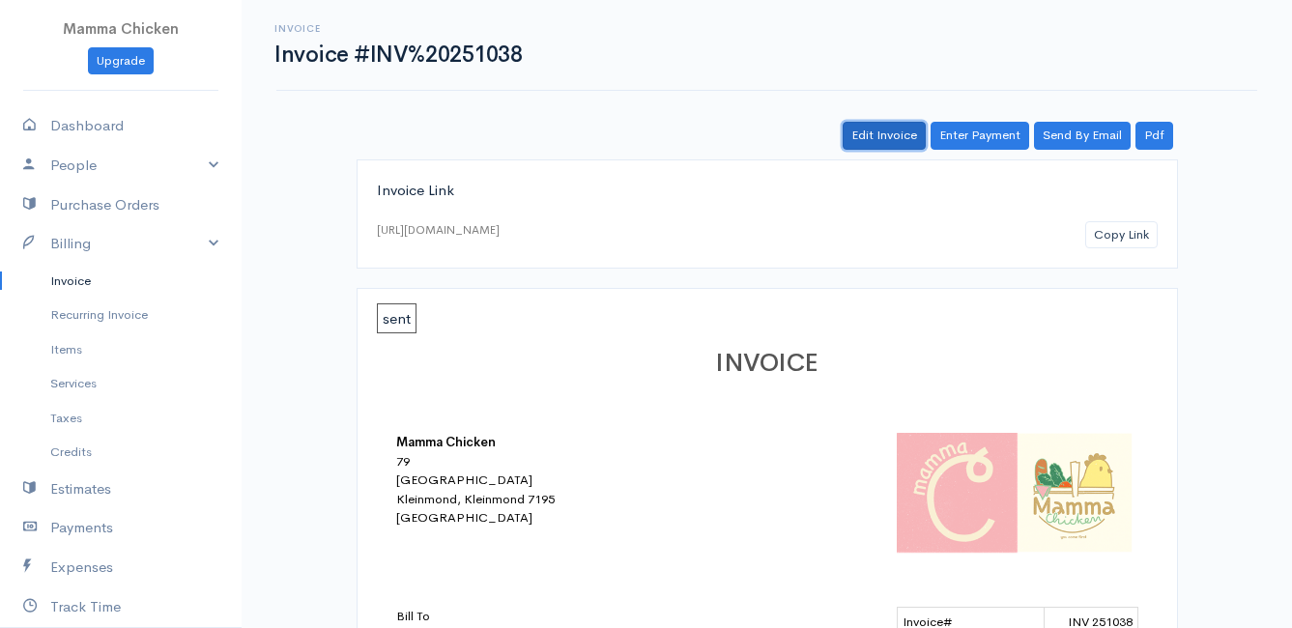
click at [888, 136] on link "Edit Invoice" at bounding box center [884, 136] width 83 height 28
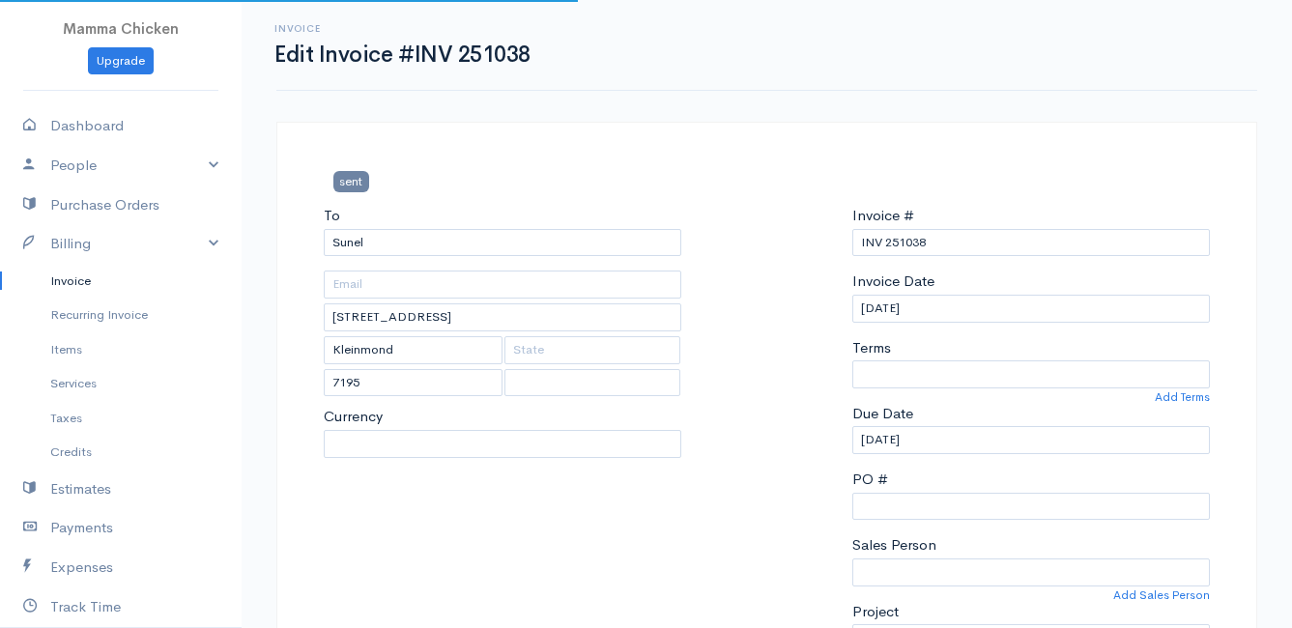
select select
select select "[GEOGRAPHIC_DATA]"
select select "ZAR"
select select "0"
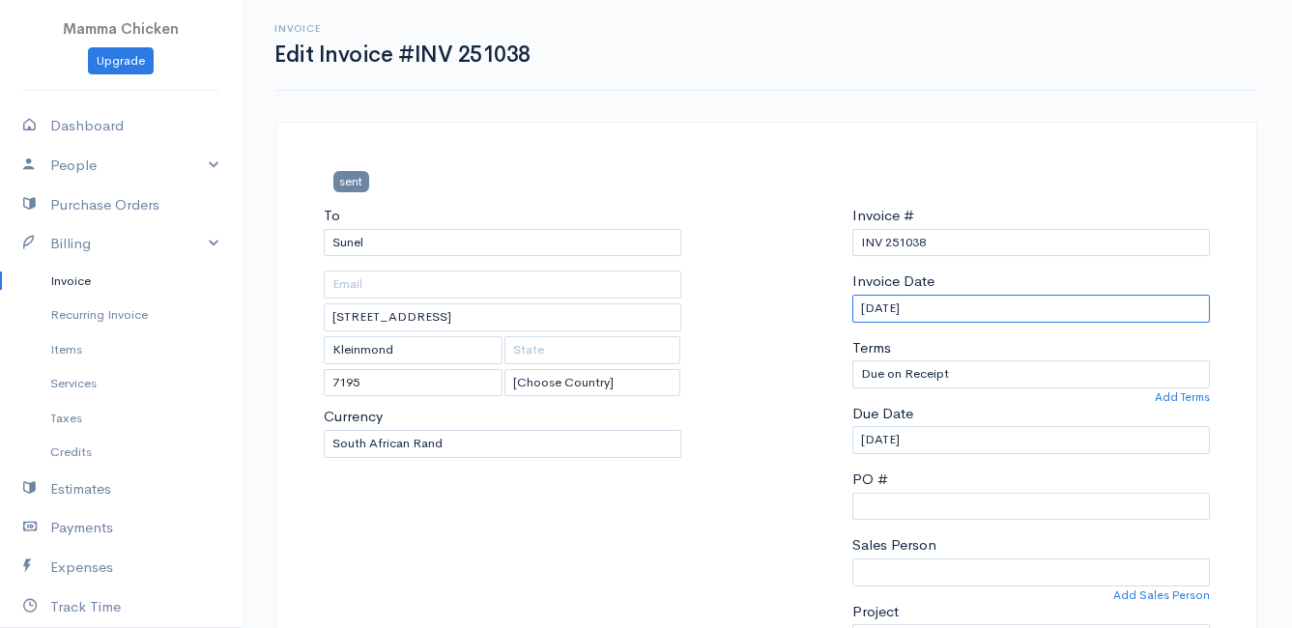
click at [961, 310] on input "[DATE]" at bounding box center [1032, 309] width 358 height 28
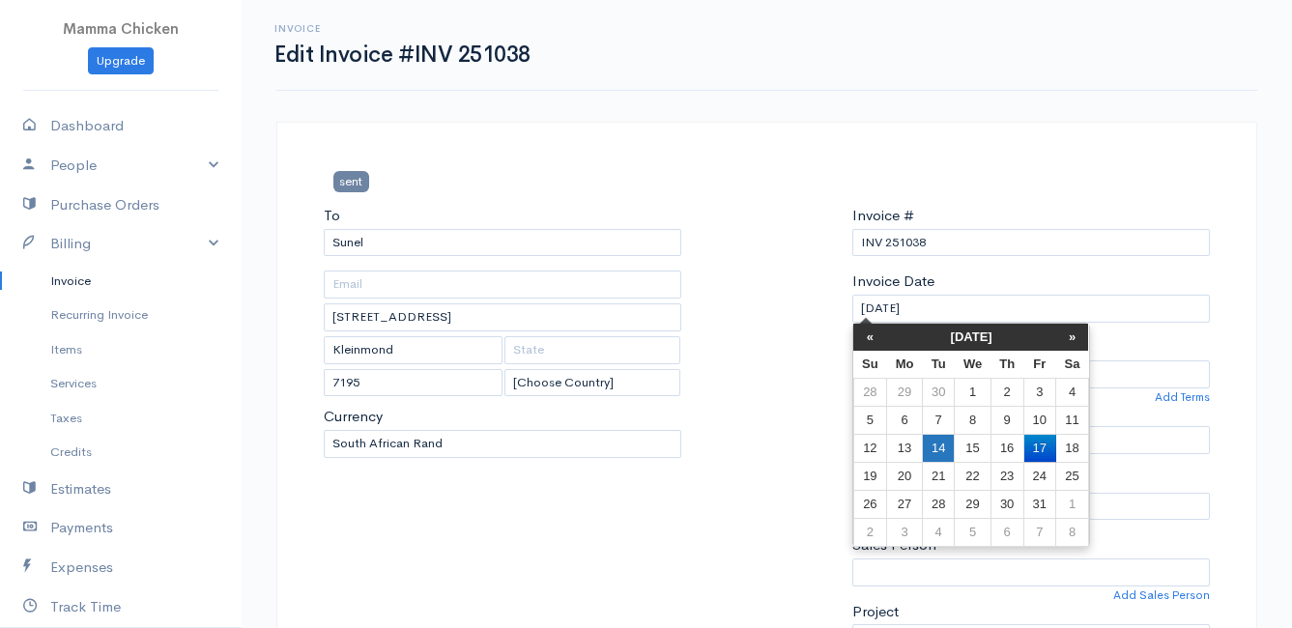
click at [944, 447] on td "14" at bounding box center [938, 448] width 32 height 28
type input "[DATE]"
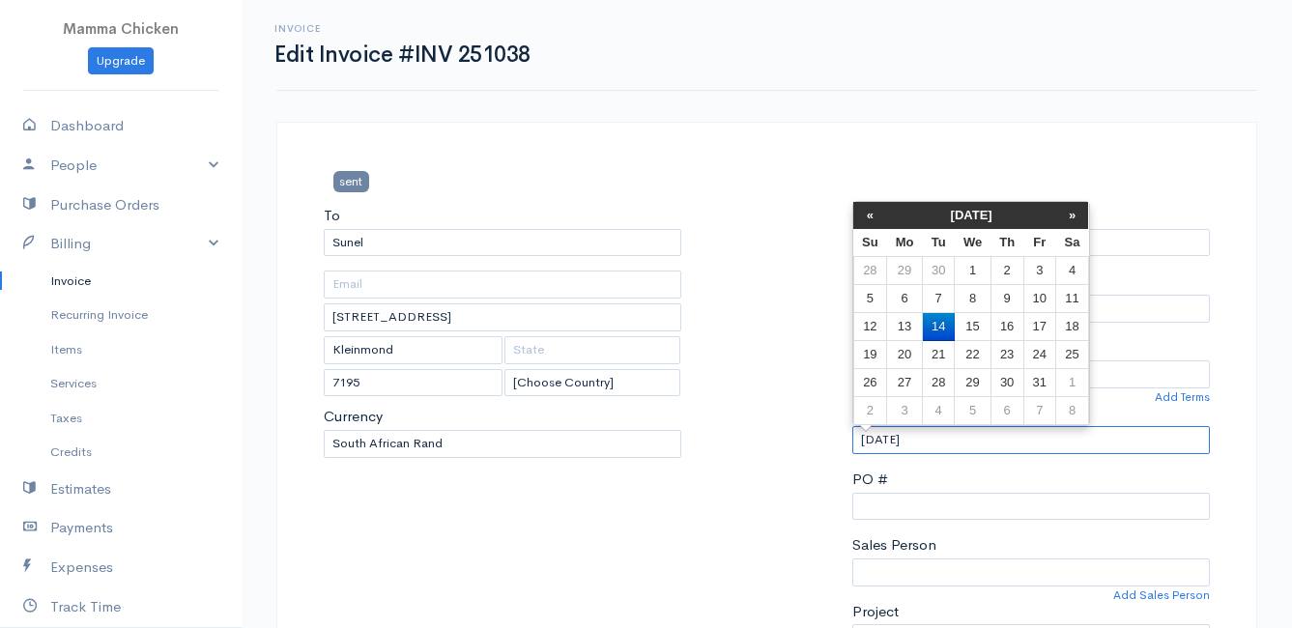
click at [954, 443] on input "[DATE]" at bounding box center [1032, 440] width 358 height 28
click at [972, 325] on td "15" at bounding box center [973, 327] width 36 height 28
type input "[DATE]"
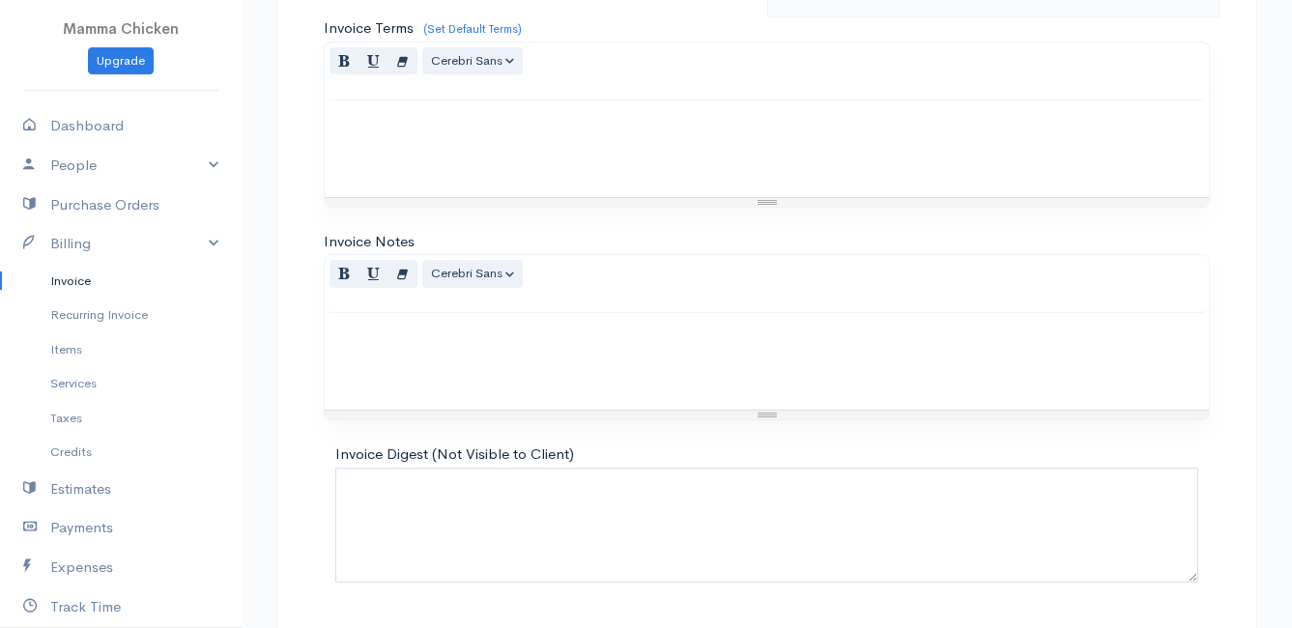
scroll to position [1508, 0]
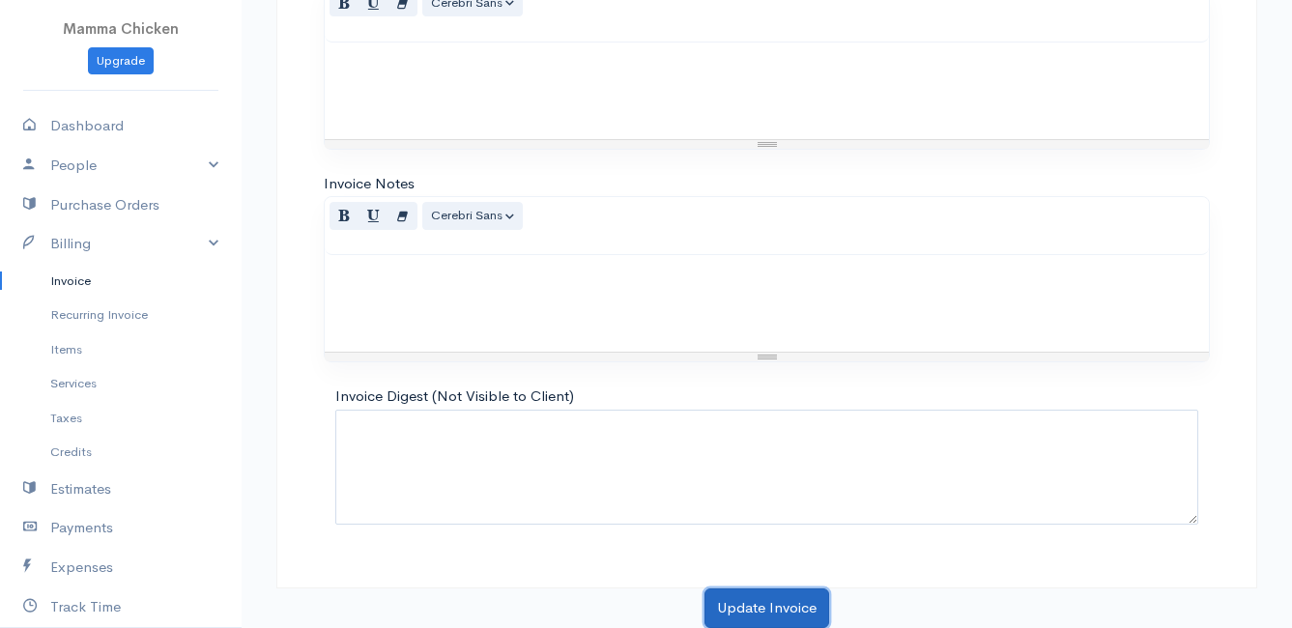
click at [770, 613] on button "Update Invoice" at bounding box center [767, 609] width 125 height 40
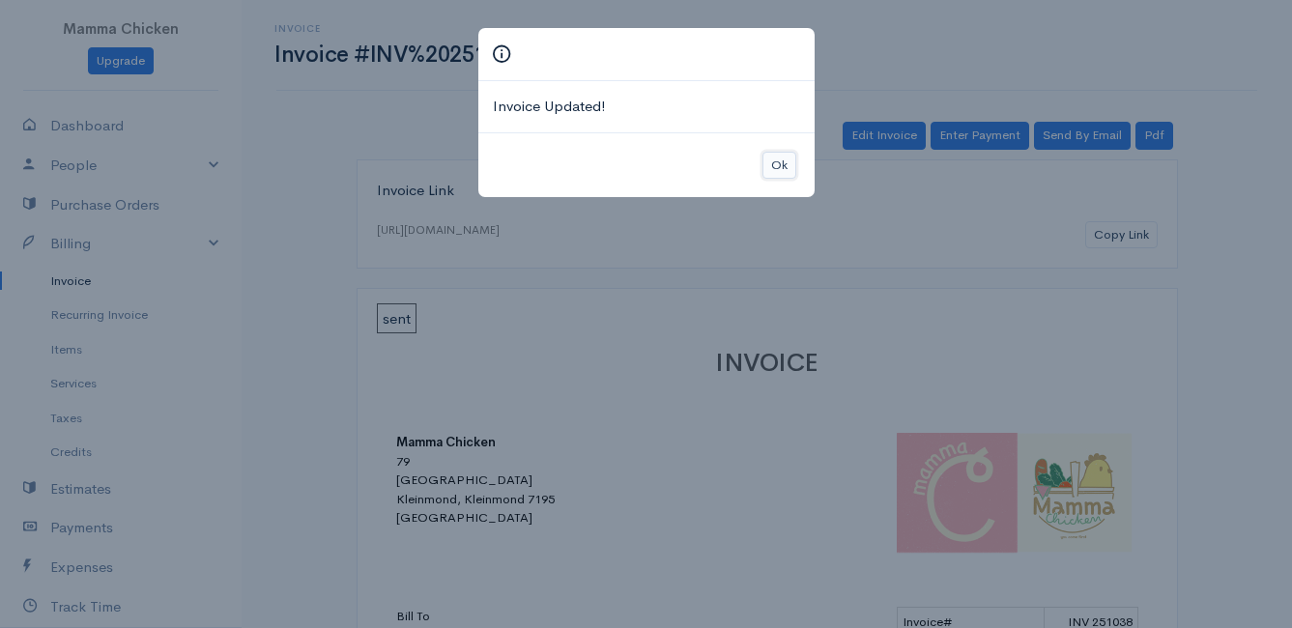
click at [780, 163] on button "Ok" at bounding box center [780, 166] width 34 height 28
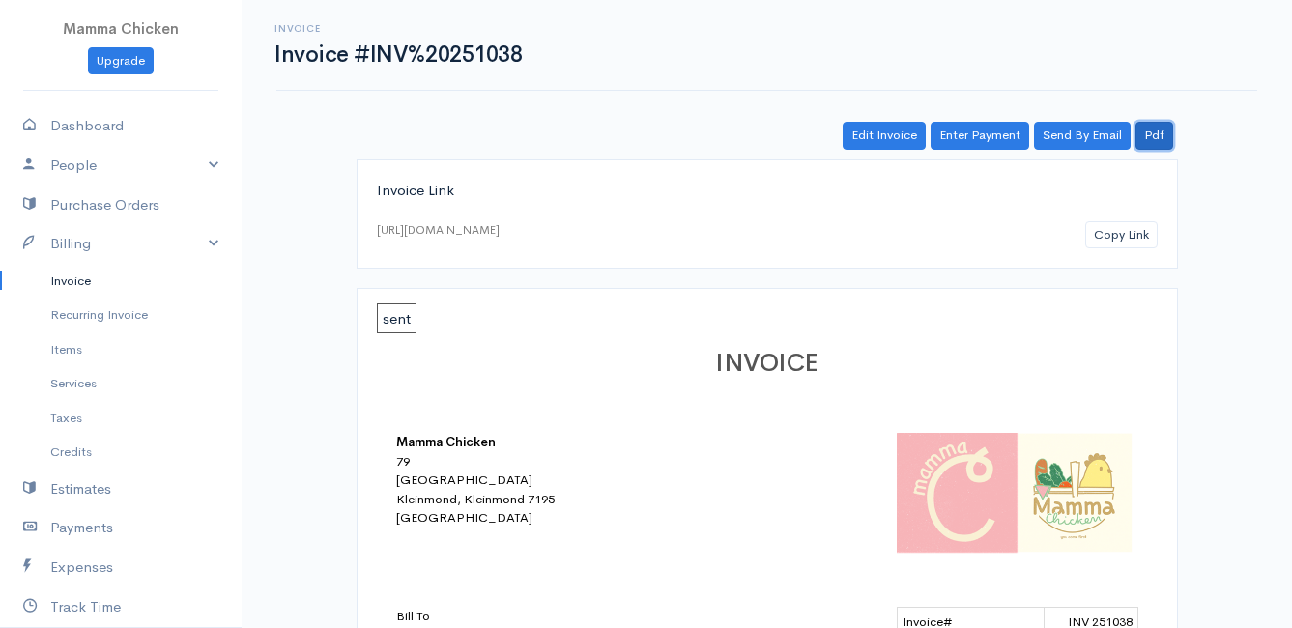
click at [1169, 137] on link "Pdf" at bounding box center [1155, 136] width 38 height 28
click at [76, 274] on link "Invoice" at bounding box center [121, 281] width 242 height 35
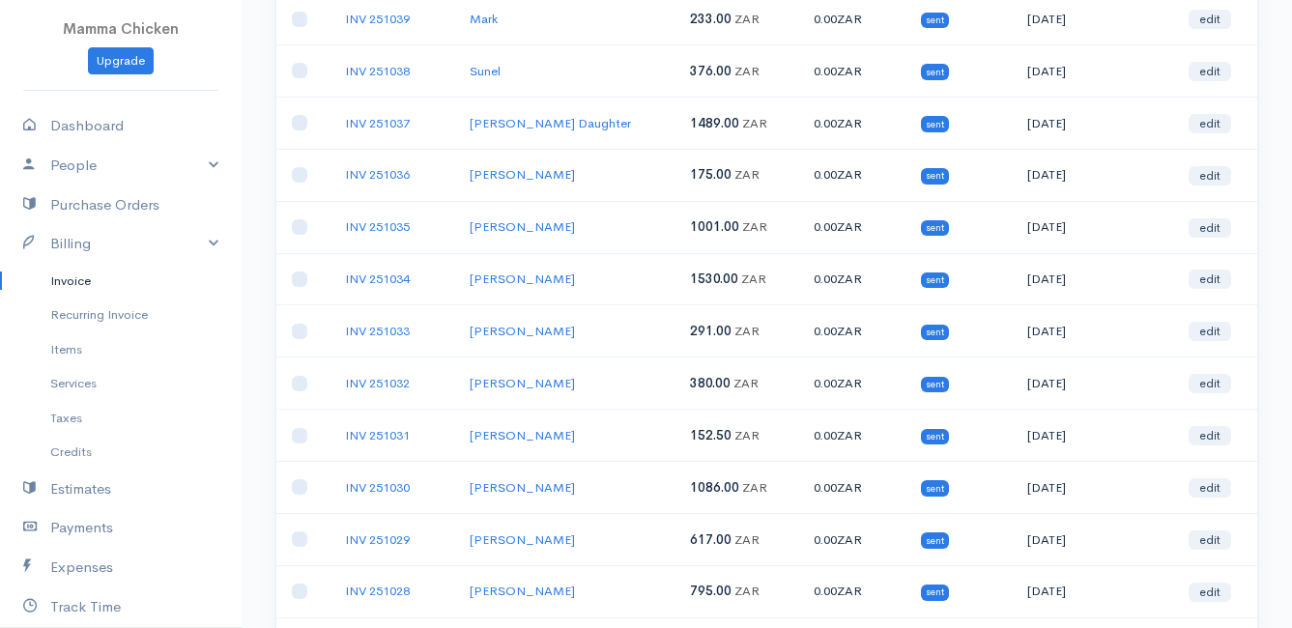
scroll to position [387, 0]
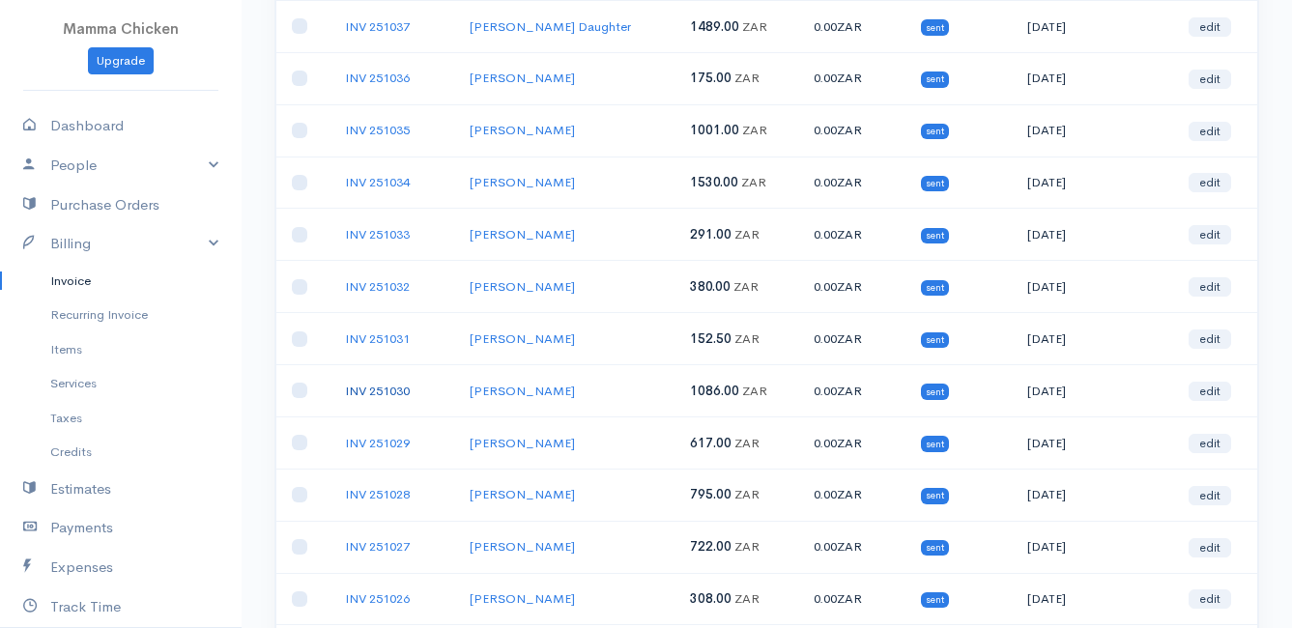
click at [382, 389] on link "INV 251030" at bounding box center [377, 391] width 65 height 16
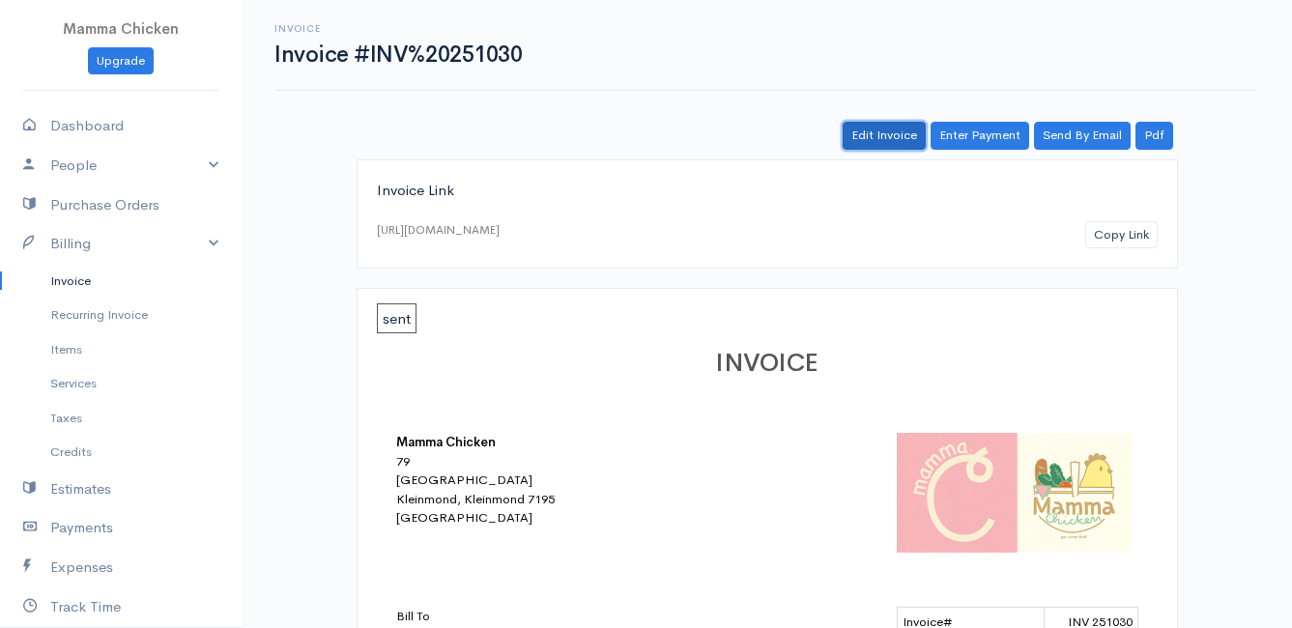
click at [884, 135] on link "Edit Invoice" at bounding box center [884, 136] width 83 height 28
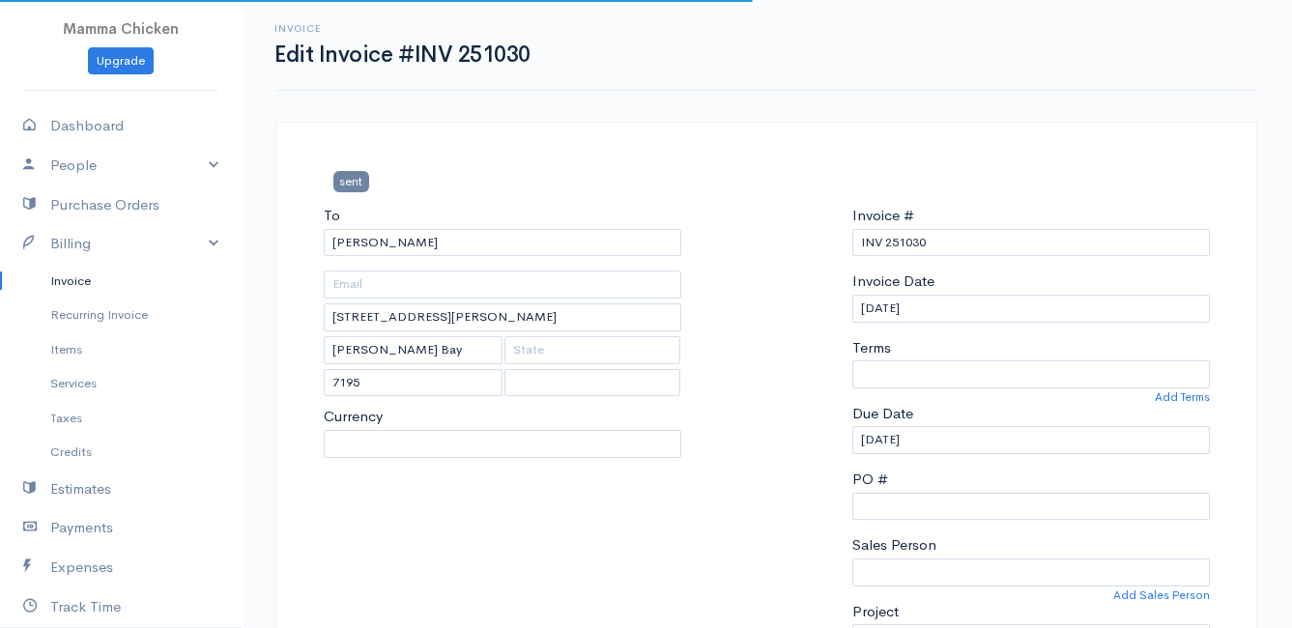
select select
select select "[GEOGRAPHIC_DATA]"
select select "ZAR"
select select "0"
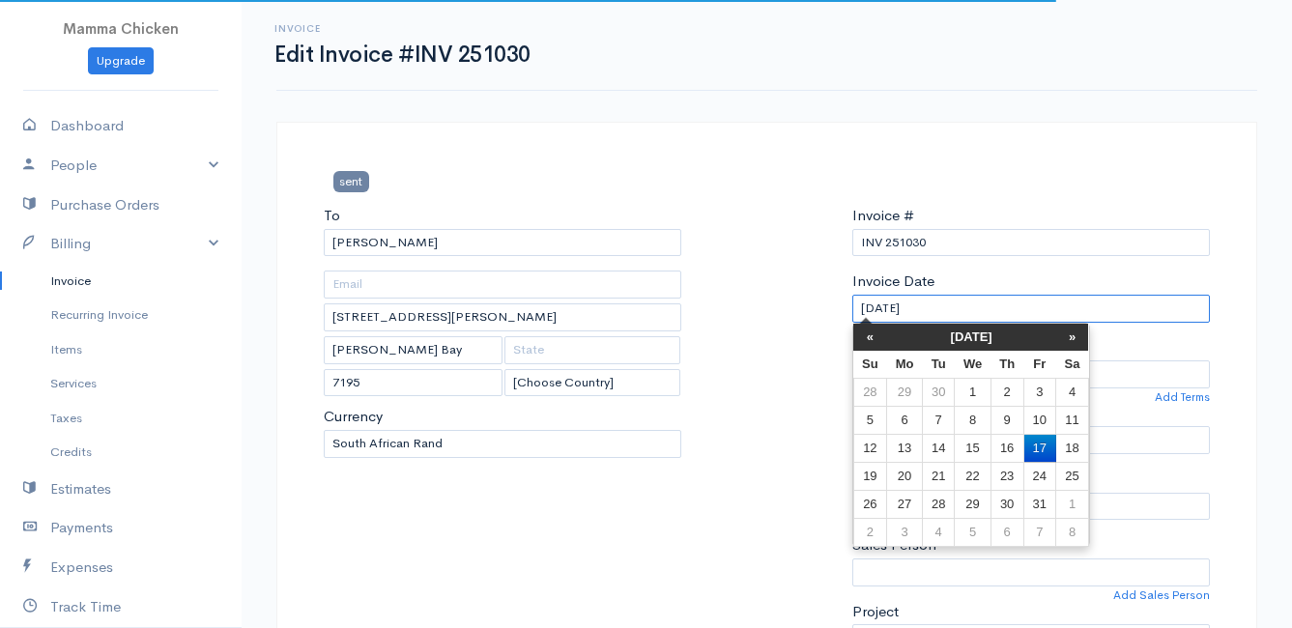
click at [985, 308] on input "[DATE]" at bounding box center [1032, 309] width 358 height 28
click at [943, 450] on td "14" at bounding box center [938, 448] width 32 height 28
type input "[DATE]"
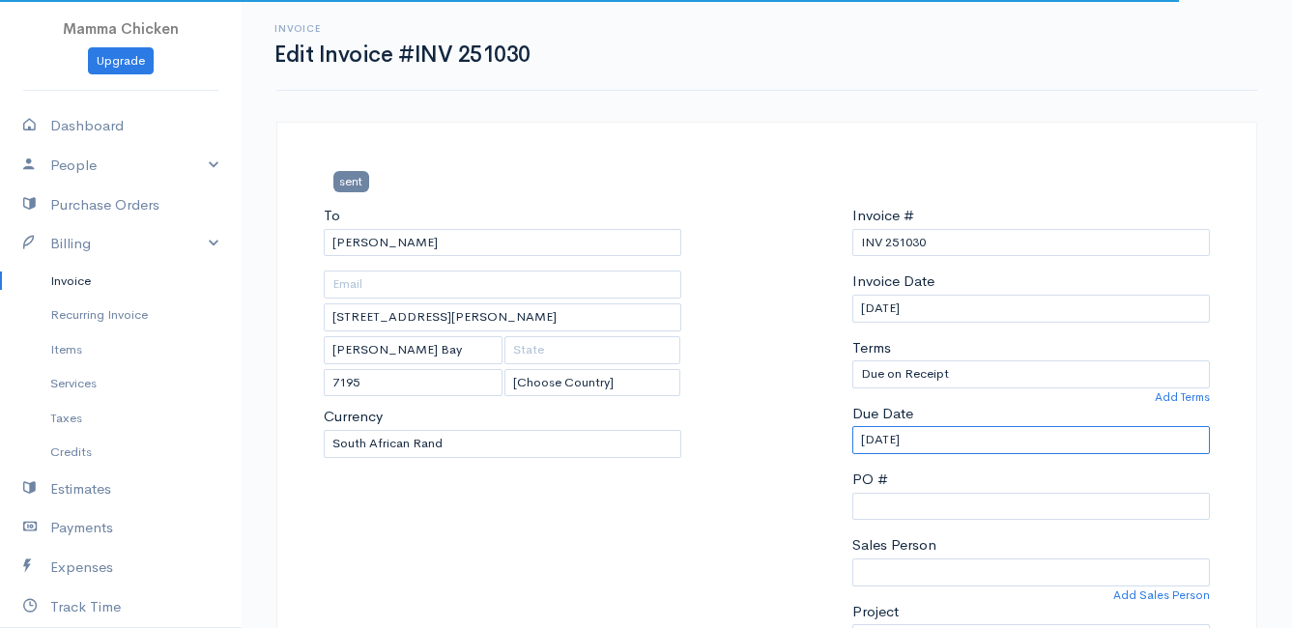
click at [954, 435] on input "[DATE]" at bounding box center [1032, 440] width 358 height 28
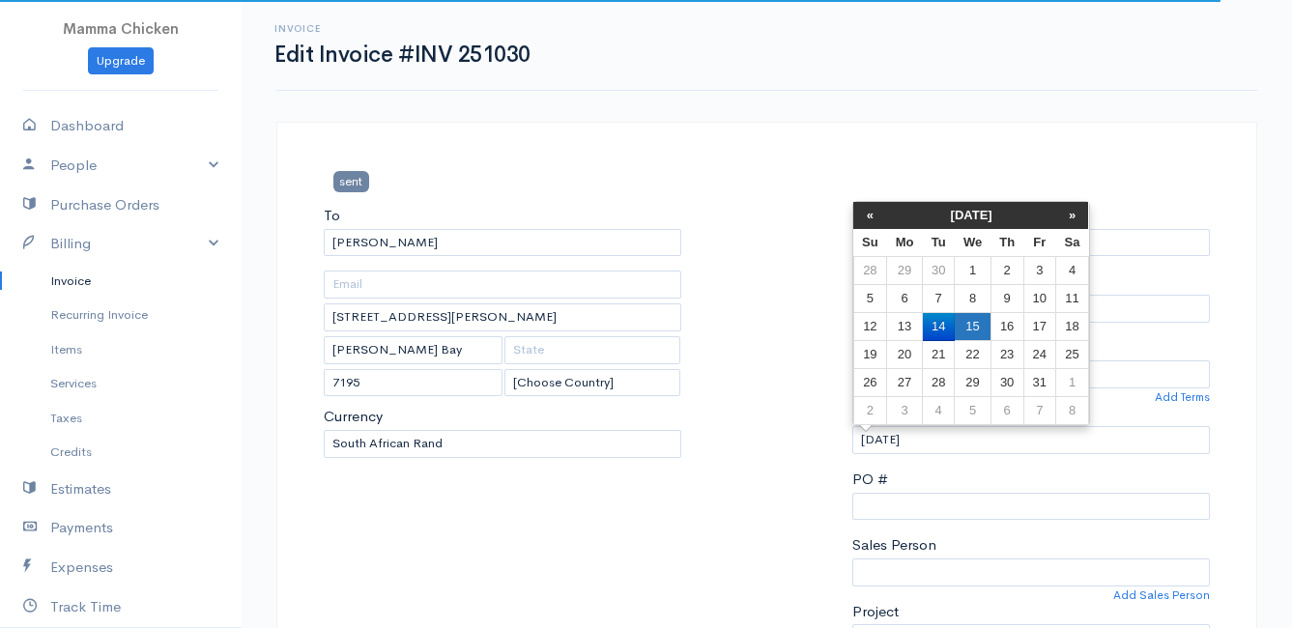
click at [983, 322] on td "15" at bounding box center [973, 327] width 36 height 28
type input "[DATE]"
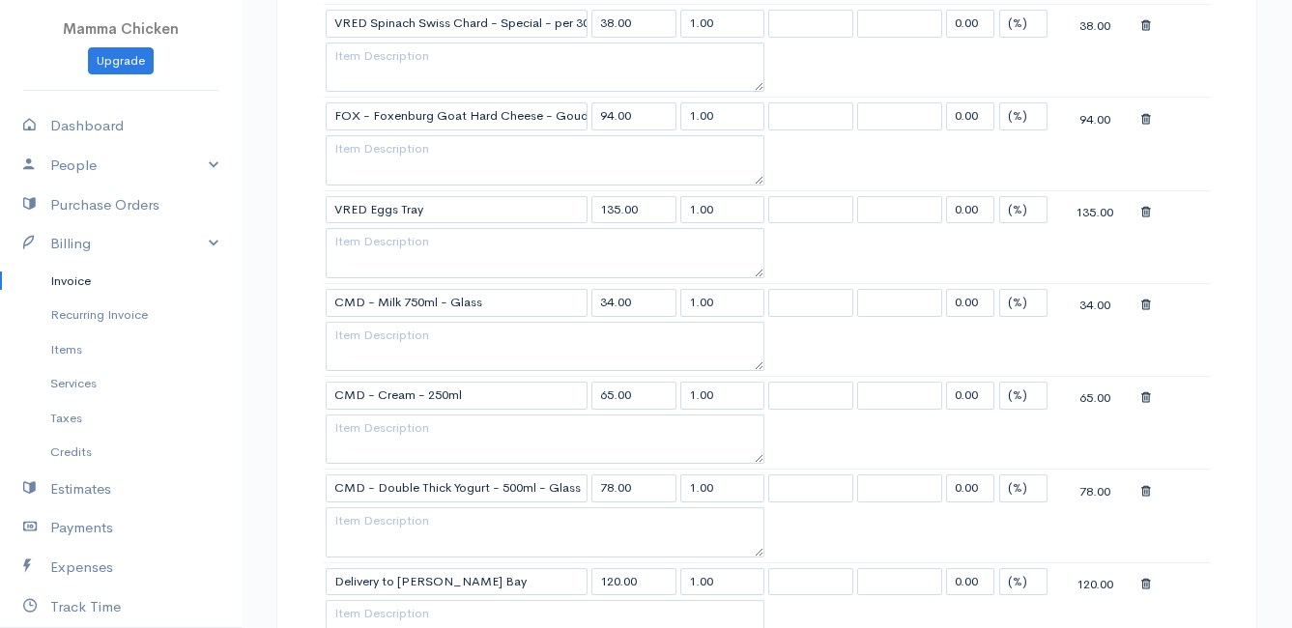
scroll to position [1740, 0]
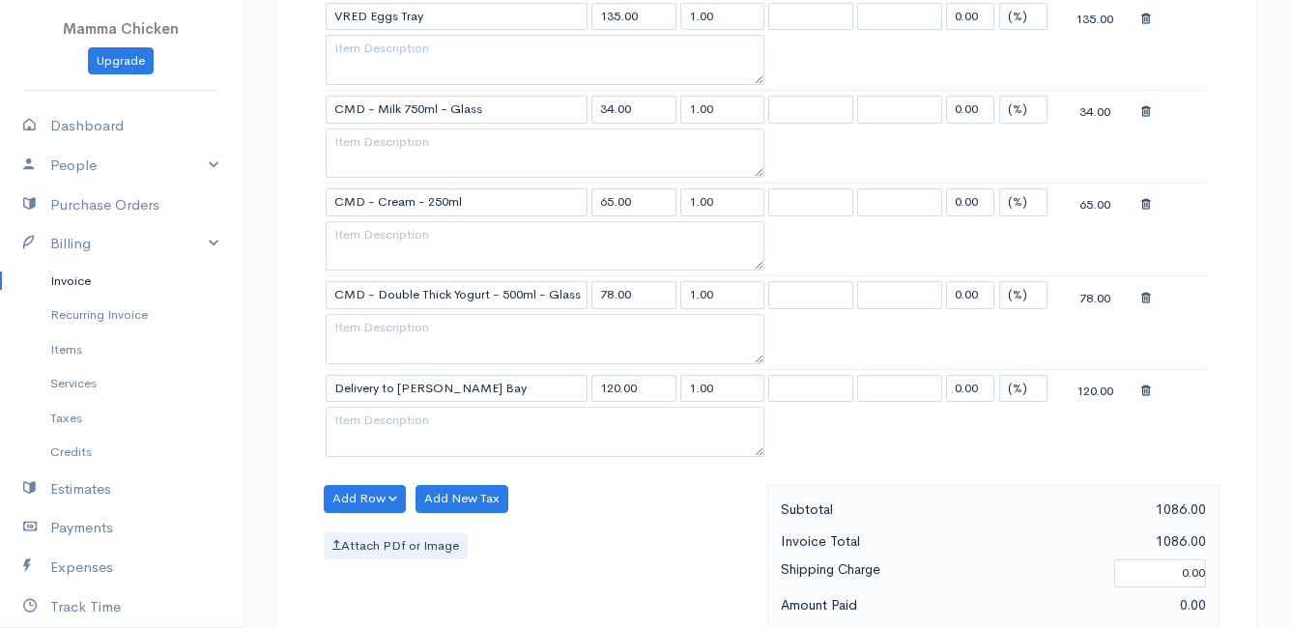
click at [1144, 393] on icon at bounding box center [1147, 392] width 10 height 14
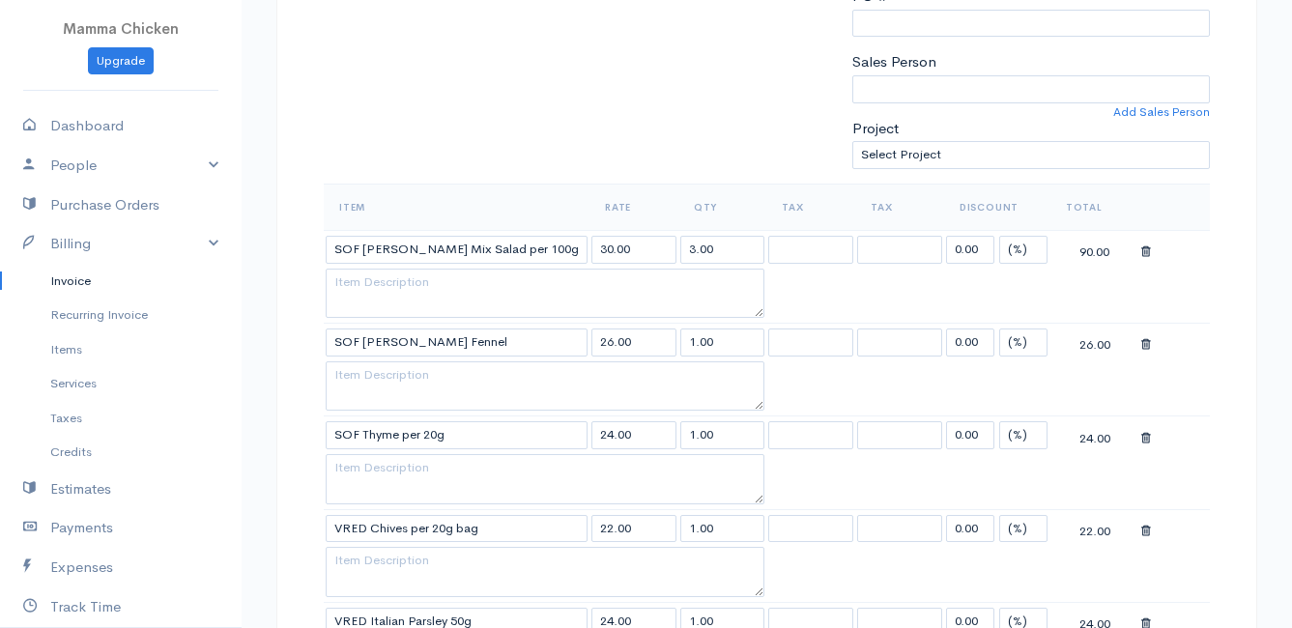
scroll to position [580, 0]
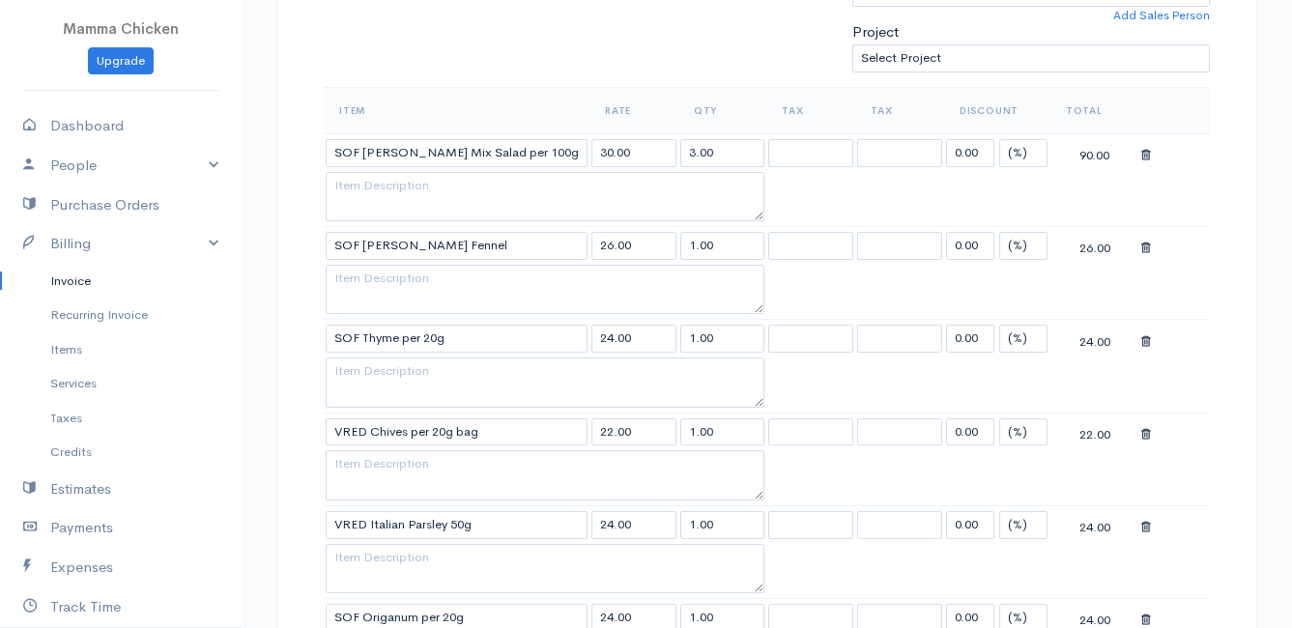
click at [1149, 157] on icon at bounding box center [1147, 156] width 10 height 14
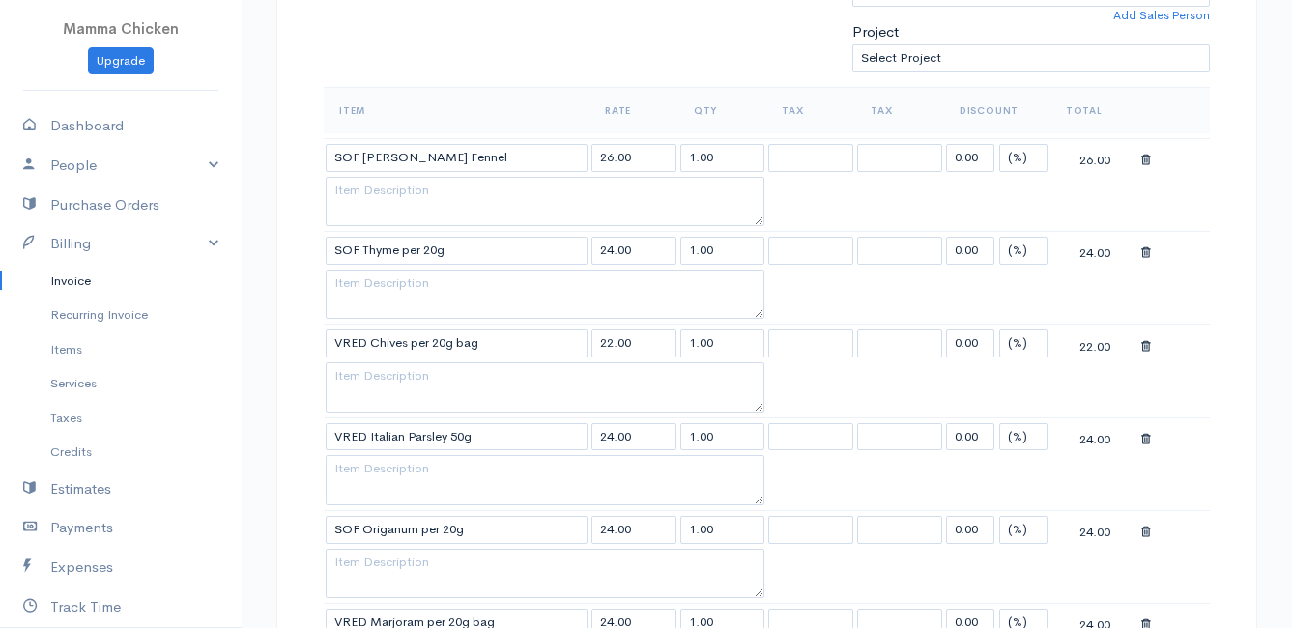
click at [1149, 157] on icon at bounding box center [1147, 161] width 10 height 14
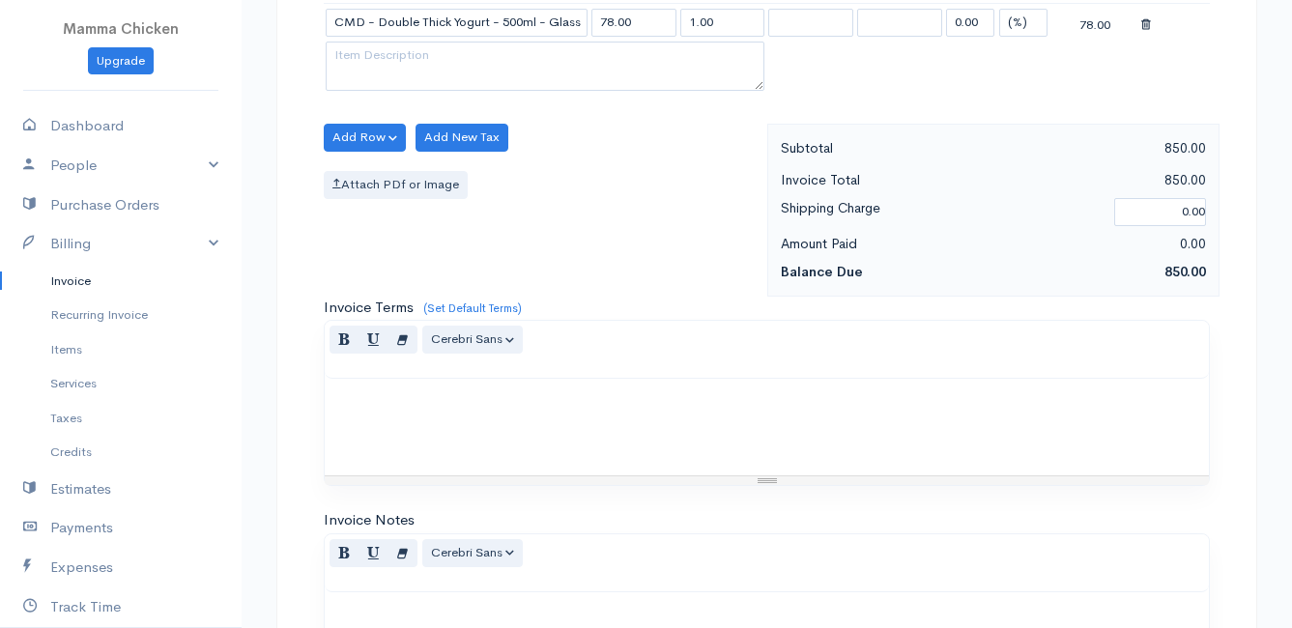
scroll to position [1643, 0]
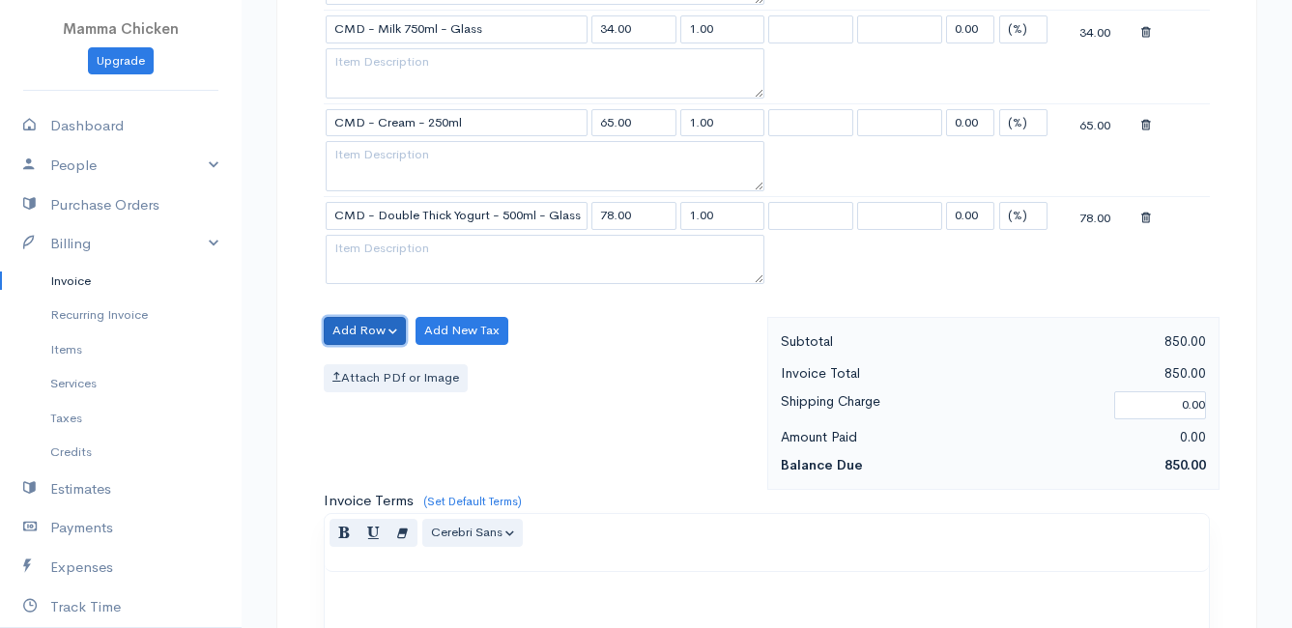
click at [350, 338] on button "Add Row" at bounding box center [365, 331] width 82 height 28
click at [357, 357] on link "Add Item Row" at bounding box center [401, 371] width 153 height 34
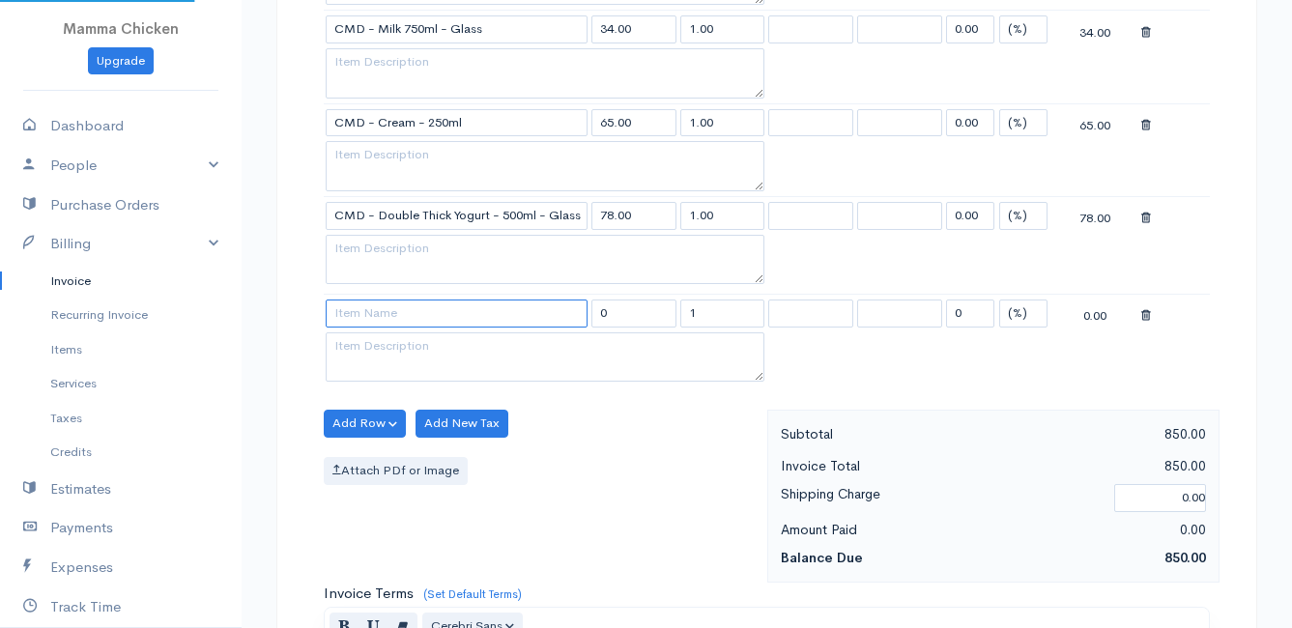
click at [366, 315] on input at bounding box center [457, 314] width 262 height 28
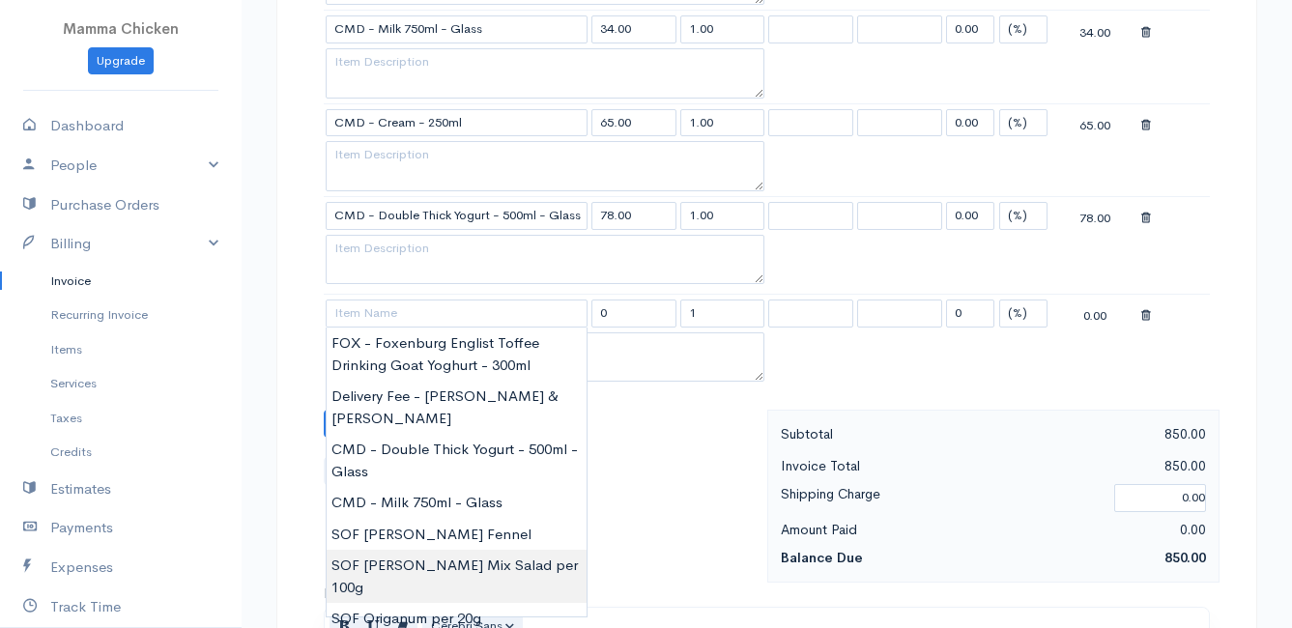
type input "SOF [PERSON_NAME] Mix Salad per 100g"
type input "43.00"
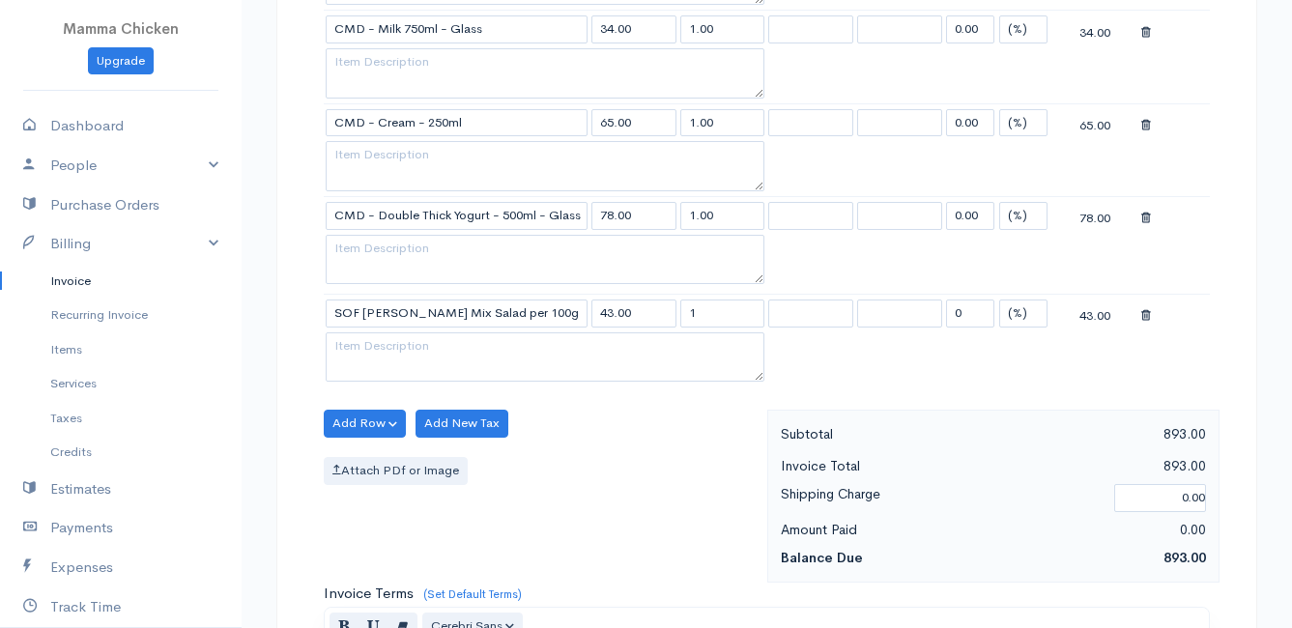
drag, startPoint x: 709, startPoint y: 313, endPoint x: 687, endPoint y: 312, distance: 21.3
click at [687, 312] on input "1" at bounding box center [723, 314] width 85 height 28
type input "3"
click at [664, 451] on div "Add Row Add Item Row Add Time Row Add New Tax Attach PDf or Image" at bounding box center [540, 496] width 453 height 173
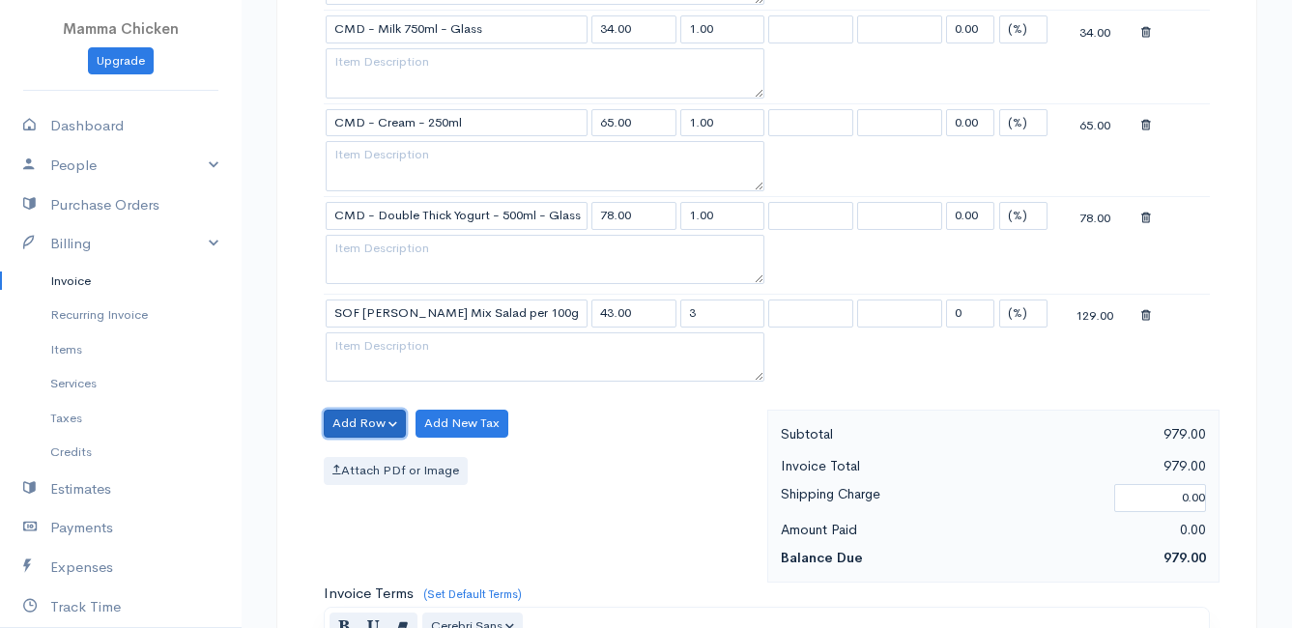
click at [344, 414] on button "Add Row" at bounding box center [365, 424] width 82 height 28
click at [360, 462] on link "Add Item Row" at bounding box center [401, 464] width 153 height 34
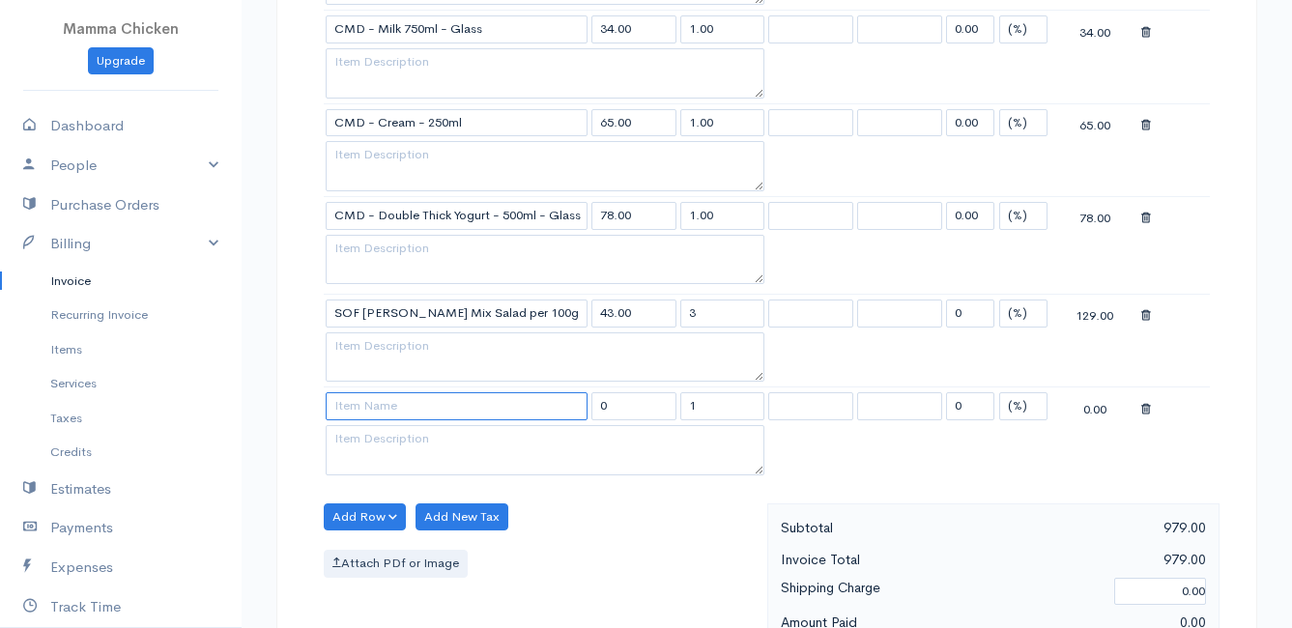
click at [368, 410] on input at bounding box center [457, 406] width 262 height 28
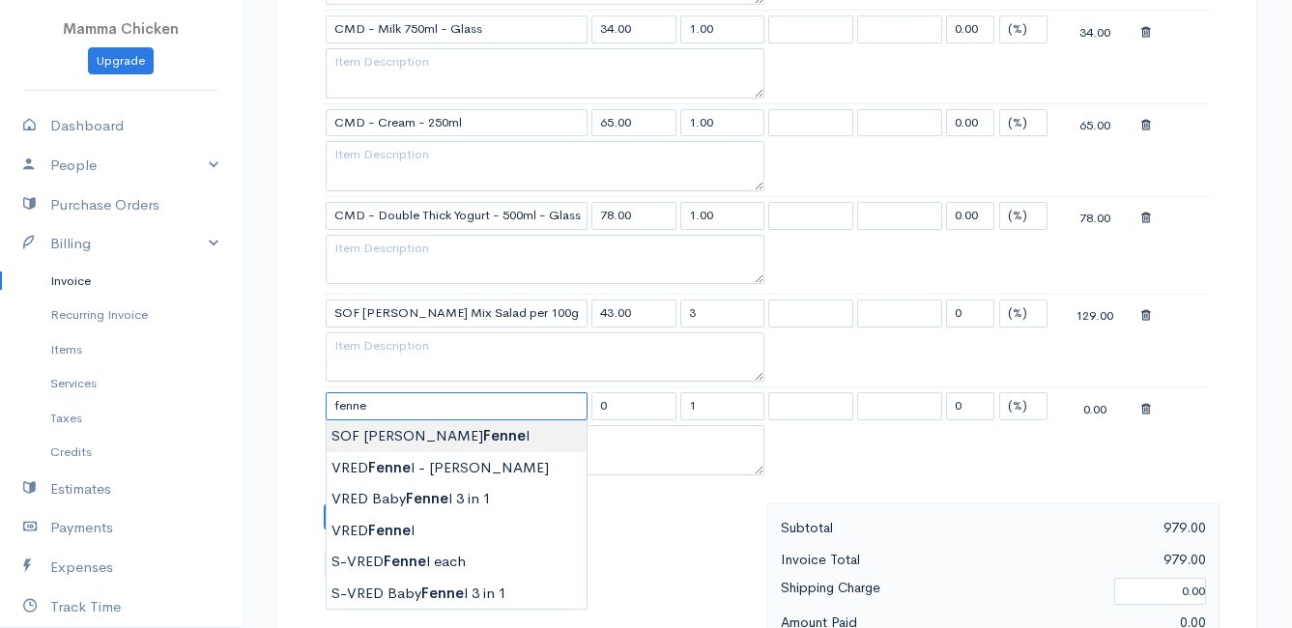
type input "SOF [PERSON_NAME] Fennel"
type input "70.00"
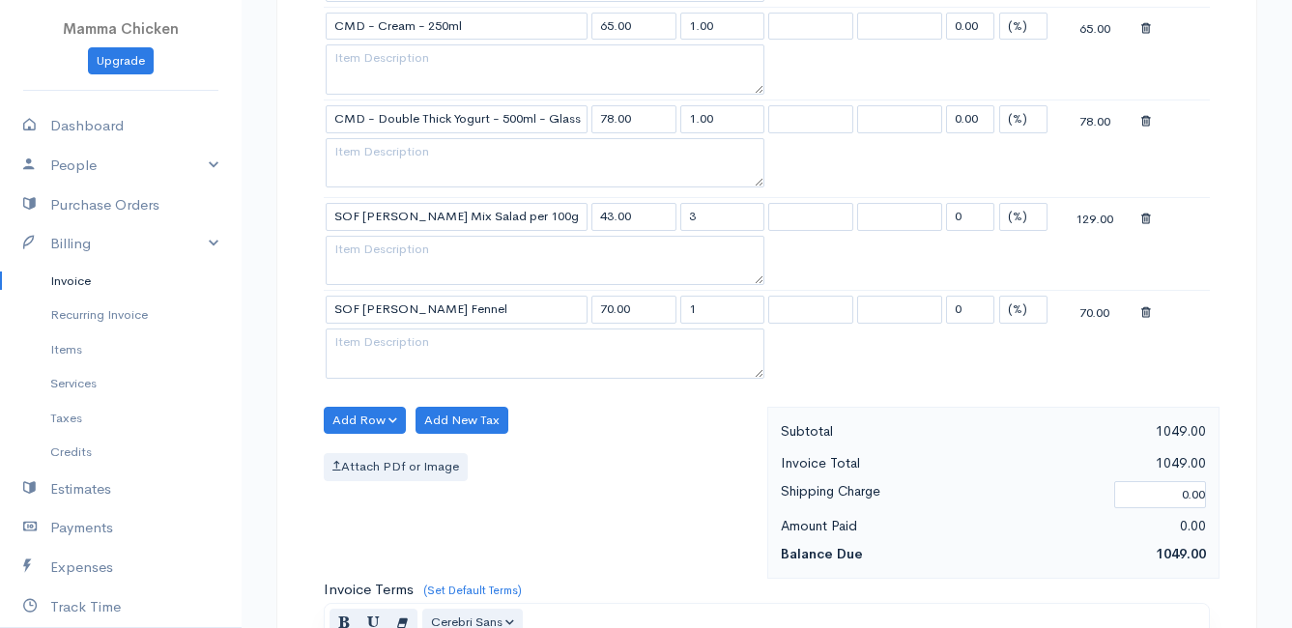
click at [1147, 313] on icon at bounding box center [1147, 313] width 10 height 14
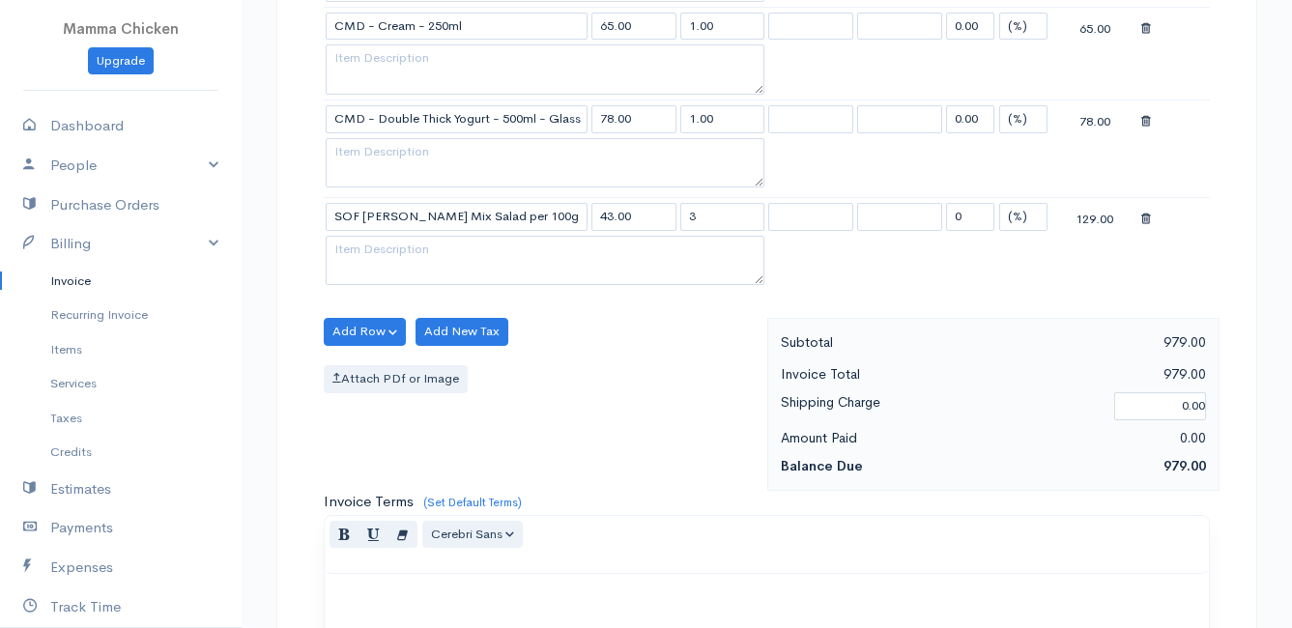
click at [1149, 220] on icon at bounding box center [1147, 220] width 10 height 14
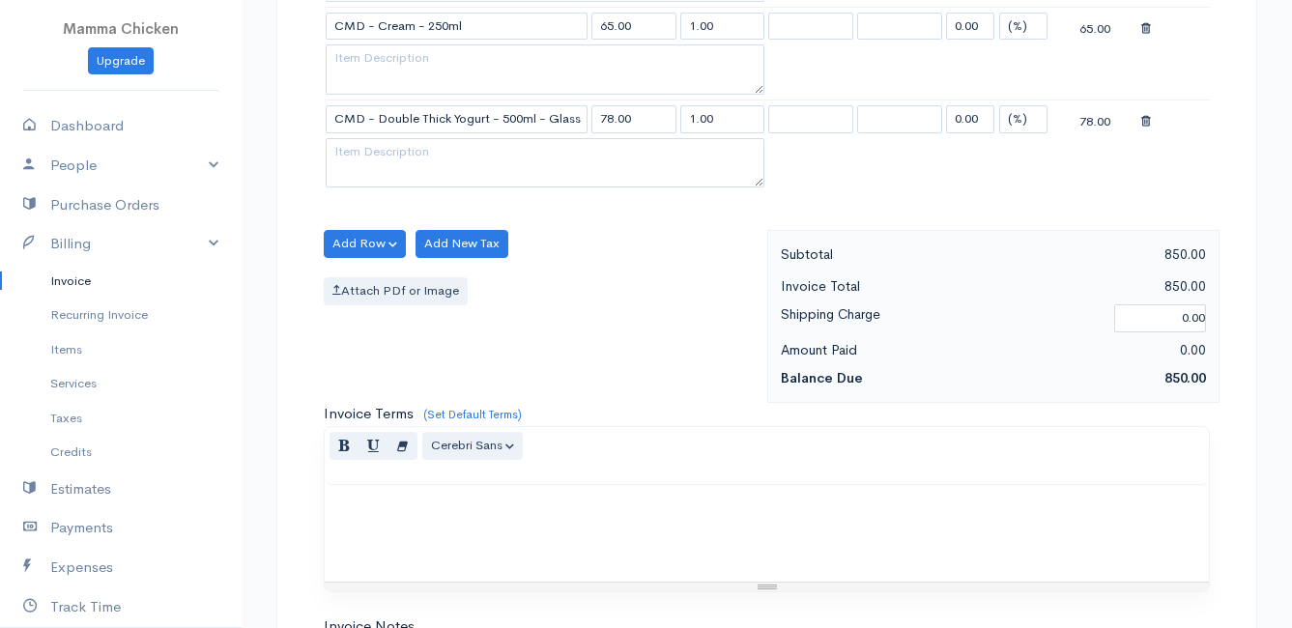
scroll to position [2184, 0]
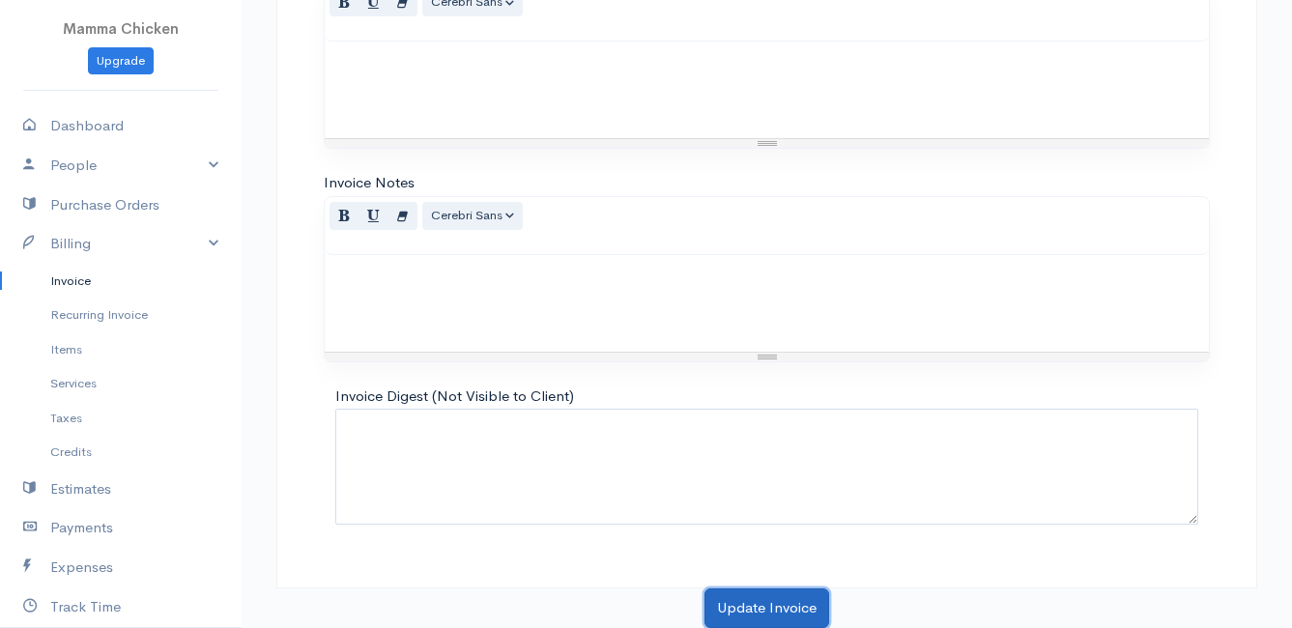
click at [748, 609] on button "Update Invoice" at bounding box center [767, 609] width 125 height 40
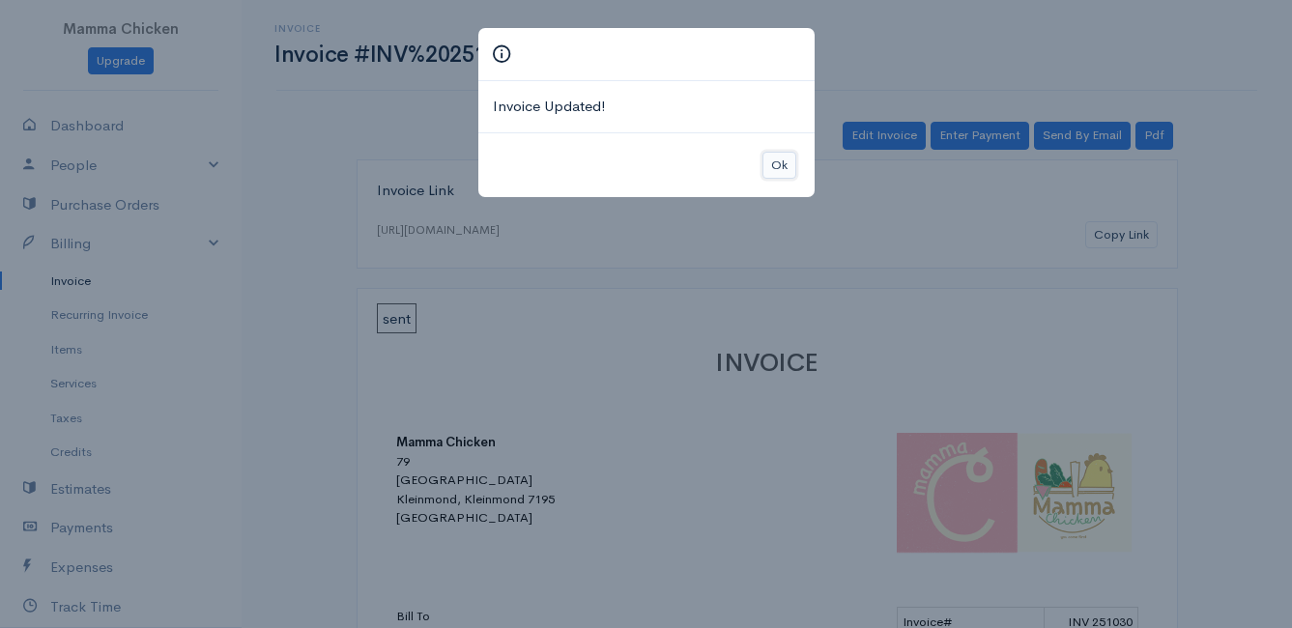
click at [772, 158] on button "Ok" at bounding box center [780, 166] width 34 height 28
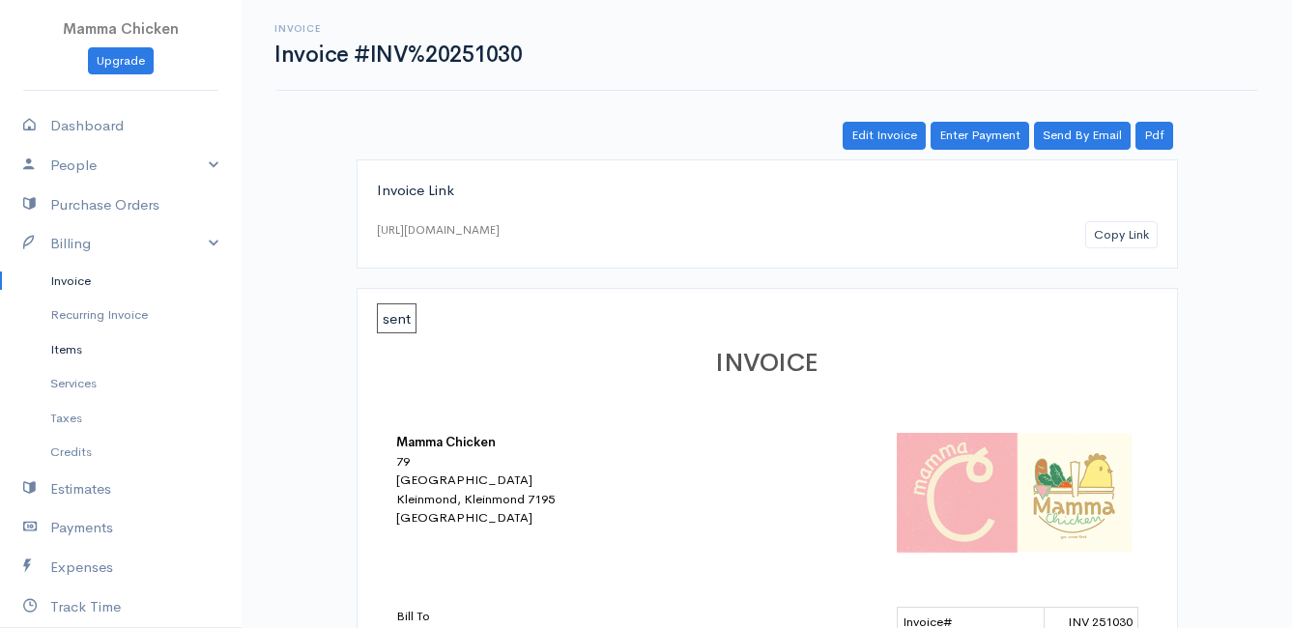
click at [70, 348] on link "Items" at bounding box center [121, 350] width 242 height 35
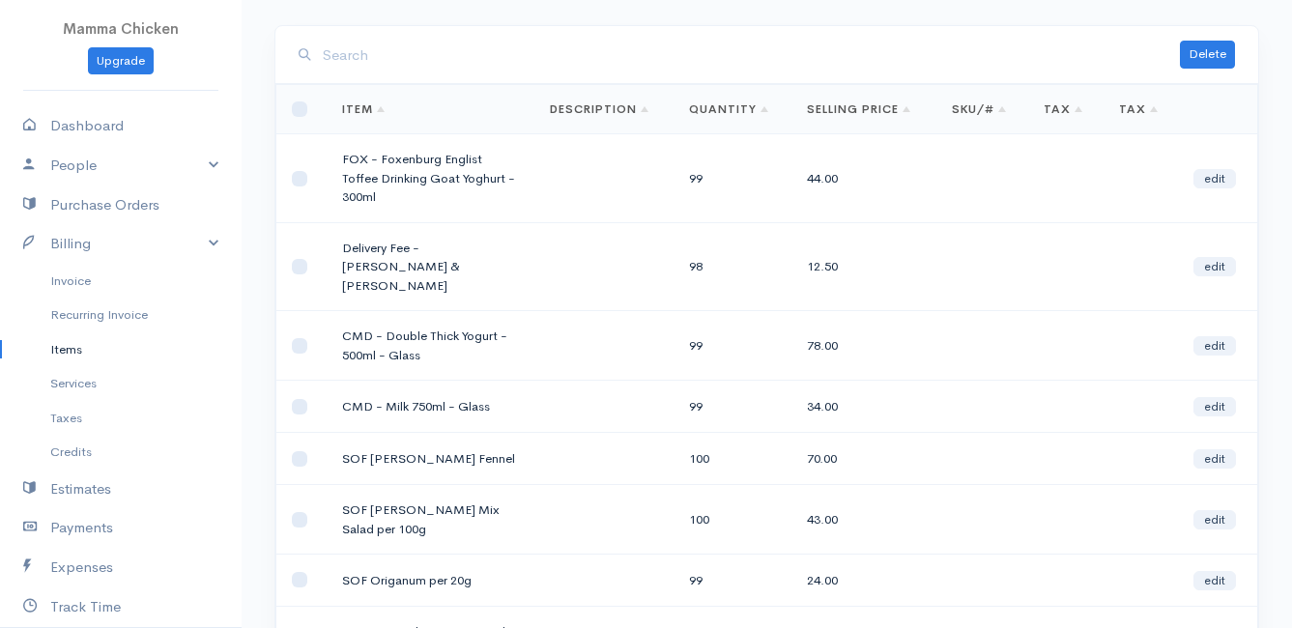
scroll to position [193, 0]
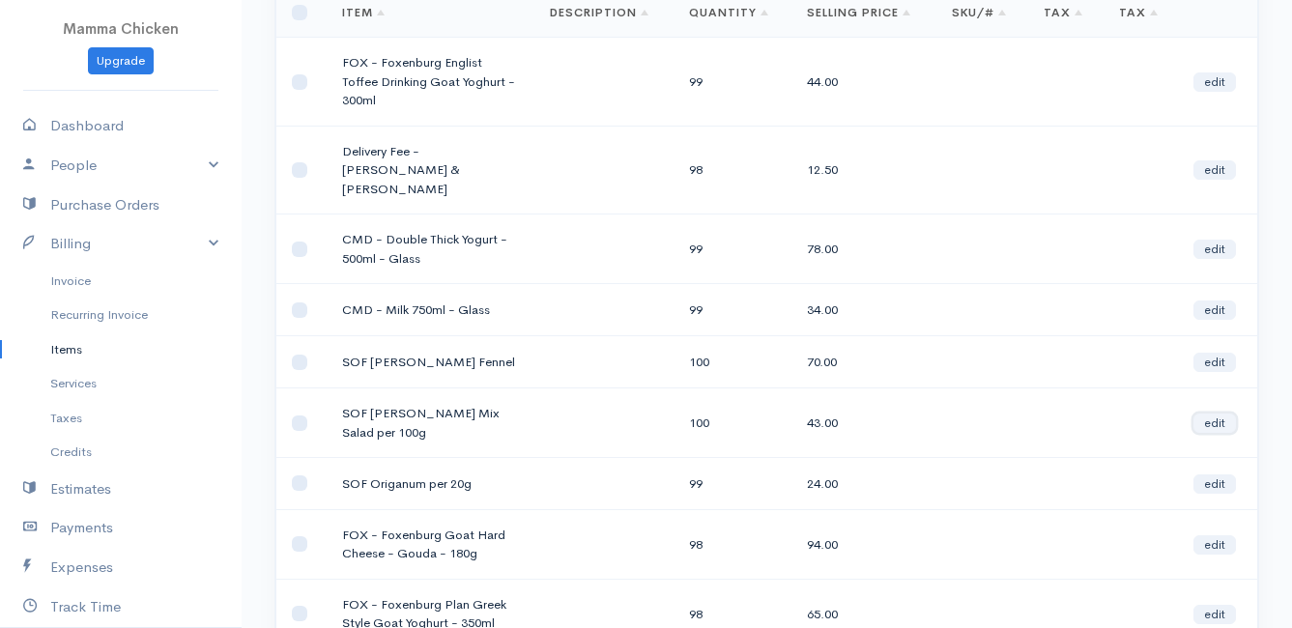
click at [1203, 414] on link "edit" at bounding box center [1215, 423] width 43 height 19
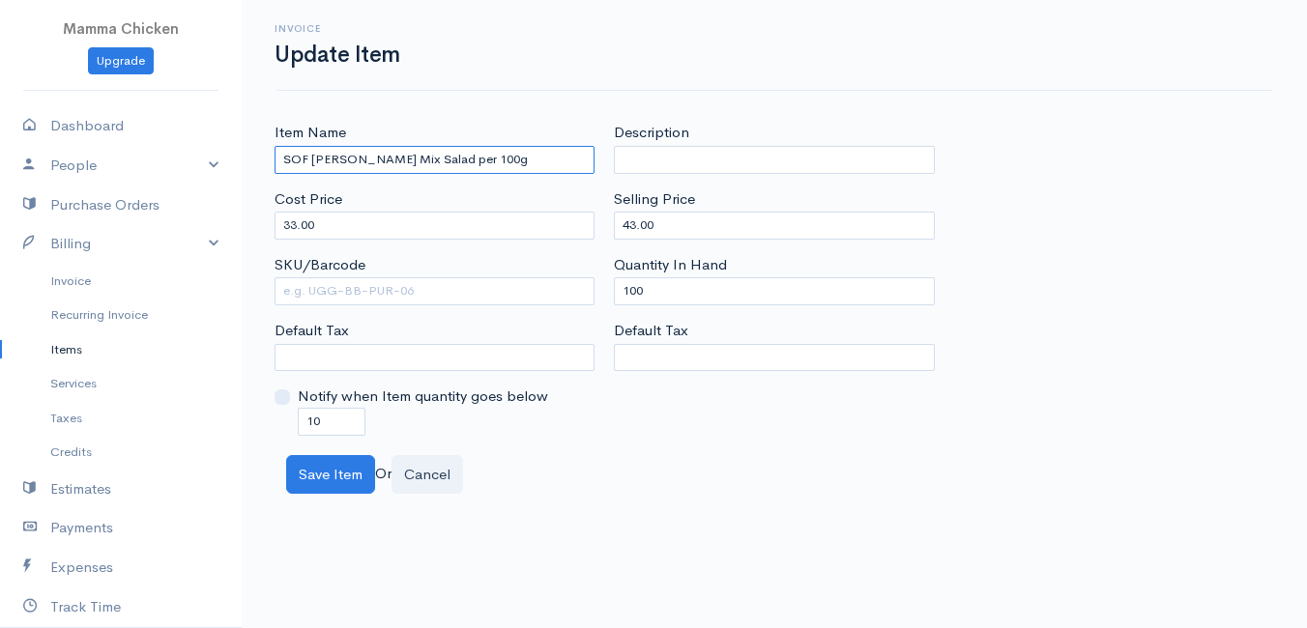
click at [341, 159] on input "SOF [PERSON_NAME] Mix Salad per 100g" at bounding box center [435, 160] width 320 height 28
type input "SOF [PERSON_NAME] Salad Mix Herb per 150g"
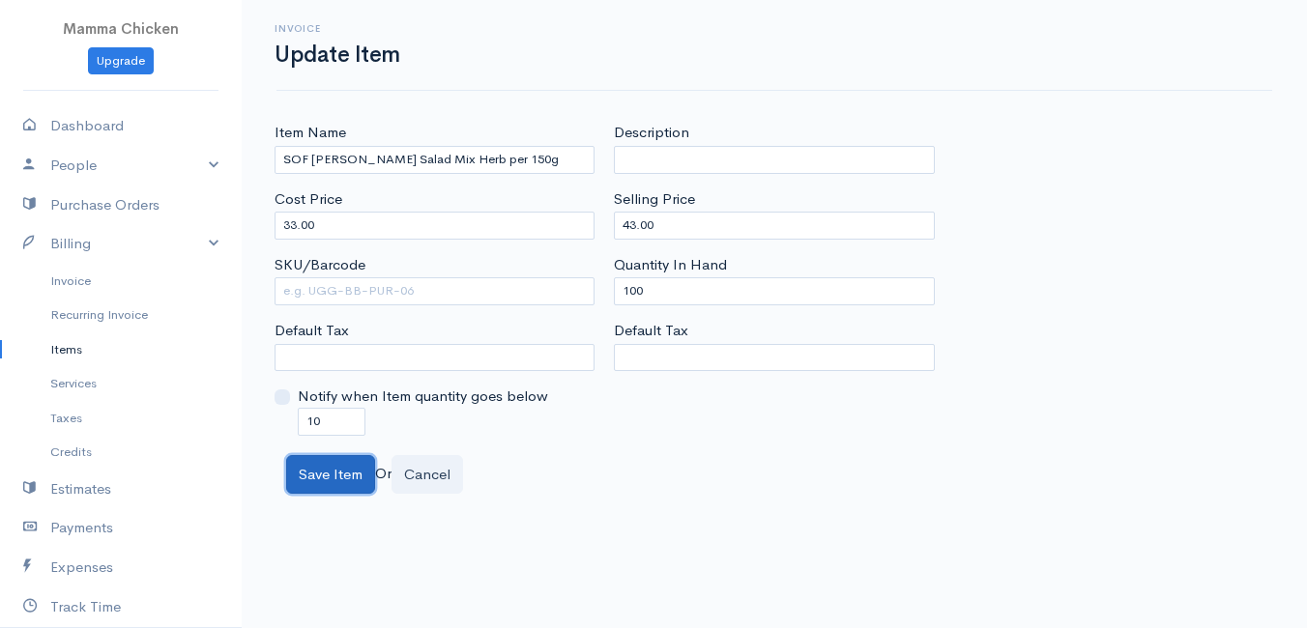
click at [332, 473] on button "Save Item" at bounding box center [330, 475] width 89 height 40
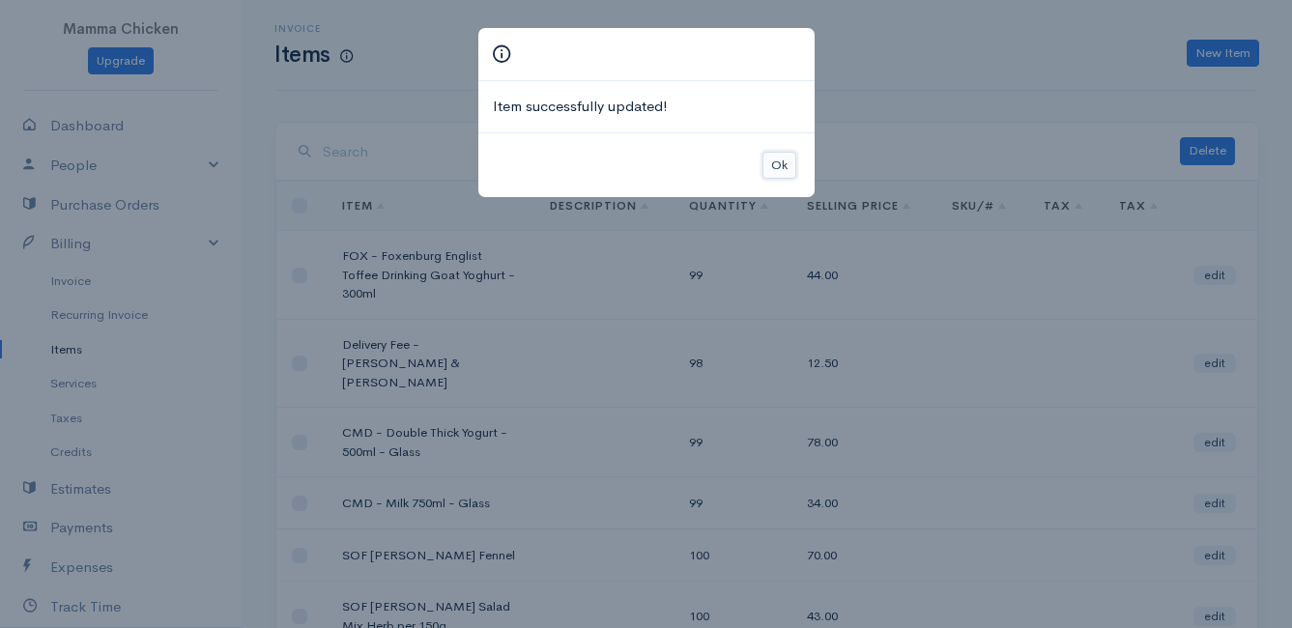
click at [772, 164] on button "Ok" at bounding box center [780, 166] width 34 height 28
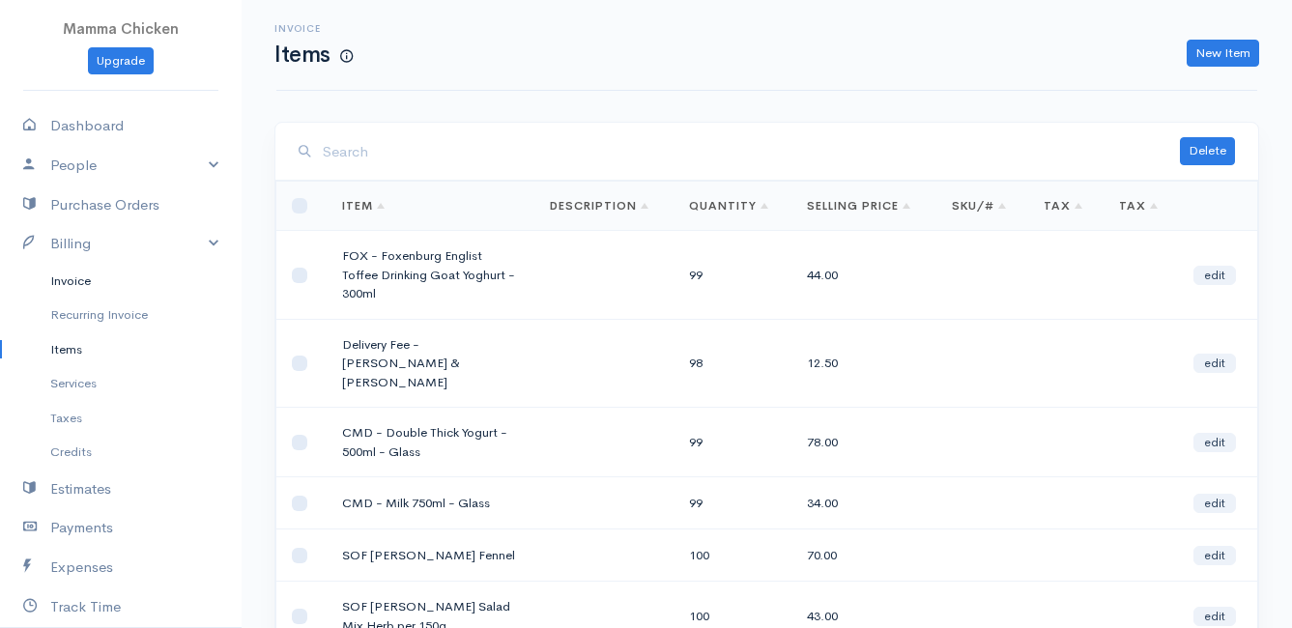
click at [90, 287] on link "Invoice" at bounding box center [121, 281] width 242 height 35
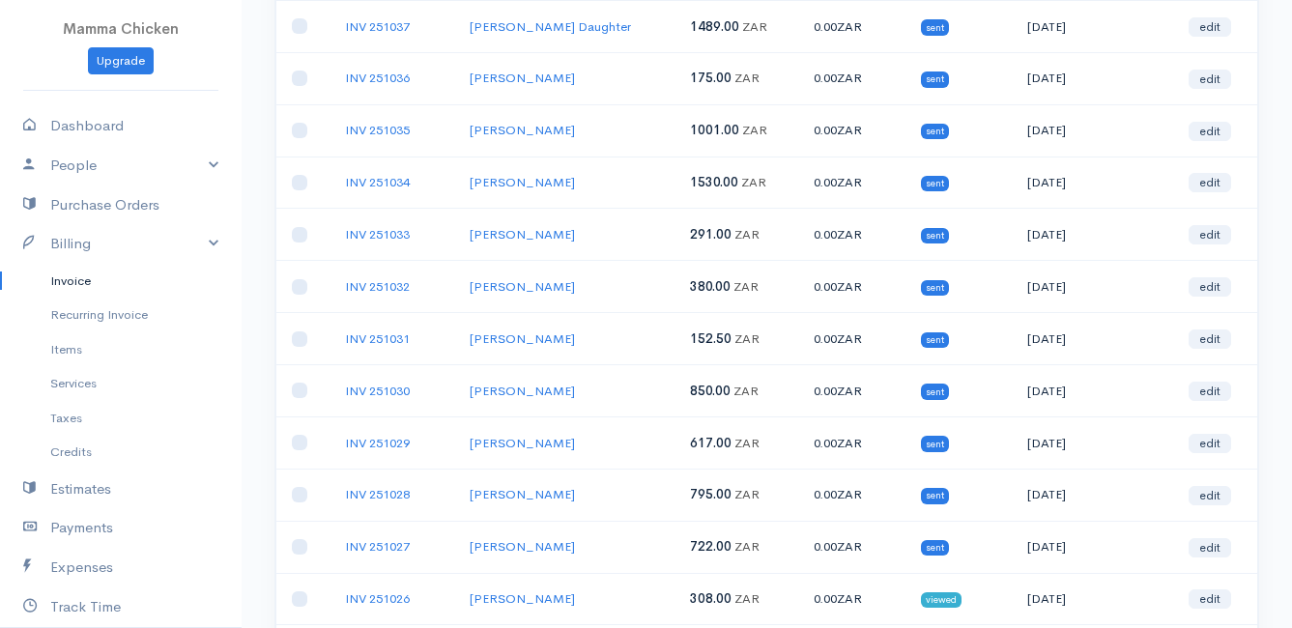
scroll to position [483, 0]
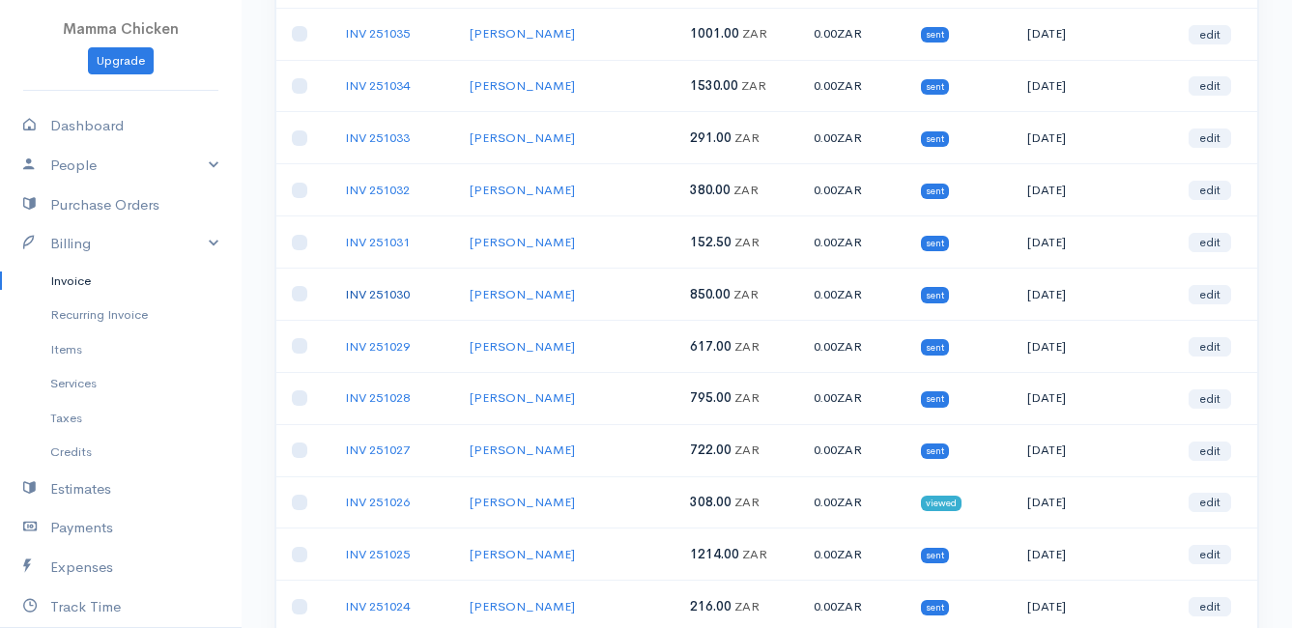
click at [382, 293] on link "INV 251030" at bounding box center [377, 294] width 65 height 16
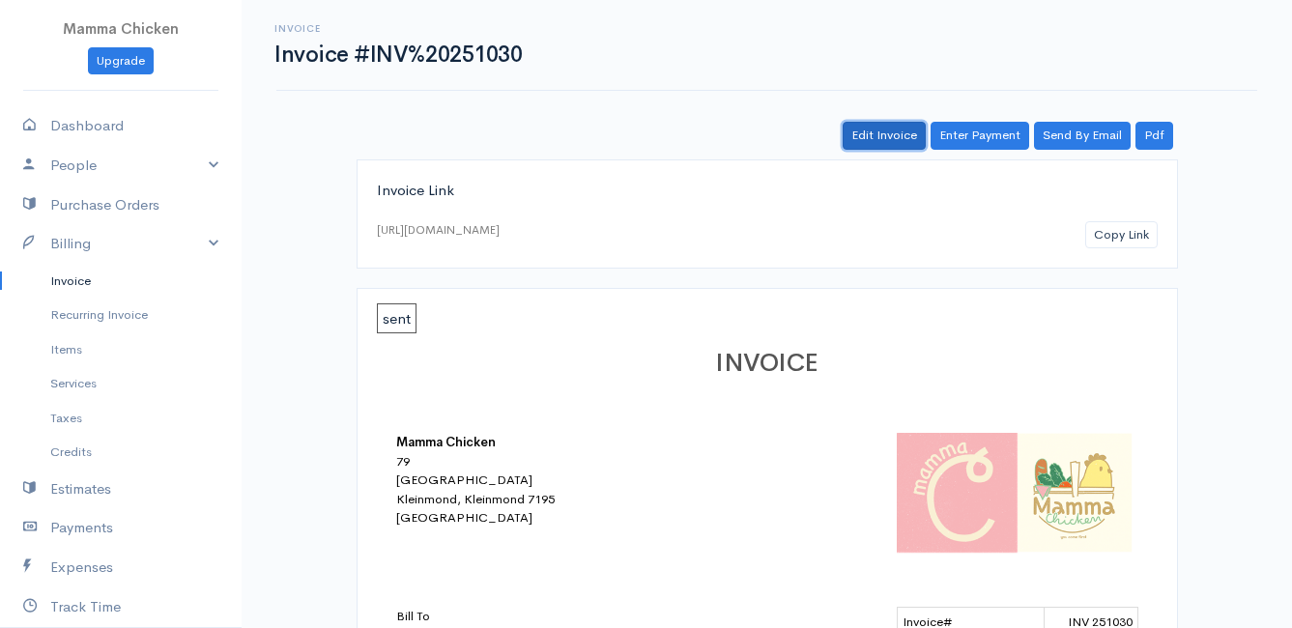
click at [878, 122] on link "Edit Invoice" at bounding box center [884, 136] width 83 height 28
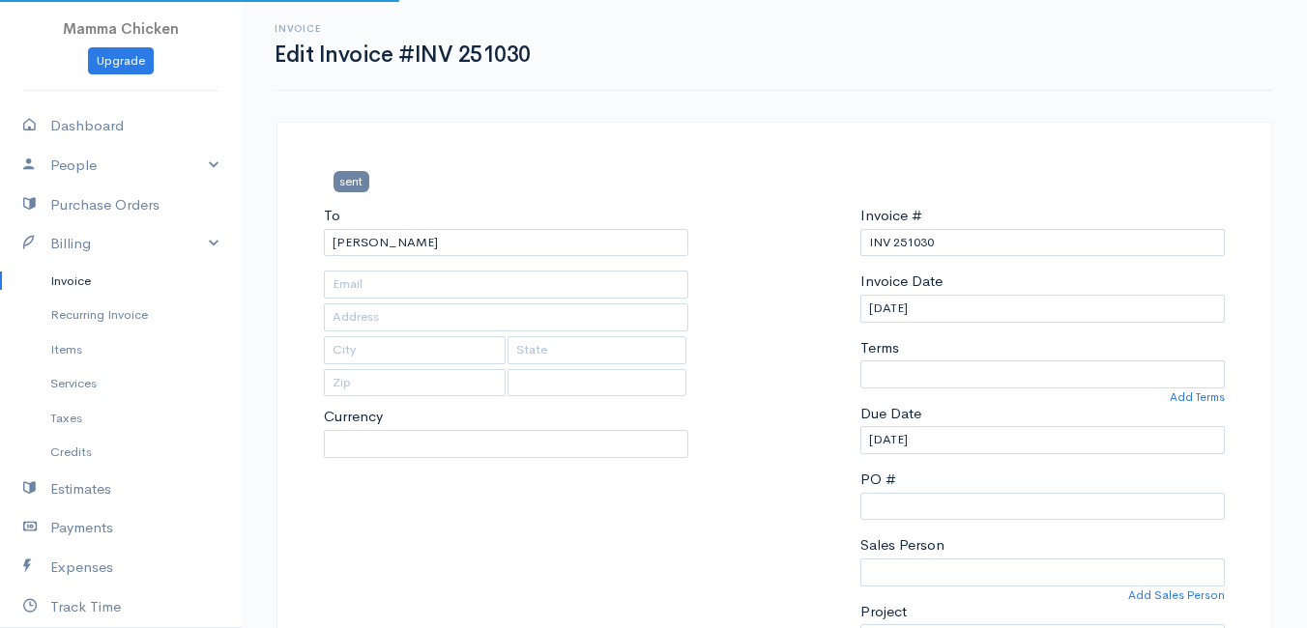
type input "[STREET_ADDRESS][PERSON_NAME]"
type input "[PERSON_NAME] Bay"
type input "7195"
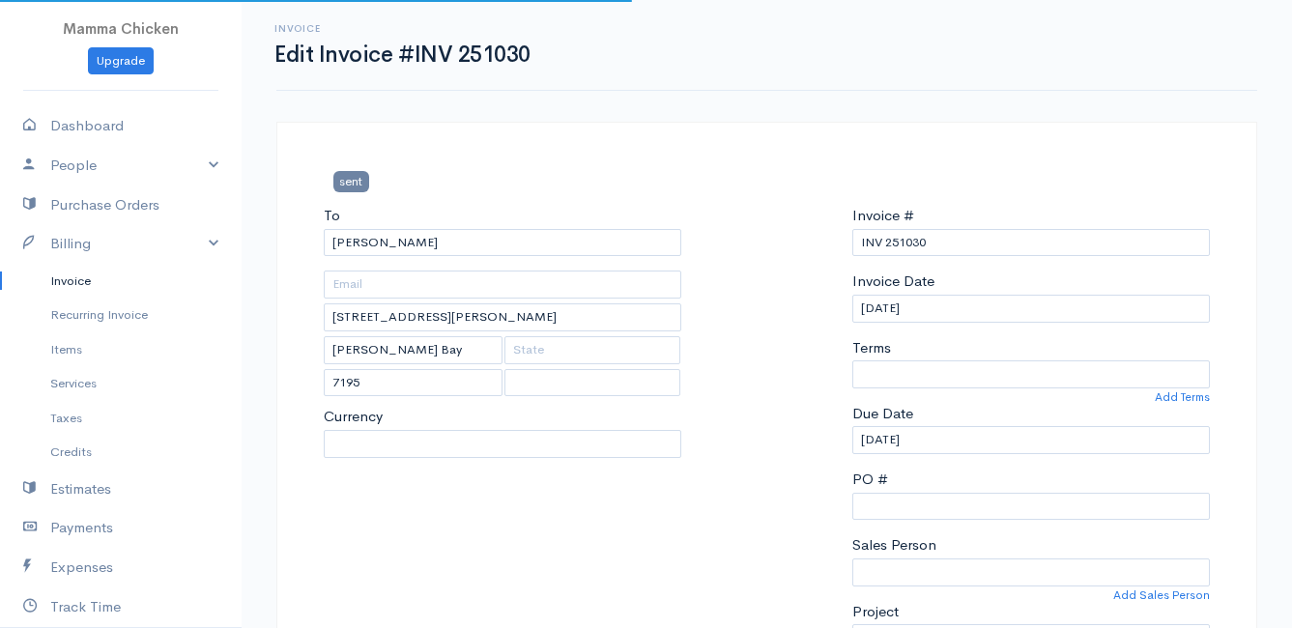
select select
select select "[GEOGRAPHIC_DATA]"
select select "0"
select select "ZAR"
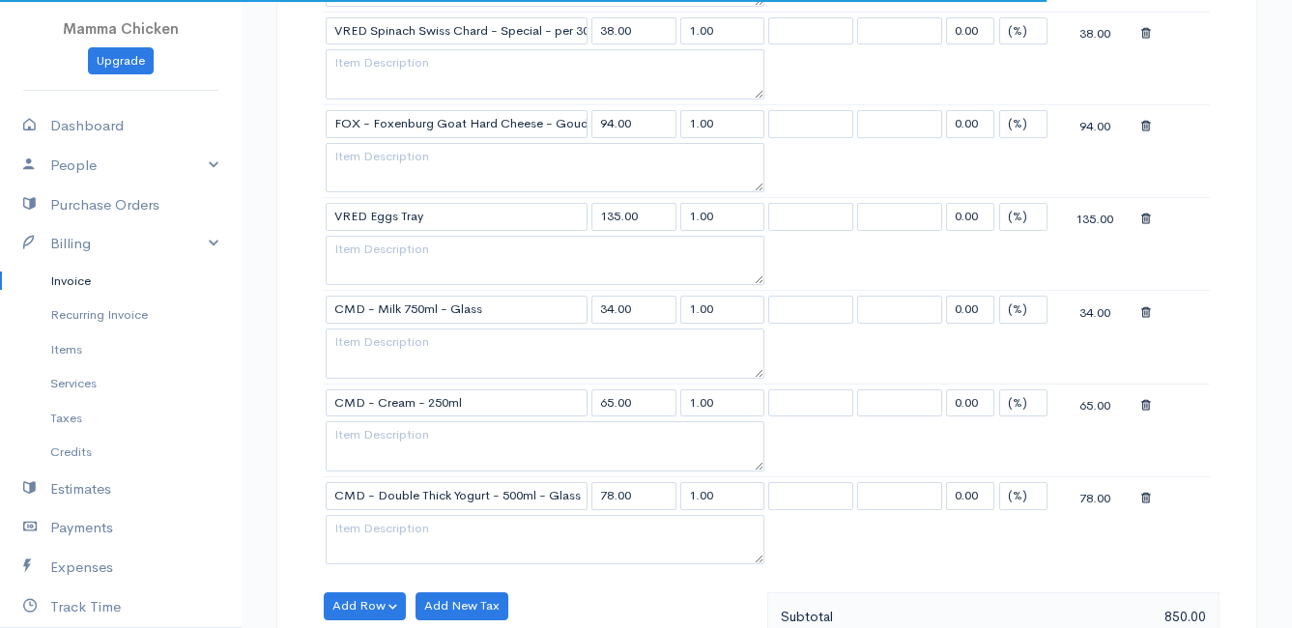
scroll to position [1547, 0]
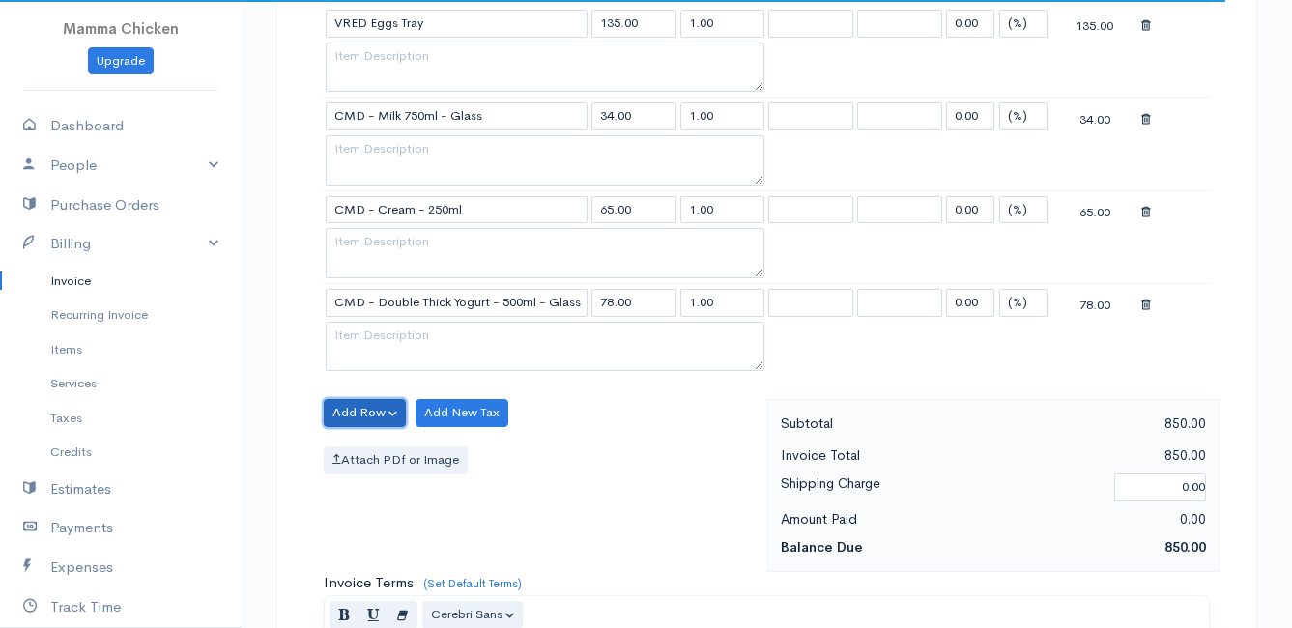
click at [352, 407] on button "Add Row" at bounding box center [365, 413] width 82 height 28
click at [385, 447] on link "Add Item Row" at bounding box center [401, 453] width 153 height 34
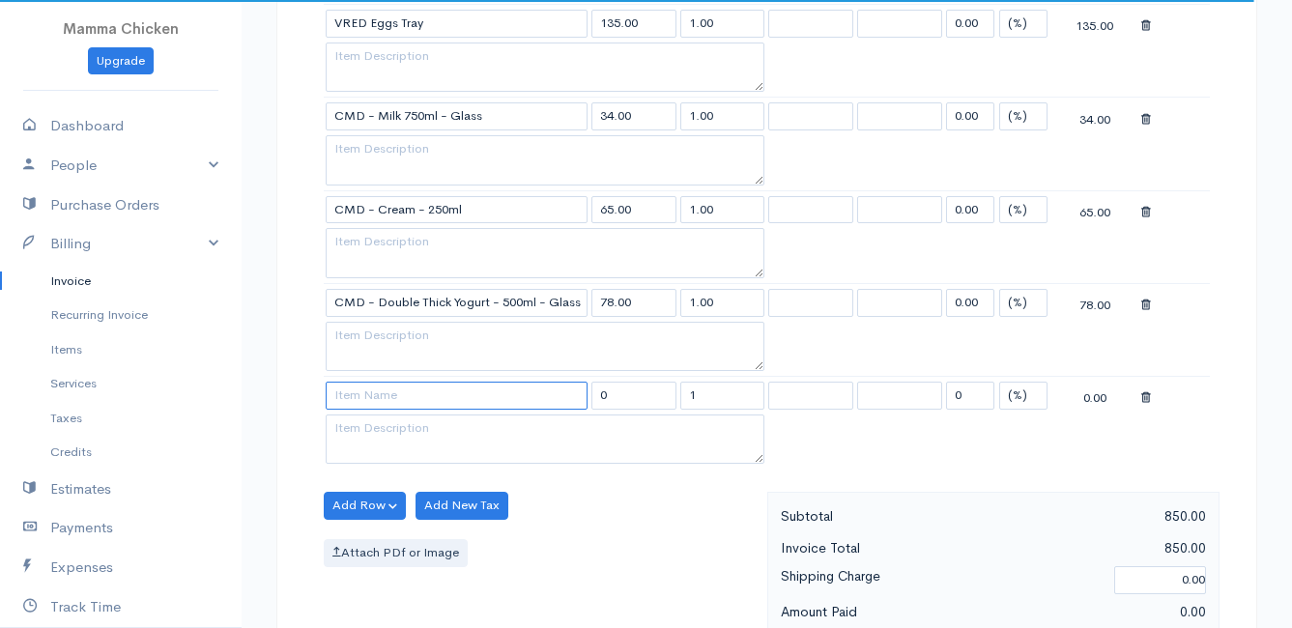
click at [378, 406] on input at bounding box center [457, 396] width 262 height 28
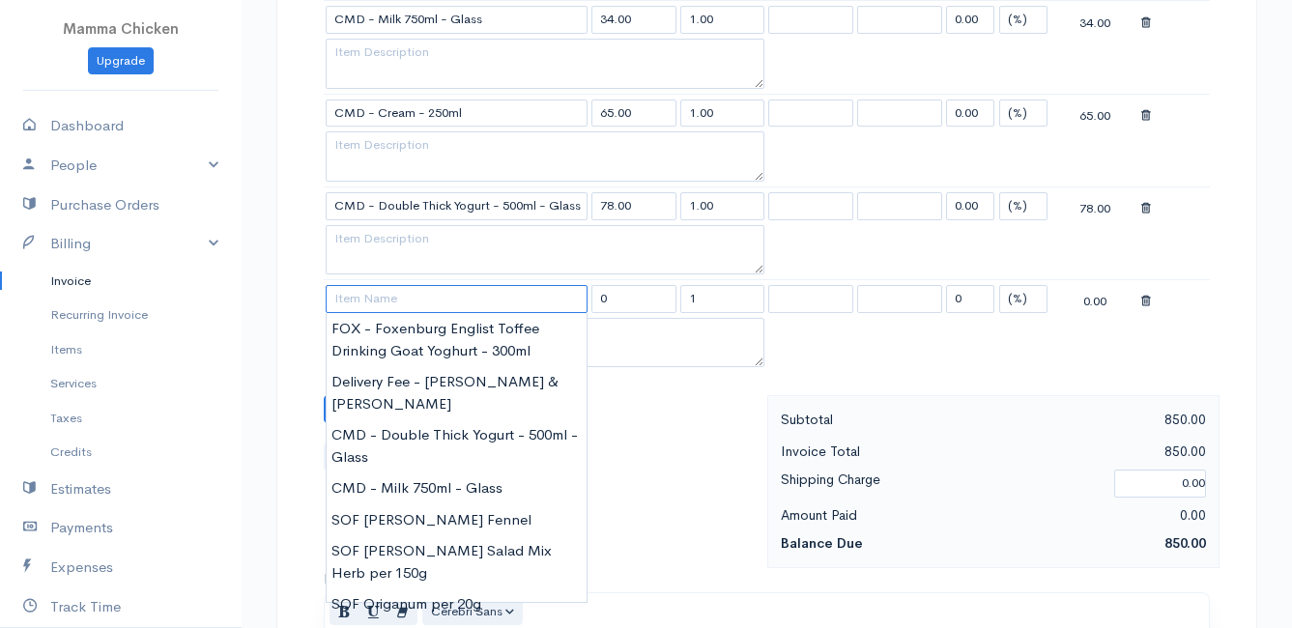
scroll to position [1740, 0]
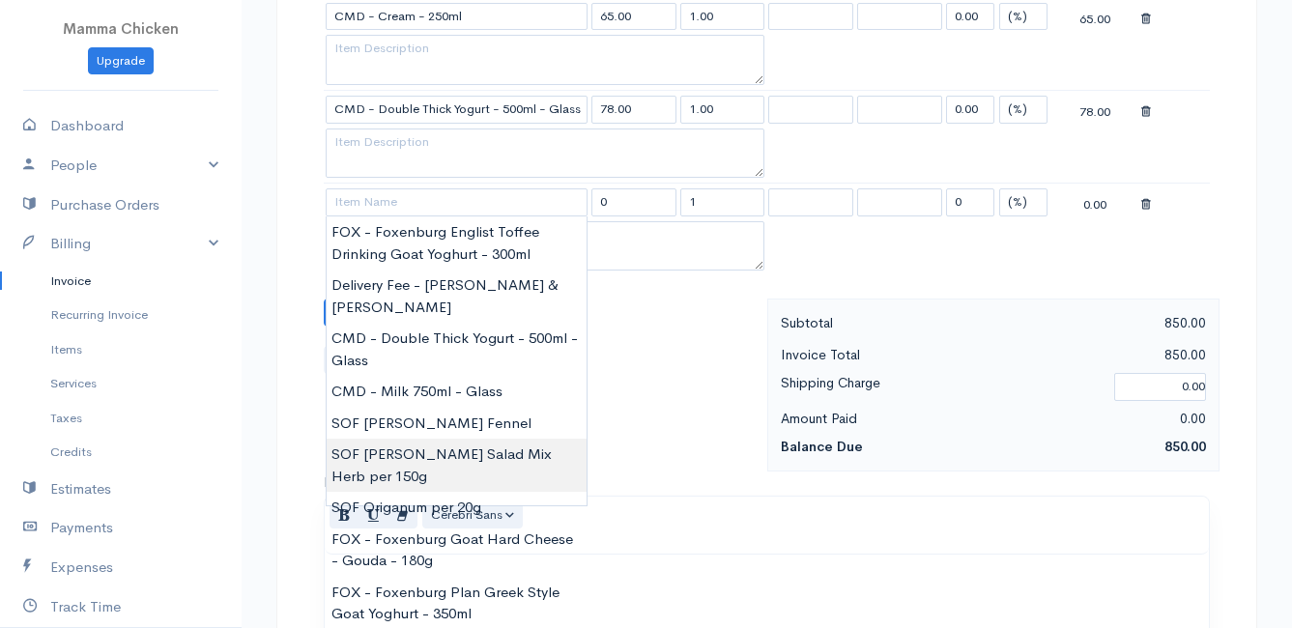
type input "SOF [PERSON_NAME] Salad Mix Herb per 150g"
type input "43.00"
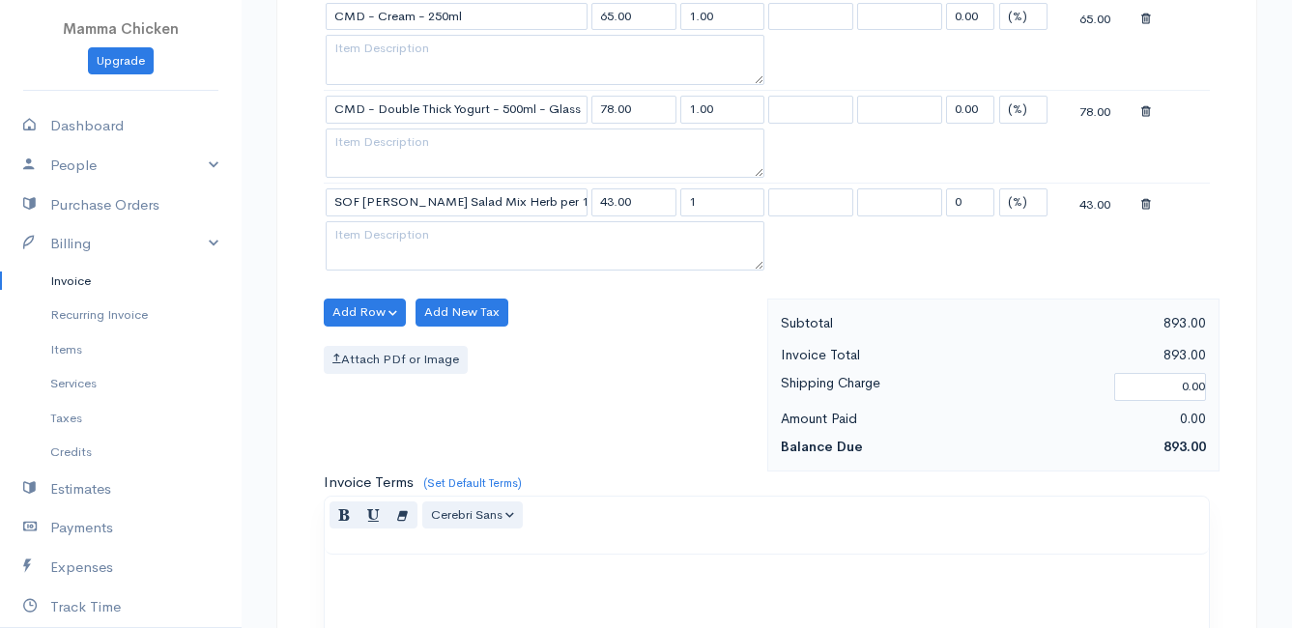
drag, startPoint x: 706, startPoint y: 208, endPoint x: 674, endPoint y: 209, distance: 31.9
click at [674, 209] on tr "SOF [PERSON_NAME] Salad Mix Herb per 150g 43.00 1 0 (%) Flat 43.00" at bounding box center [767, 203] width 886 height 38
type input "3"
click at [646, 309] on div "Add Row Add Item Row Add Time Row Add New Tax Attach PDf or Image" at bounding box center [540, 385] width 453 height 173
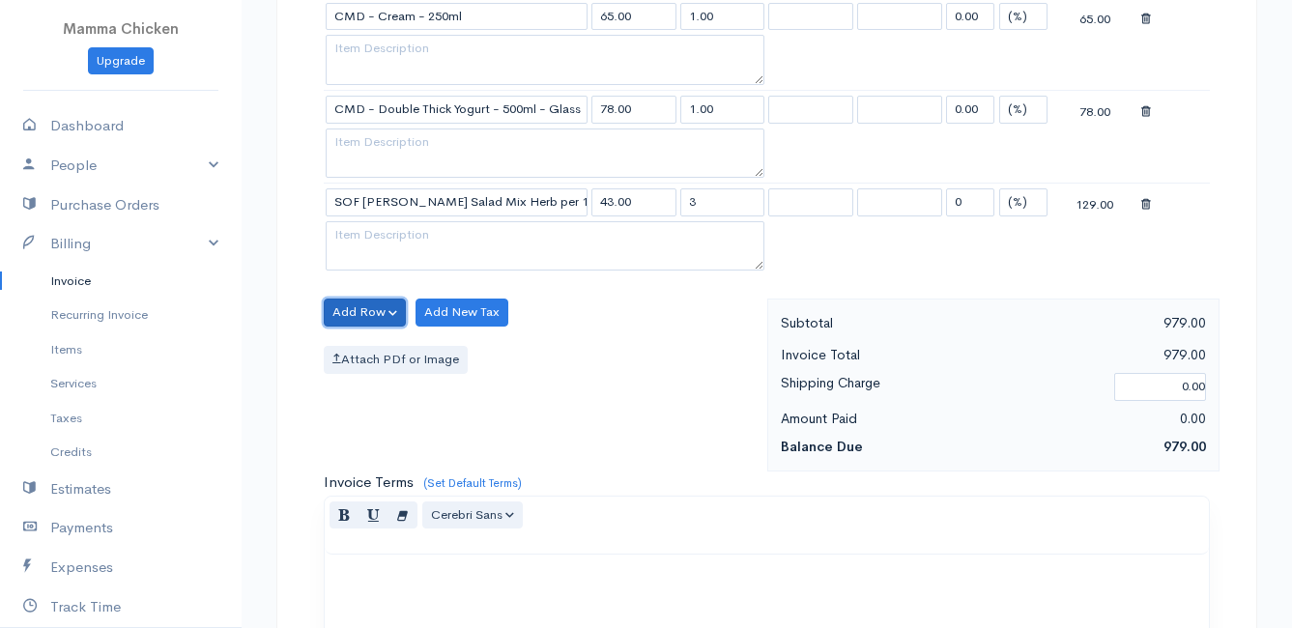
click at [348, 300] on button "Add Row" at bounding box center [365, 313] width 82 height 28
click at [361, 353] on link "Add Item Row" at bounding box center [401, 352] width 153 height 34
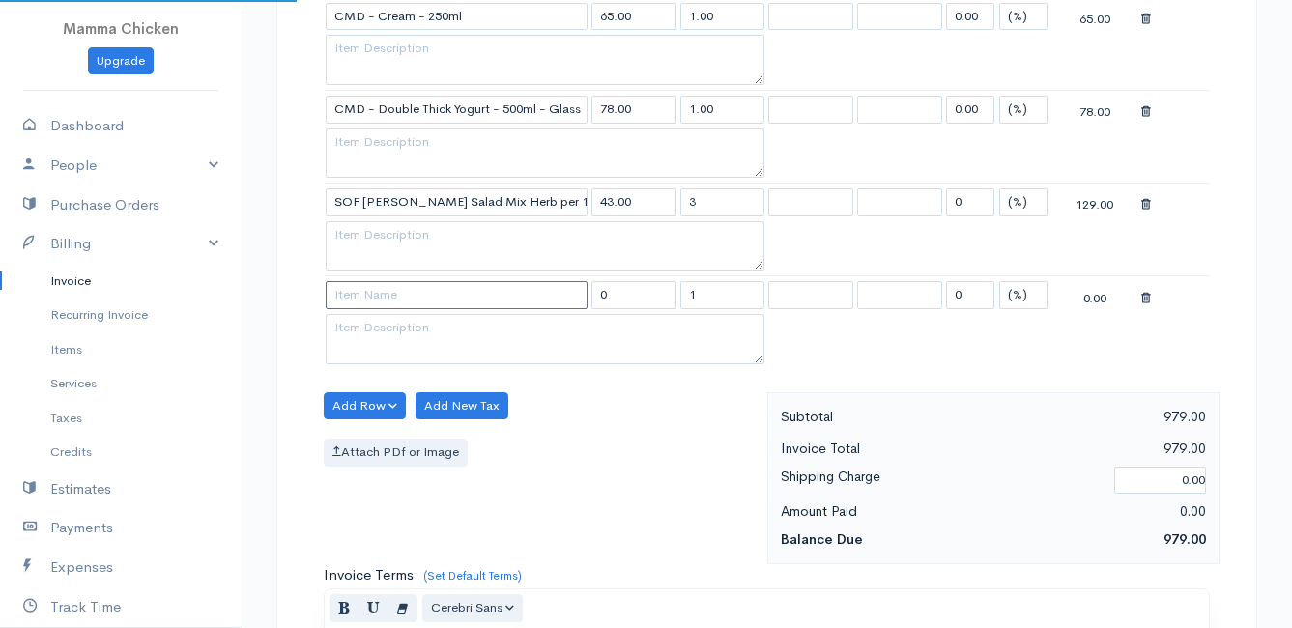
click at [371, 300] on input at bounding box center [457, 295] width 262 height 28
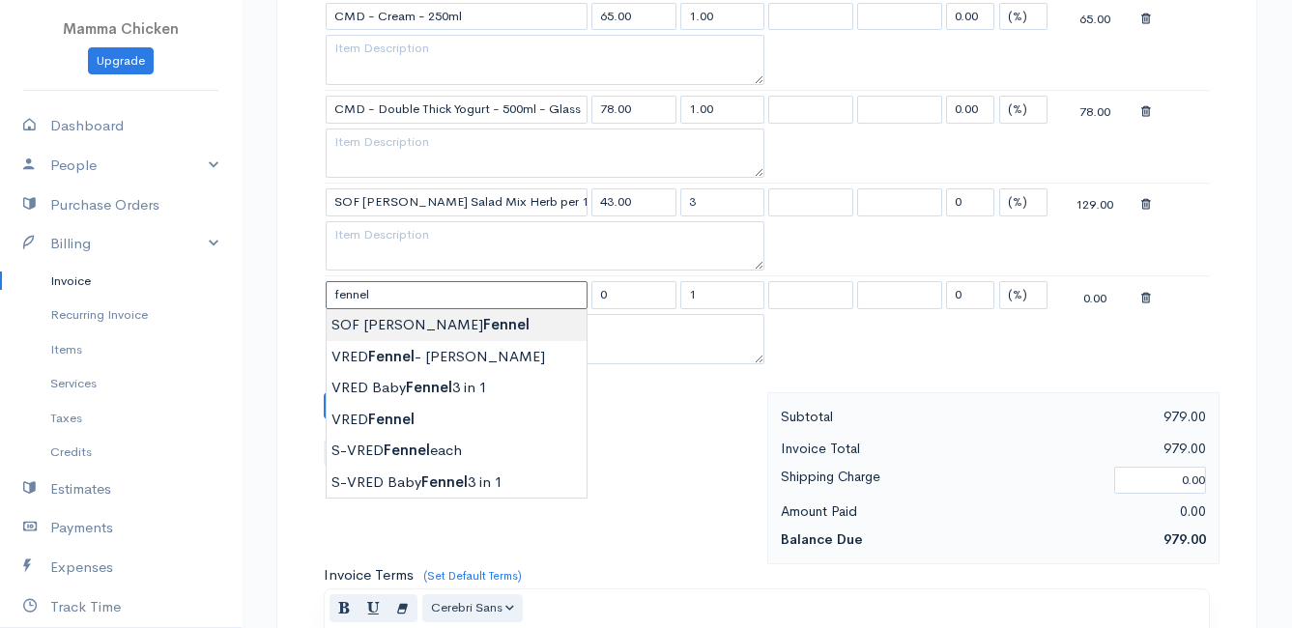
type input "SOF [PERSON_NAME] Fennel"
type input "70.00"
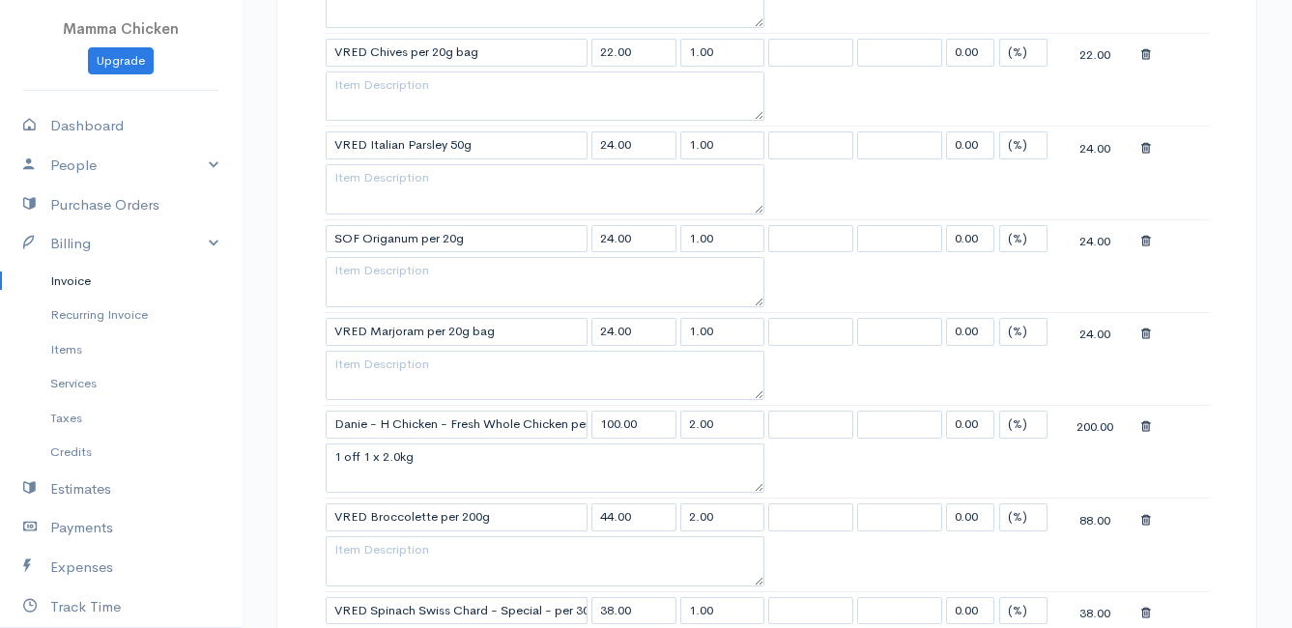
scroll to position [870, 0]
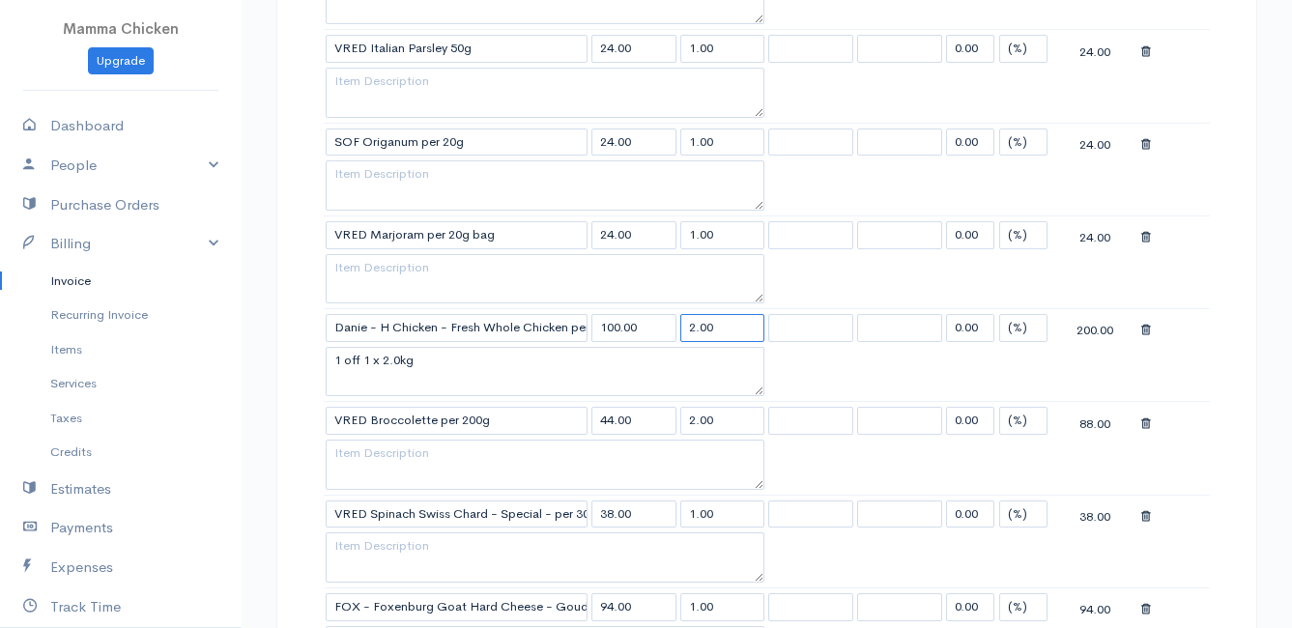
click at [708, 322] on input "2.00" at bounding box center [723, 328] width 85 height 28
type input "2.10"
click at [401, 360] on textarea "1 off 1 x 2.0kg" at bounding box center [545, 372] width 439 height 50
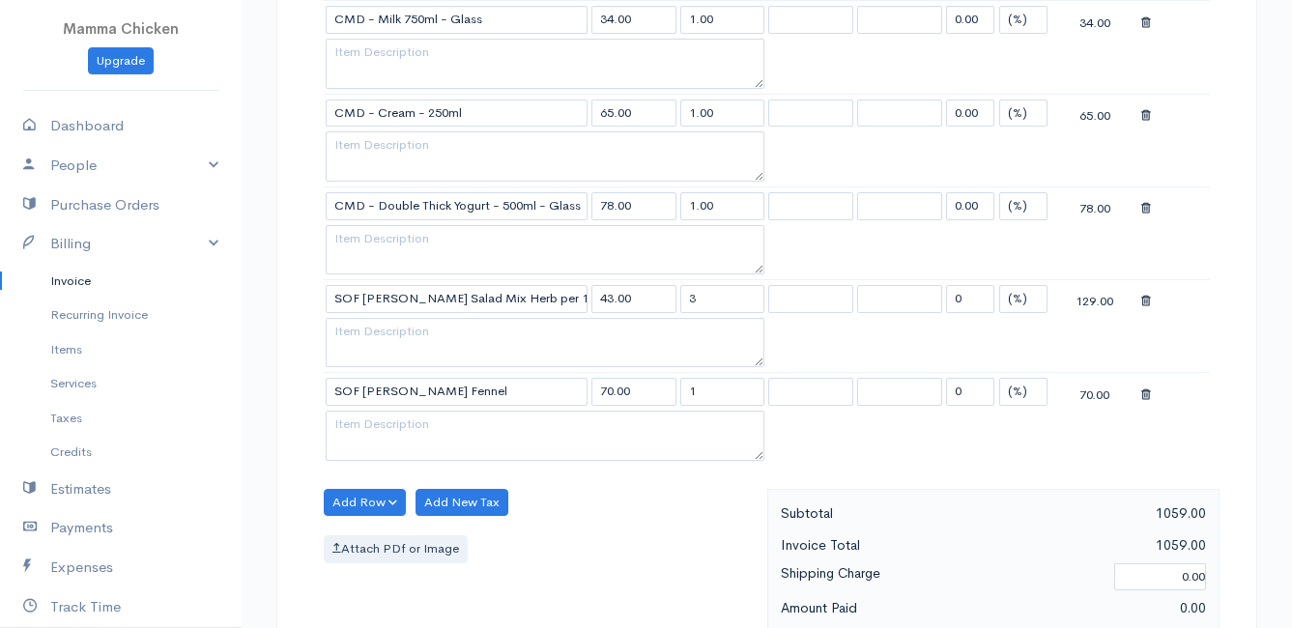
scroll to position [1547, 0]
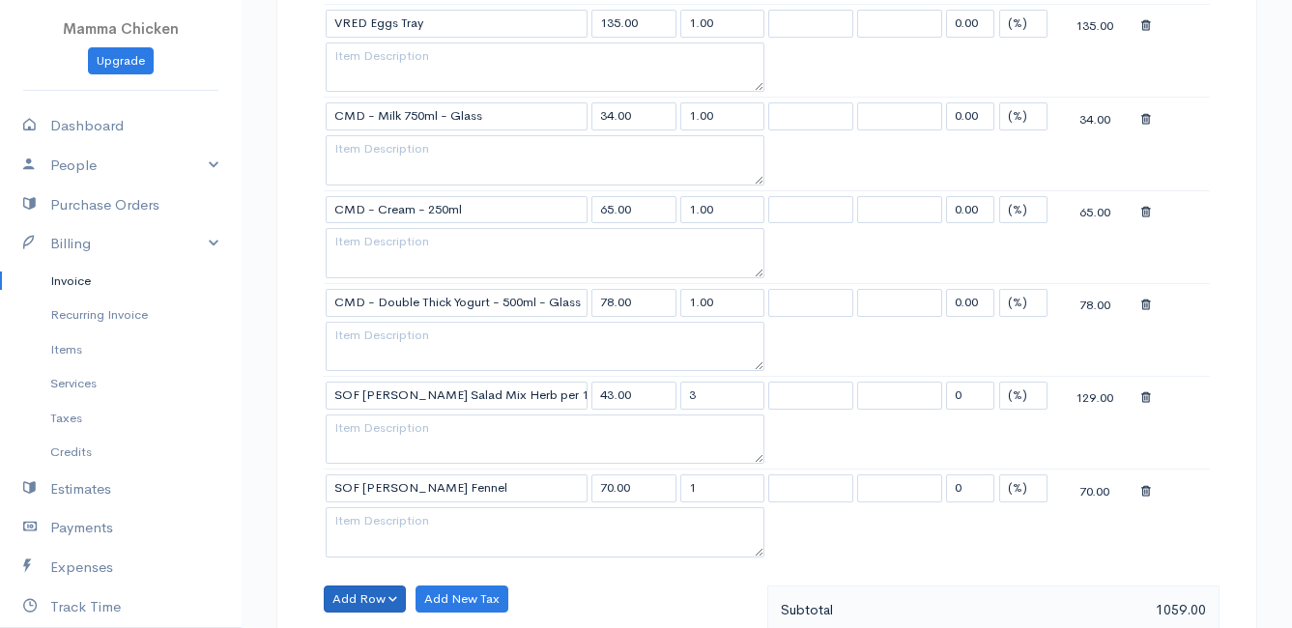
type textarea "1 off 1 x 2.1kg"
click at [364, 601] on button "Add Row" at bounding box center [365, 600] width 82 height 28
click at [392, 532] on link "Add Item Row" at bounding box center [401, 527] width 153 height 34
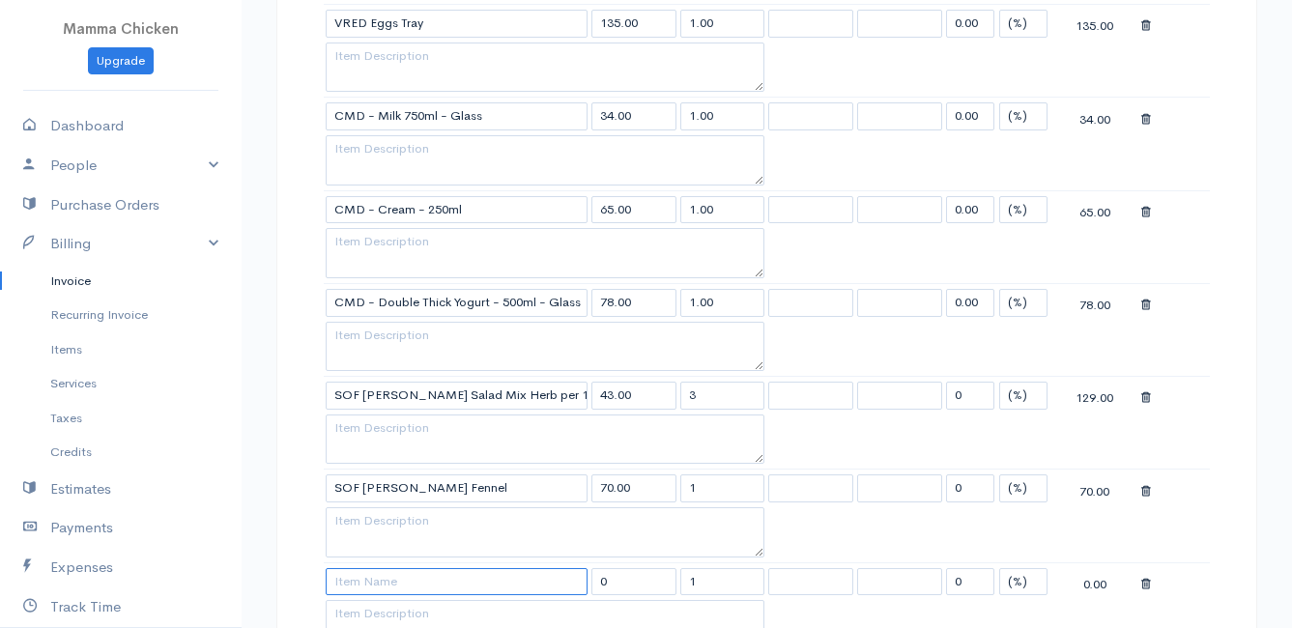
click at [382, 586] on input at bounding box center [457, 582] width 262 height 28
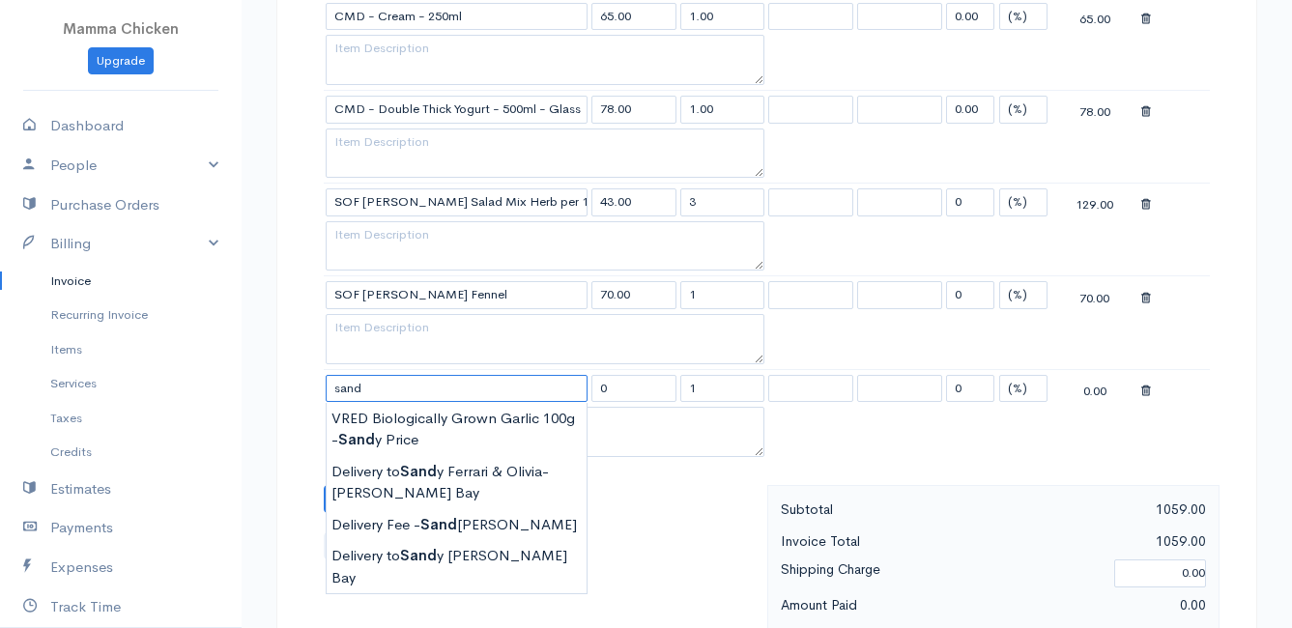
scroll to position [1837, 0]
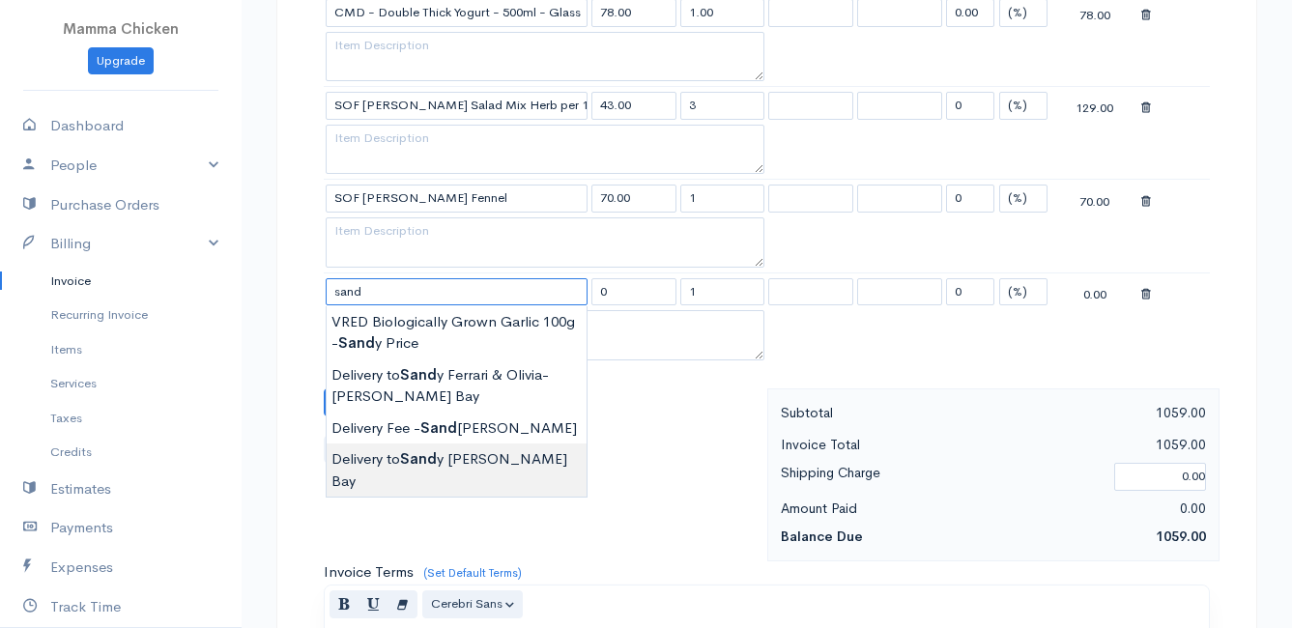
type input "Delivery to [PERSON_NAME] Bay"
type input "120.00"
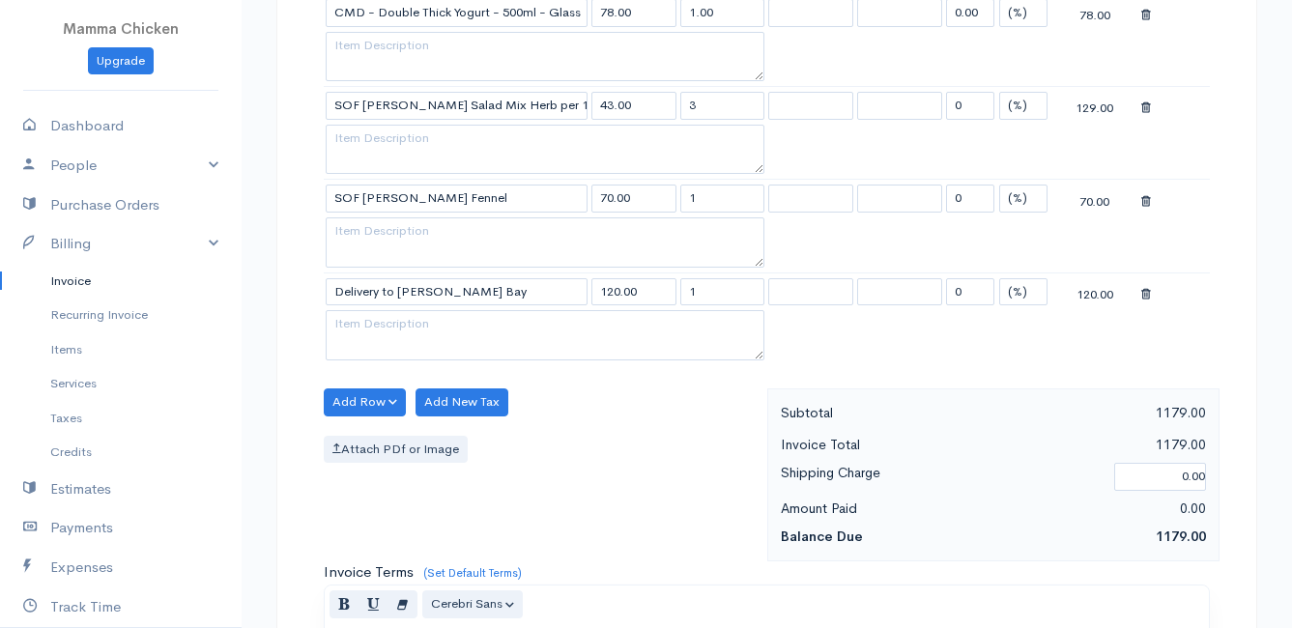
scroll to position [1933, 0]
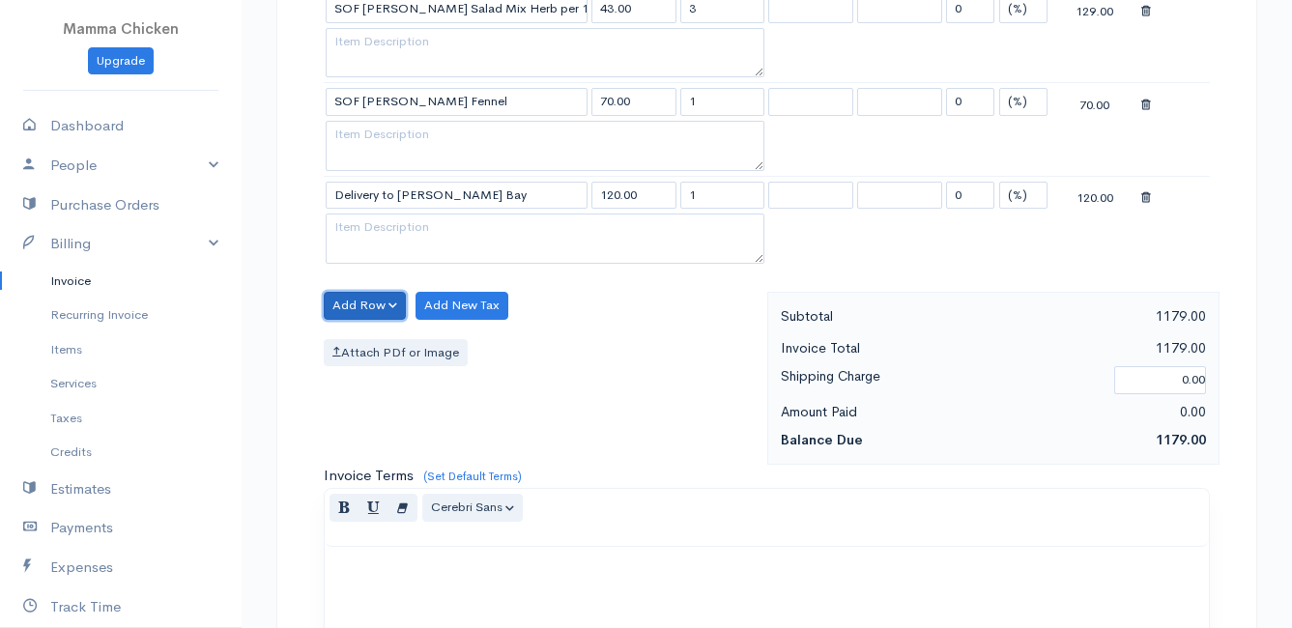
click at [372, 304] on button "Add Row" at bounding box center [365, 306] width 82 height 28
click at [371, 335] on link "Add Item Row" at bounding box center [401, 346] width 153 height 34
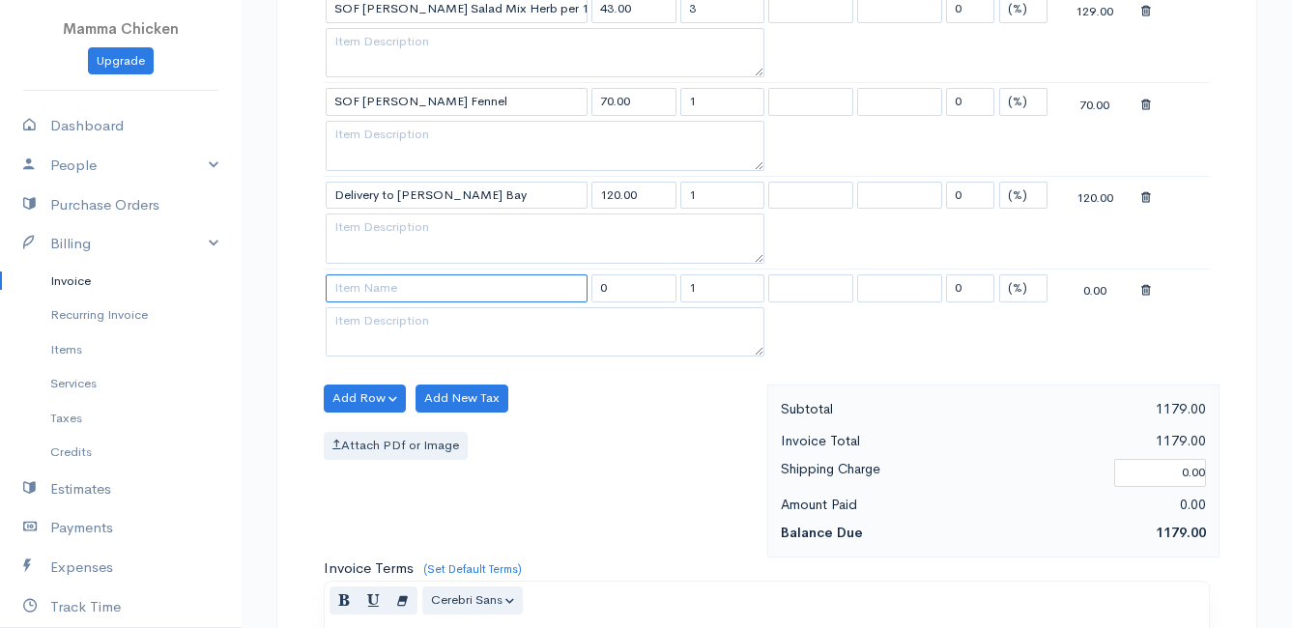
click at [366, 290] on input at bounding box center [457, 289] width 262 height 28
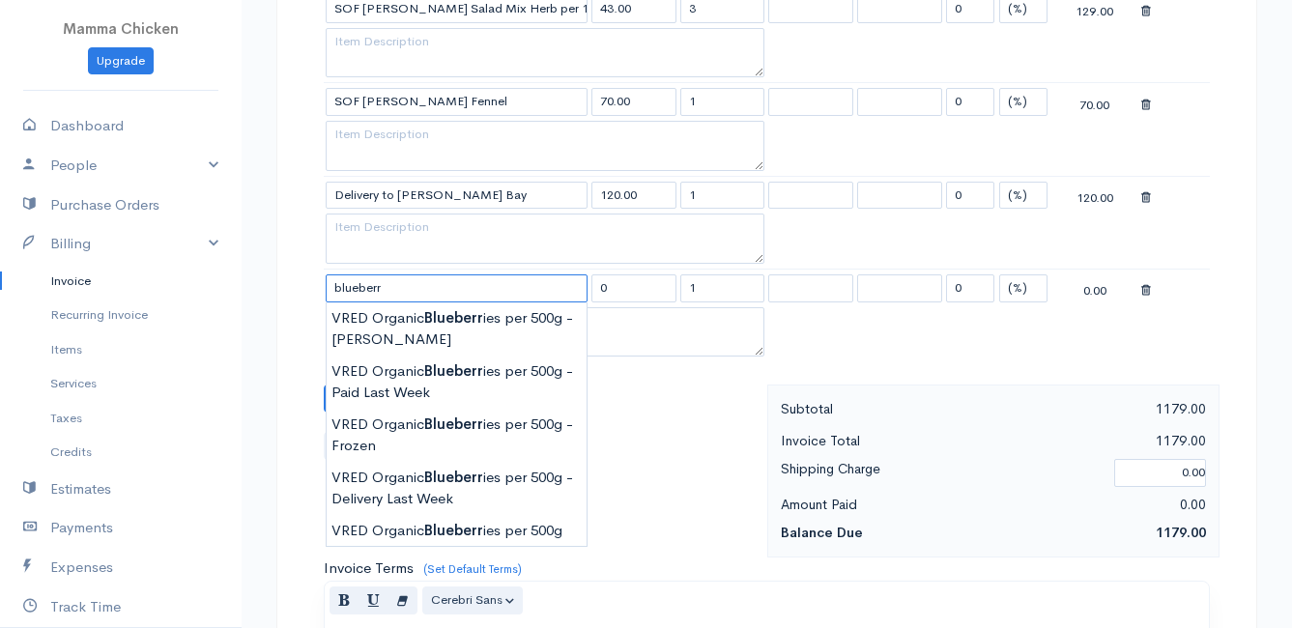
scroll to position [2030, 0]
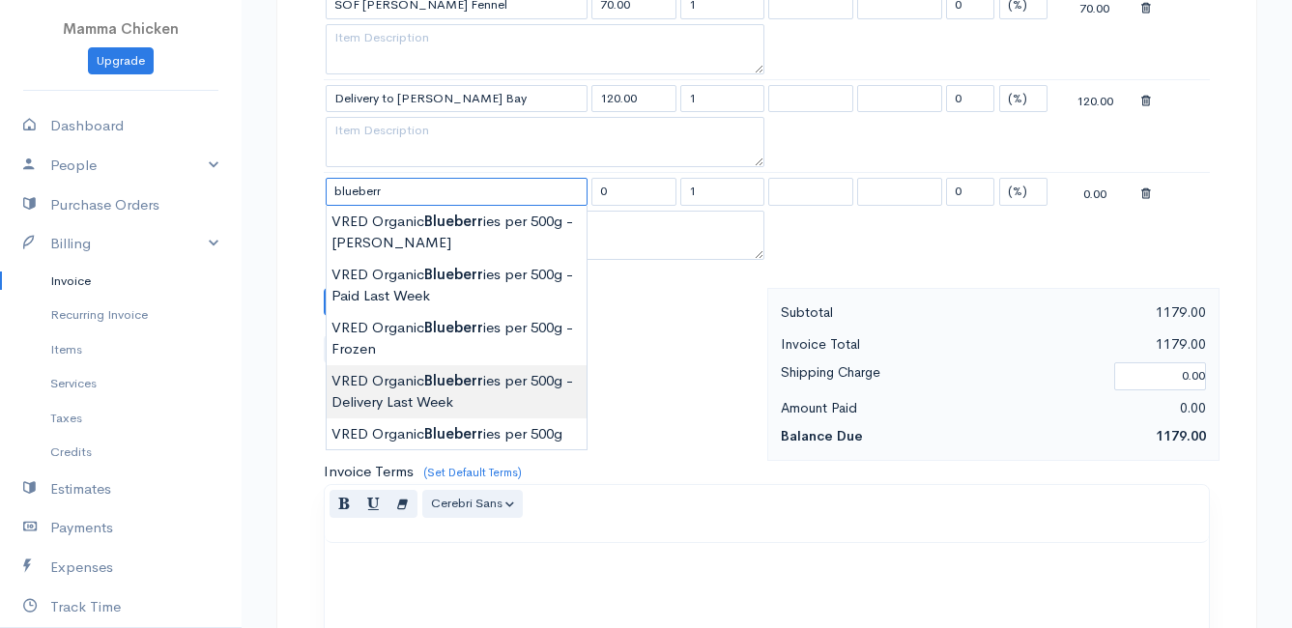
type input "VRED Organic Blueberries per 500g - Delivery Last Week"
type input "90.00"
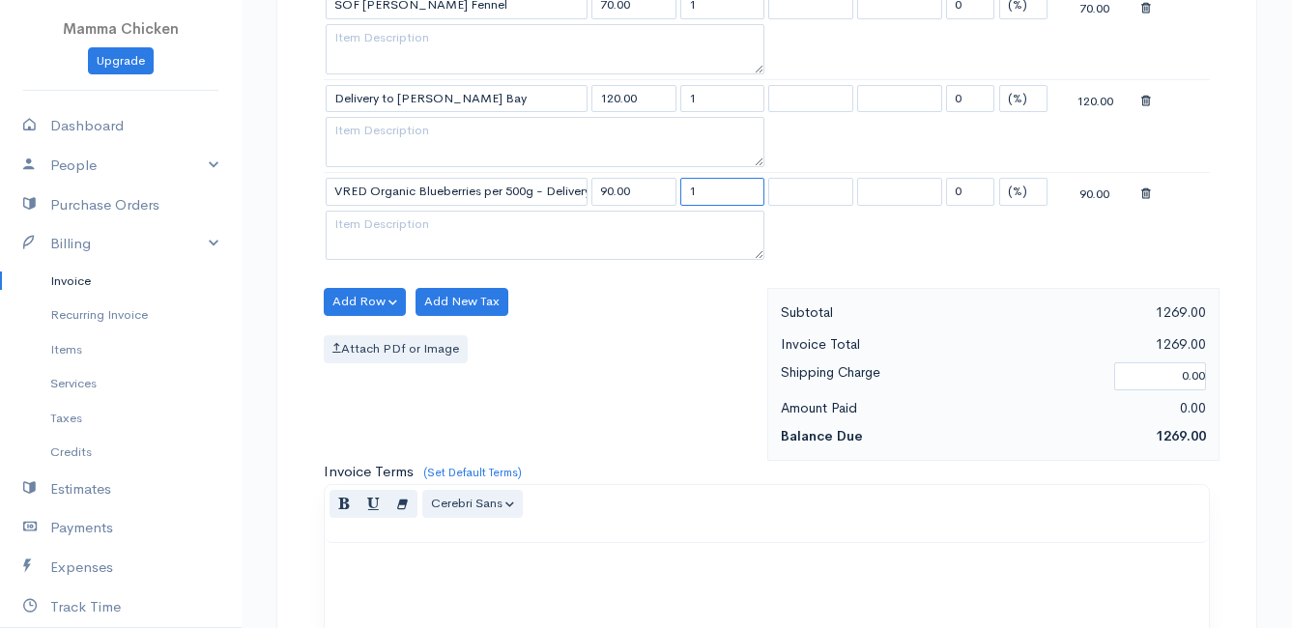
drag, startPoint x: 715, startPoint y: 188, endPoint x: 687, endPoint y: 188, distance: 28.0
click at [687, 188] on input "1" at bounding box center [723, 192] width 85 height 28
type input "2"
click at [645, 320] on div "Add Row Add Item Row Add Time Row Add New Tax Attach PDf or Image" at bounding box center [540, 374] width 453 height 173
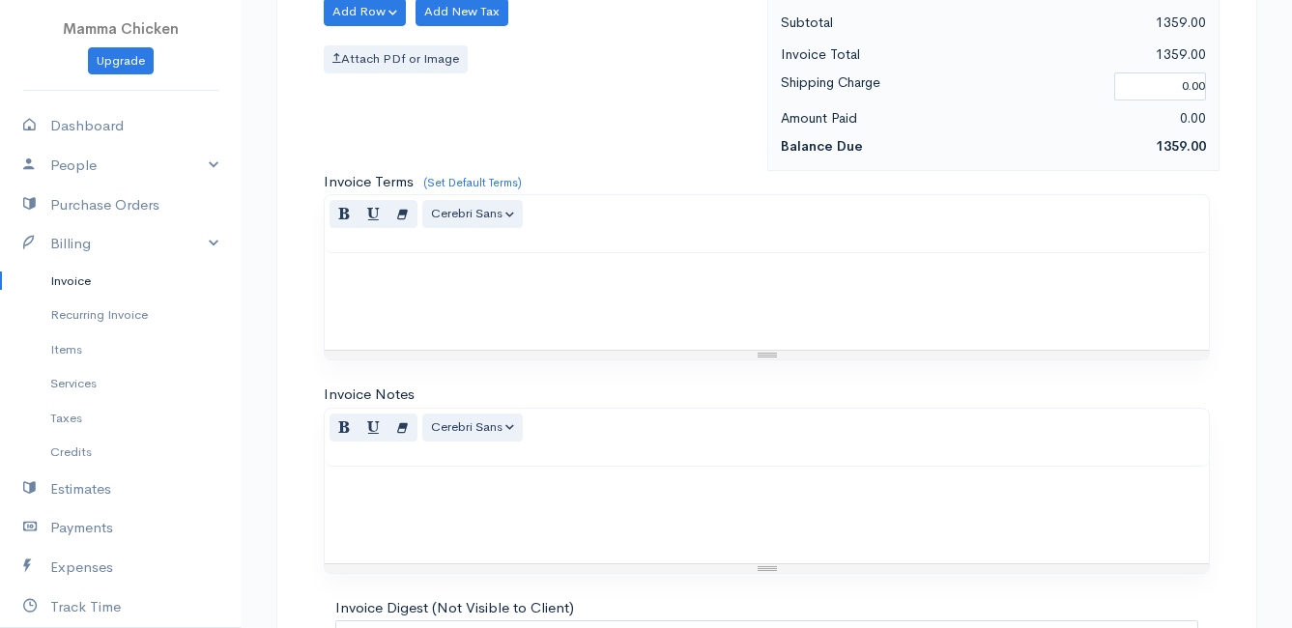
scroll to position [2532, 0]
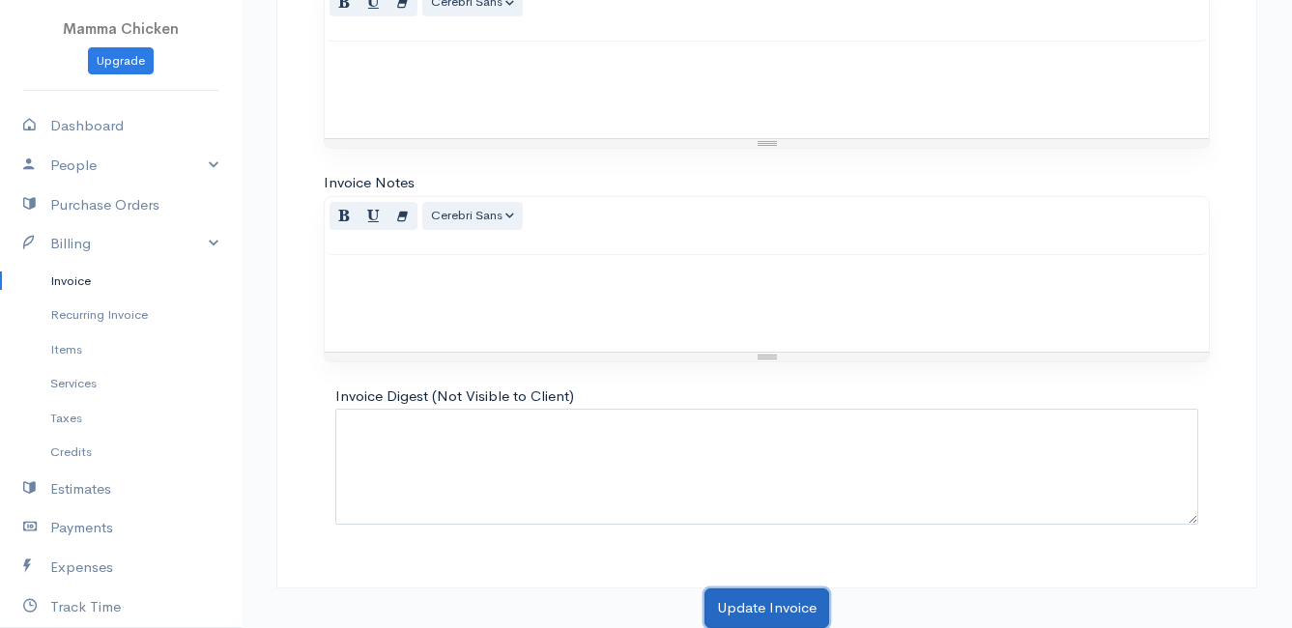
click at [768, 599] on button "Update Invoice" at bounding box center [767, 609] width 125 height 40
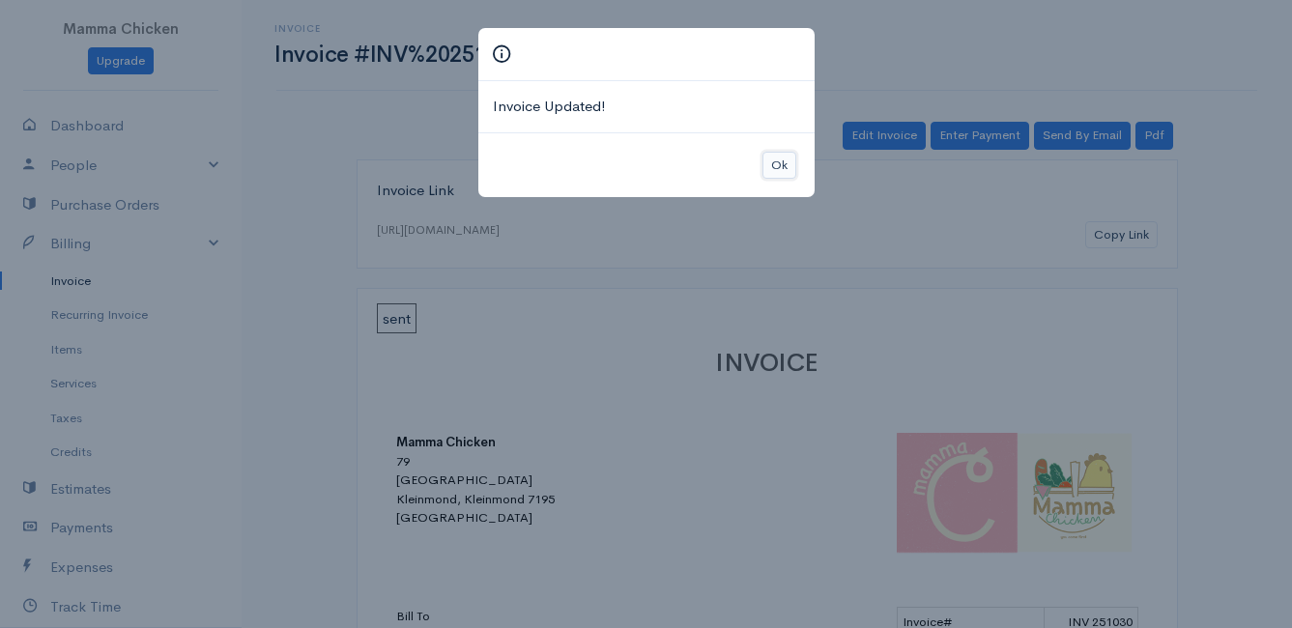
click at [776, 158] on button "Ok" at bounding box center [780, 166] width 34 height 28
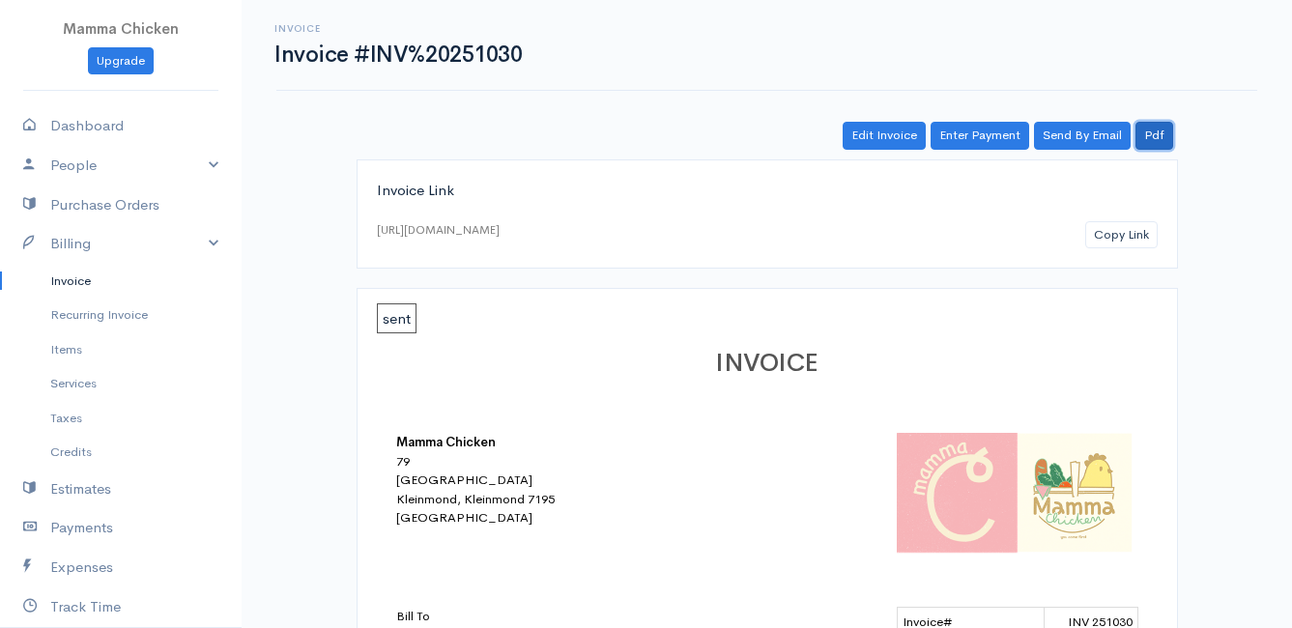
click at [1163, 133] on link "Pdf" at bounding box center [1155, 136] width 38 height 28
click at [881, 134] on link "Edit Invoice" at bounding box center [884, 136] width 83 height 28
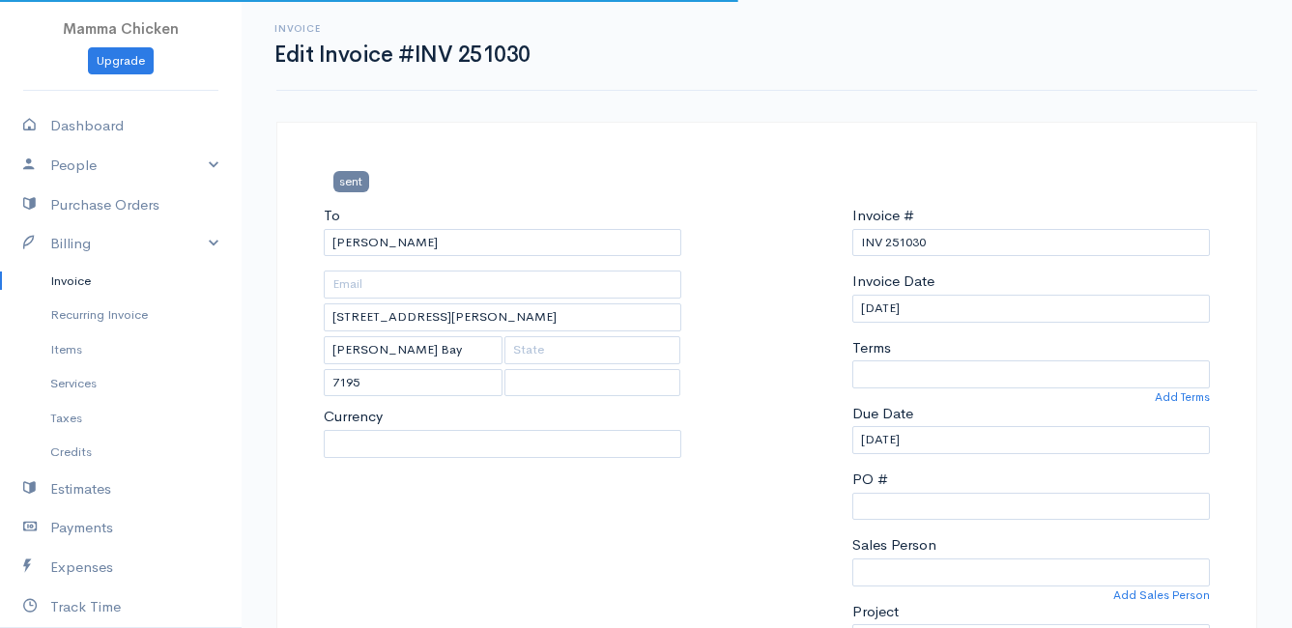
select select
select select "0"
select select "[GEOGRAPHIC_DATA]"
select select "ZAR"
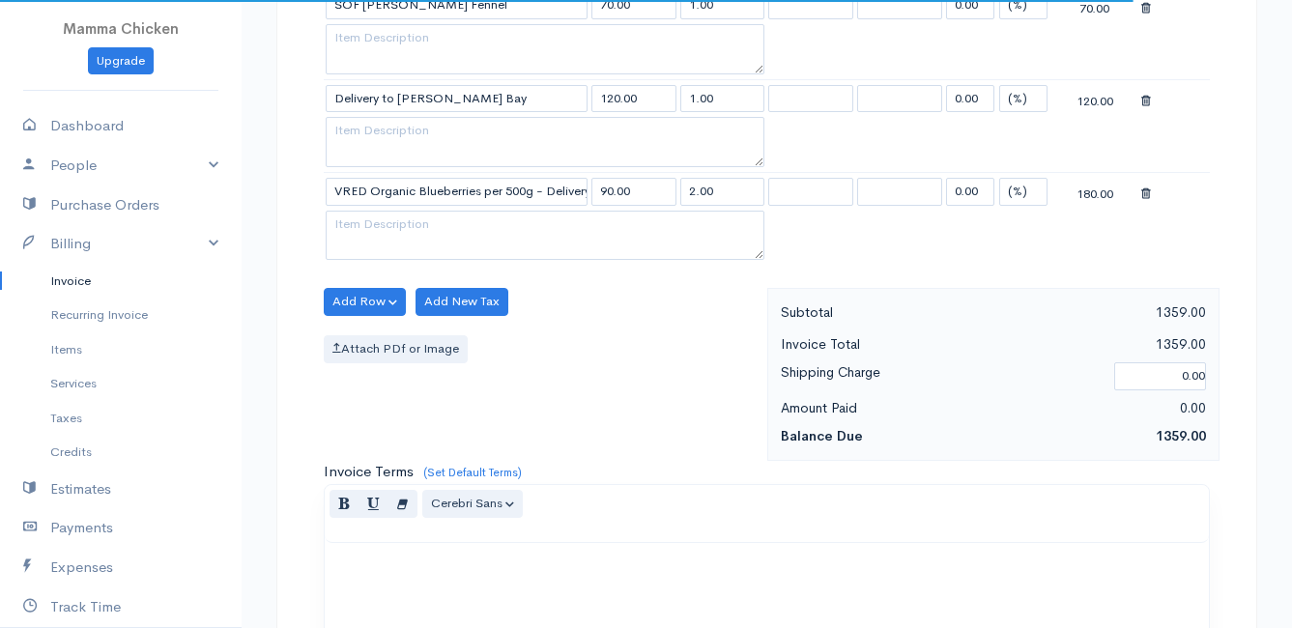
scroll to position [1933, 0]
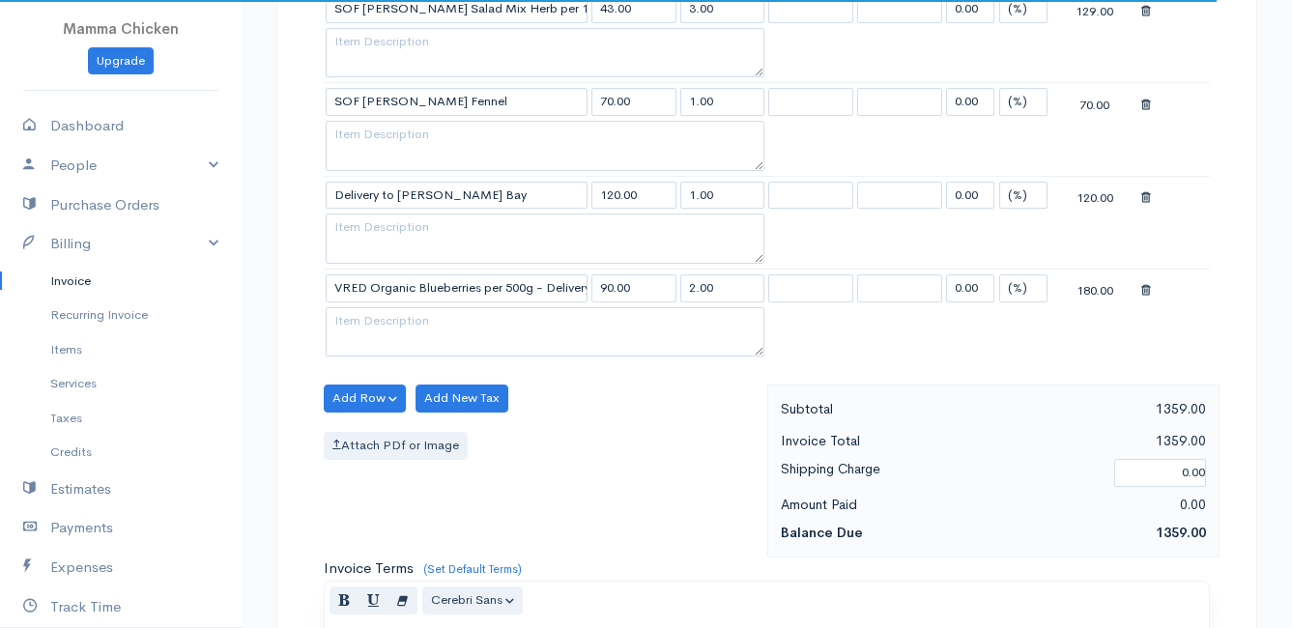
click at [1144, 290] on icon at bounding box center [1147, 291] width 10 height 14
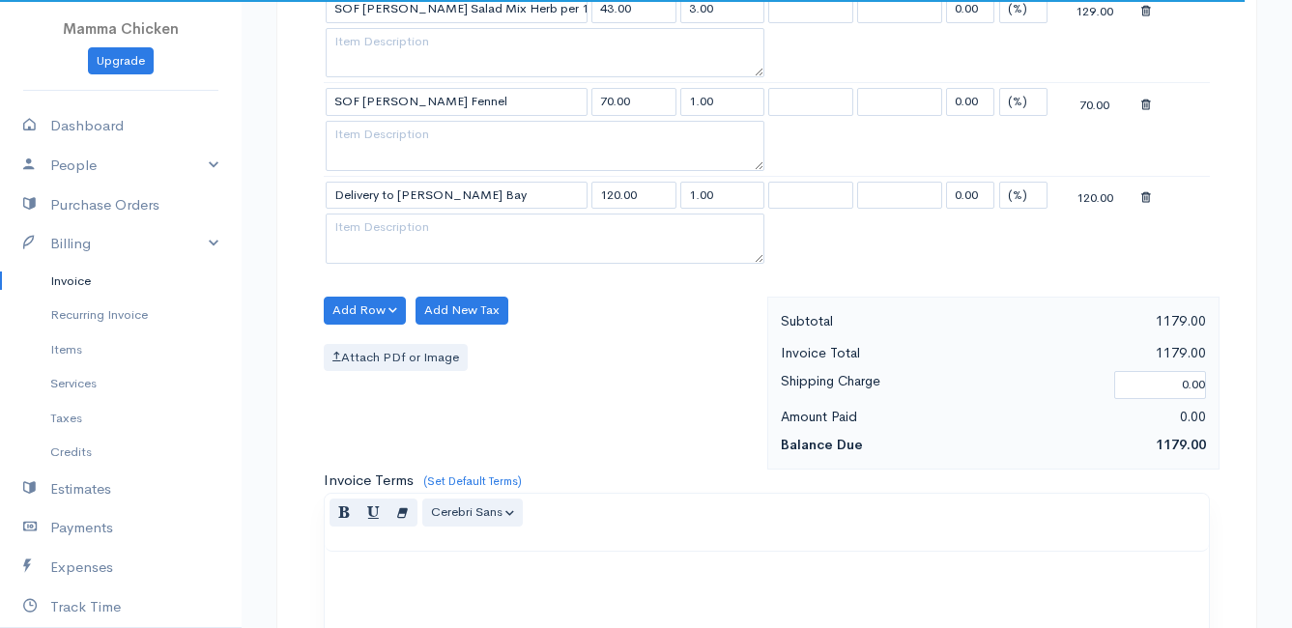
click at [1142, 192] on icon at bounding box center [1147, 198] width 10 height 14
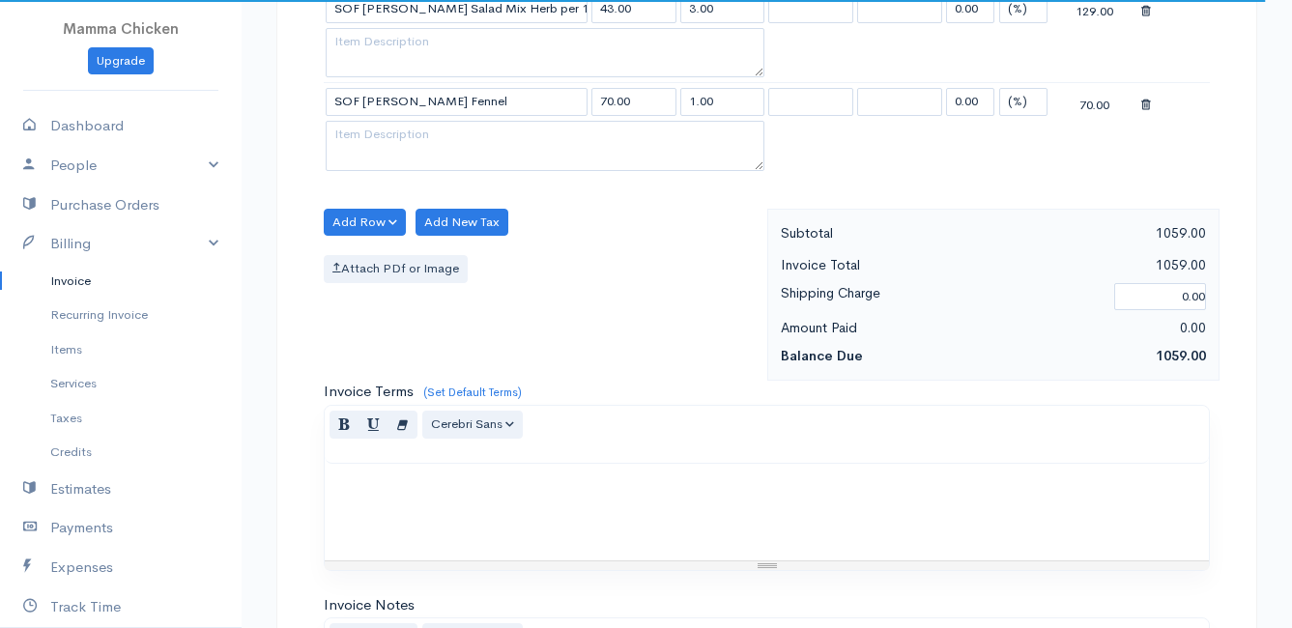
click at [1142, 104] on icon at bounding box center [1147, 106] width 10 height 14
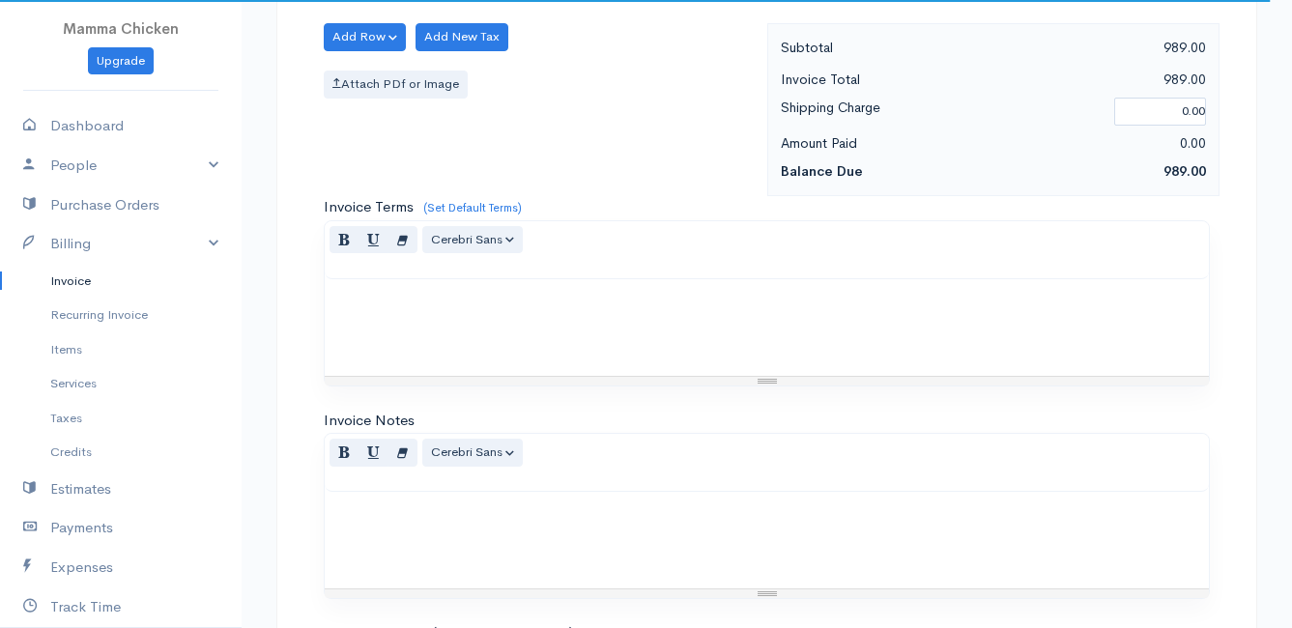
scroll to position [2267, 0]
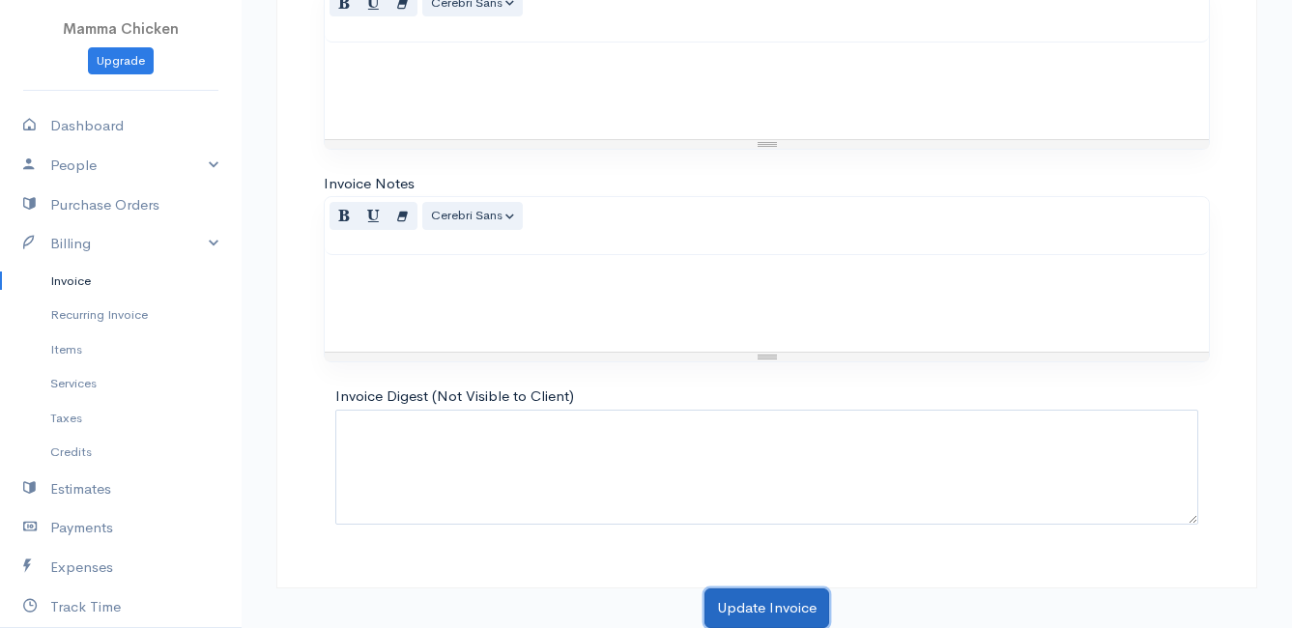
click at [767, 615] on button "Update Invoice" at bounding box center [767, 609] width 125 height 40
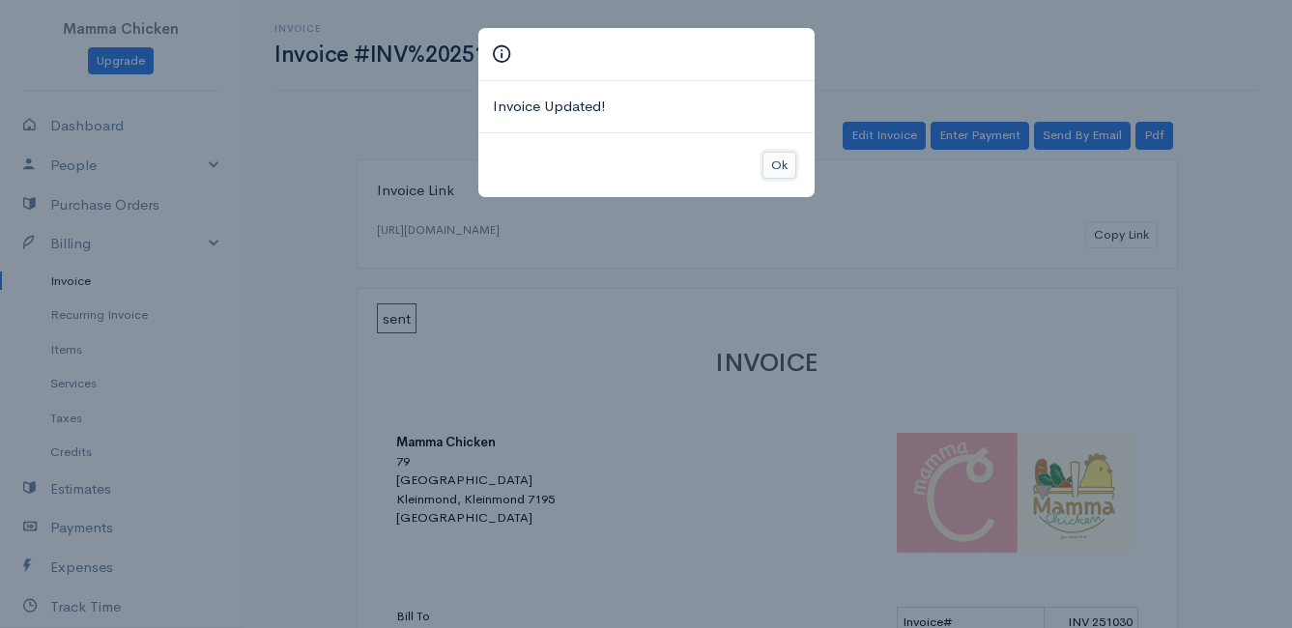
click at [777, 163] on button "Ok" at bounding box center [780, 166] width 34 height 28
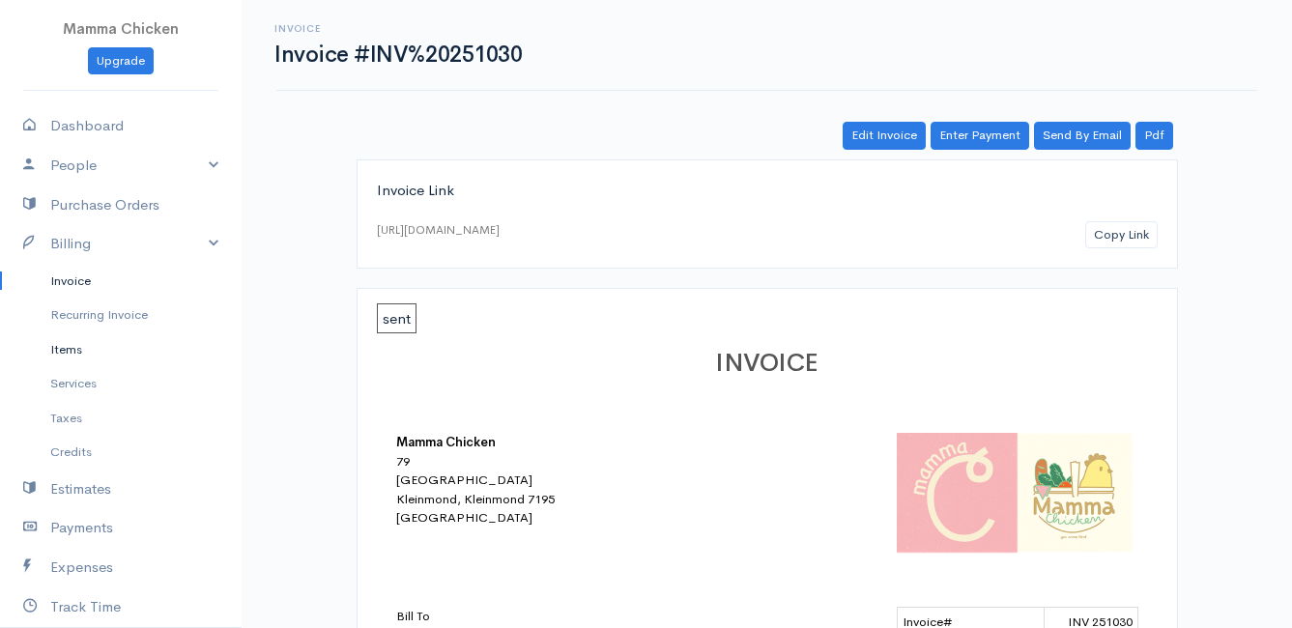
click at [73, 359] on link "Items" at bounding box center [121, 350] width 242 height 35
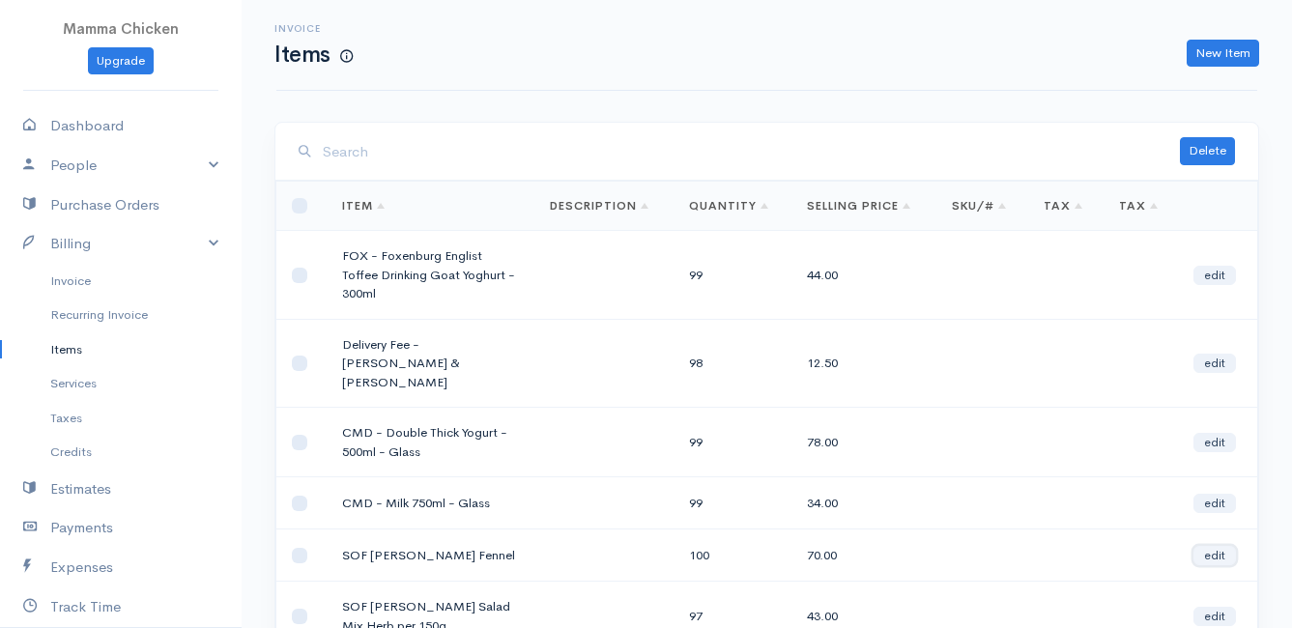
click at [1216, 546] on link "edit" at bounding box center [1215, 555] width 43 height 19
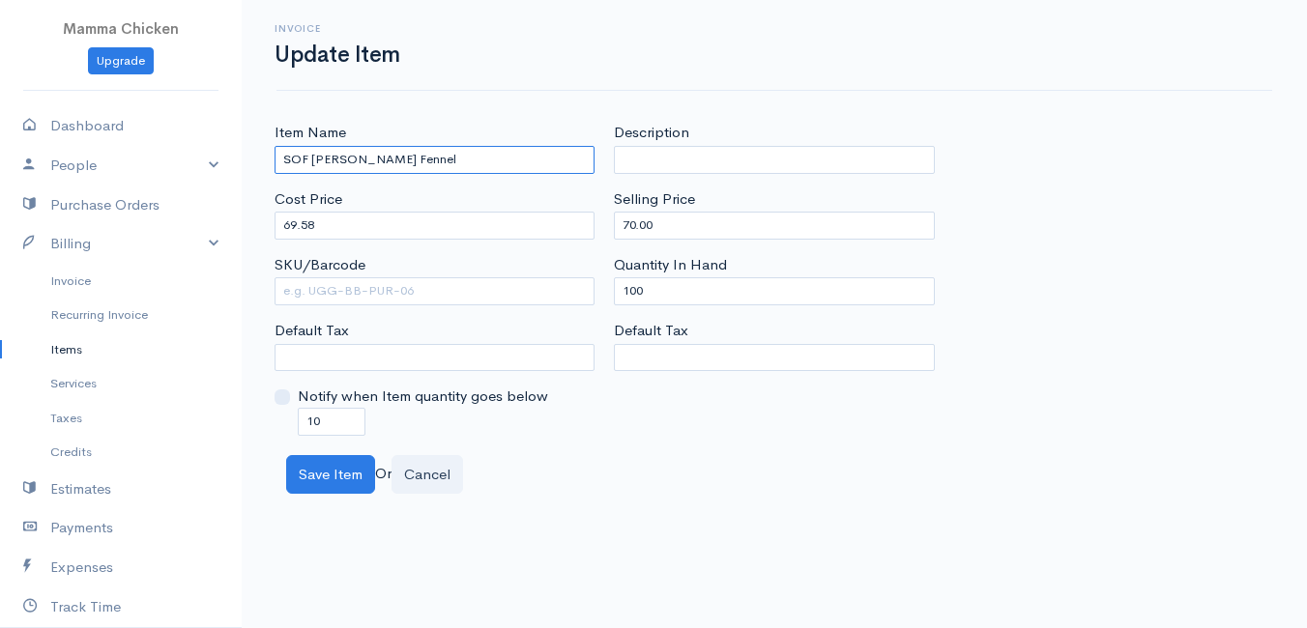
click at [435, 147] on input "SOF [PERSON_NAME] Fennel" at bounding box center [435, 160] width 320 height 28
type input "SOF [PERSON_NAME] Fennel per kg"
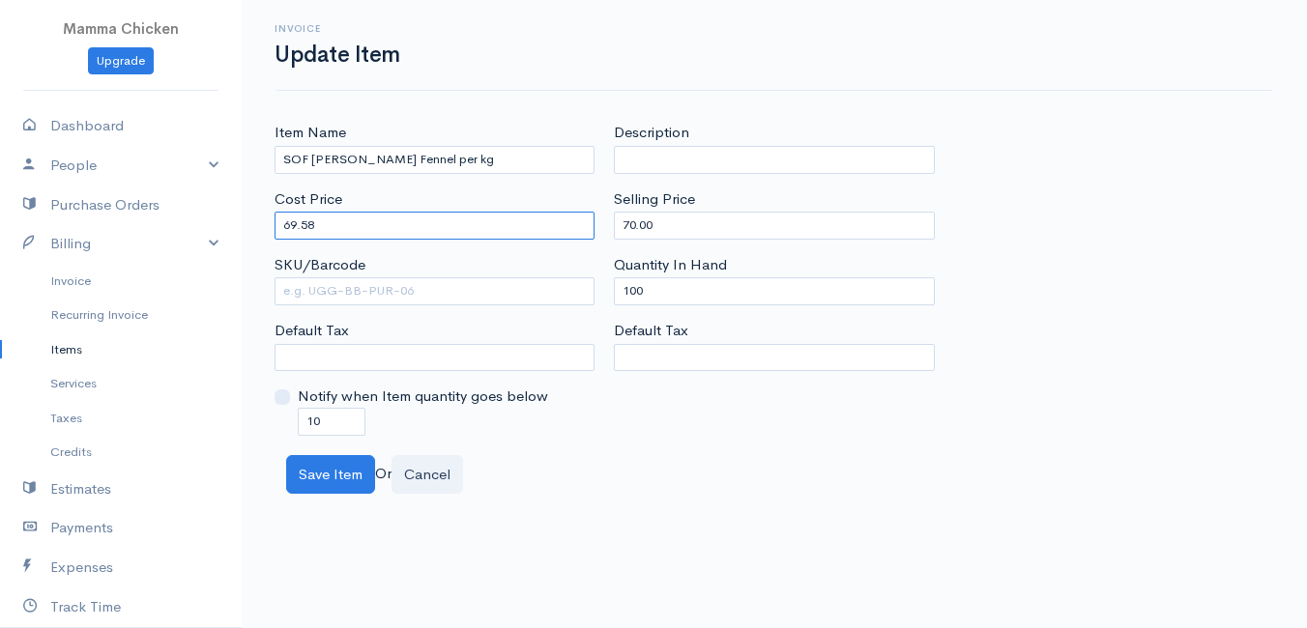
drag, startPoint x: 394, startPoint y: 227, endPoint x: 239, endPoint y: 230, distance: 155.7
click at [239, 230] on body "Mamma Chicken Upgrade Dashboard People Clients Vendors Staff Users Purchase Ord…" at bounding box center [653, 314] width 1307 height 628
type input "2"
type input "121"
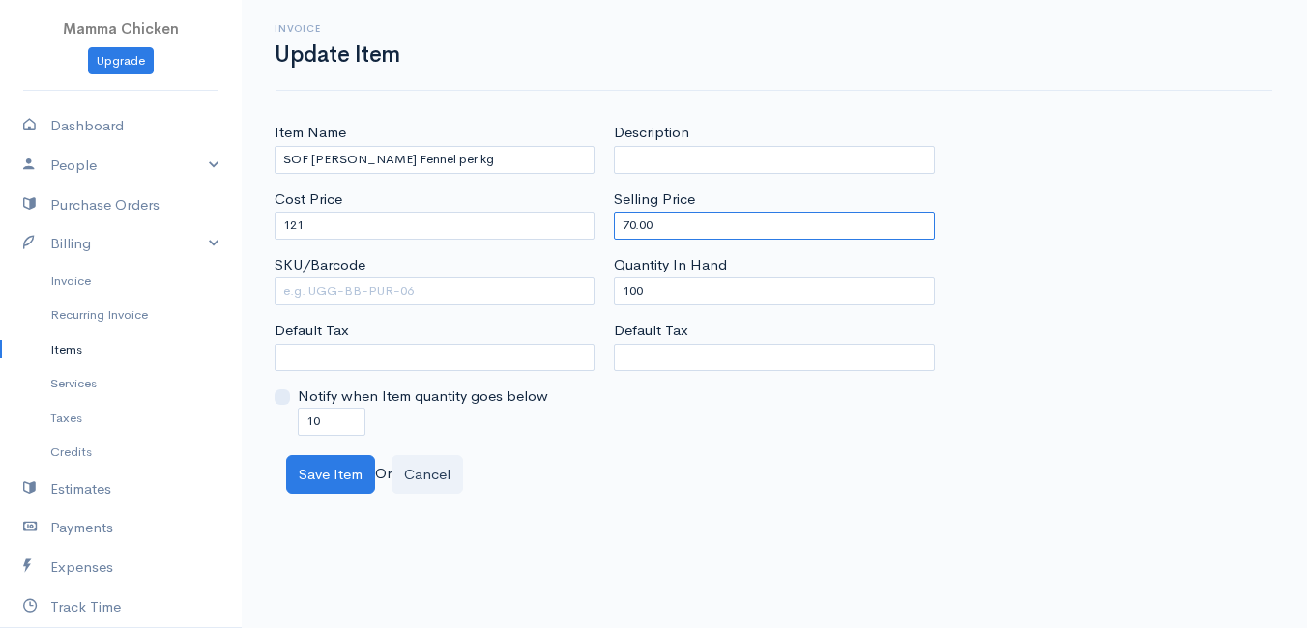
drag, startPoint x: 693, startPoint y: 223, endPoint x: 574, endPoint y: 219, distance: 119.0
click at [574, 219] on div "Item Name SOF [PERSON_NAME] Fennel per kg Cost Price 121 SKU/Barcode Default Ta…" at bounding box center [774, 278] width 1019 height 313
type input "121"
click at [632, 489] on div "Save Item Or Cancel" at bounding box center [774, 475] width 996 height 40
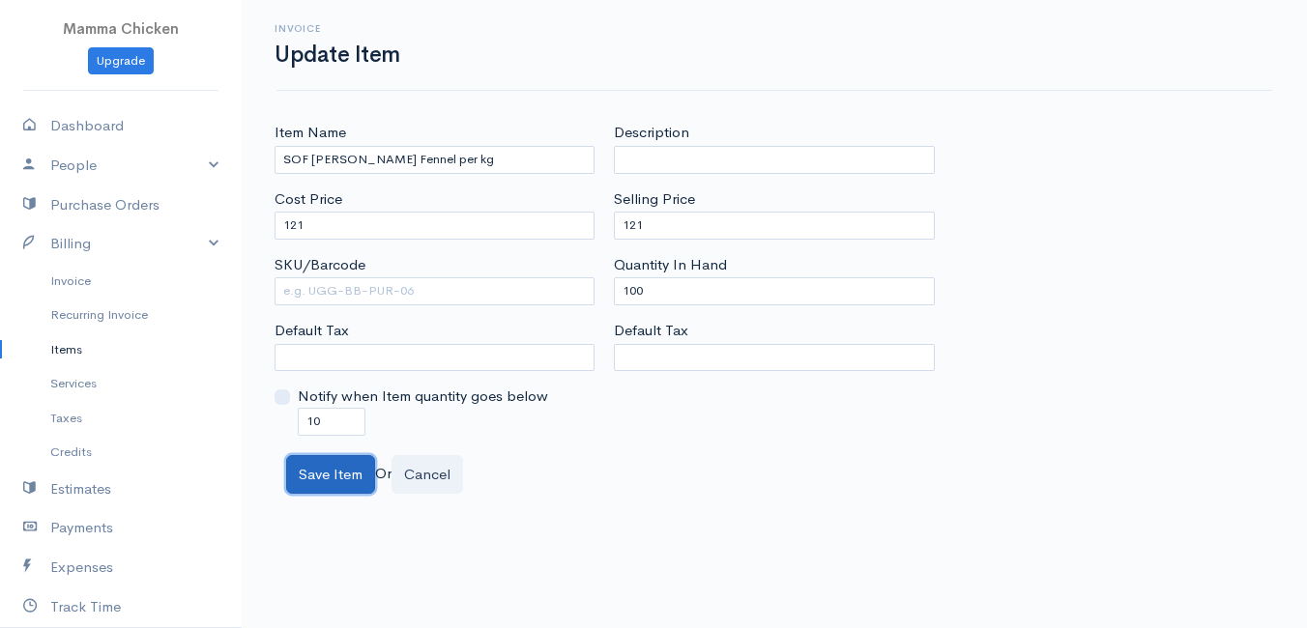
click at [333, 481] on button "Save Item" at bounding box center [330, 475] width 89 height 40
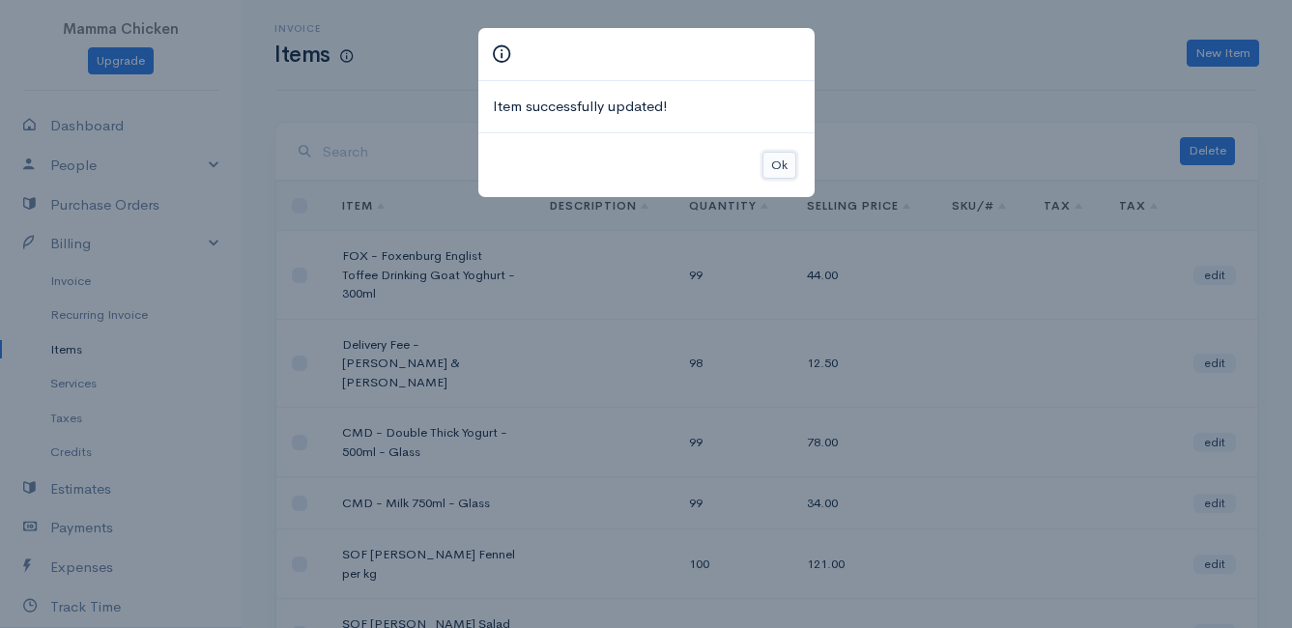
click at [780, 154] on button "Ok" at bounding box center [780, 166] width 34 height 28
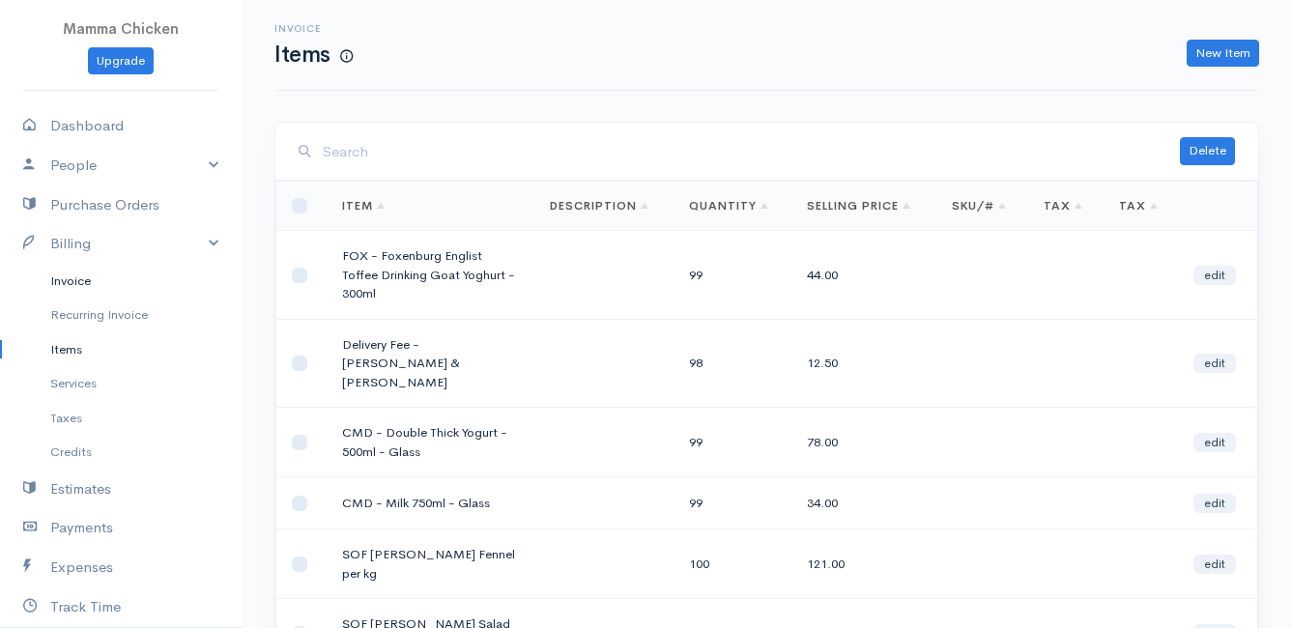
click at [80, 279] on link "Invoice" at bounding box center [121, 281] width 242 height 35
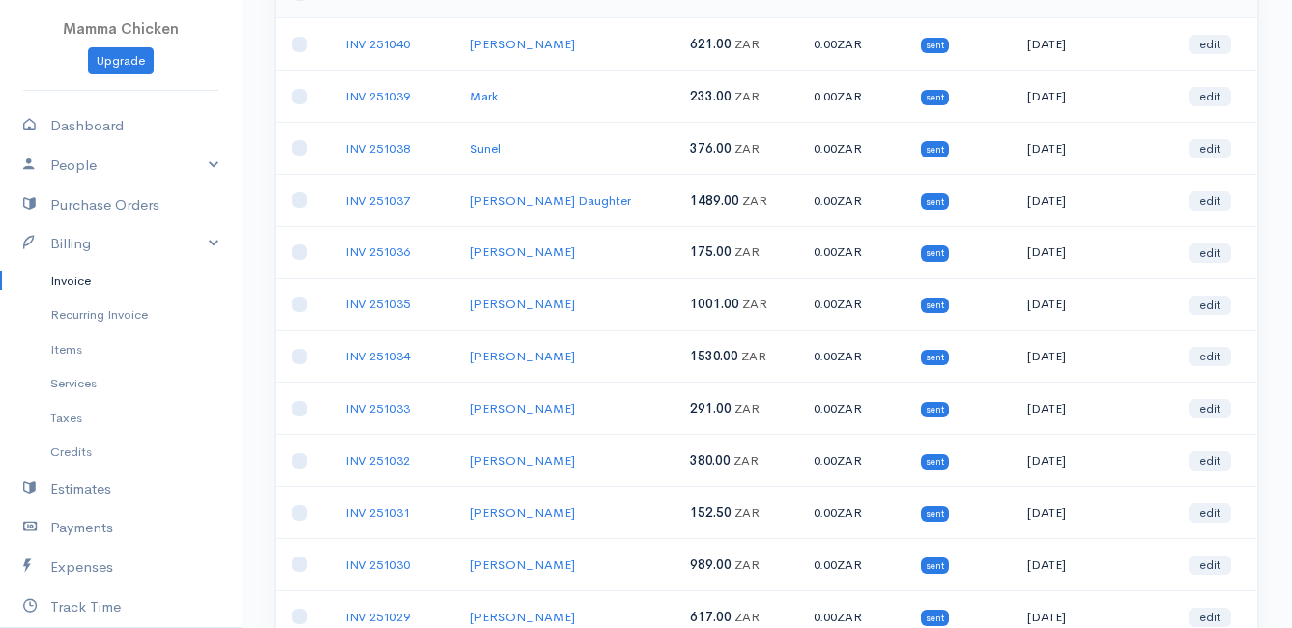
scroll to position [309, 0]
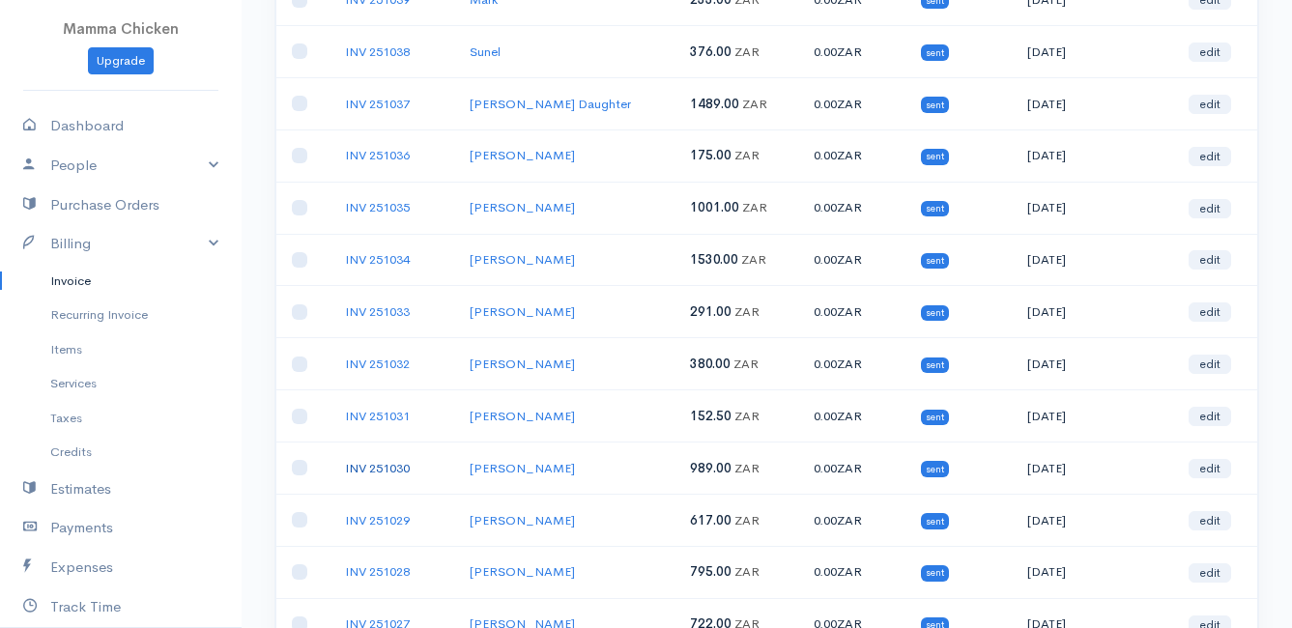
click at [394, 465] on link "INV 251030" at bounding box center [377, 468] width 65 height 16
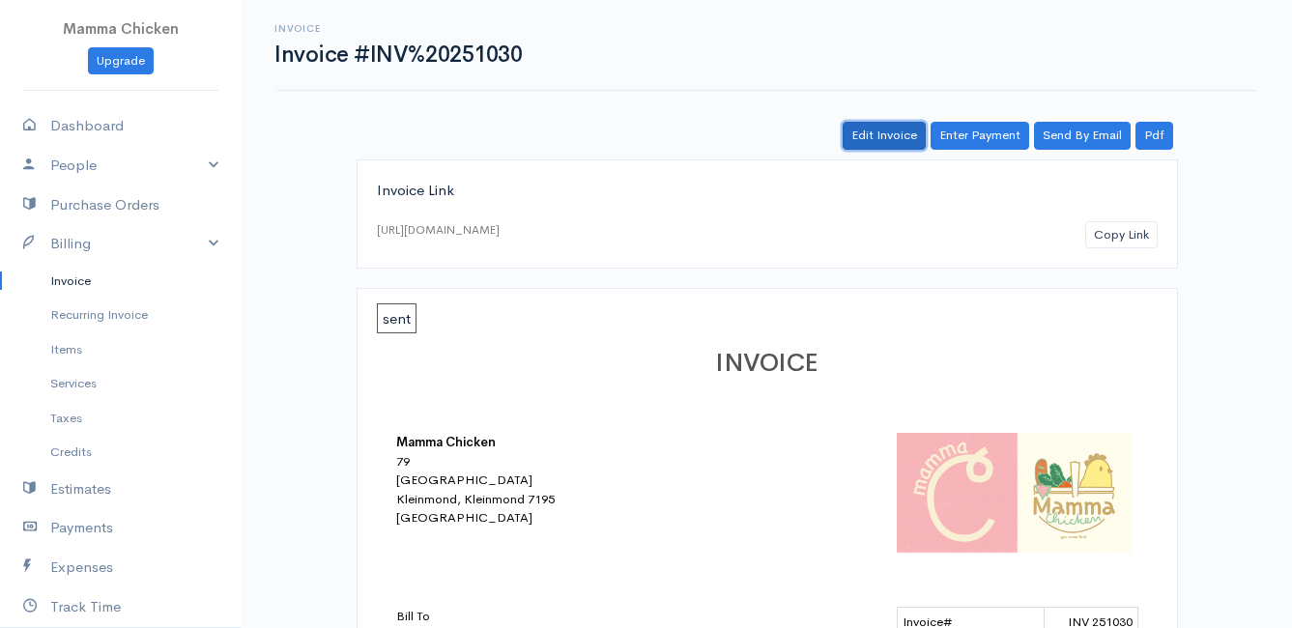
click at [889, 139] on link "Edit Invoice" at bounding box center [884, 136] width 83 height 28
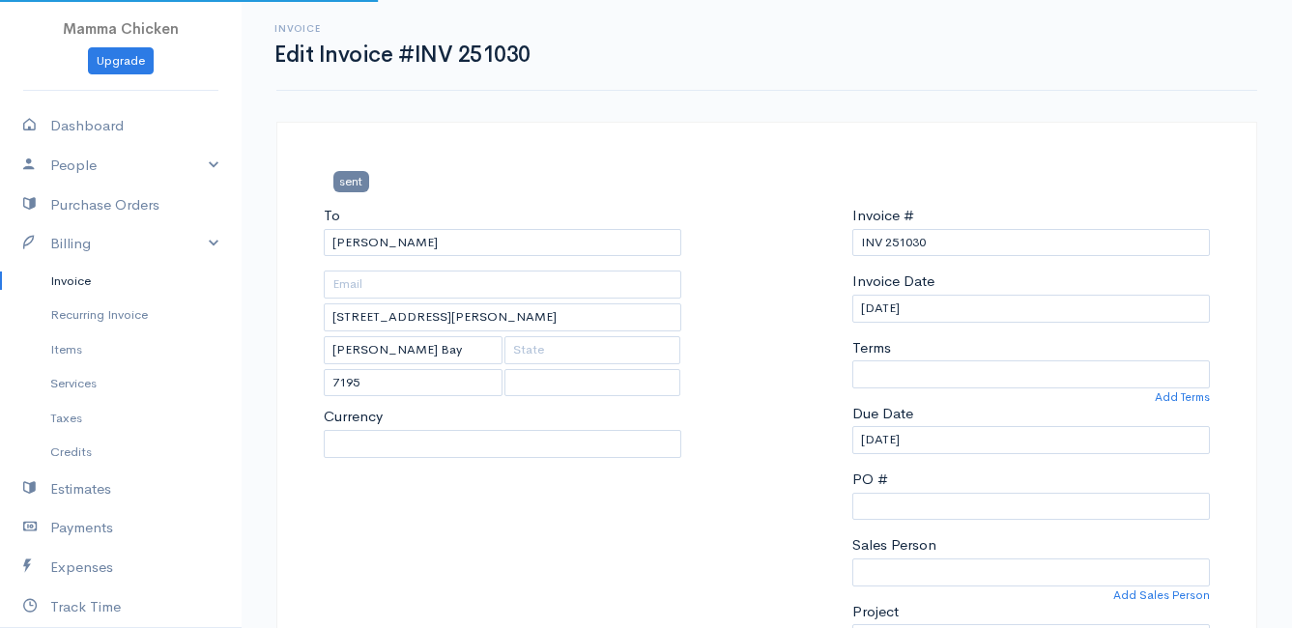
select select
select select "[GEOGRAPHIC_DATA]"
select select "ZAR"
select select "0"
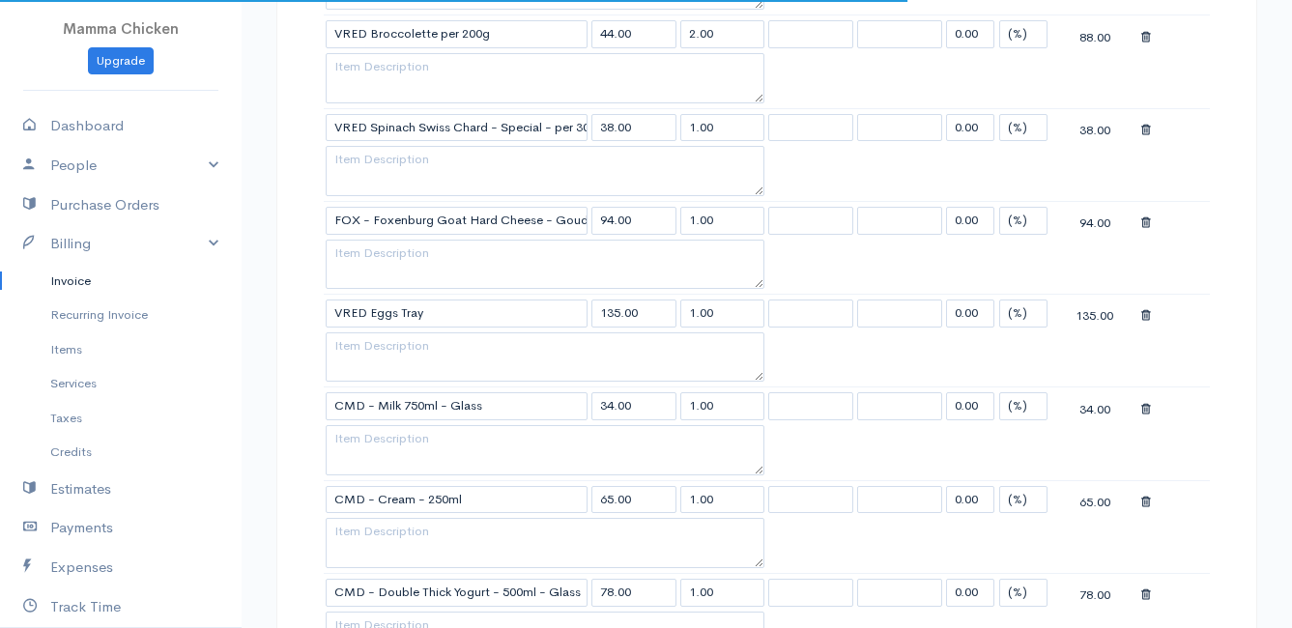
scroll to position [1740, 0]
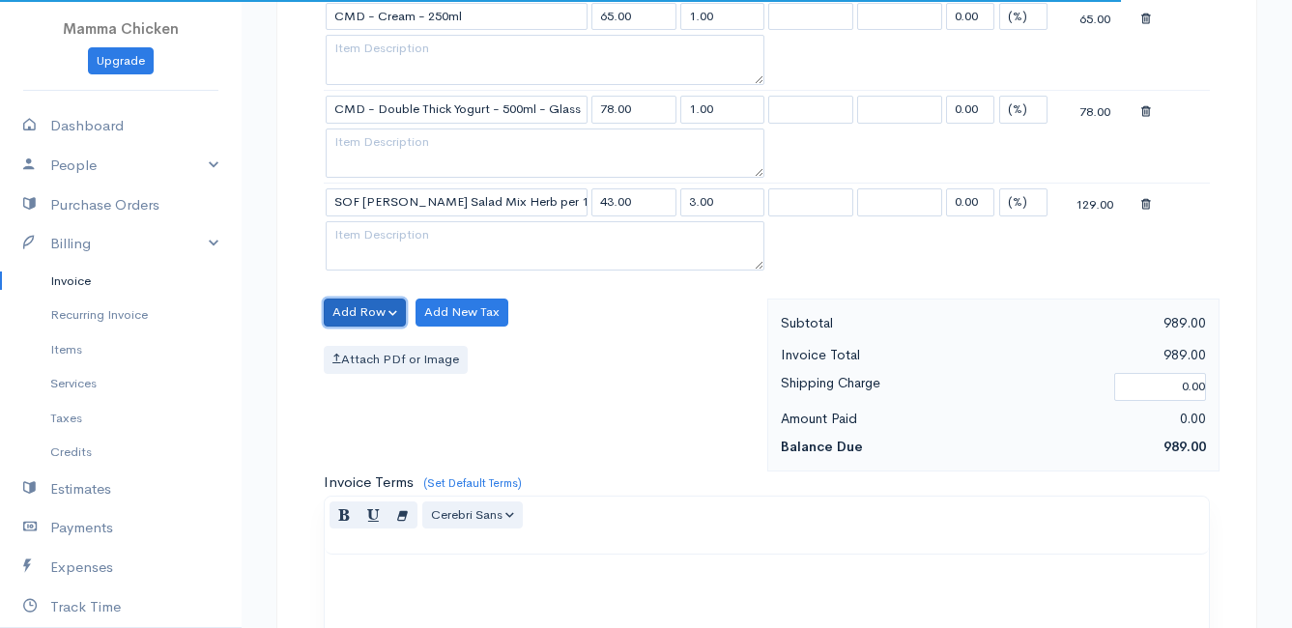
click at [364, 312] on button "Add Row" at bounding box center [365, 313] width 82 height 28
click at [384, 348] on link "Add Item Row" at bounding box center [401, 352] width 153 height 34
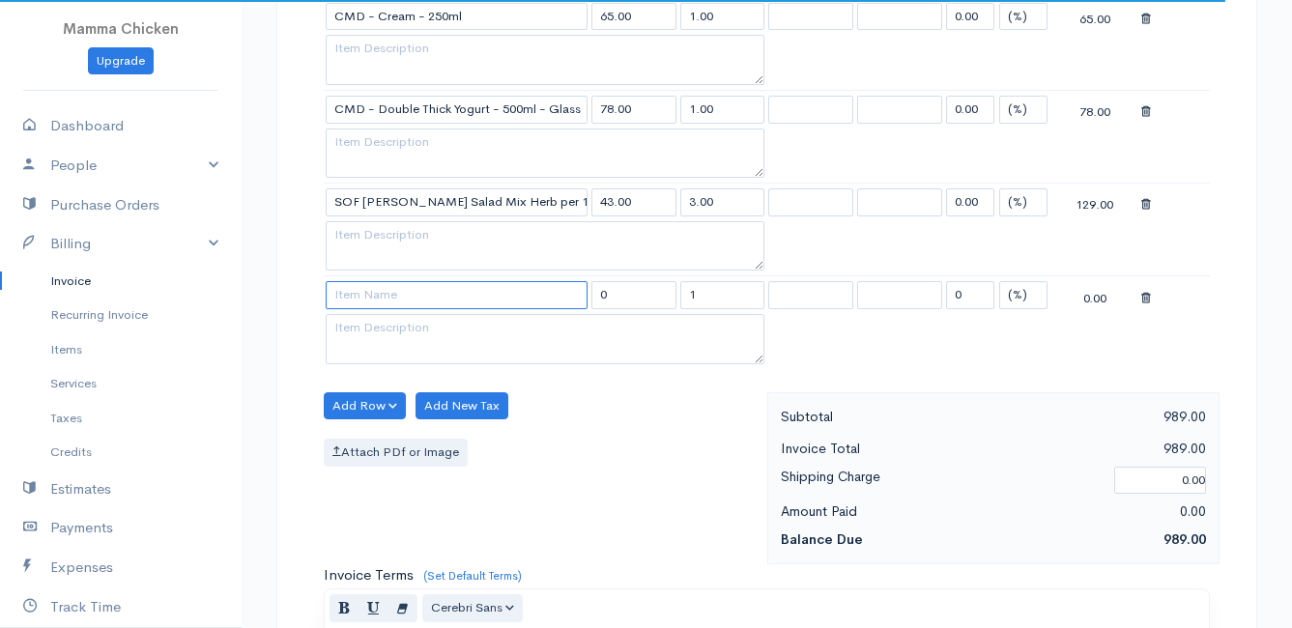
click at [385, 301] on input at bounding box center [457, 295] width 262 height 28
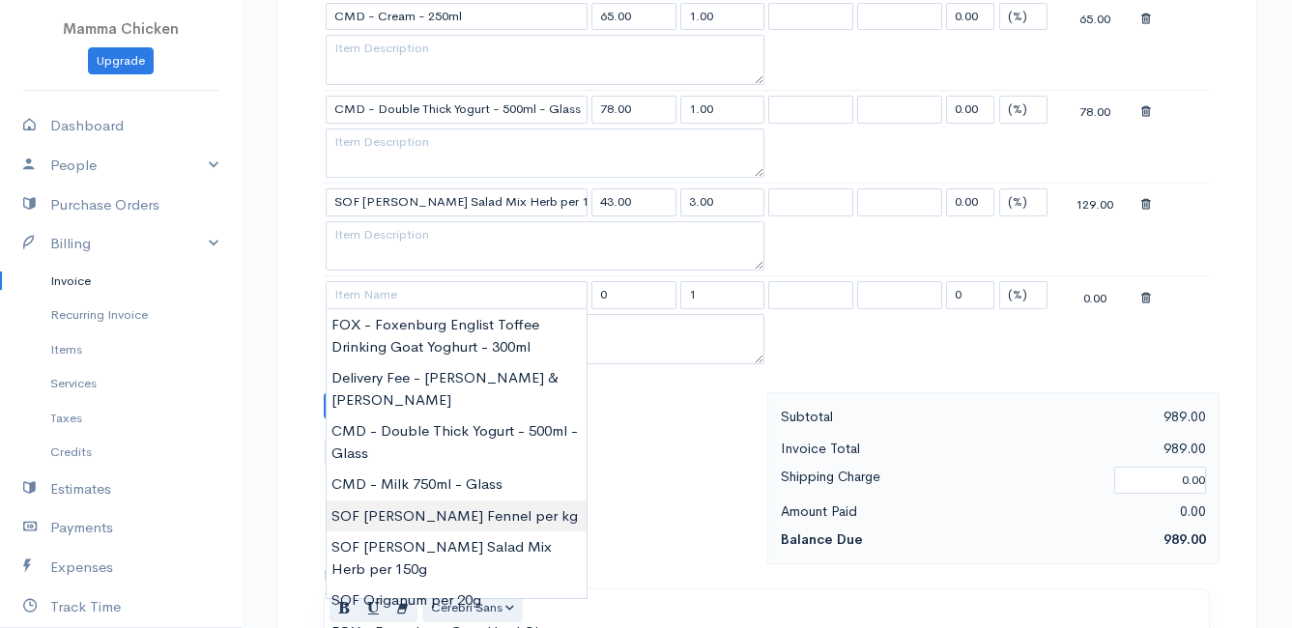
type input "SOF [PERSON_NAME] Fennel per kg"
type input "121.00"
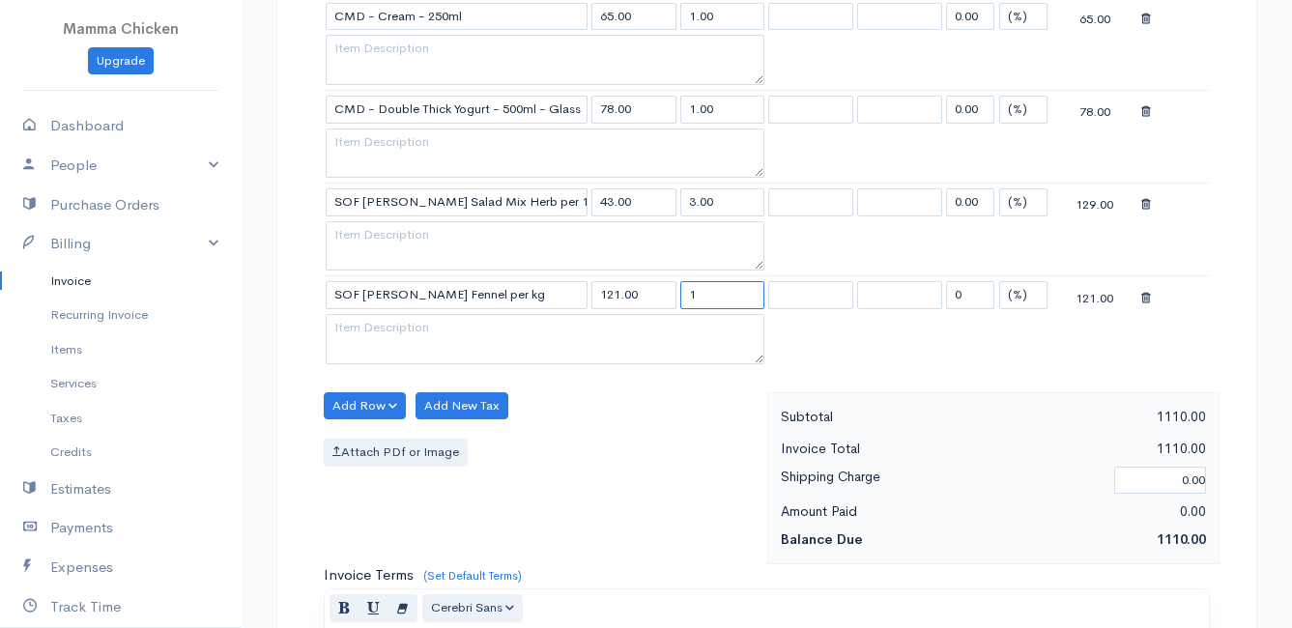
click at [717, 294] on input "1" at bounding box center [723, 295] width 85 height 28
type input "0.57"
click at [367, 411] on button "Add Row" at bounding box center [365, 406] width 82 height 28
click at [368, 443] on link "Add Item Row" at bounding box center [401, 446] width 153 height 34
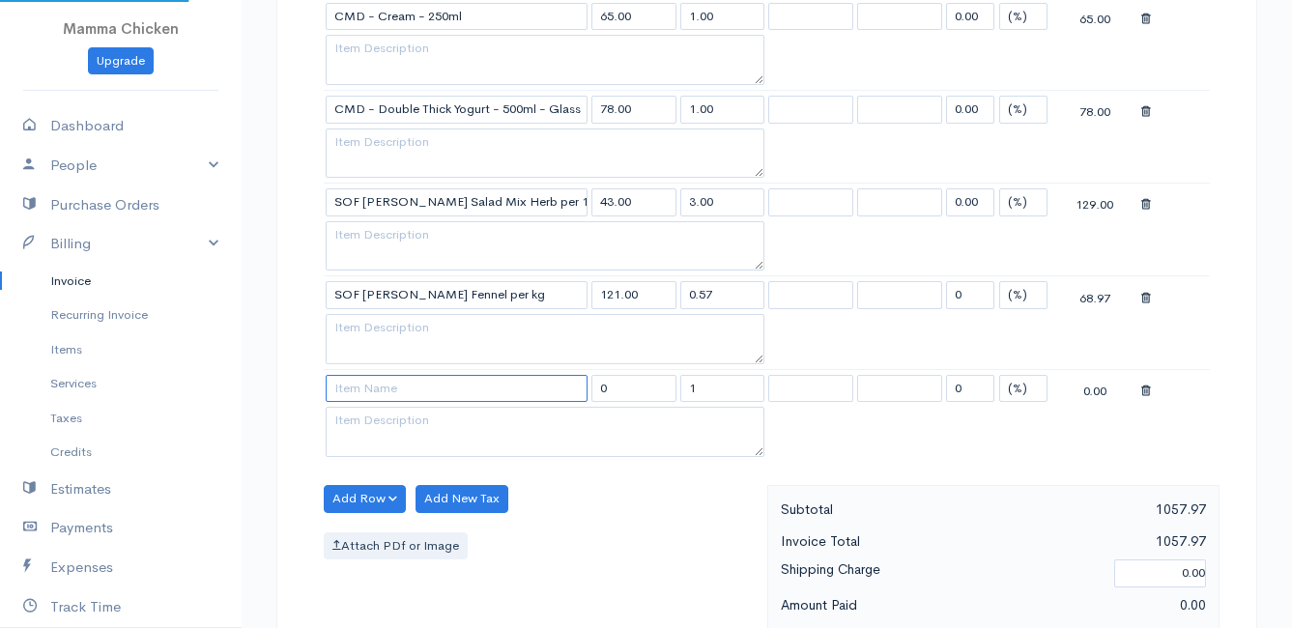
click at [375, 395] on input at bounding box center [457, 389] width 262 height 28
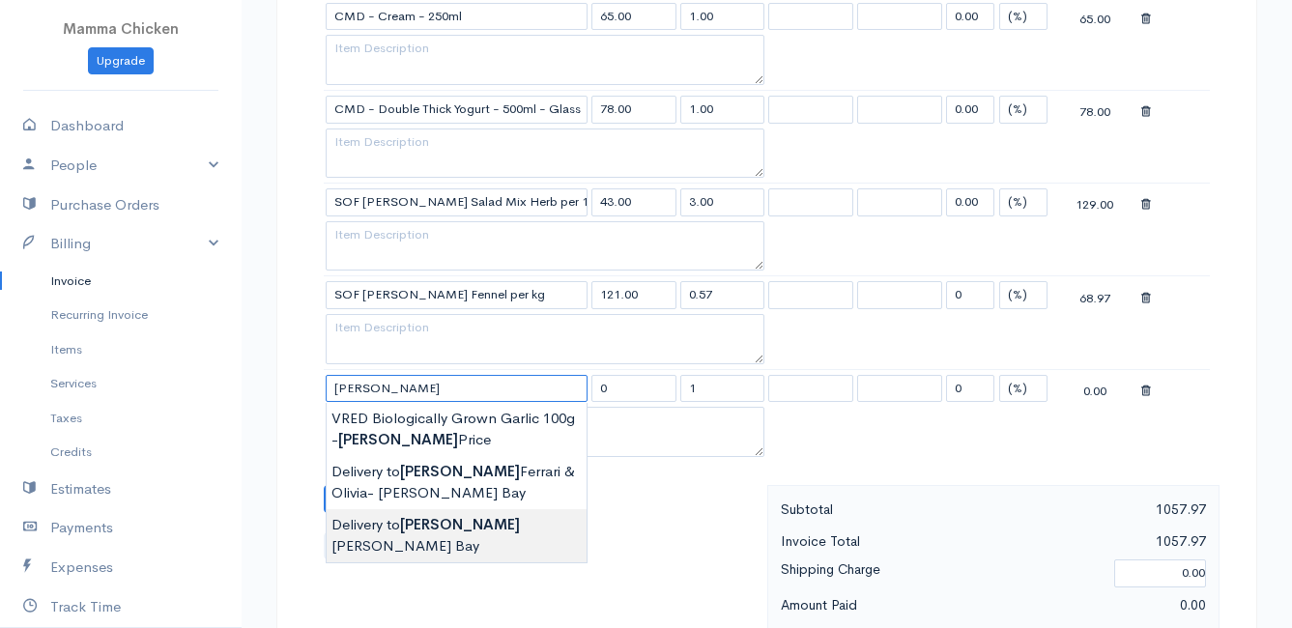
type input "Delivery to [PERSON_NAME] Bay"
type input "120.00"
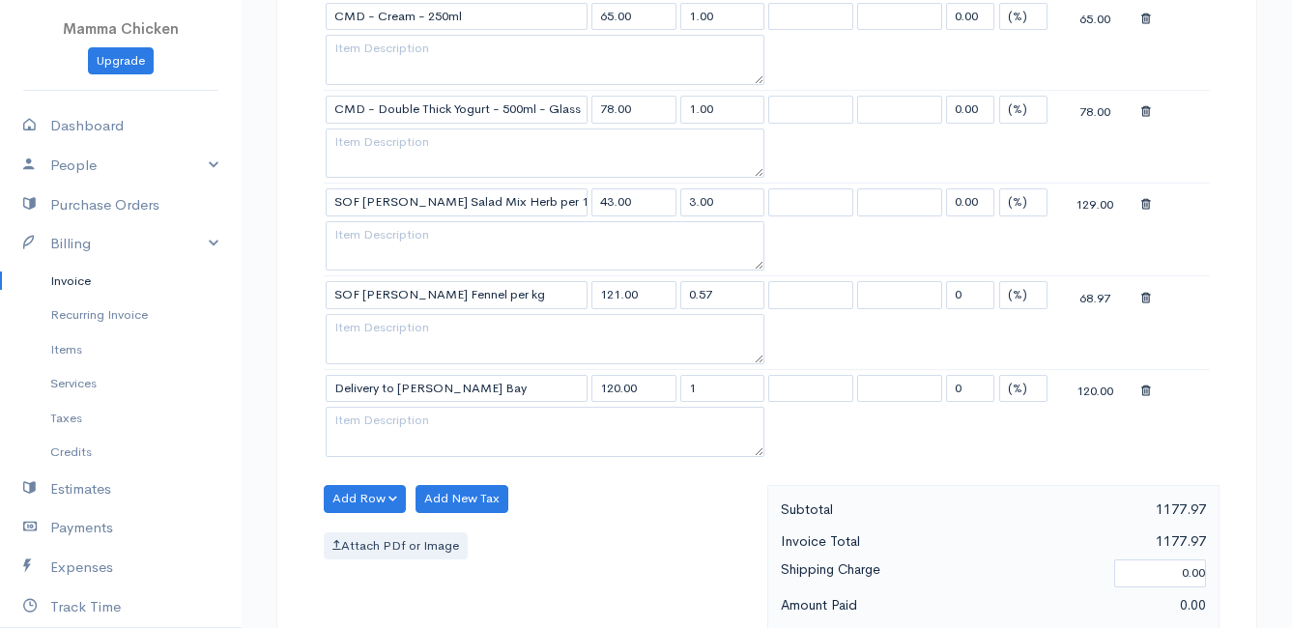
click at [354, 490] on button "Add Row" at bounding box center [365, 499] width 82 height 28
click at [362, 537] on link "Add Item Row" at bounding box center [401, 539] width 153 height 34
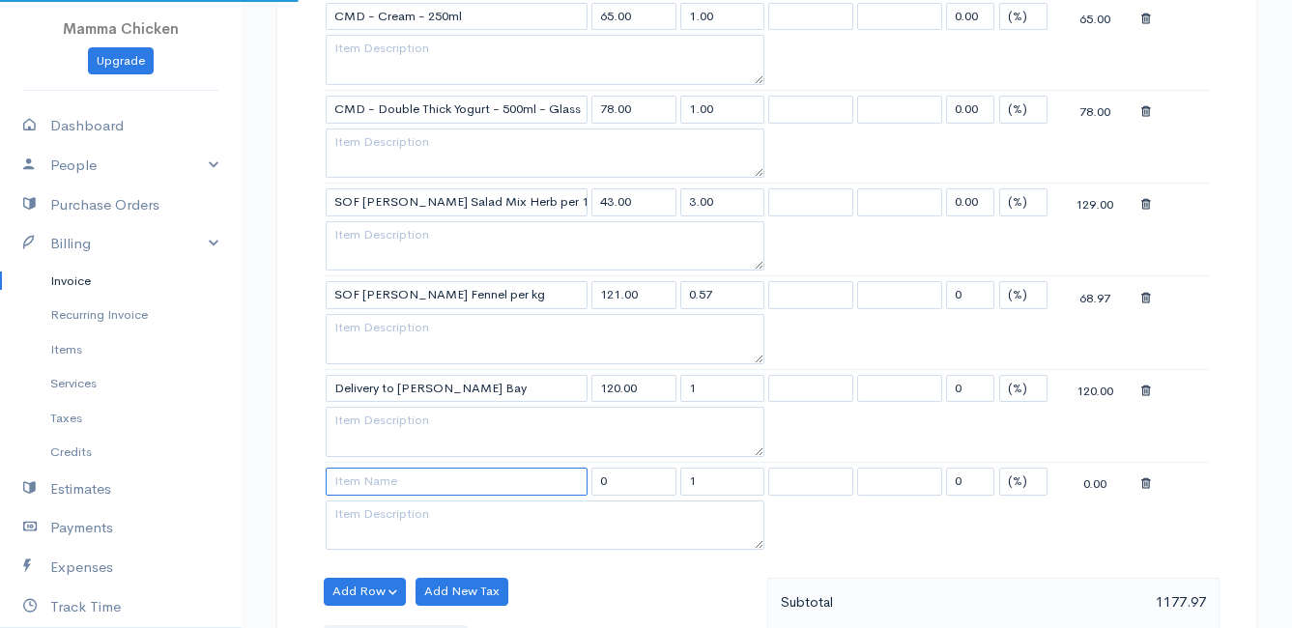
click at [367, 493] on input at bounding box center [457, 482] width 262 height 28
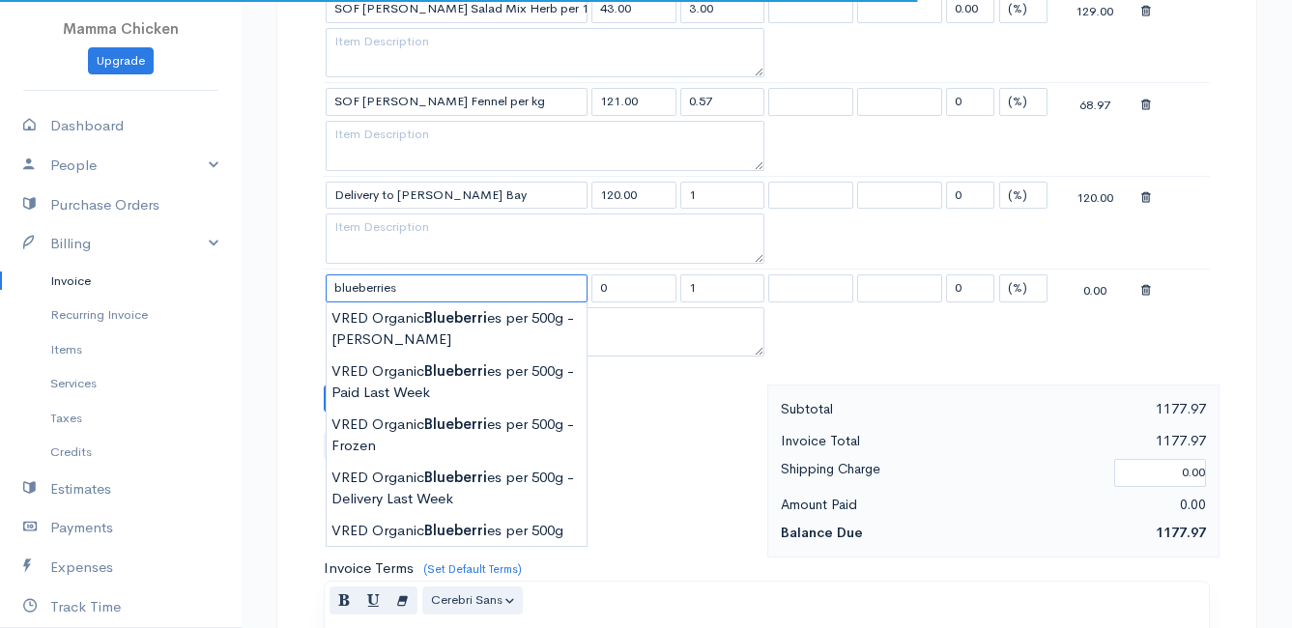
scroll to position [2030, 0]
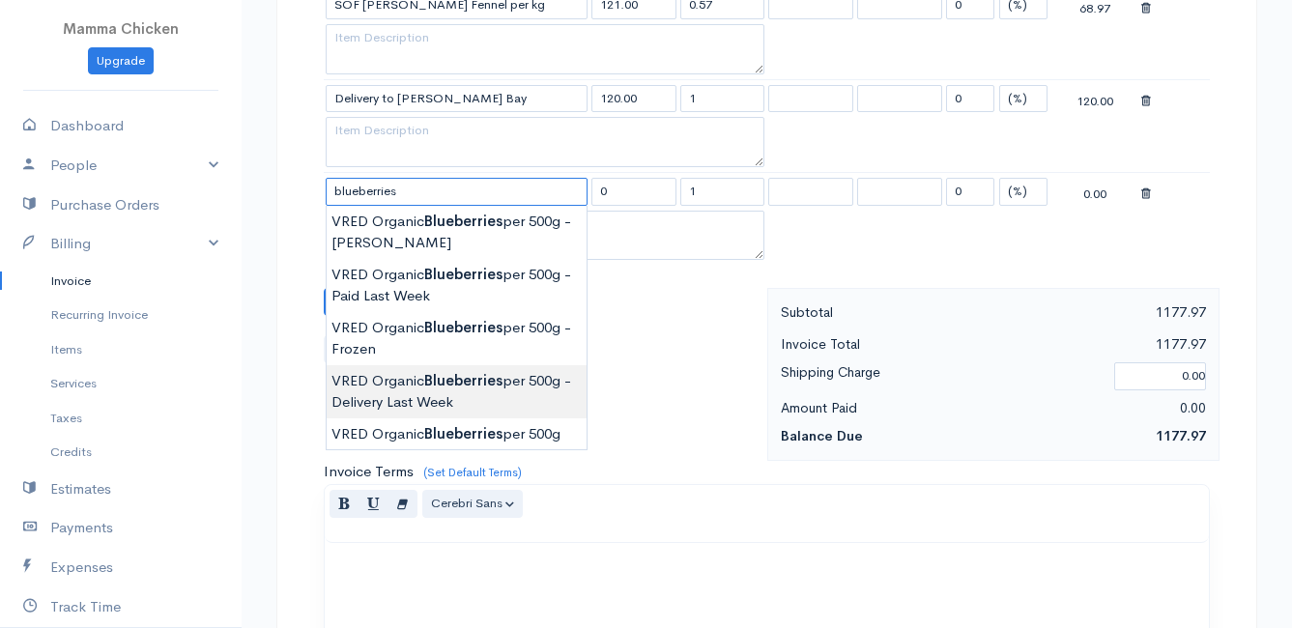
type input "VRED Organic Blueberries per 500g - Delivery Last Week"
type input "90.00"
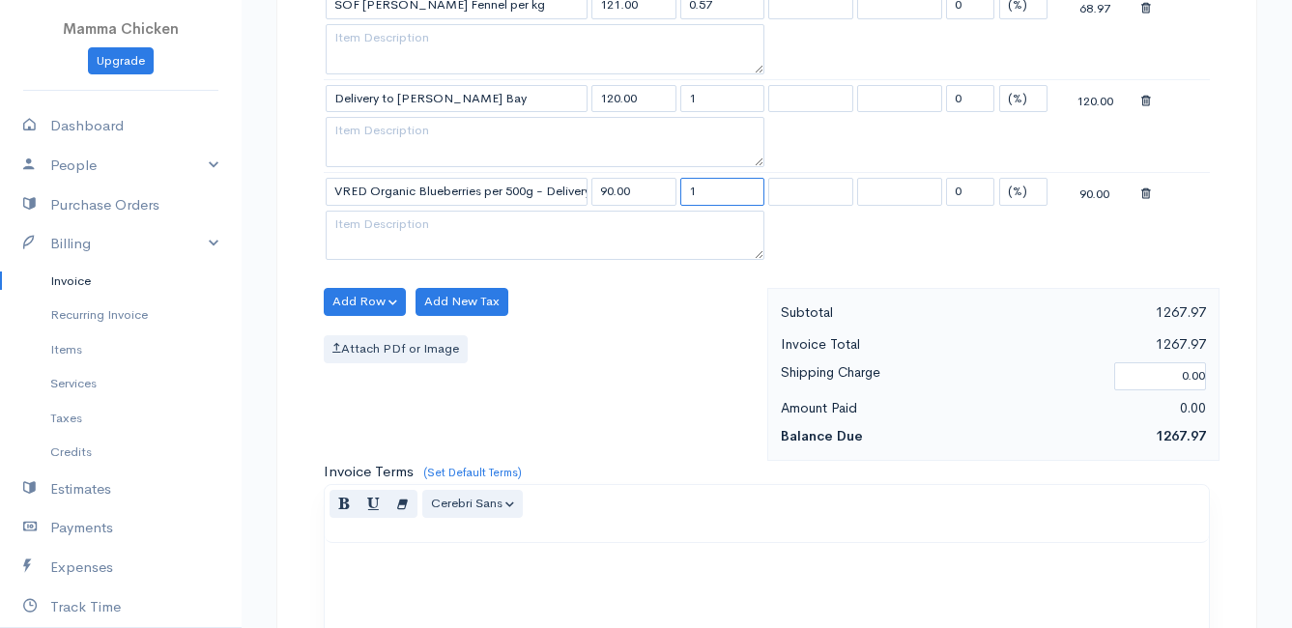
drag, startPoint x: 711, startPoint y: 191, endPoint x: 671, endPoint y: 199, distance: 40.4
click at [671, 199] on tr "VRED Organic Blueberries per 500g - Delivery Last Week 90.00 1 0 (%) Flat 90.00" at bounding box center [767, 191] width 886 height 38
type input "2"
click at [671, 317] on div "Add Row Add Item Row Add Time Row Add New Tax Attach PDf or Image" at bounding box center [540, 374] width 453 height 173
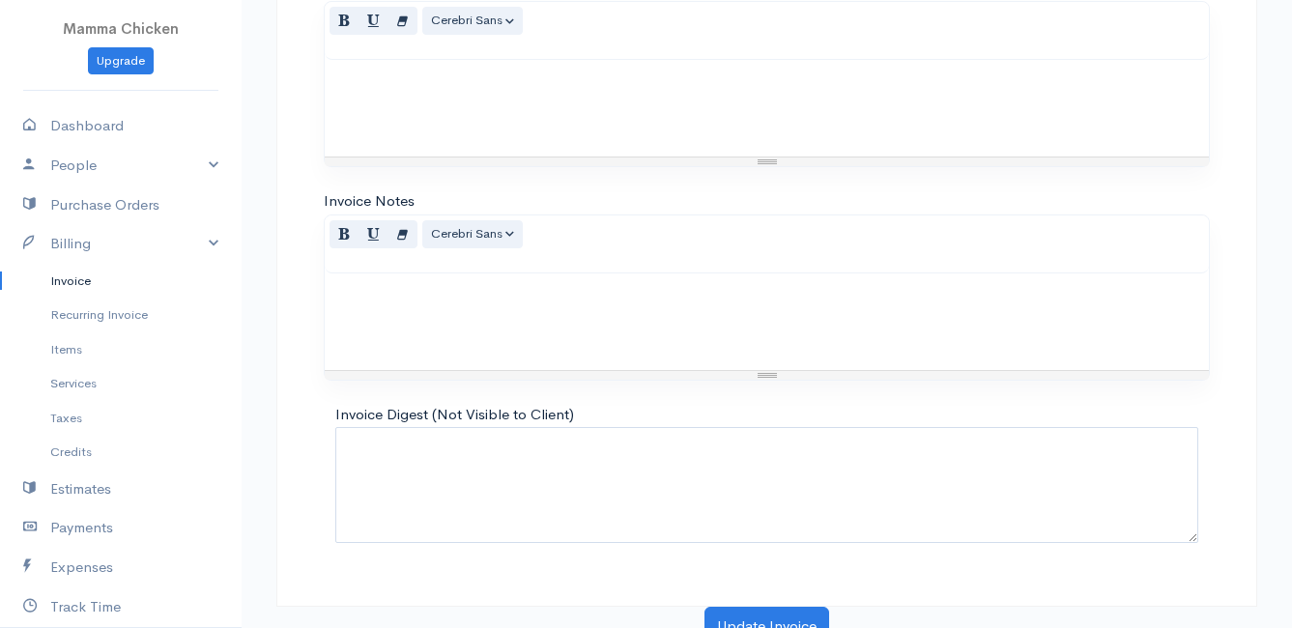
scroll to position [2532, 0]
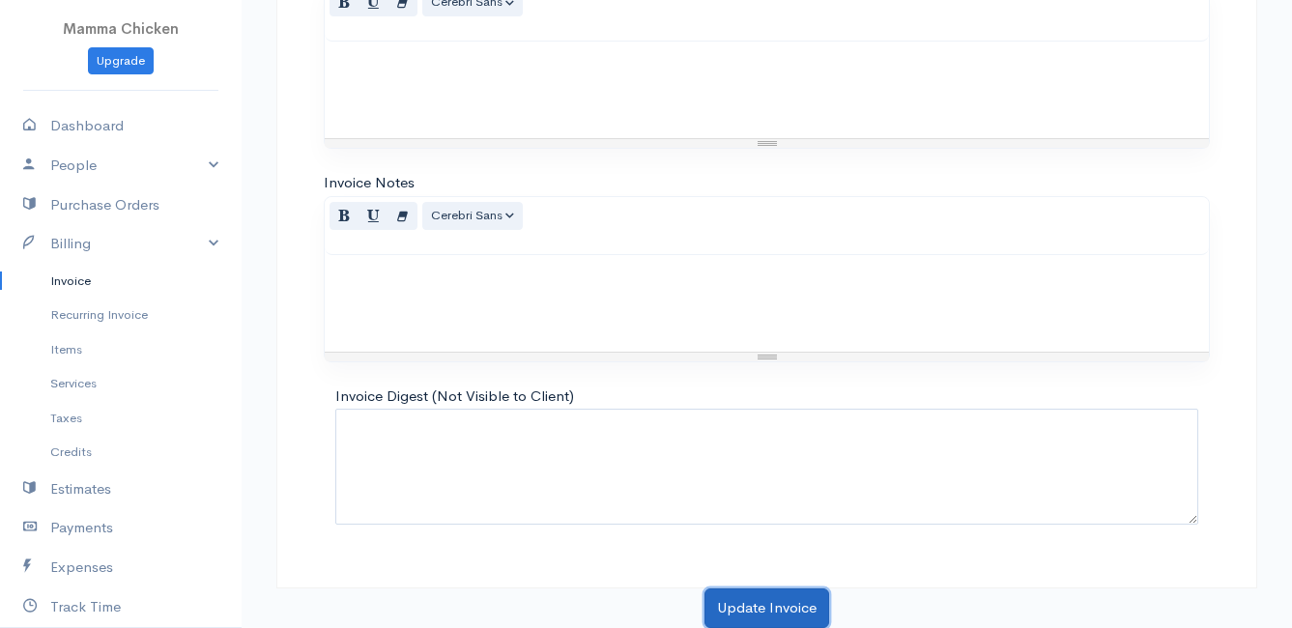
click at [755, 613] on button "Update Invoice" at bounding box center [767, 609] width 125 height 40
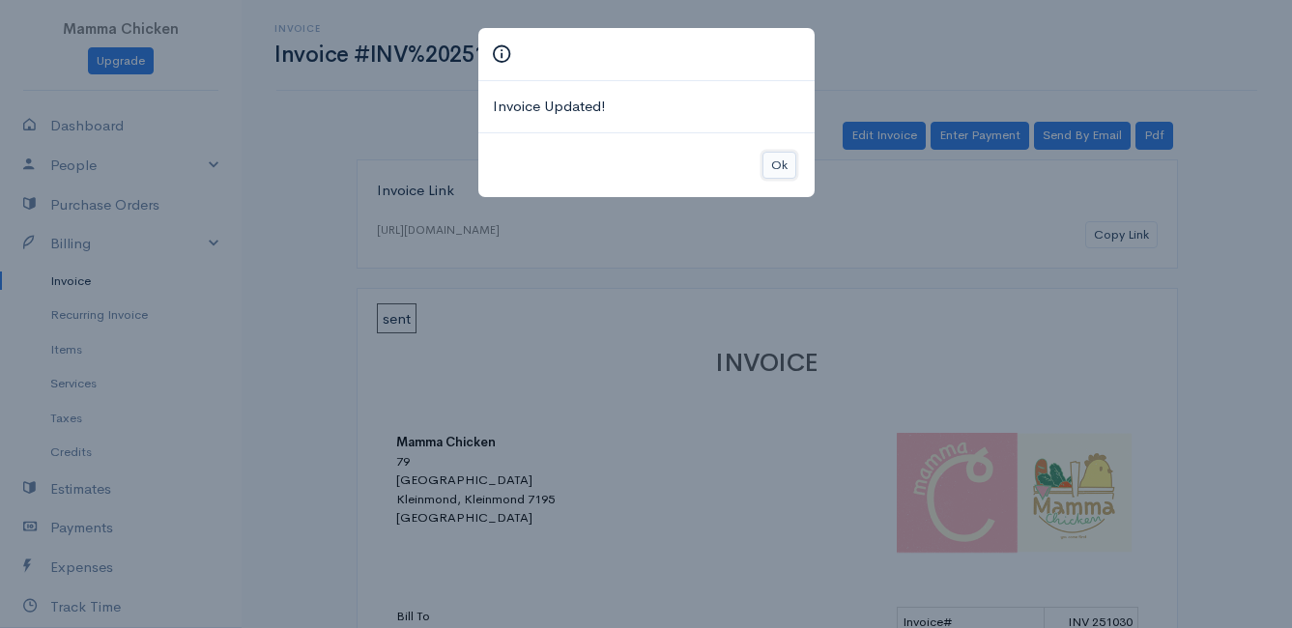
click at [777, 167] on button "Ok" at bounding box center [780, 166] width 34 height 28
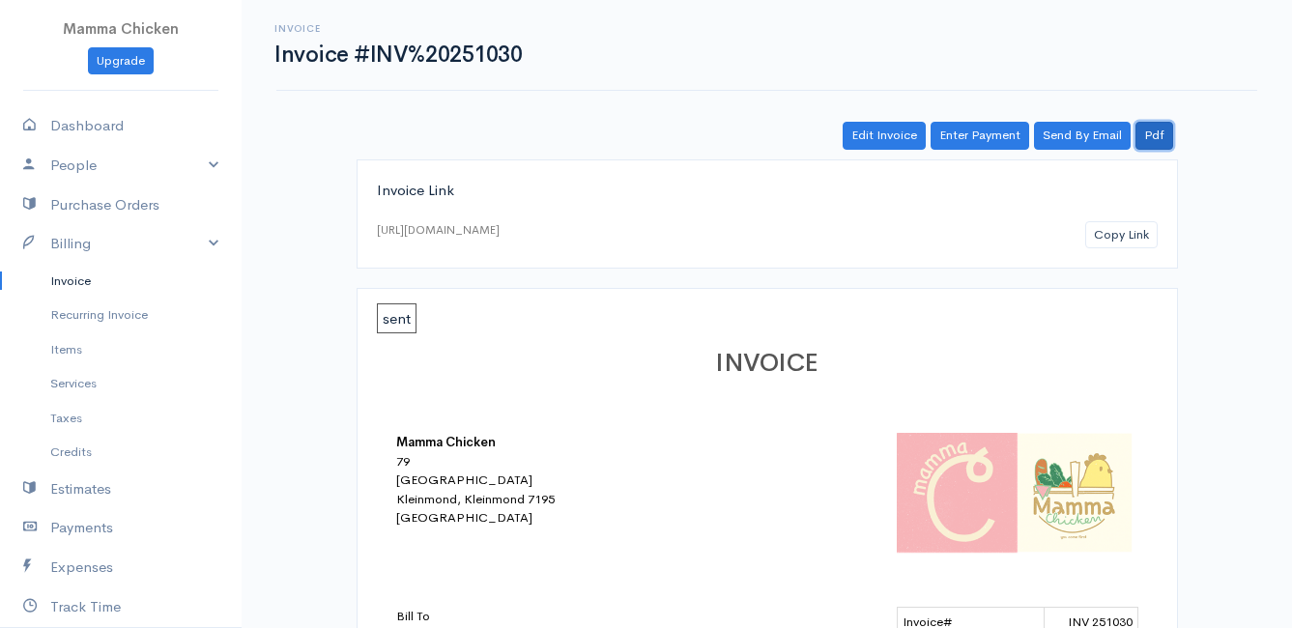
click at [1157, 137] on link "Pdf" at bounding box center [1155, 136] width 38 height 28
